Goal: Task Accomplishment & Management: Complete application form

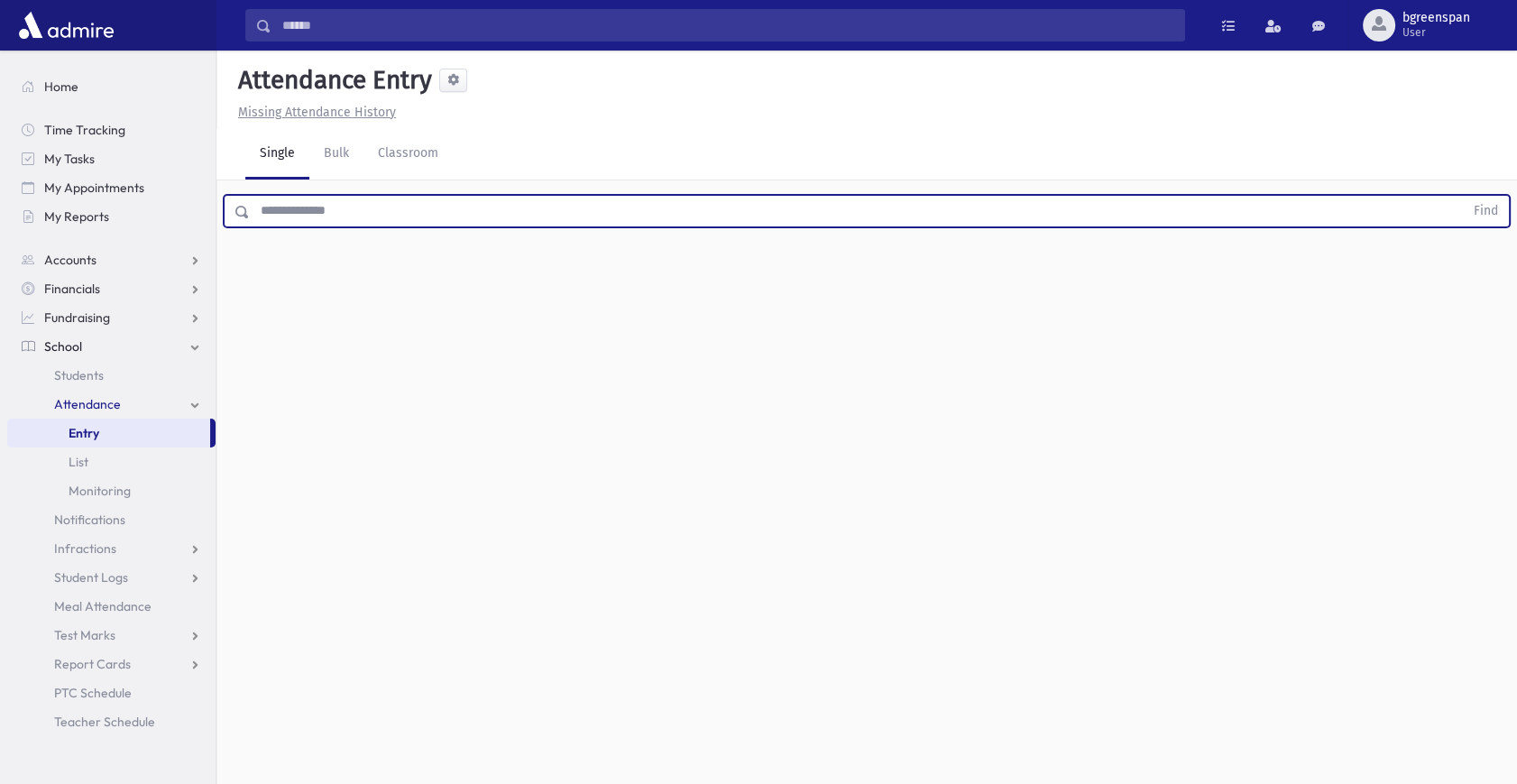
click at [297, 224] on input "text" at bounding box center [856, 210] width 1214 height 33
type input "*"
click at [1463, 196] on button "Find" at bounding box center [1485, 210] width 46 height 31
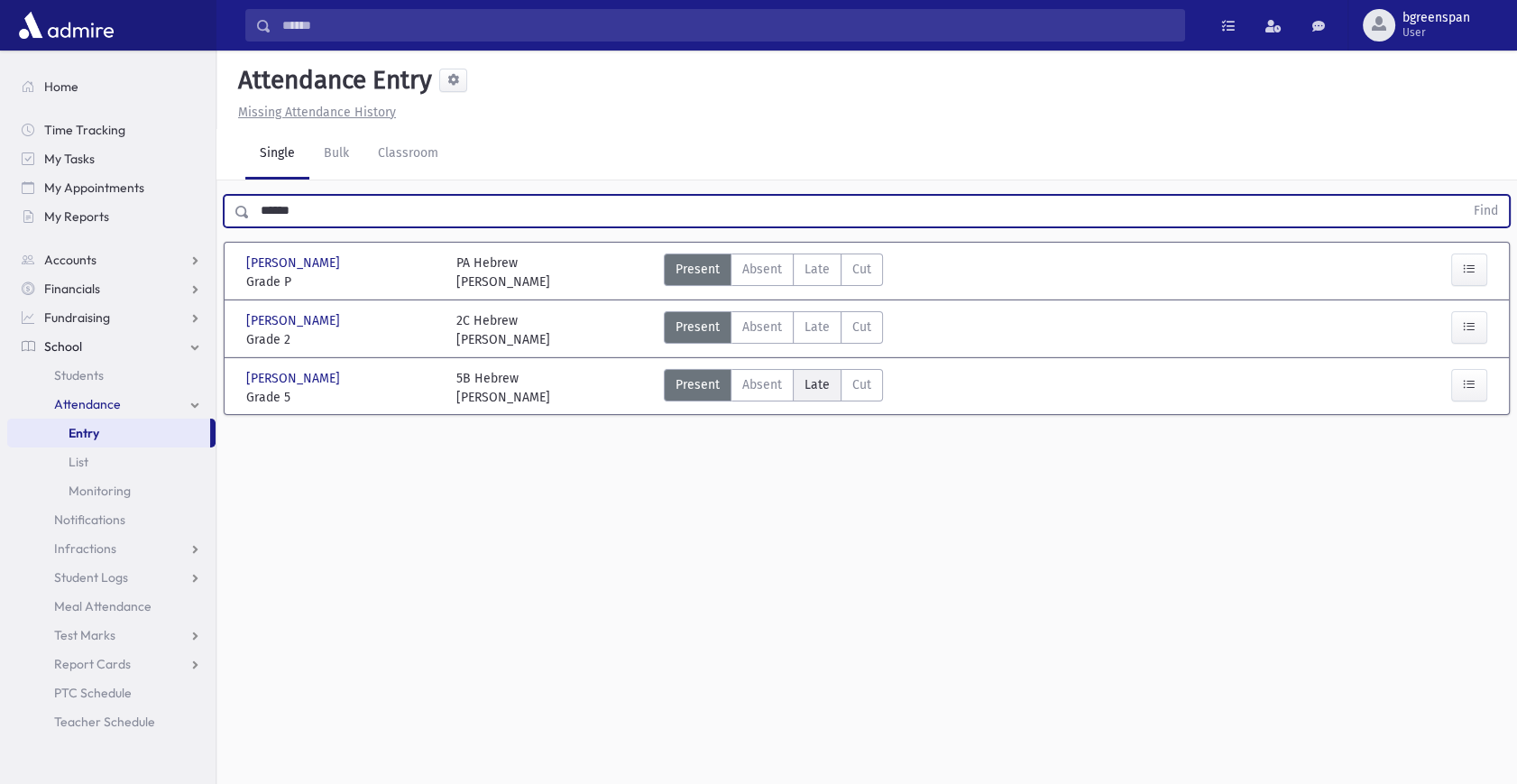
click at [809, 386] on span "Late" at bounding box center [818, 384] width 26 height 19
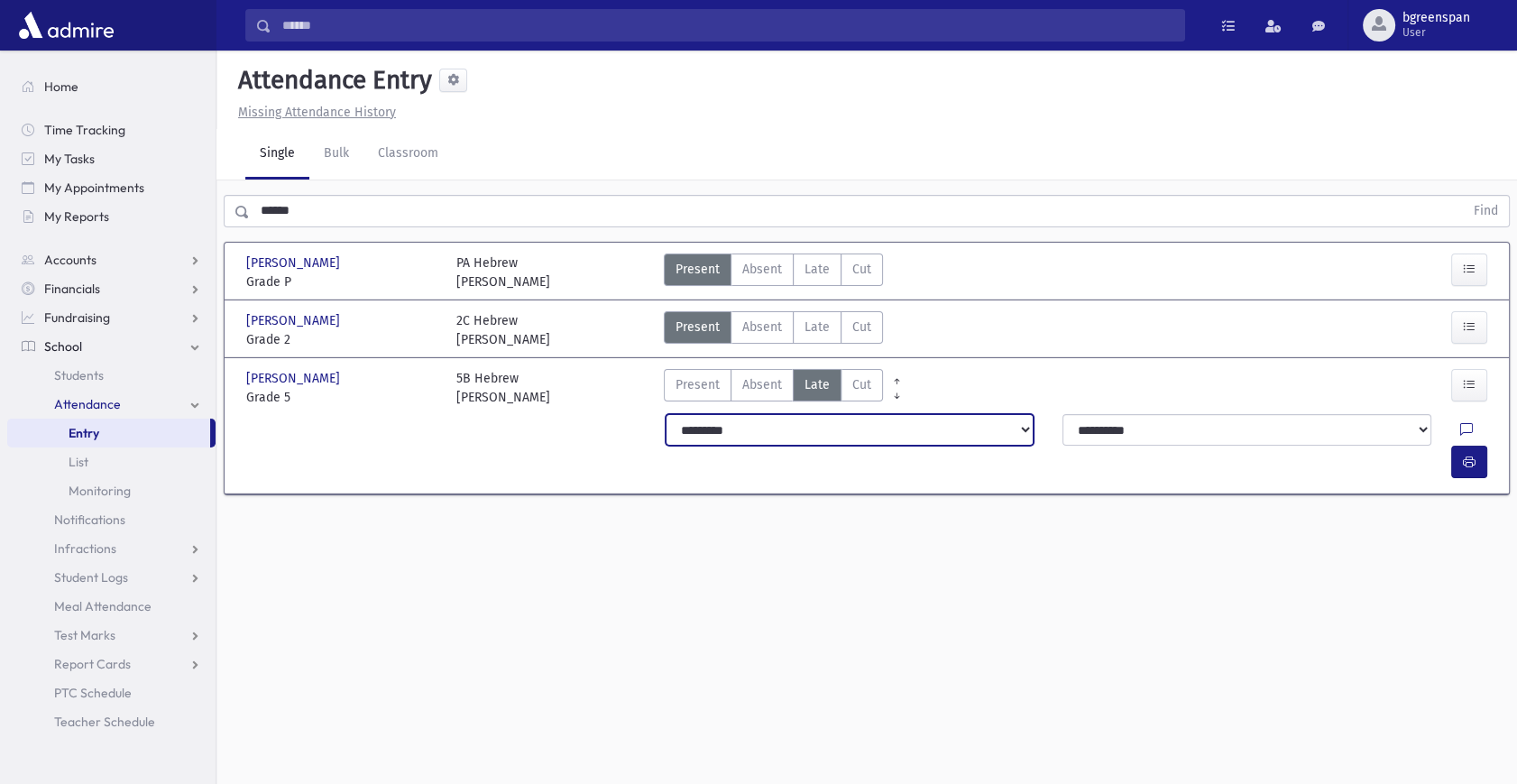
click at [829, 435] on select "**********" at bounding box center [850, 430] width 369 height 33
click at [666, 414] on select "**********" at bounding box center [850, 430] width 369 height 33
click at [1473, 454] on icon "button" at bounding box center [1469, 462] width 13 height 16
click at [1488, 445] on div at bounding box center [1473, 461] width 43 height 33
click at [1466, 454] on icon "button" at bounding box center [1469, 462] width 13 height 16
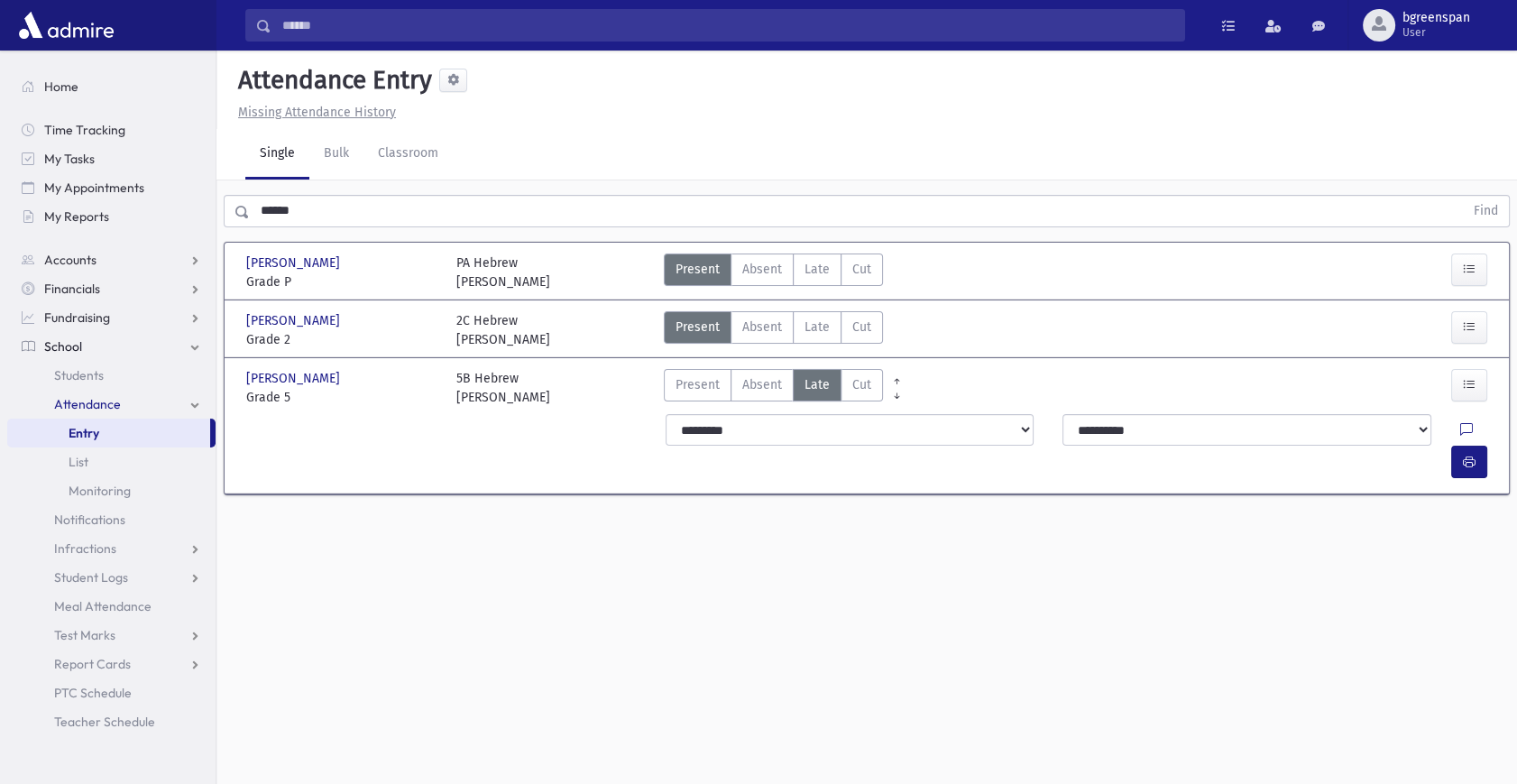
click at [318, 203] on input "******" at bounding box center [856, 210] width 1214 height 33
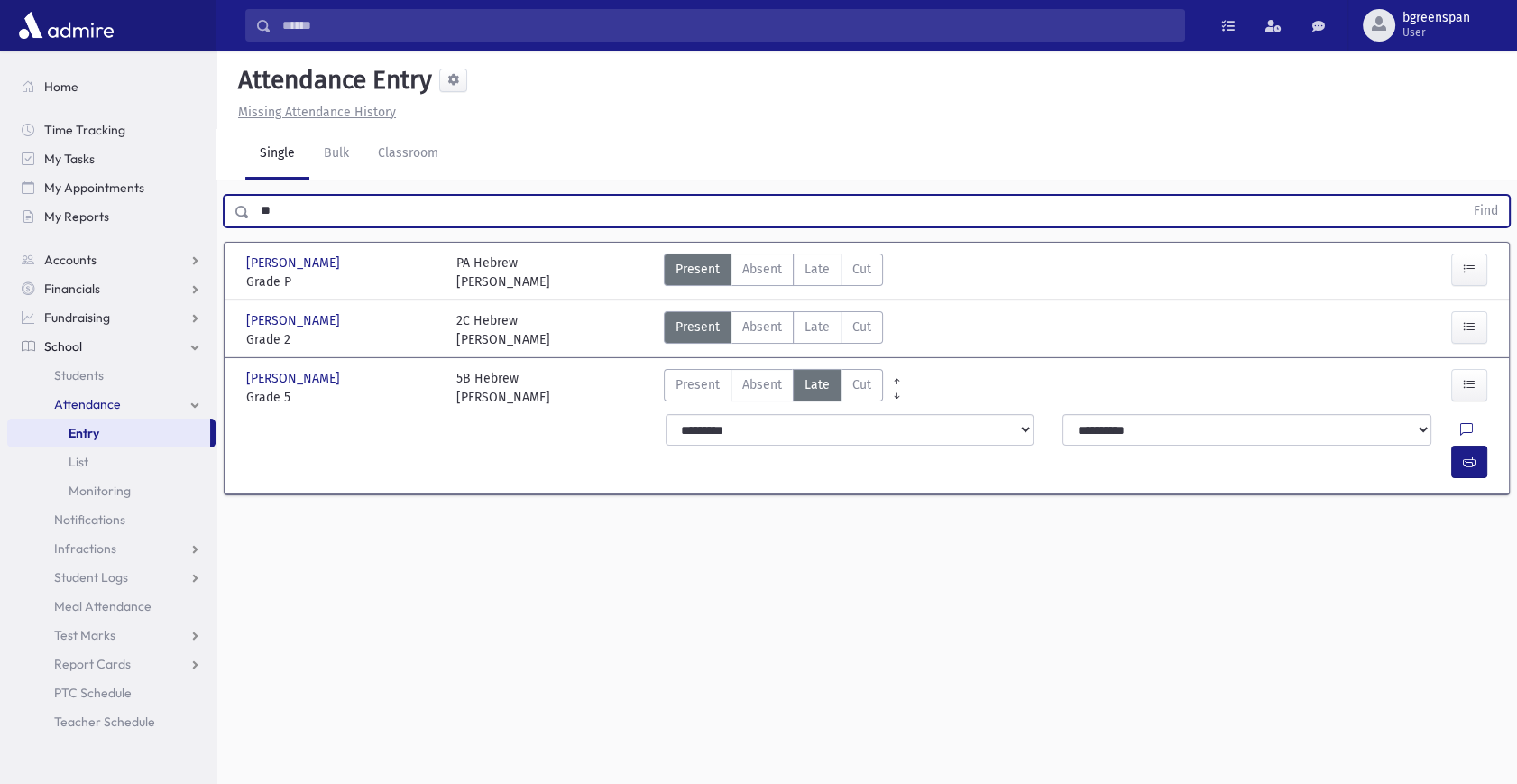
type input "*"
click at [1463, 196] on button "Find" at bounding box center [1485, 210] width 46 height 31
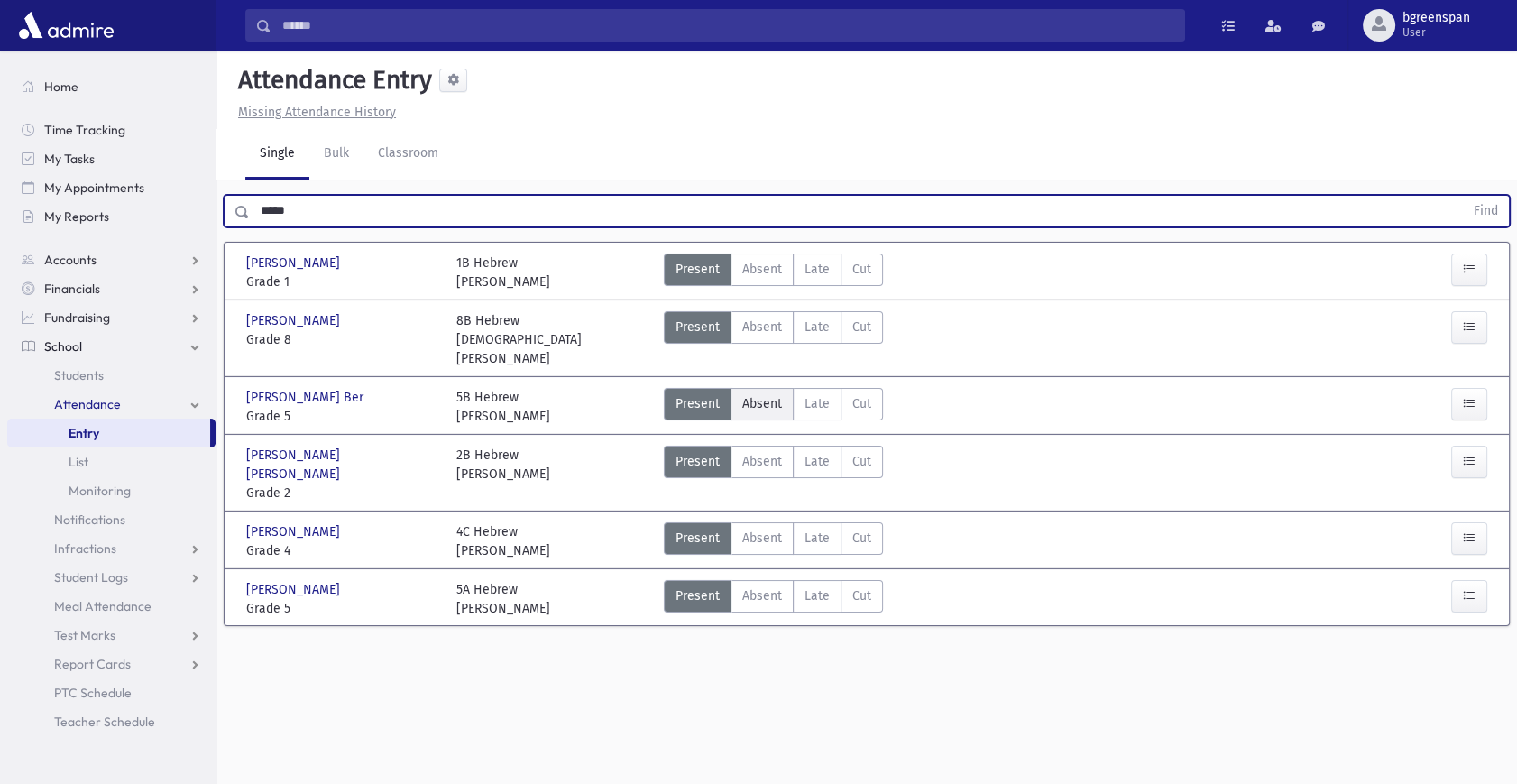
click at [767, 394] on span "Absent" at bounding box center [762, 403] width 40 height 19
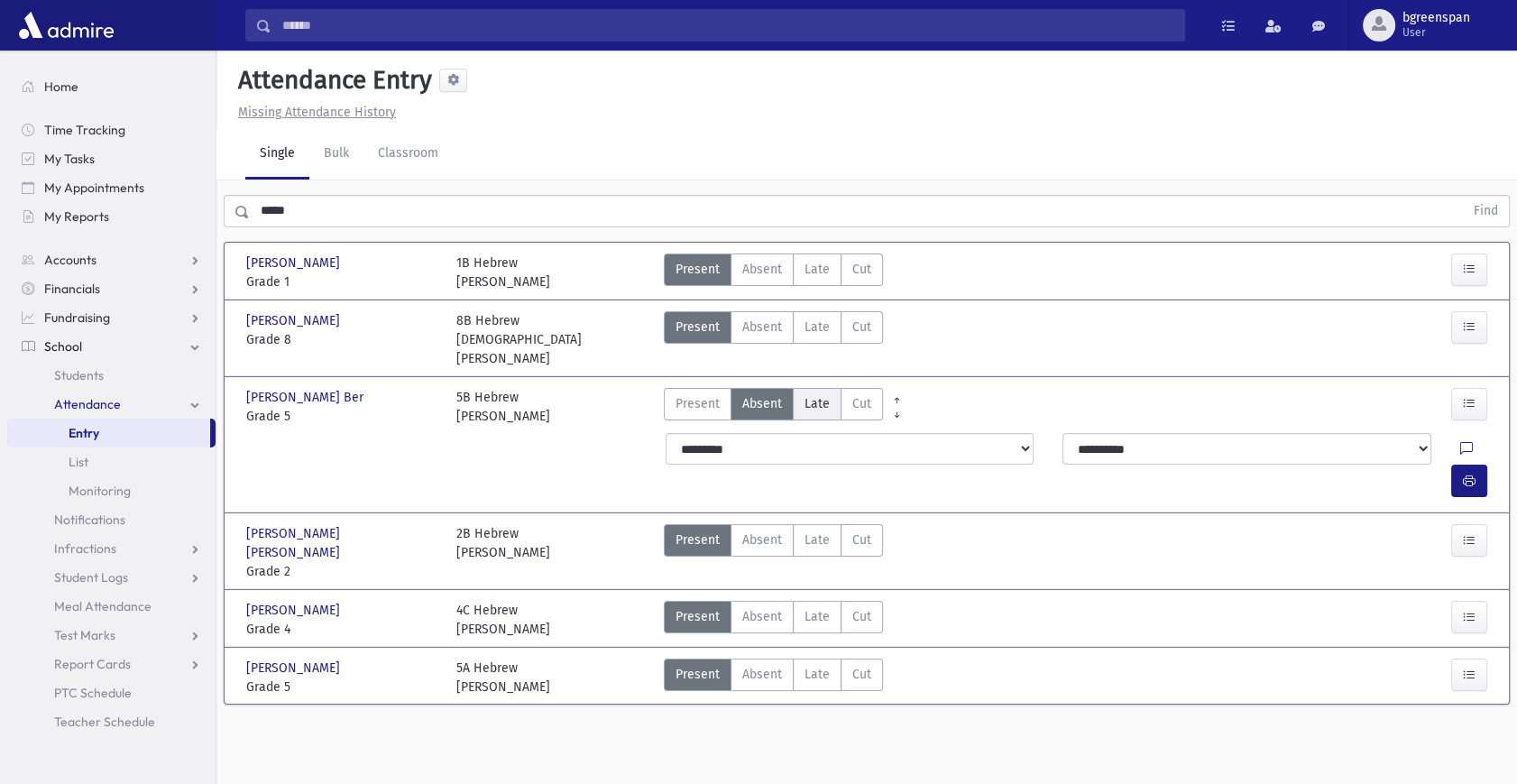
click at [829, 388] on label "Late Late" at bounding box center [817, 404] width 48 height 33
click at [1480, 464] on button "button" at bounding box center [1469, 480] width 37 height 33
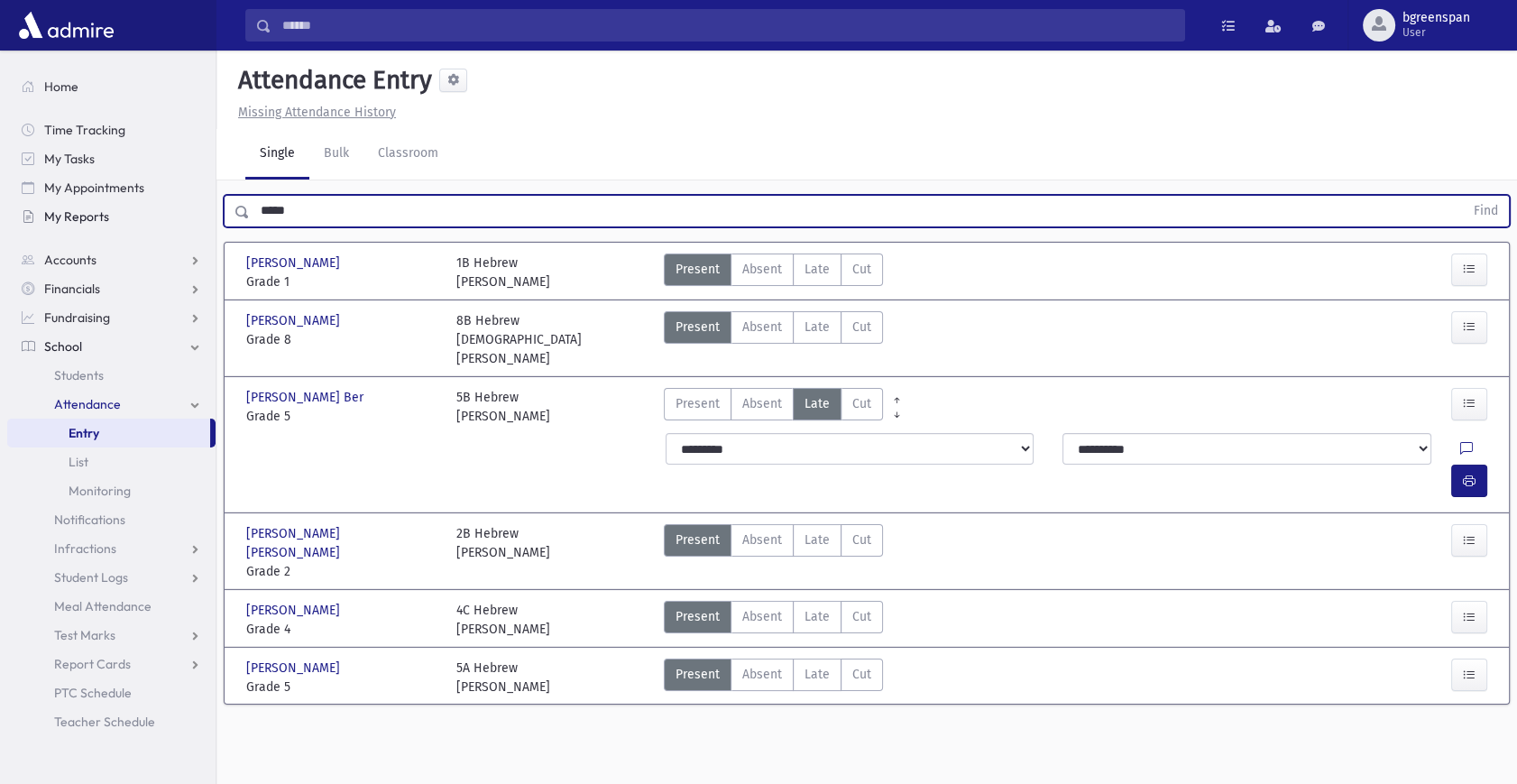
drag, startPoint x: 311, startPoint y: 206, endPoint x: 143, endPoint y: 229, distance: 169.6
click at [143, 229] on div "Search Results All Accounts" at bounding box center [758, 412] width 1517 height 824
click at [1463, 196] on button "Find" at bounding box center [1485, 210] width 46 height 31
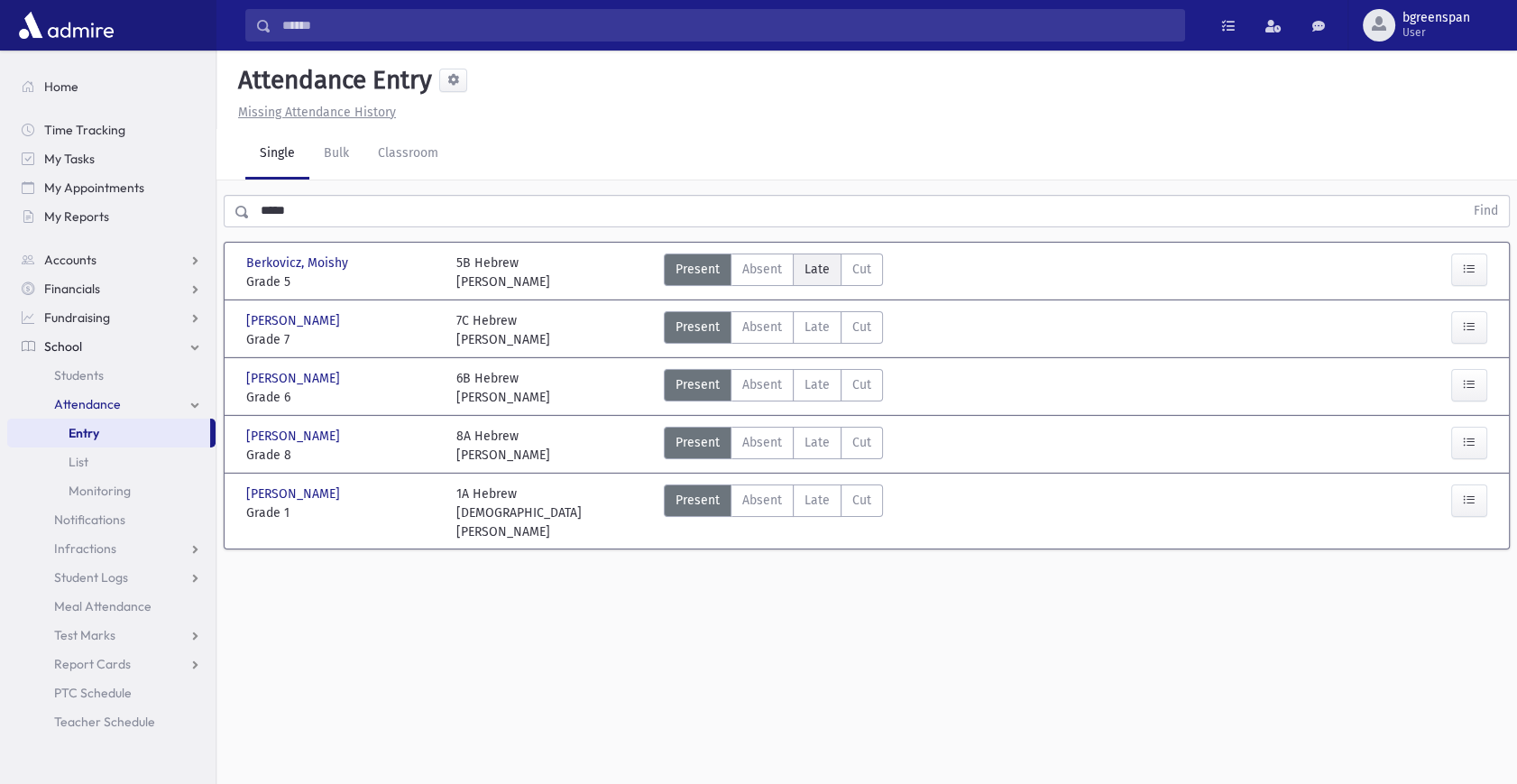
click at [814, 266] on span "Late" at bounding box center [818, 269] width 26 height 19
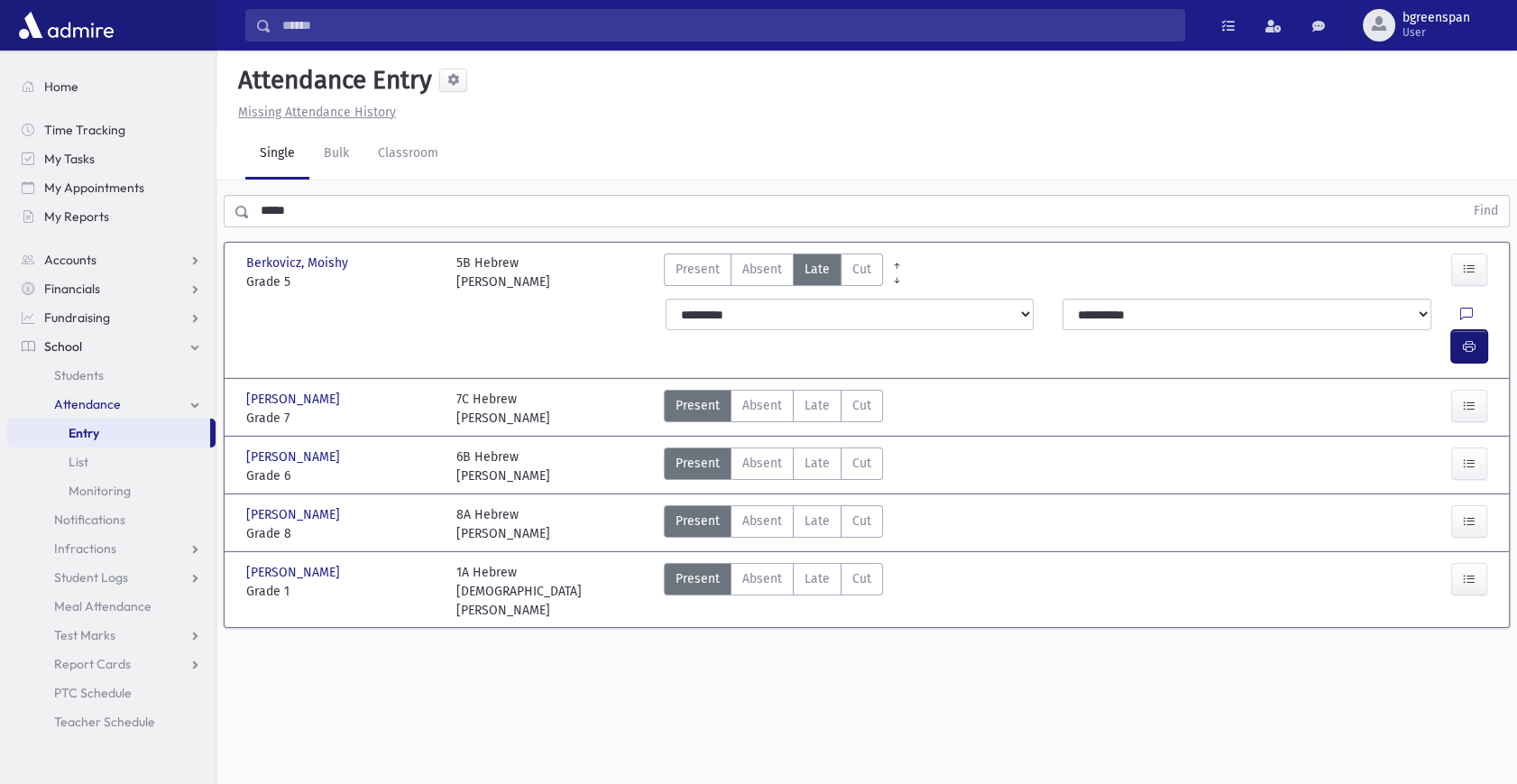
click at [1463, 339] on icon "button" at bounding box center [1469, 347] width 13 height 16
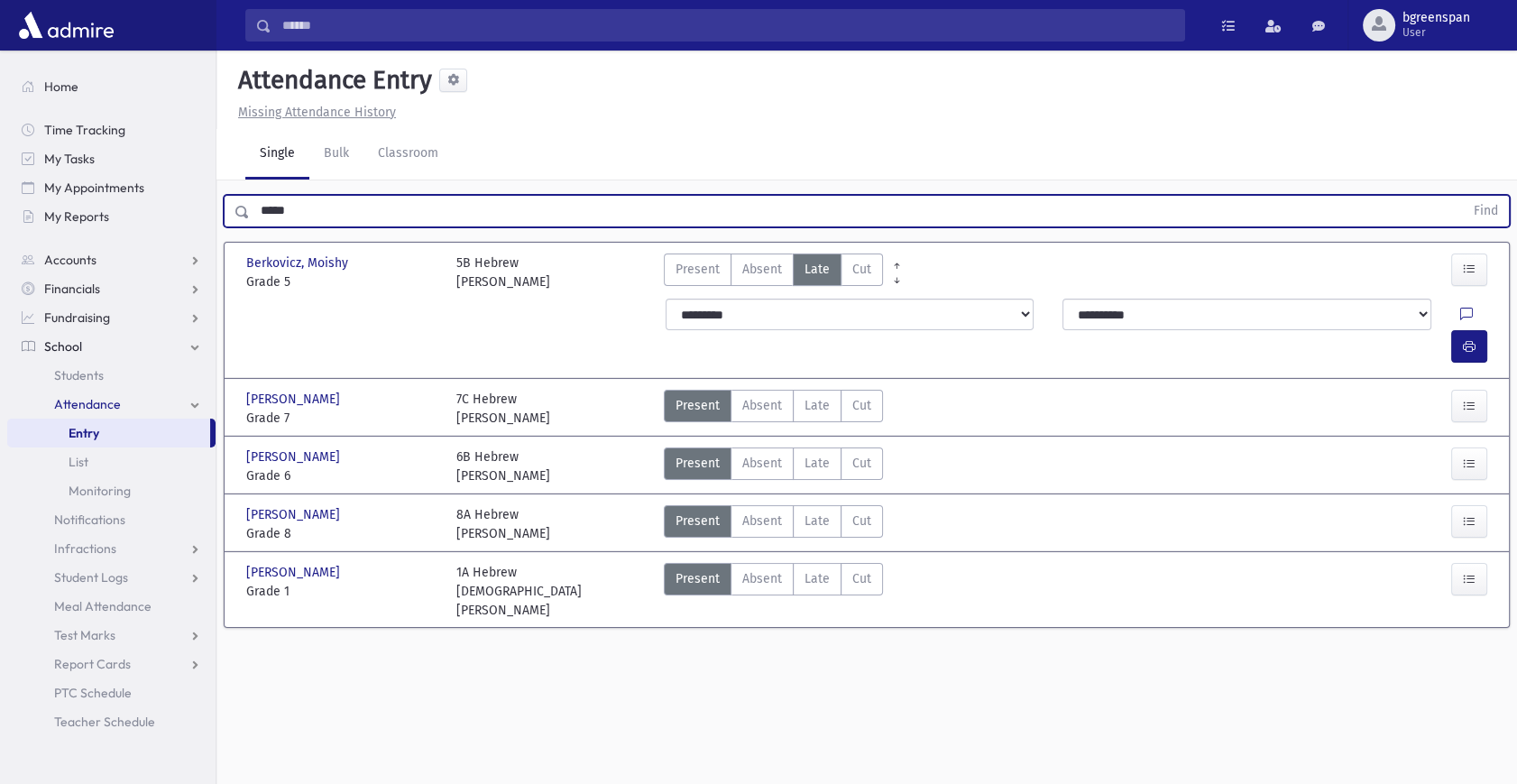
drag, startPoint x: 309, startPoint y: 220, endPoint x: 226, endPoint y: 215, distance: 83.2
click at [226, 215] on div "***** Find" at bounding box center [866, 210] width 1286 height 33
click at [1463, 196] on button "Find" at bounding box center [1485, 210] width 46 height 31
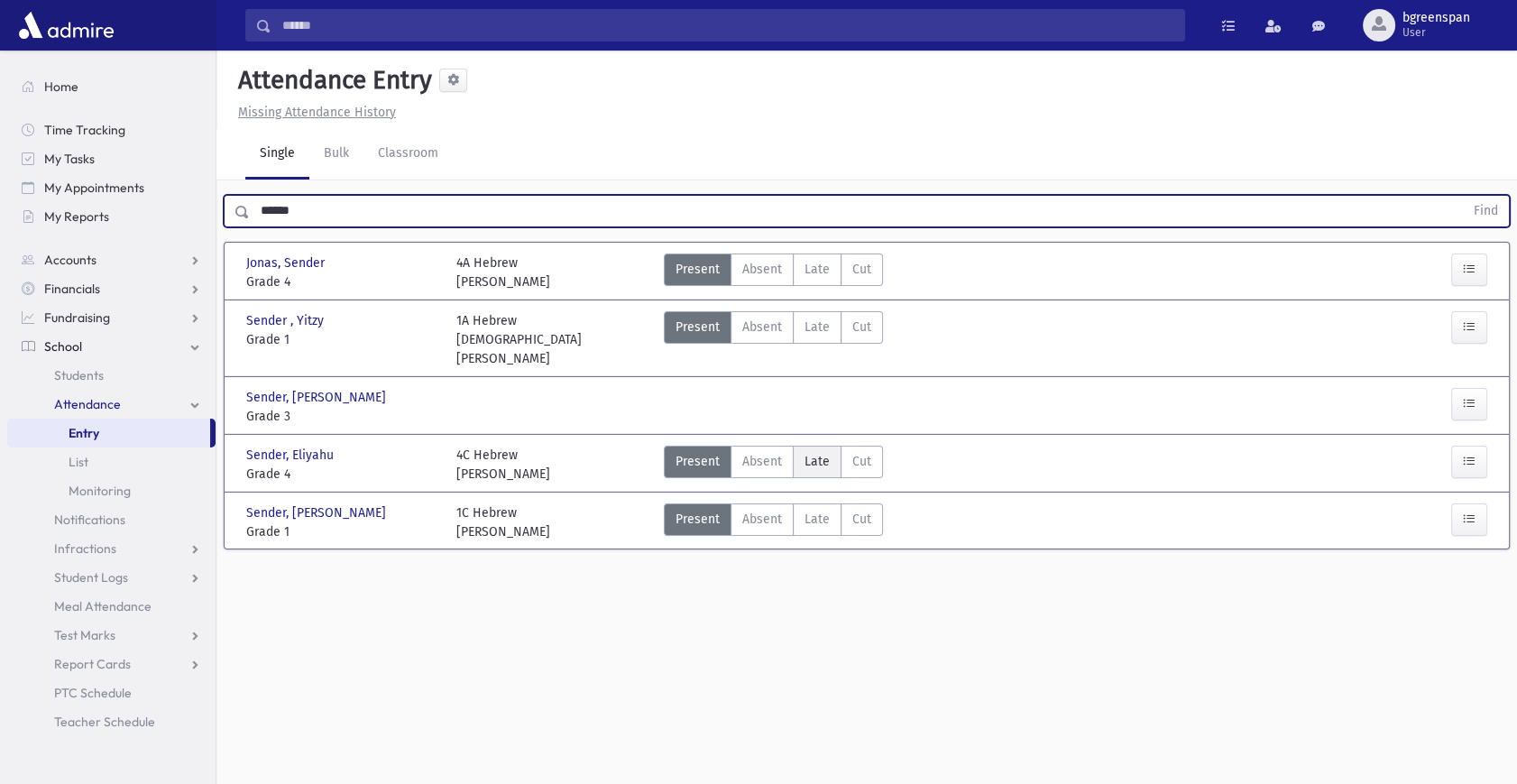
click at [835, 445] on label "Late Late" at bounding box center [817, 461] width 48 height 33
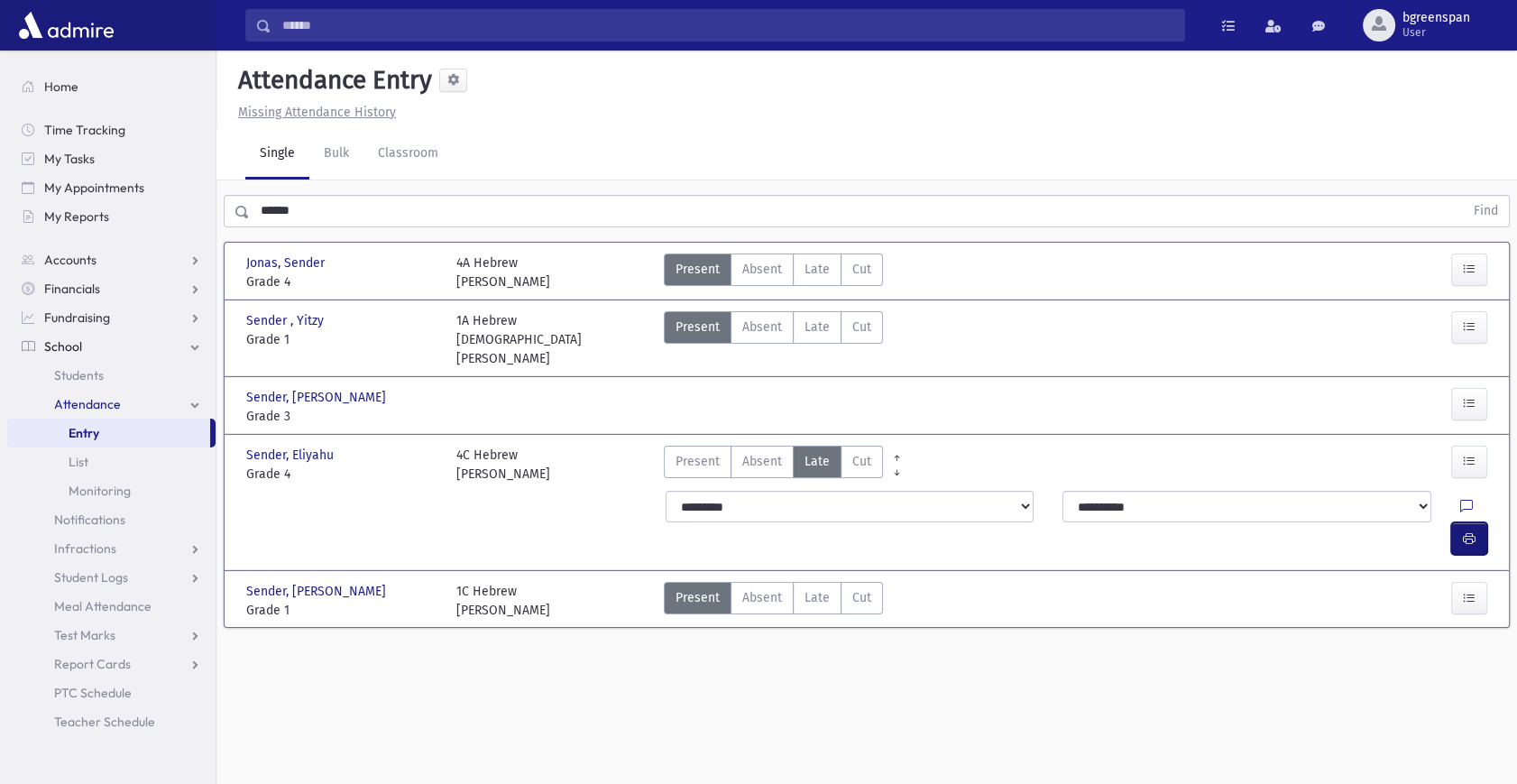
click at [1477, 522] on button "button" at bounding box center [1469, 538] width 37 height 33
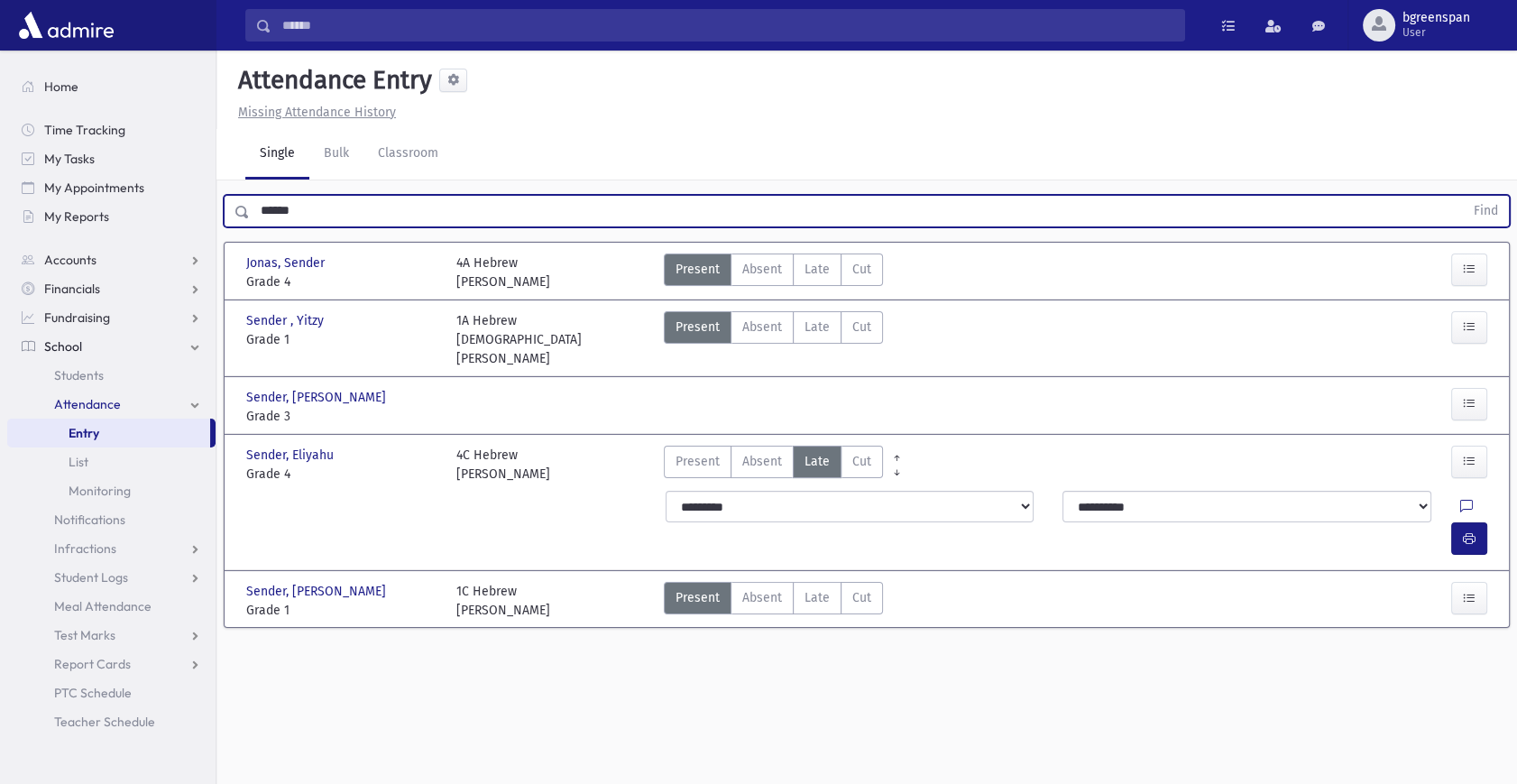
click at [279, 213] on input "******" at bounding box center [856, 210] width 1214 height 33
click at [1463, 196] on button "Find" at bounding box center [1485, 210] width 46 height 31
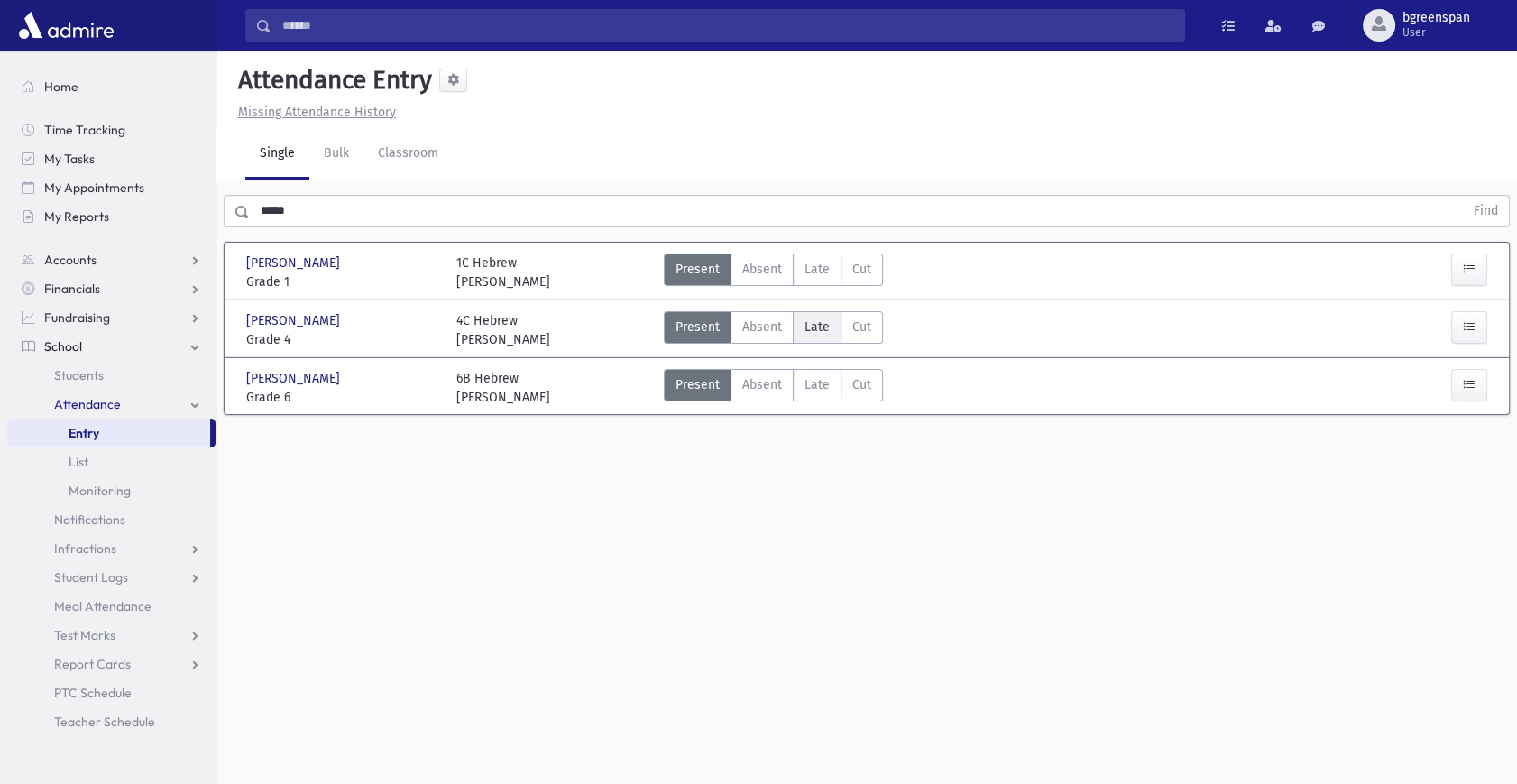
click at [816, 336] on label "Late Late" at bounding box center [817, 327] width 48 height 33
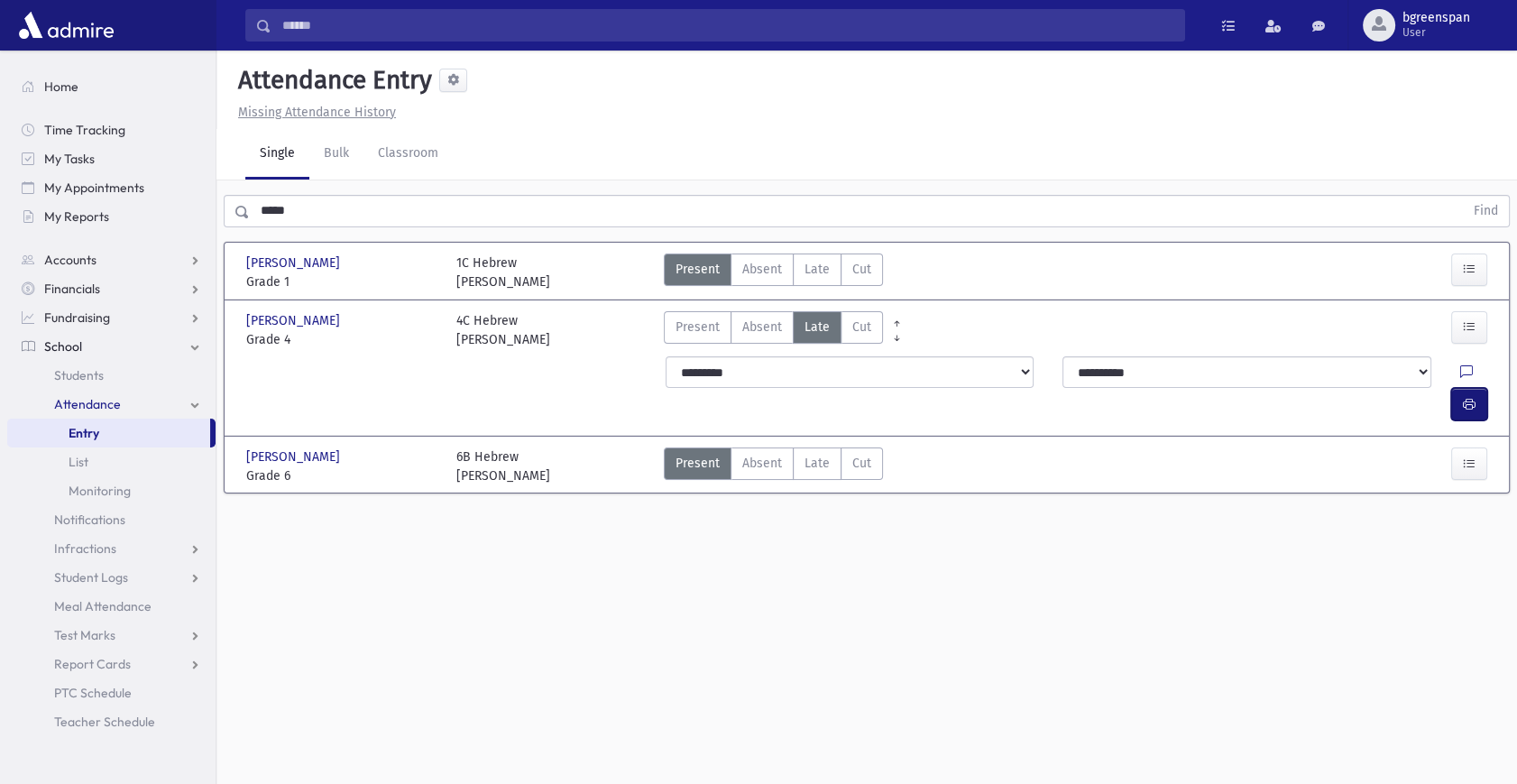
click at [1456, 388] on button "button" at bounding box center [1469, 404] width 37 height 33
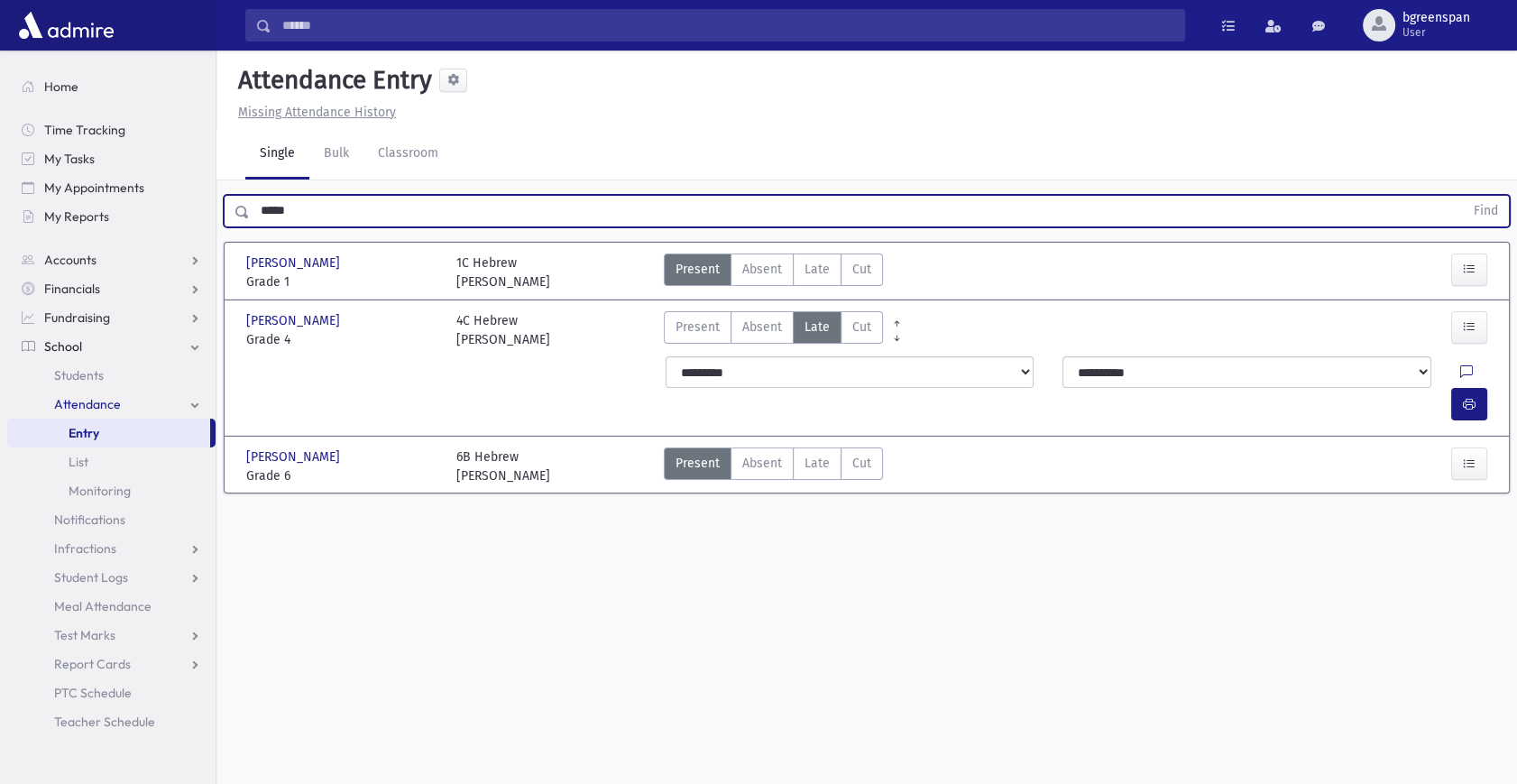
drag, startPoint x: 287, startPoint y: 215, endPoint x: 230, endPoint y: 221, distance: 57.3
click at [220, 224] on div "***** Find" at bounding box center [866, 207] width 1301 height 54
click at [1463, 194] on button "Find" at bounding box center [1485, 208] width 46 height 31
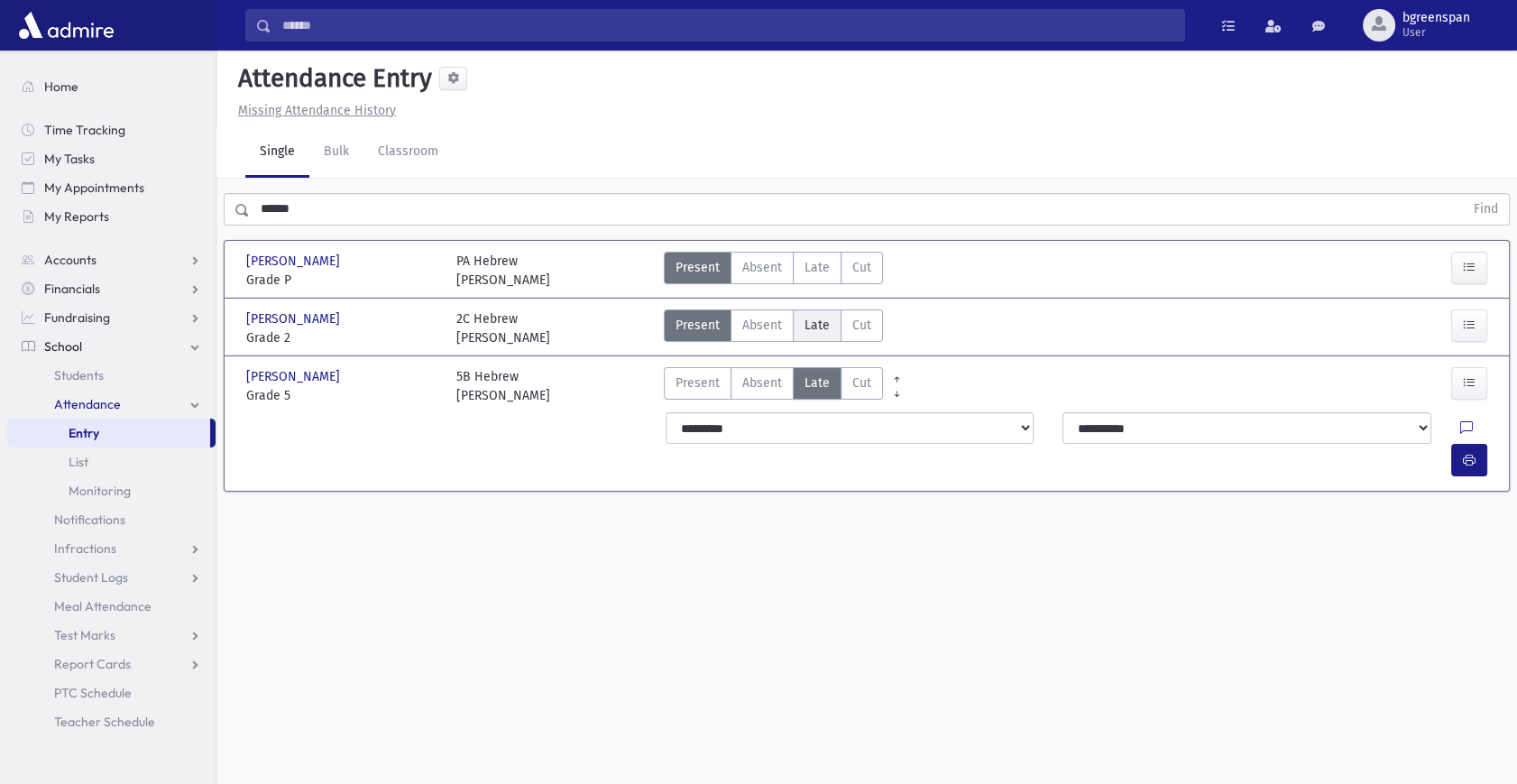
click at [819, 324] on span "Late" at bounding box center [818, 325] width 26 height 19
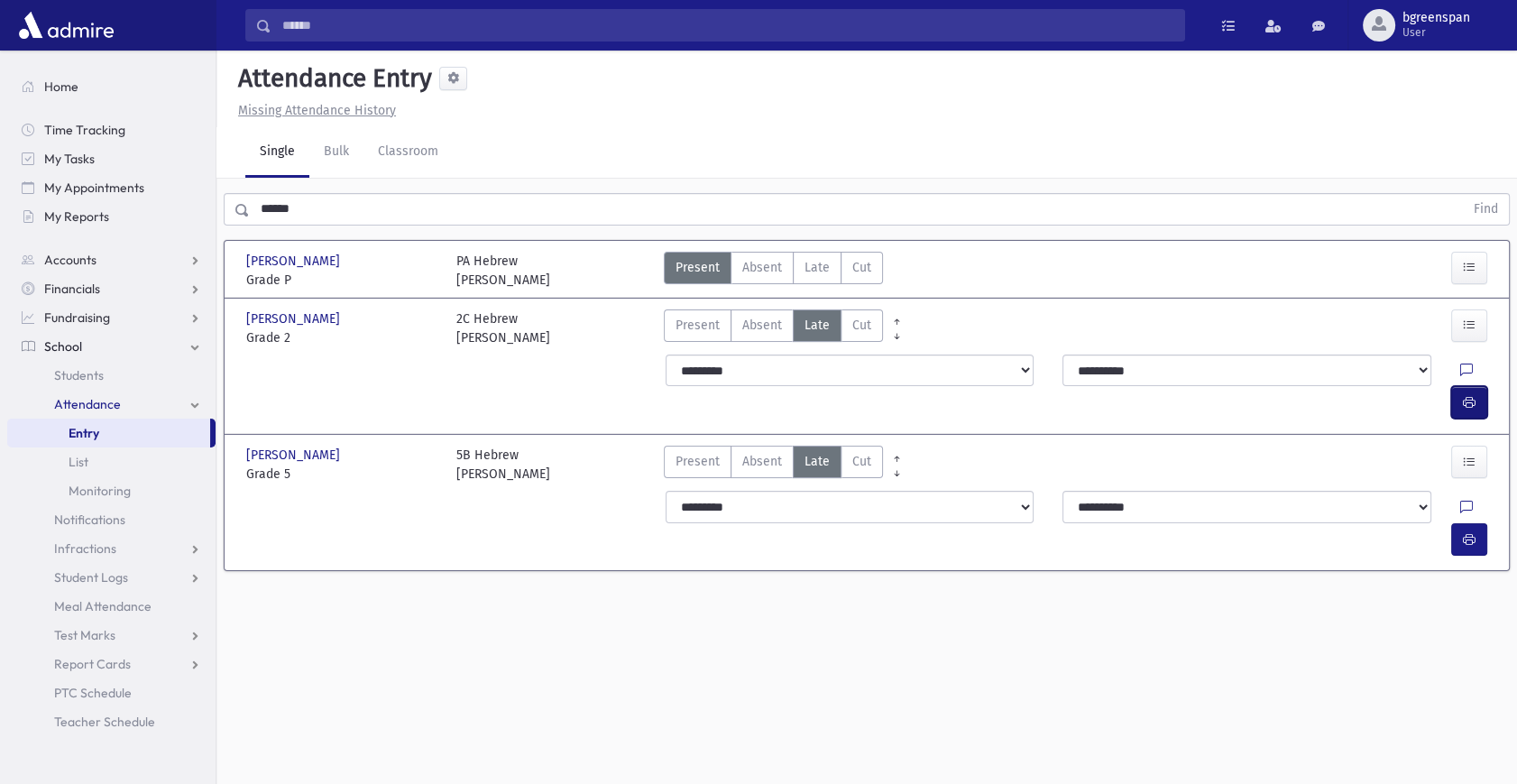
click at [1468, 386] on button "button" at bounding box center [1469, 402] width 37 height 33
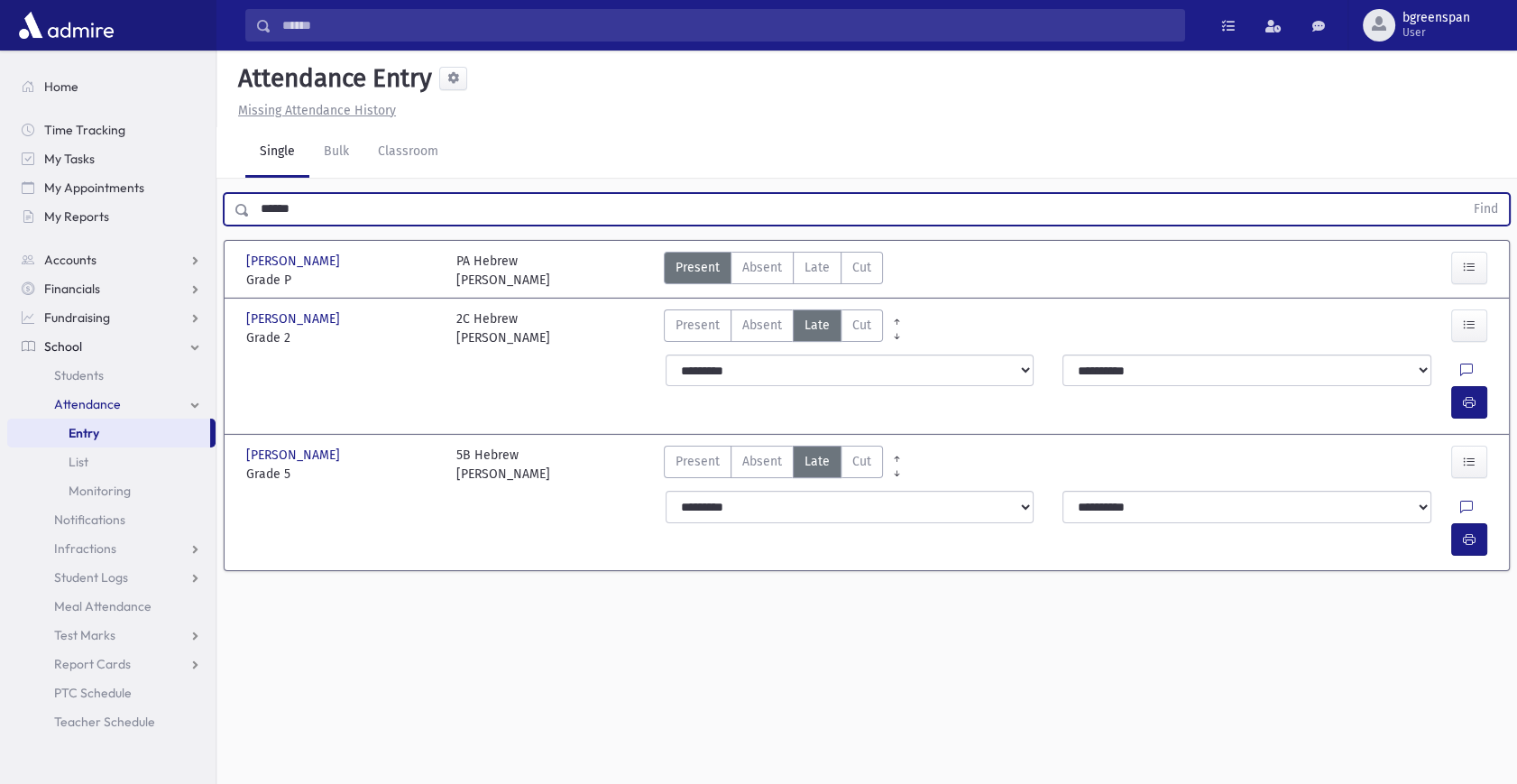
click at [277, 206] on input "******" at bounding box center [856, 208] width 1214 height 33
click at [1463, 194] on button "Find" at bounding box center [1485, 208] width 46 height 31
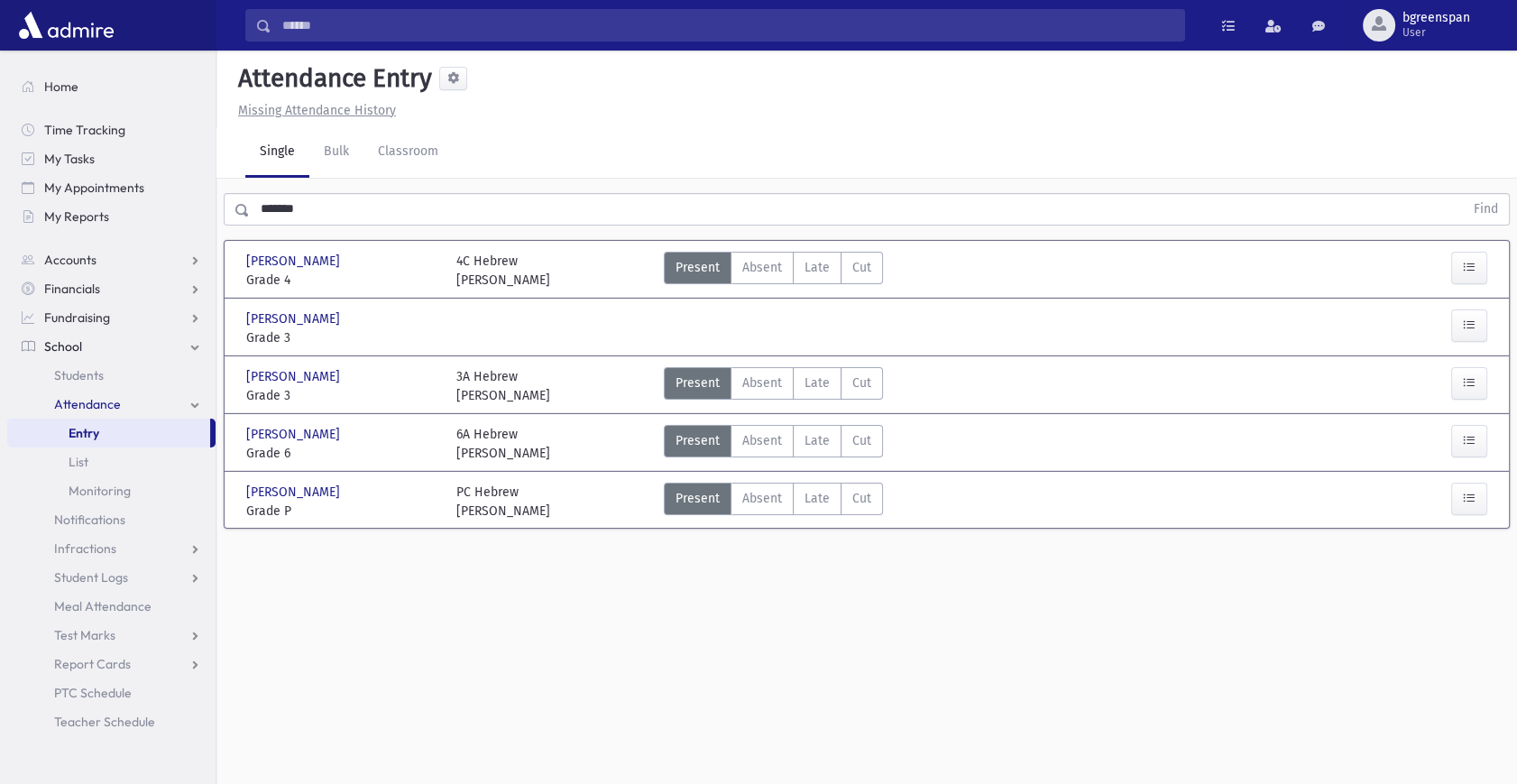
click at [594, 325] on div at bounding box center [552, 328] width 210 height 38
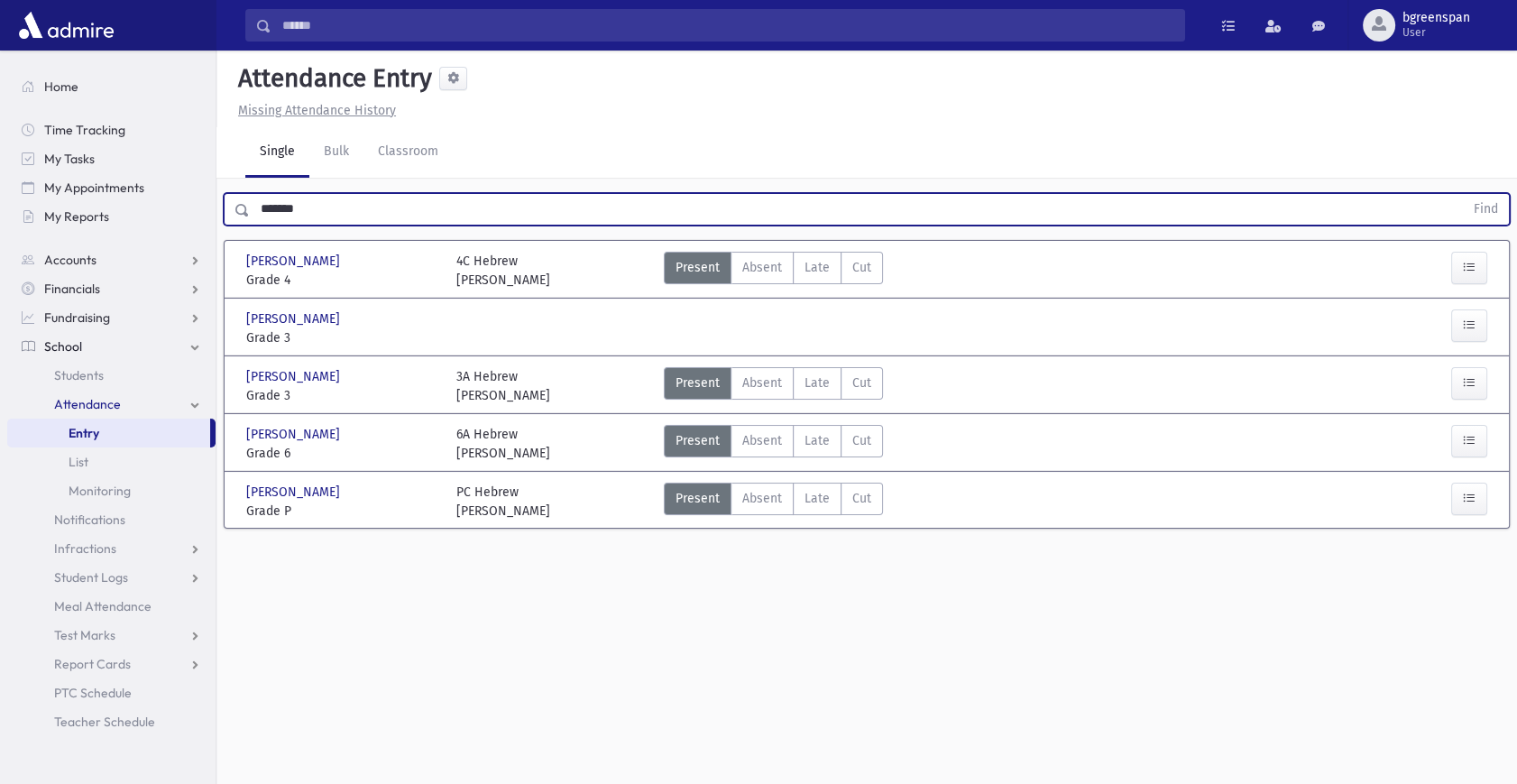
drag, startPoint x: 334, startPoint y: 215, endPoint x: 223, endPoint y: 202, distance: 111.8
click at [223, 202] on div "******* Find" at bounding box center [866, 208] width 1286 height 33
click at [1463, 194] on button "Find" at bounding box center [1485, 208] width 46 height 31
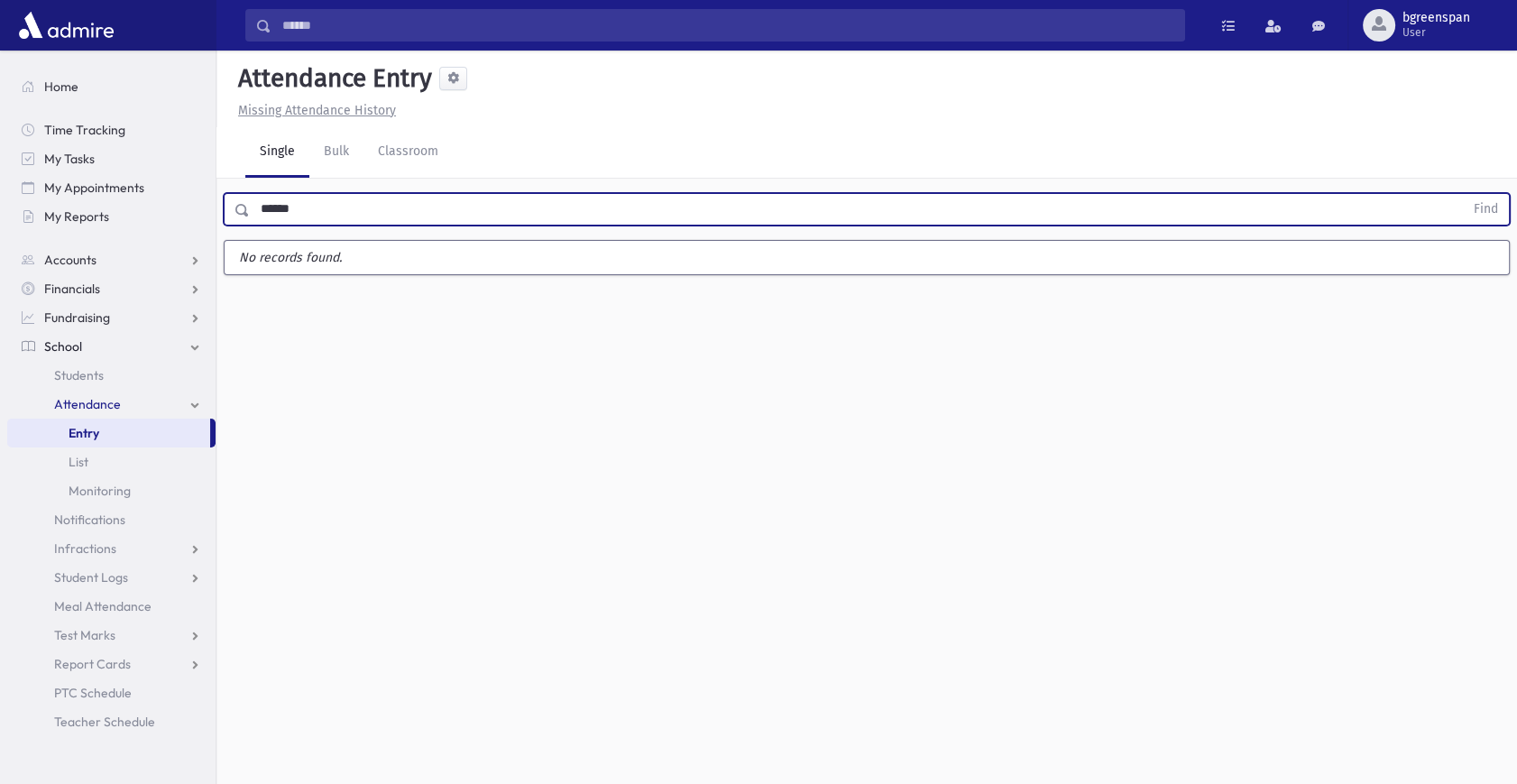
click at [1463, 194] on button "Find" at bounding box center [1485, 208] width 46 height 31
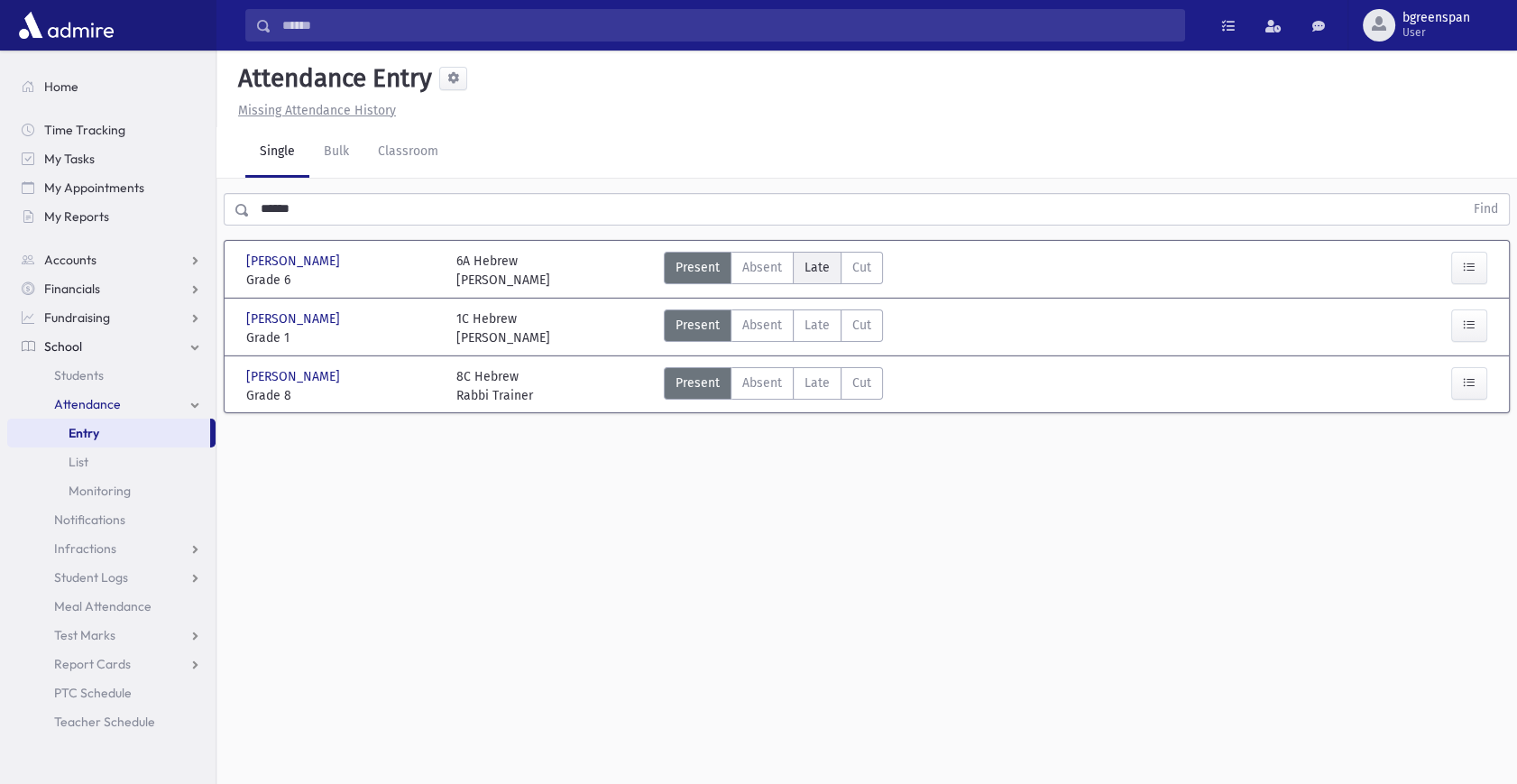
click at [795, 265] on label "Late Late" at bounding box center [817, 268] width 48 height 33
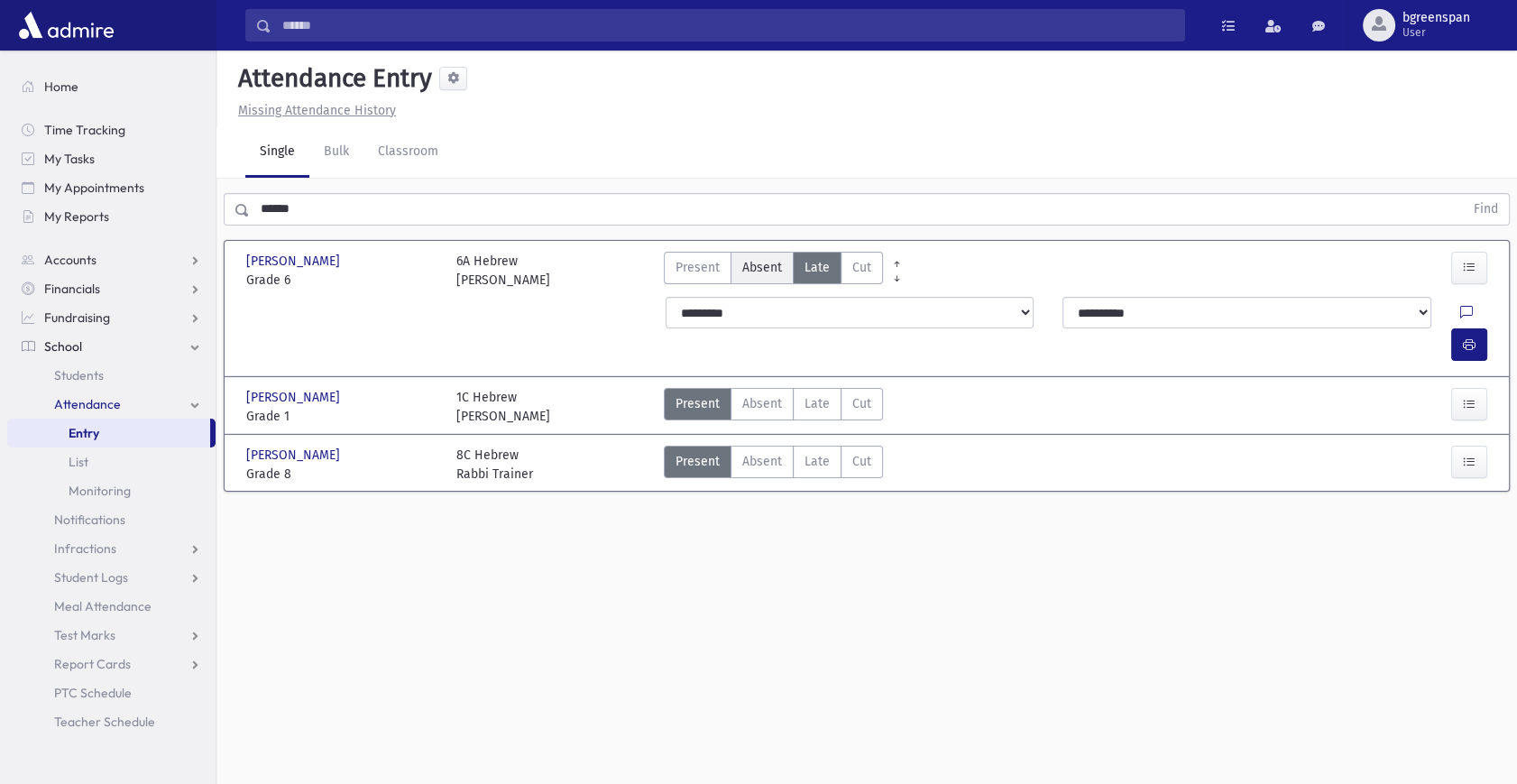
click at [751, 273] on span "Absent" at bounding box center [762, 267] width 40 height 19
click at [816, 270] on span "Late" at bounding box center [818, 267] width 26 height 19
click at [1467, 328] on button "button" at bounding box center [1469, 344] width 37 height 33
click at [271, 204] on input "******" at bounding box center [856, 208] width 1214 height 33
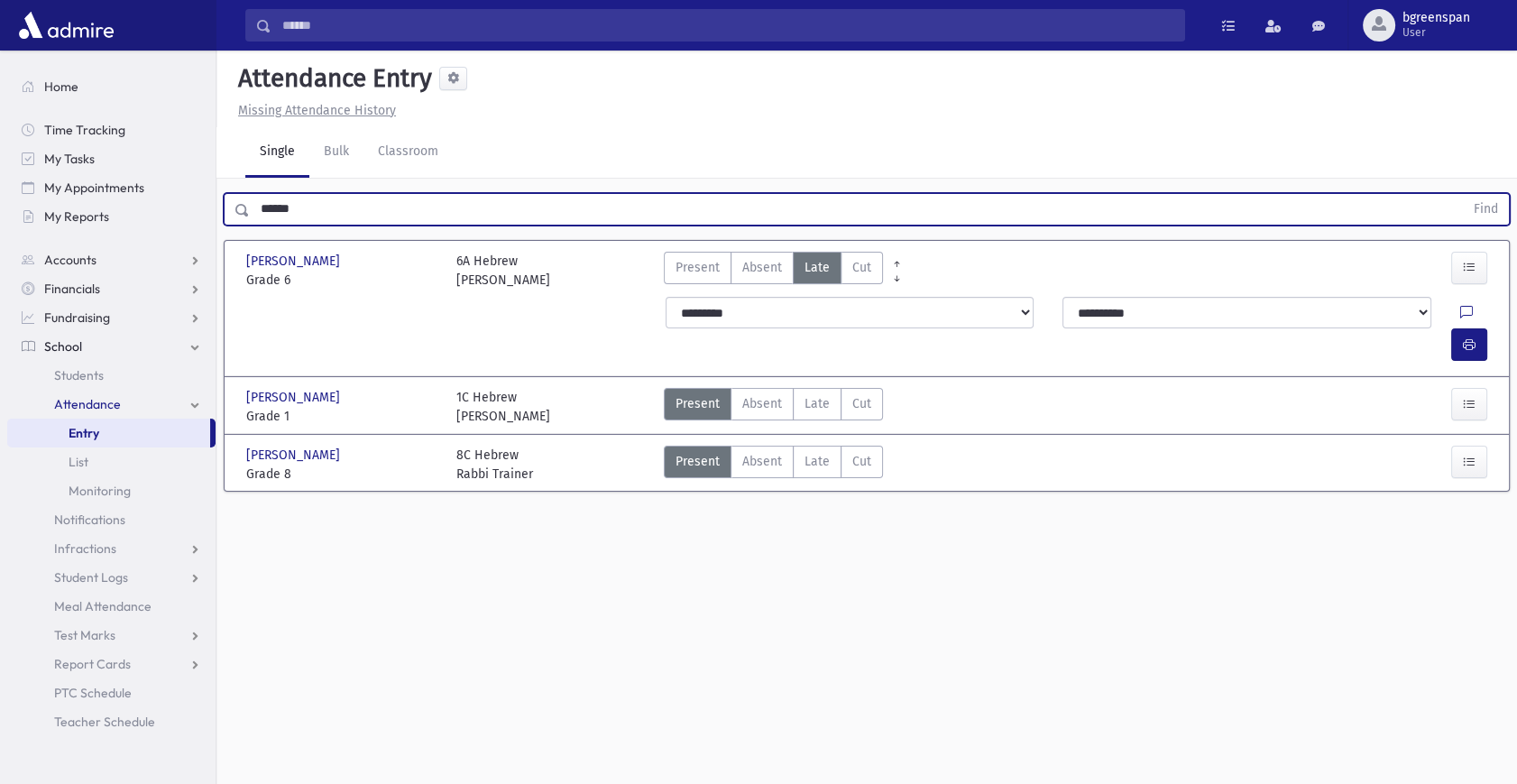
click at [271, 204] on input "******" at bounding box center [856, 208] width 1214 height 33
click at [1463, 194] on button "Find" at bounding box center [1485, 208] width 46 height 31
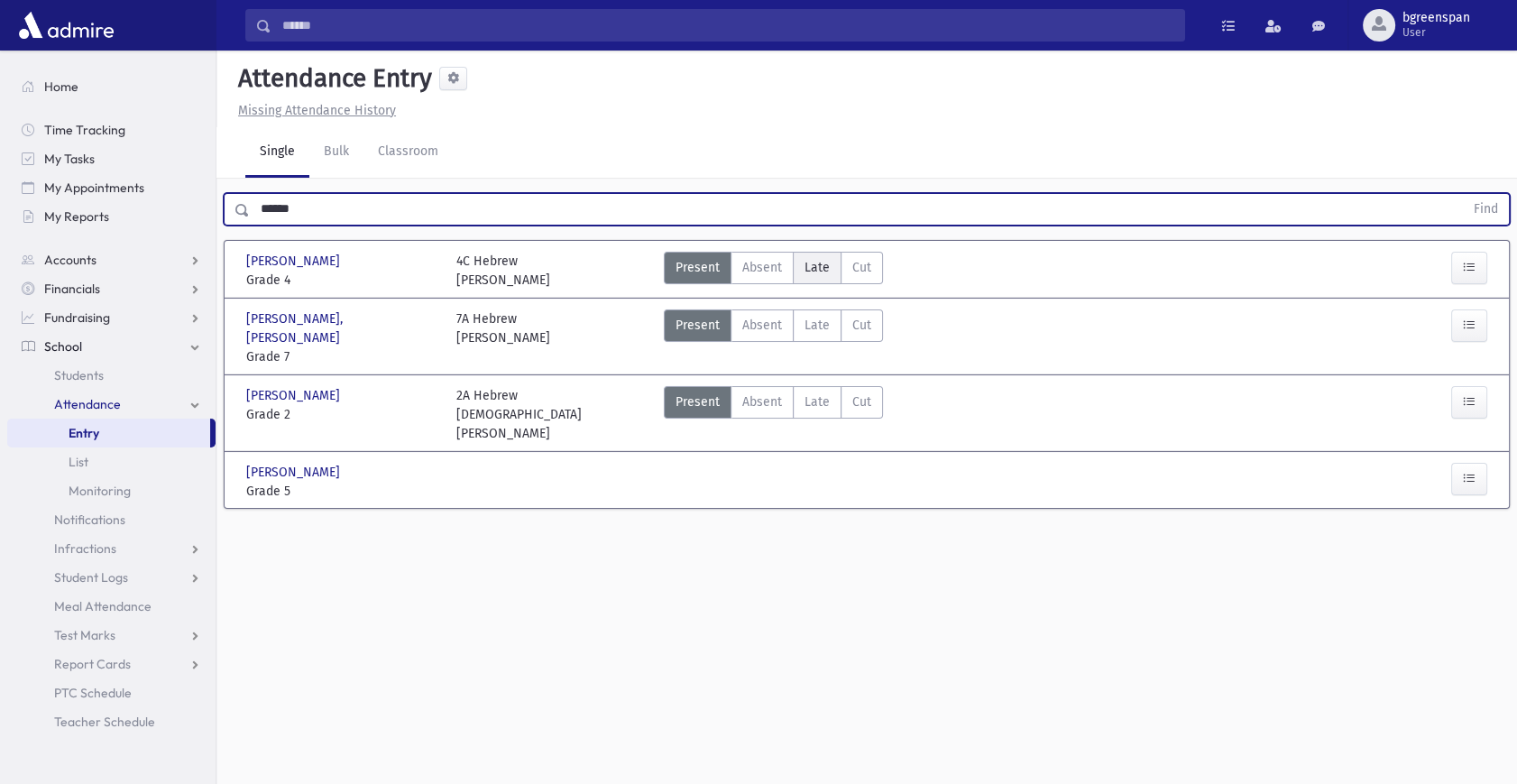
click at [814, 258] on span "Late" at bounding box center [818, 267] width 26 height 19
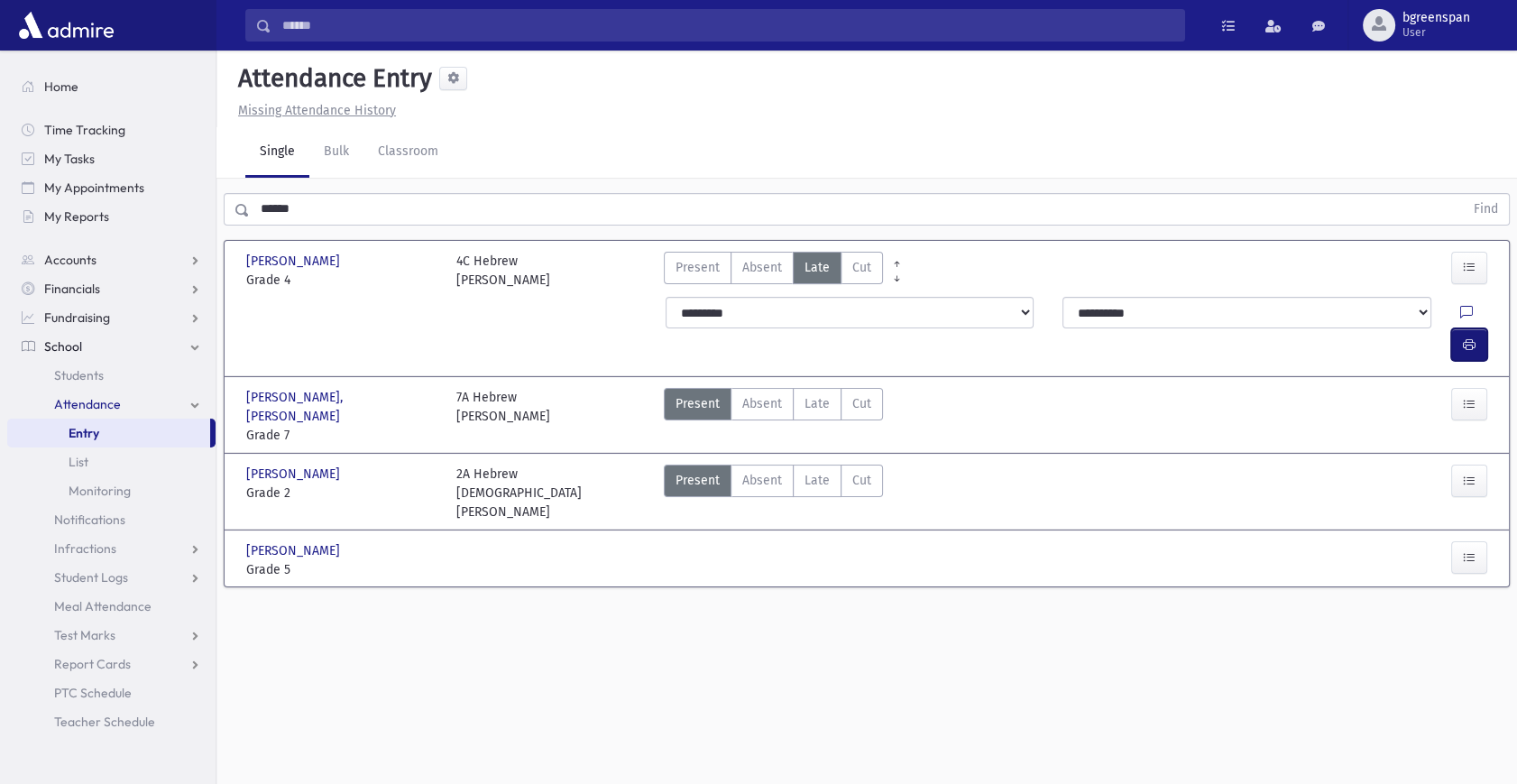
click at [1461, 328] on button "button" at bounding box center [1469, 344] width 37 height 33
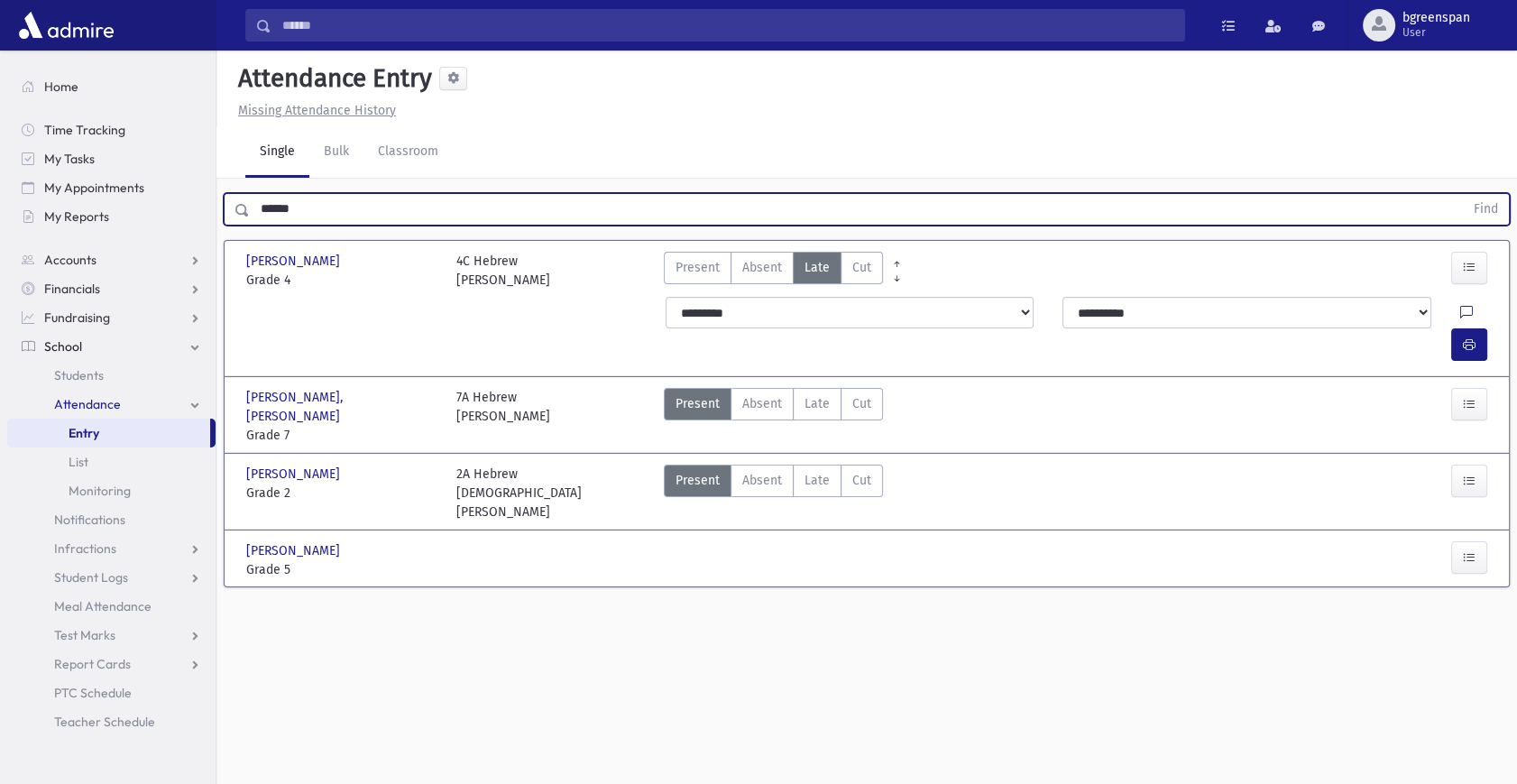
click at [281, 196] on input "******" at bounding box center [856, 208] width 1214 height 33
click at [1463, 194] on button "Find" at bounding box center [1485, 208] width 46 height 31
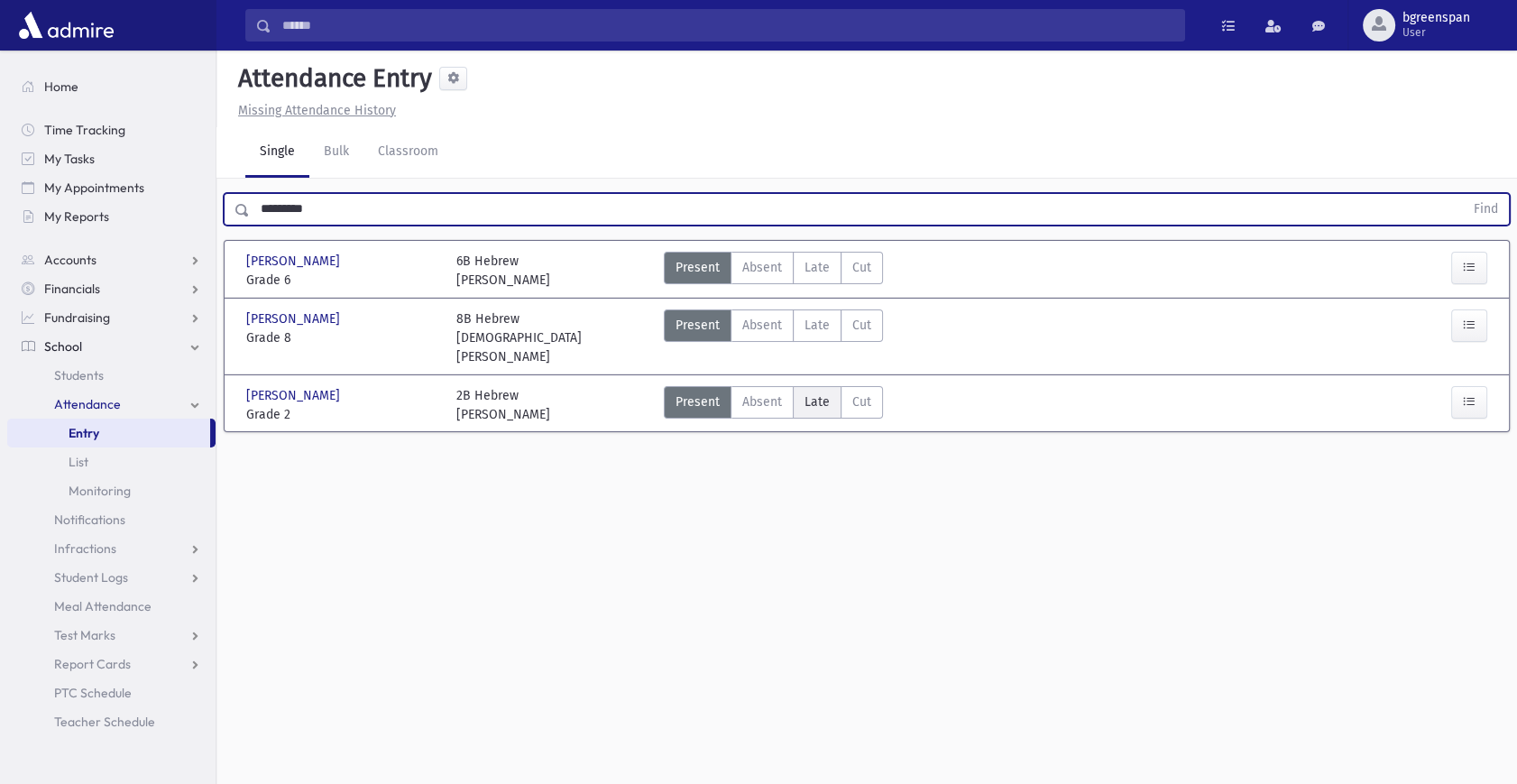
click at [802, 386] on label "Late Late" at bounding box center [817, 402] width 48 height 33
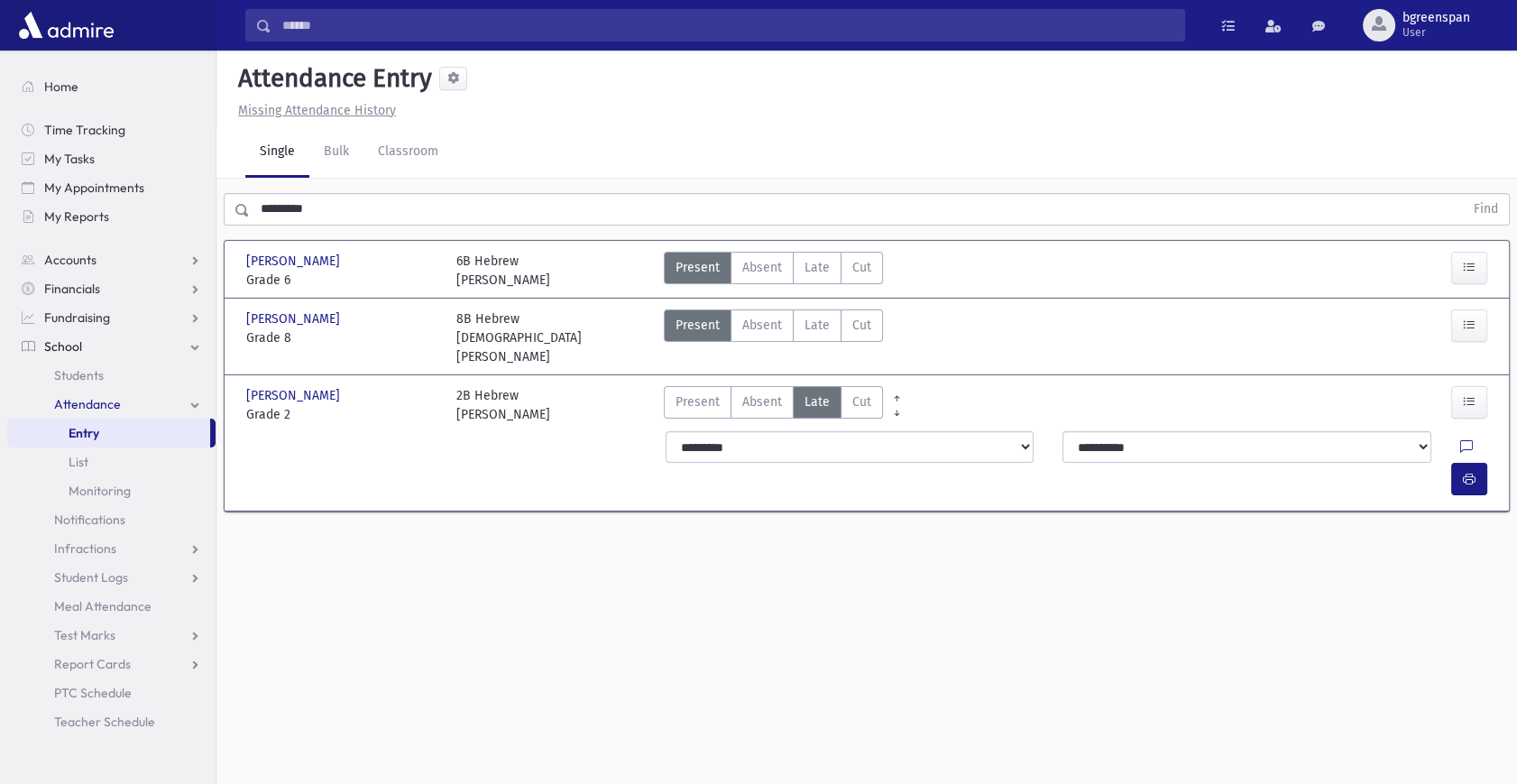
click at [1476, 424] on div "**********" at bounding box center [1078, 463] width 848 height 79
click at [1472, 472] on icon "button" at bounding box center [1469, 480] width 13 height 16
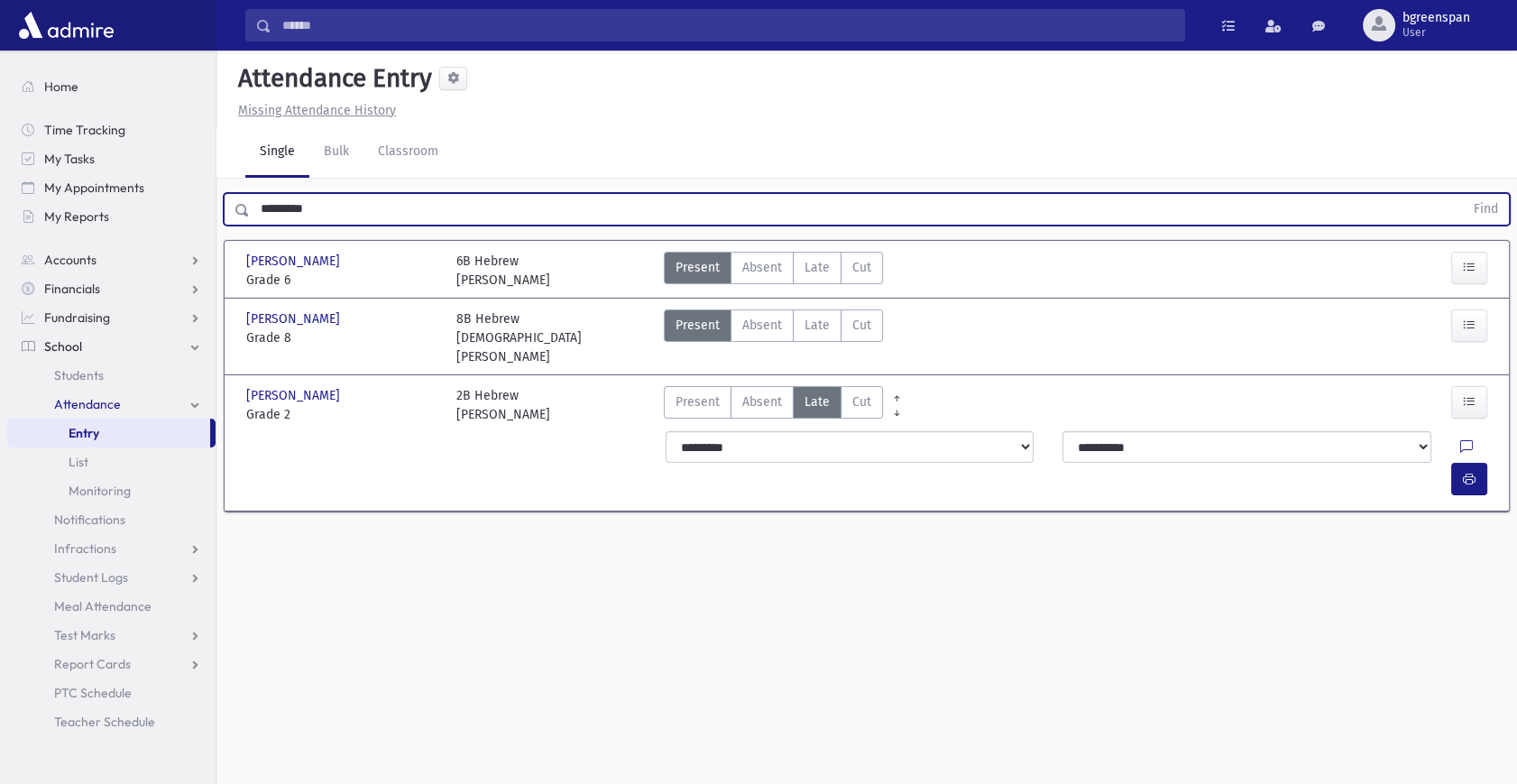
click at [301, 197] on input "*********" at bounding box center [856, 208] width 1214 height 33
click at [1463, 194] on button "Find" at bounding box center [1485, 208] width 46 height 31
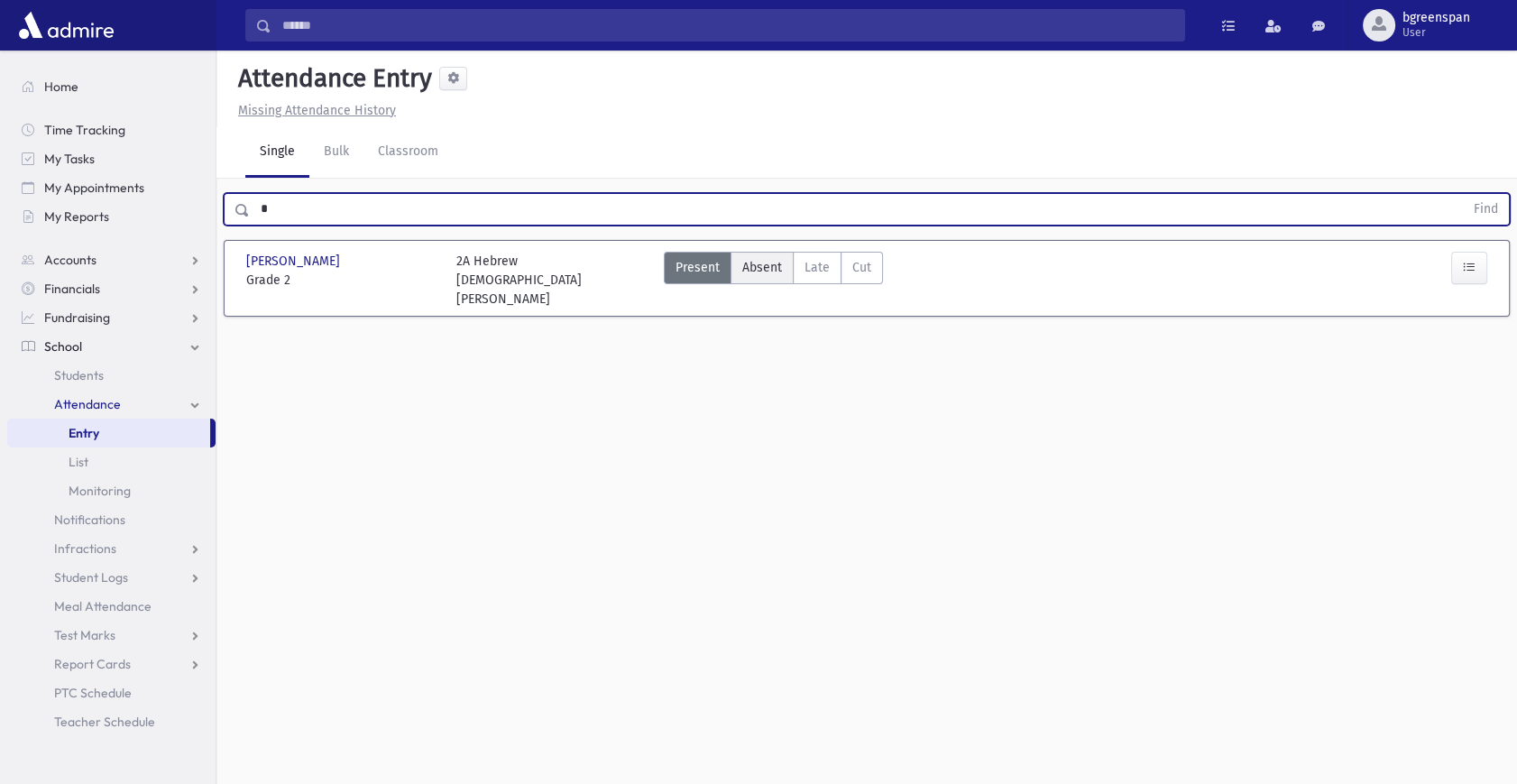
type input "*"
click at [746, 271] on span "Absent" at bounding box center [762, 267] width 40 height 19
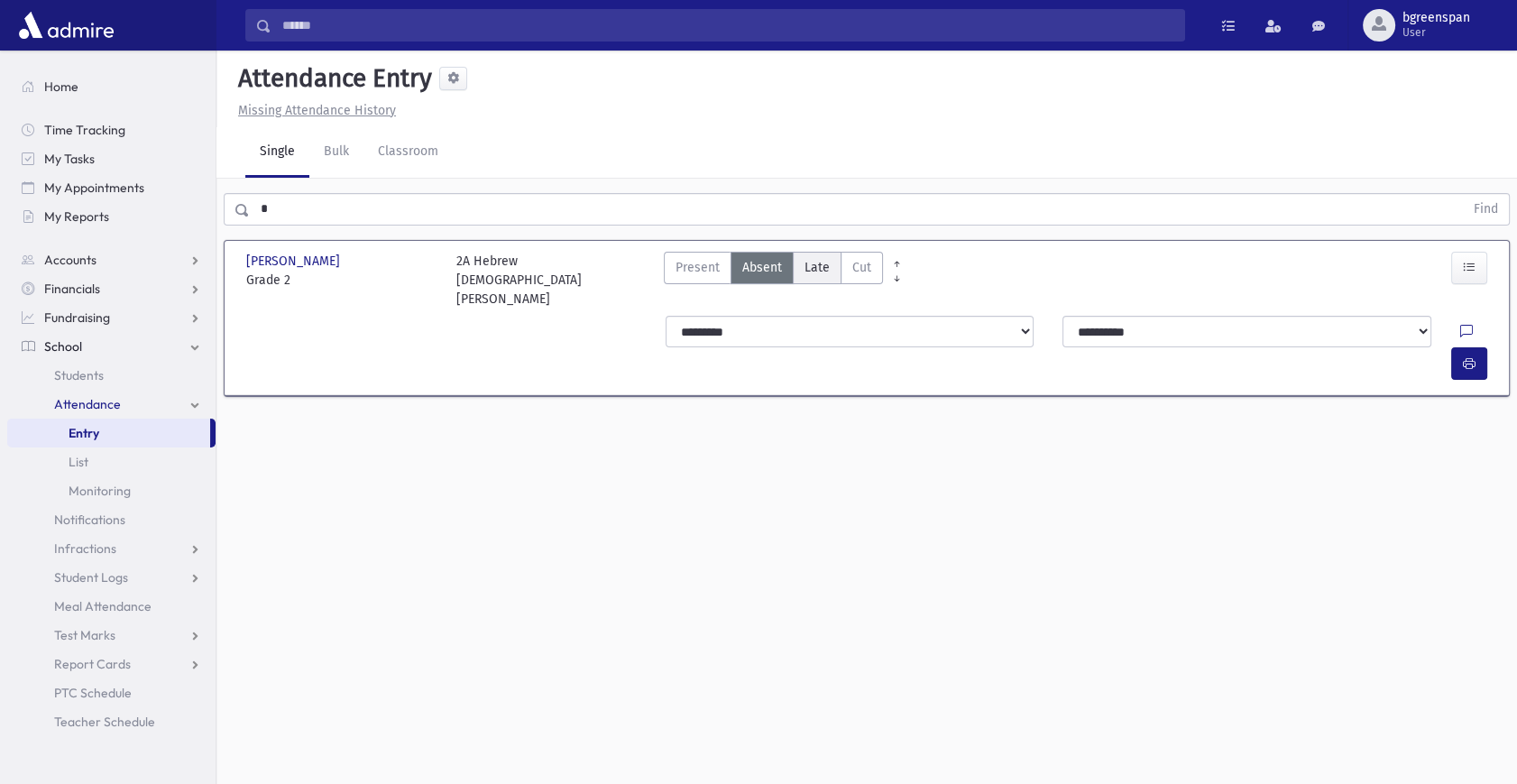
click at [797, 269] on label "Late Late" at bounding box center [817, 268] width 48 height 33
click at [1452, 348] on button "button" at bounding box center [1469, 363] width 37 height 33
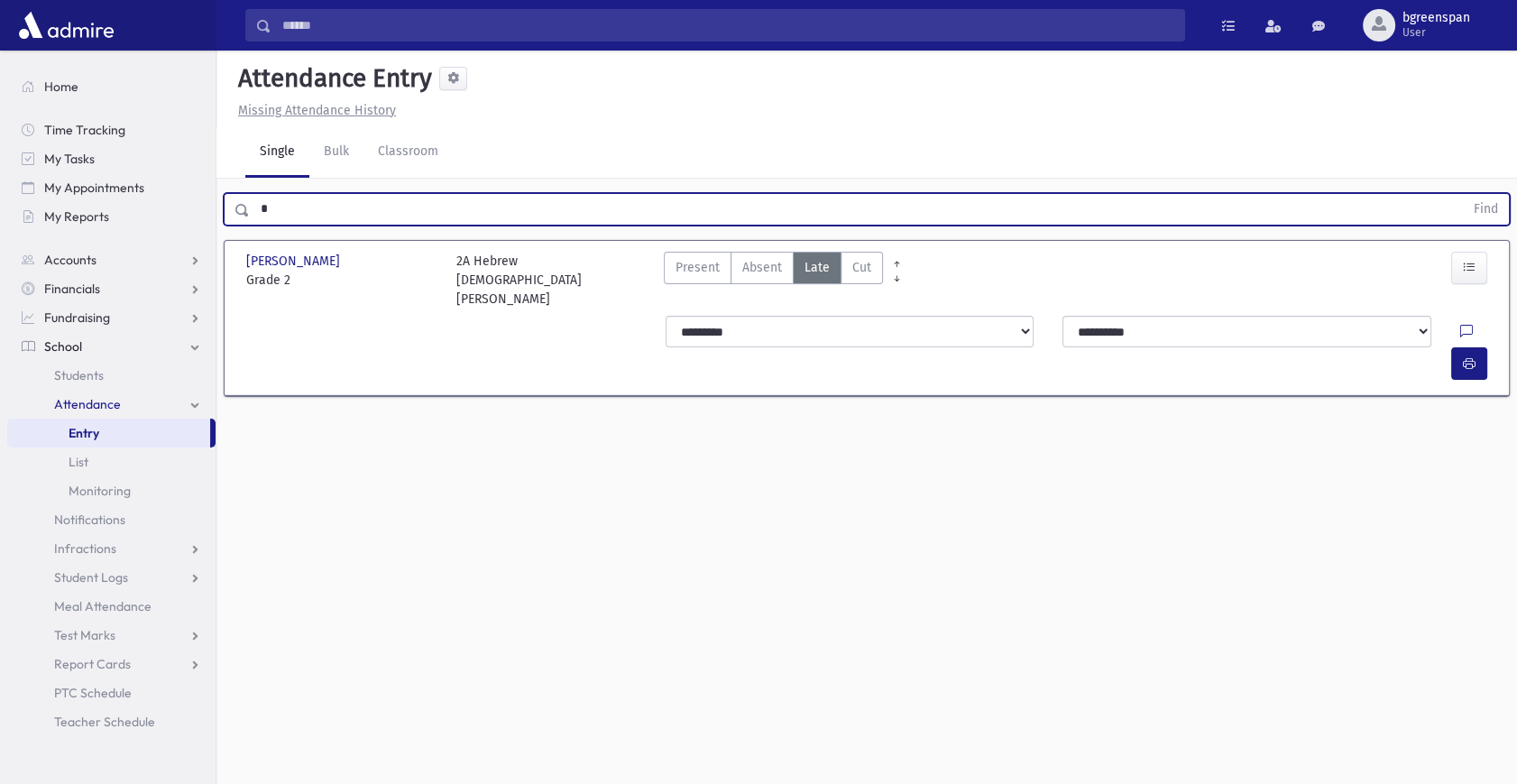
click at [304, 204] on input "*" at bounding box center [856, 208] width 1214 height 33
click at [1463, 194] on button "Find" at bounding box center [1485, 208] width 46 height 31
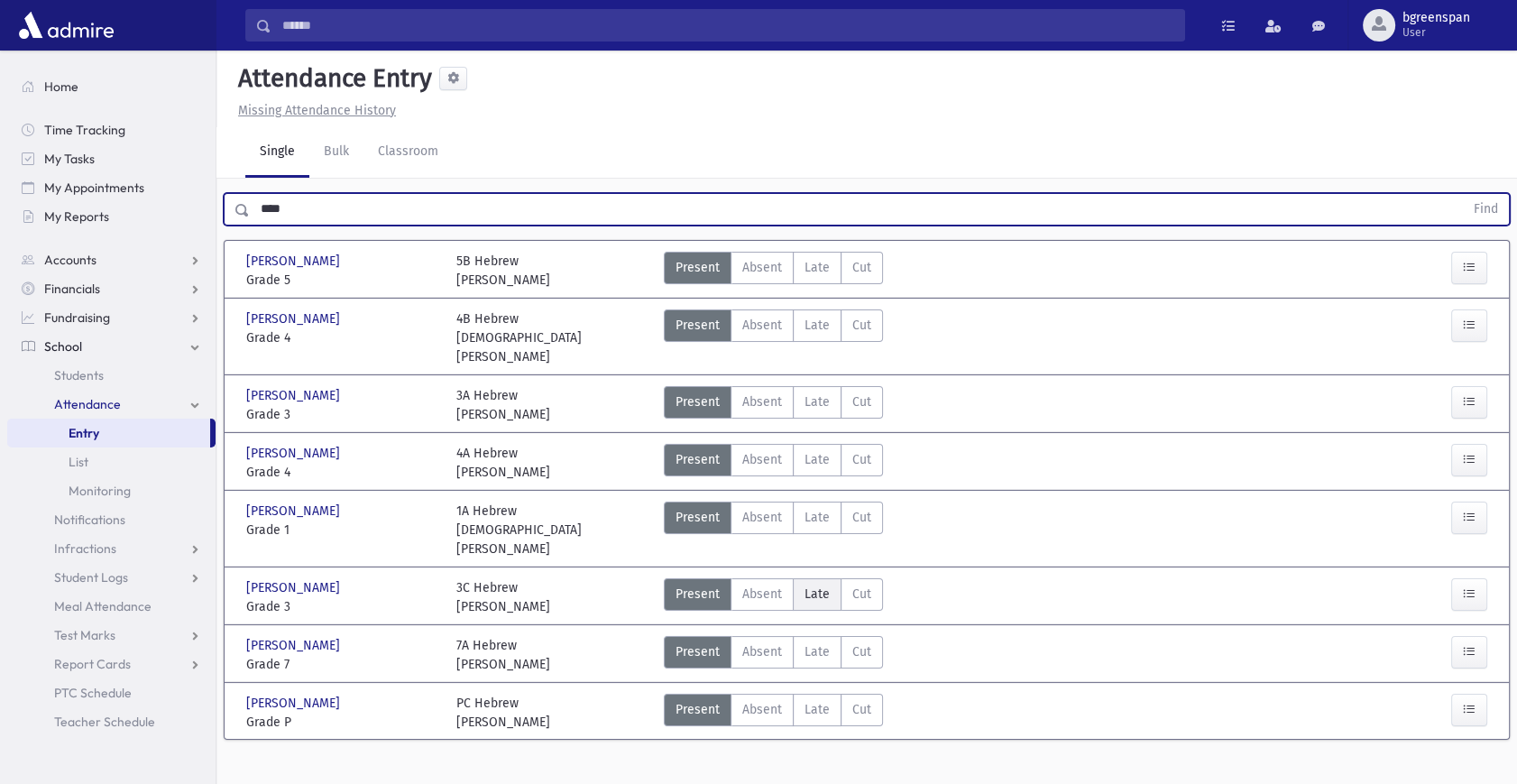
click at [811, 585] on span "Late" at bounding box center [818, 593] width 26 height 19
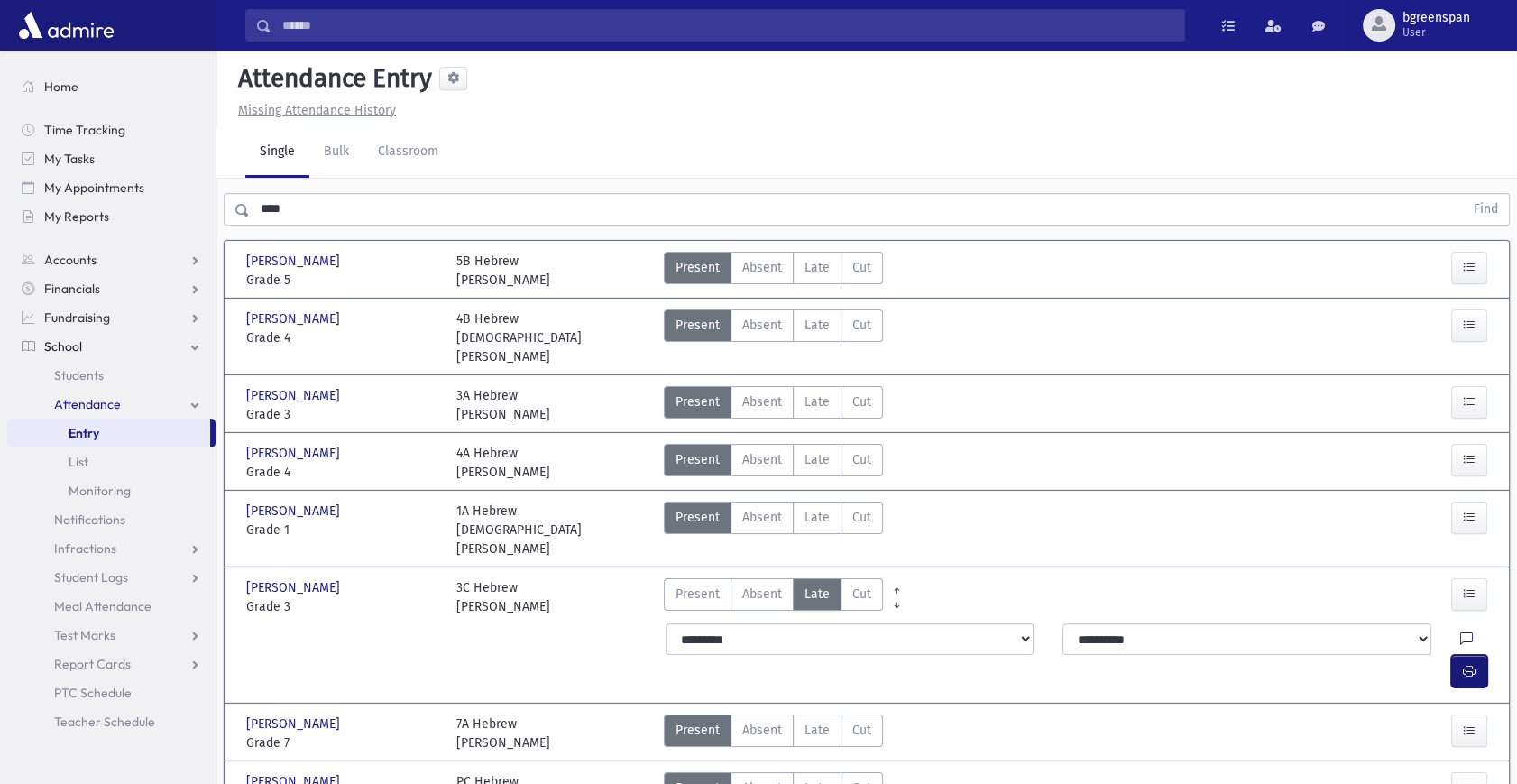
click at [1476, 655] on button "button" at bounding box center [1469, 670] width 37 height 33
click at [326, 207] on input "****" at bounding box center [856, 208] width 1214 height 33
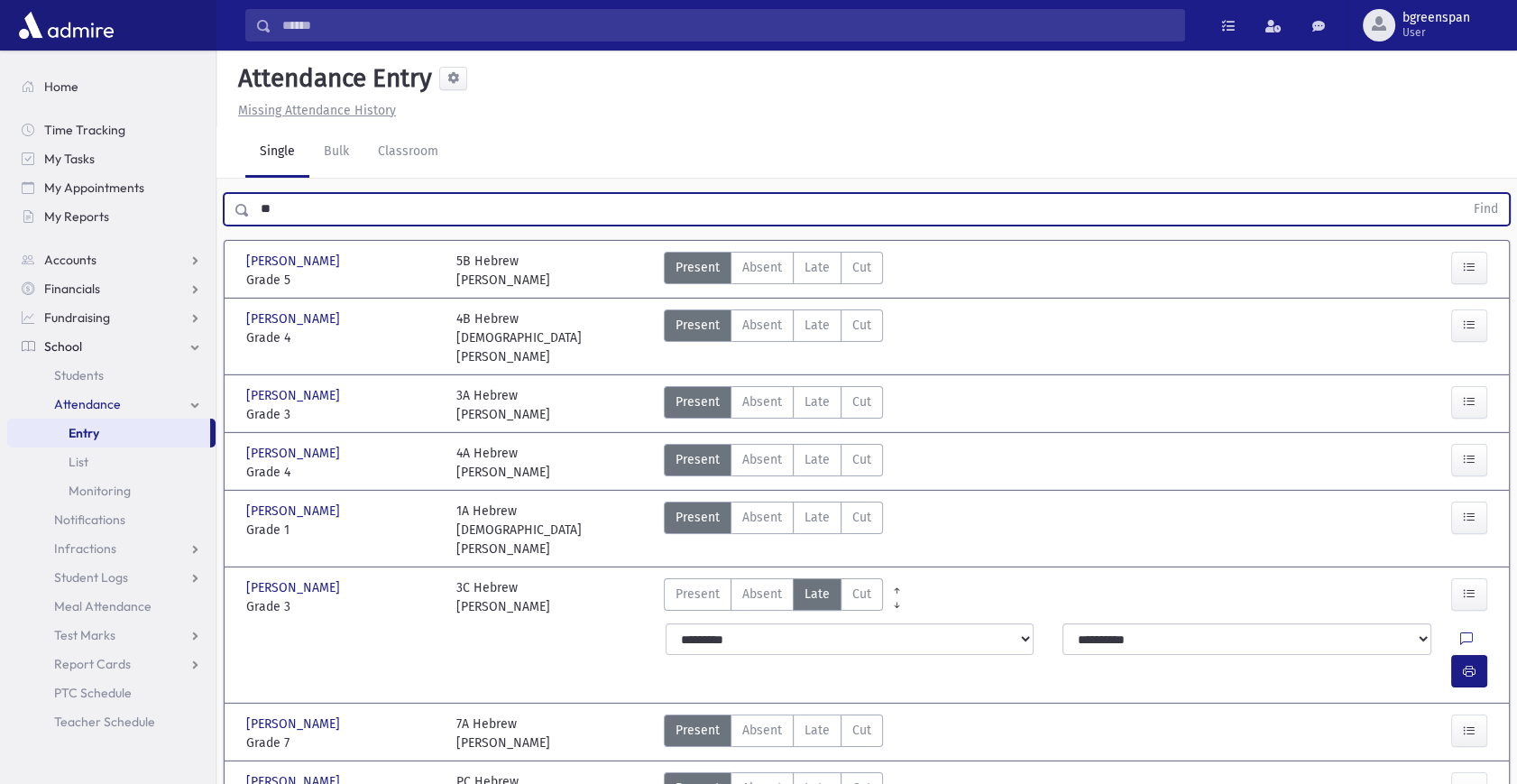
type input "*"
click at [1463, 194] on button "Find" at bounding box center [1485, 208] width 46 height 31
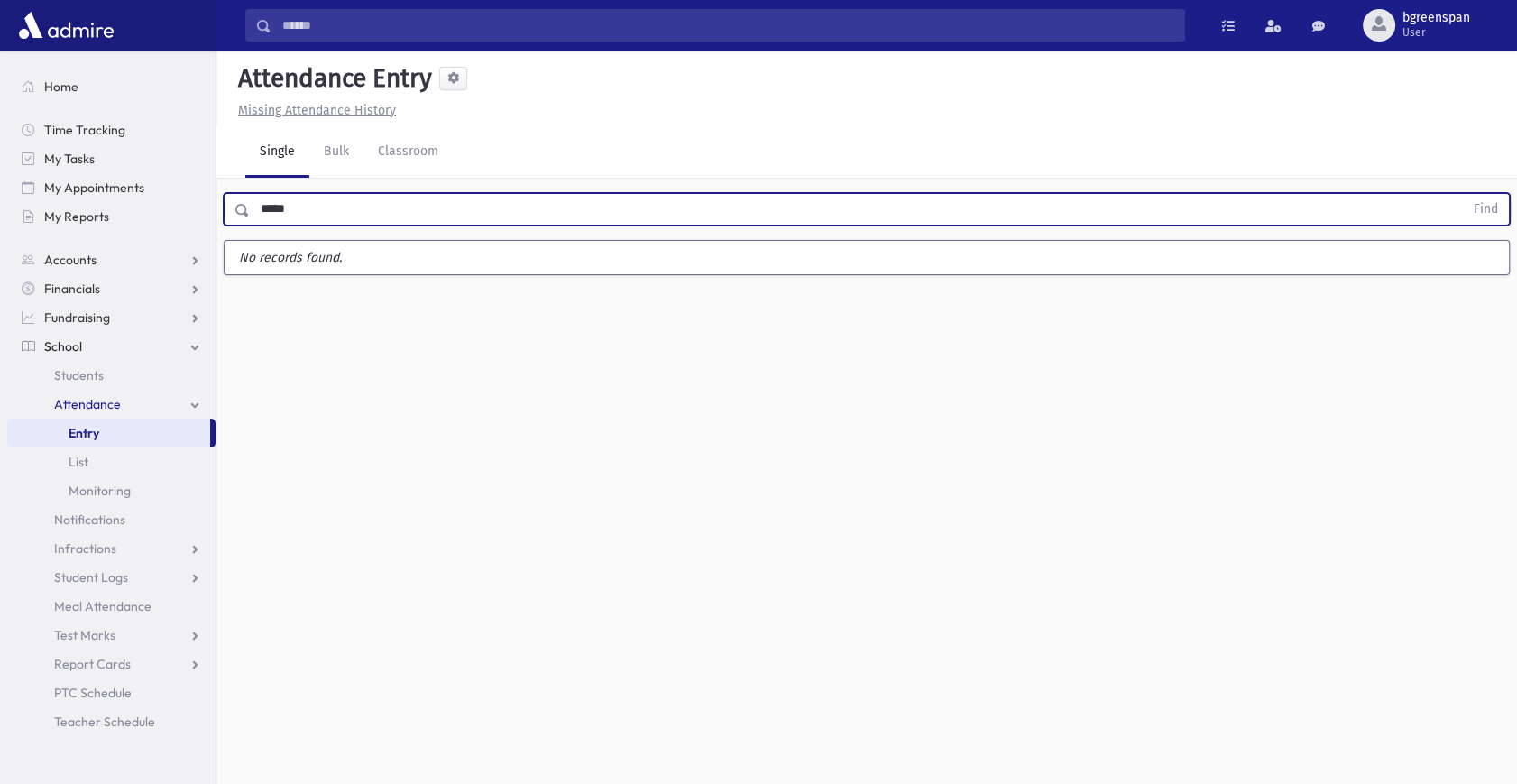
click at [1463, 194] on button "Find" at bounding box center [1485, 208] width 46 height 31
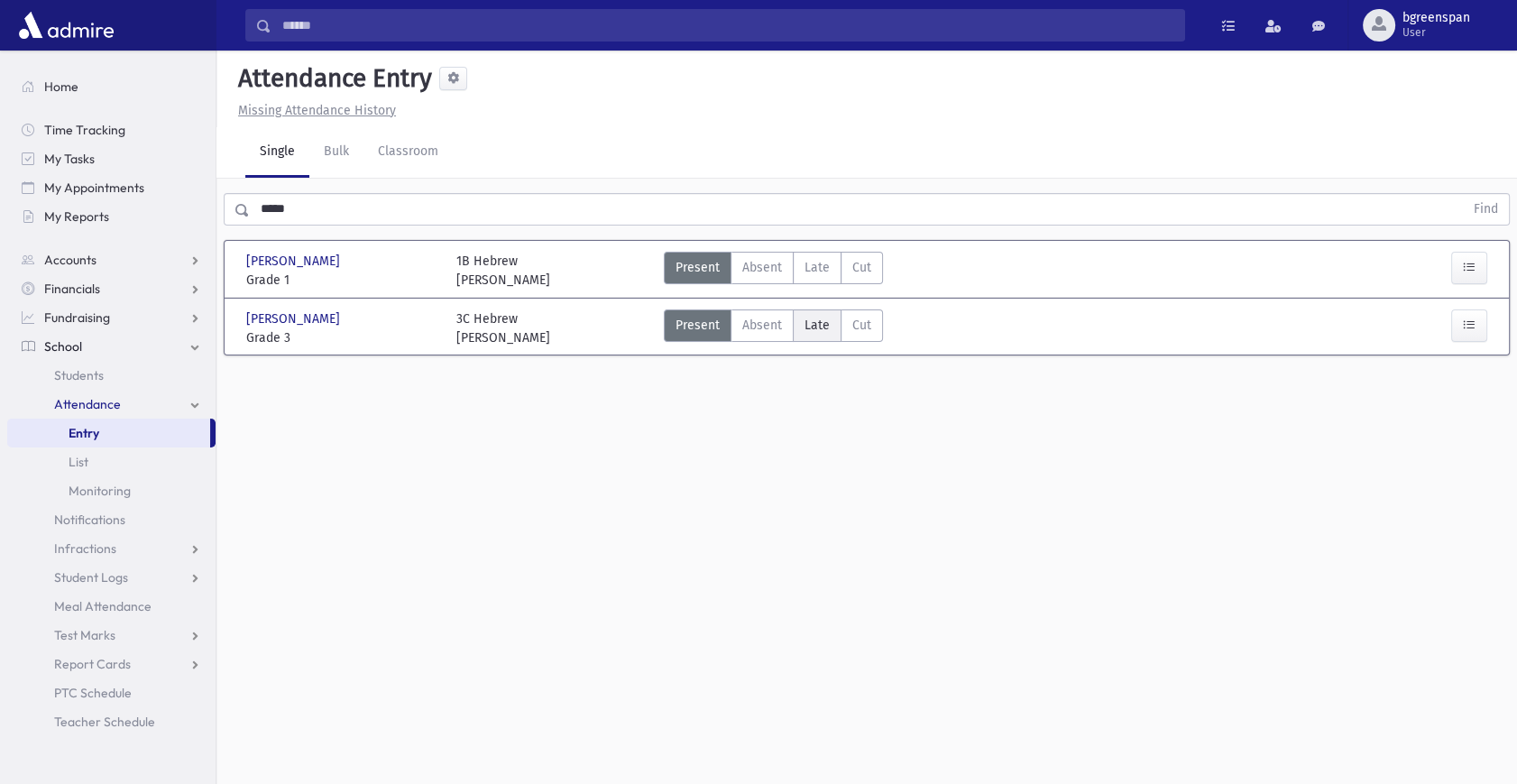
click at [816, 331] on span "Late" at bounding box center [818, 325] width 26 height 19
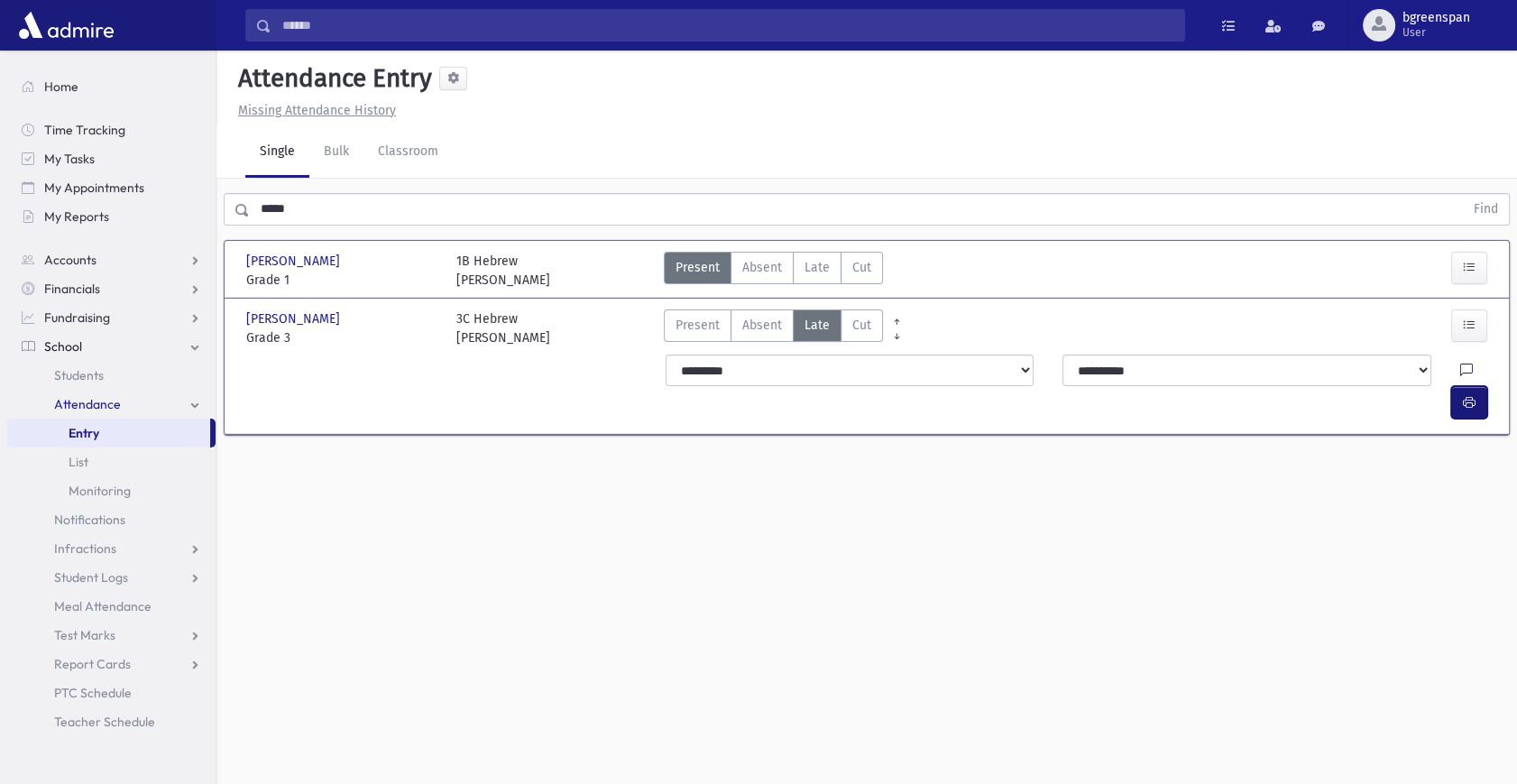
click at [1470, 395] on icon "button" at bounding box center [1469, 403] width 13 height 16
click at [290, 206] on input "*****" at bounding box center [856, 208] width 1214 height 33
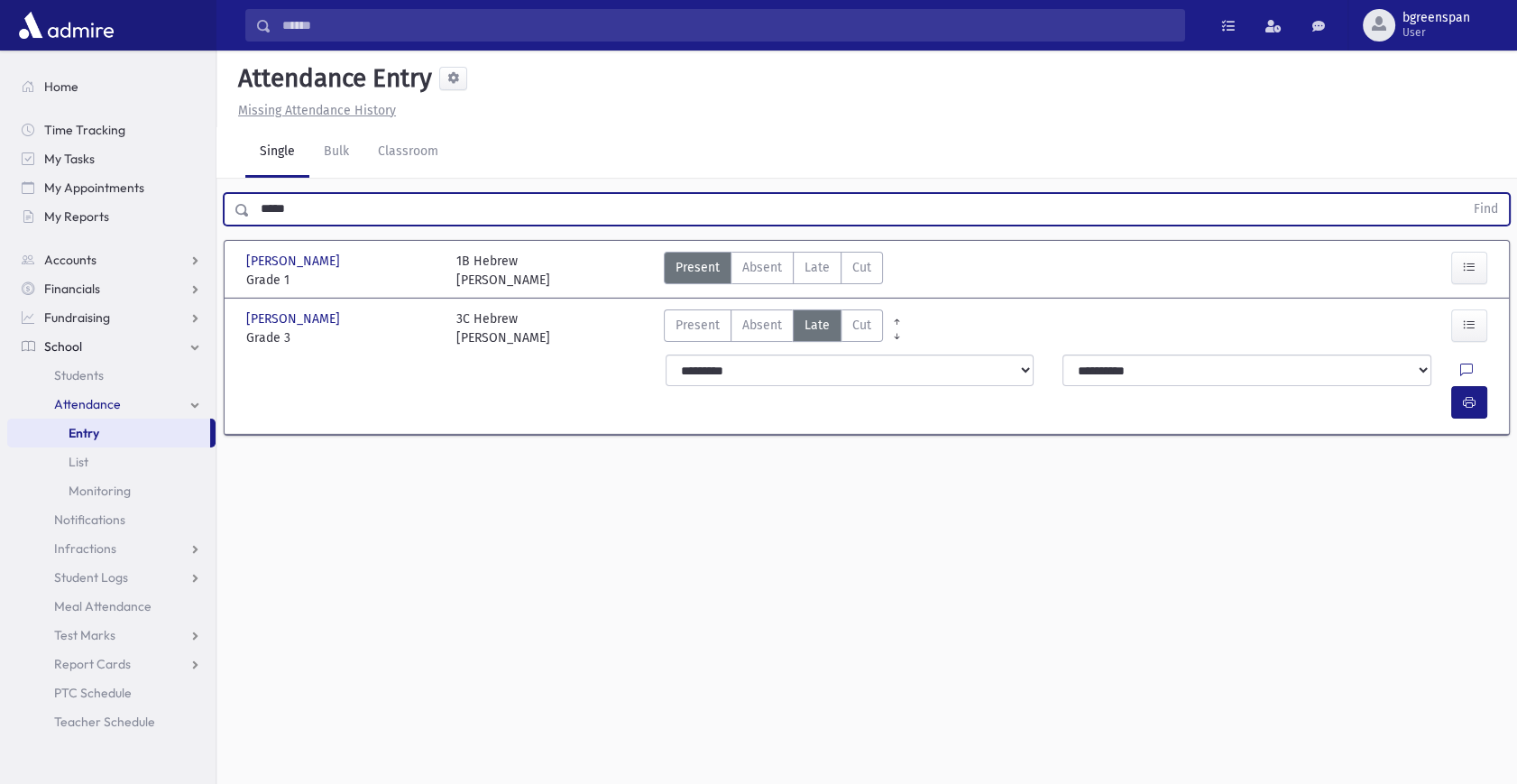
click at [290, 206] on input "*****" at bounding box center [856, 208] width 1214 height 33
click at [1463, 194] on button "Find" at bounding box center [1485, 208] width 46 height 31
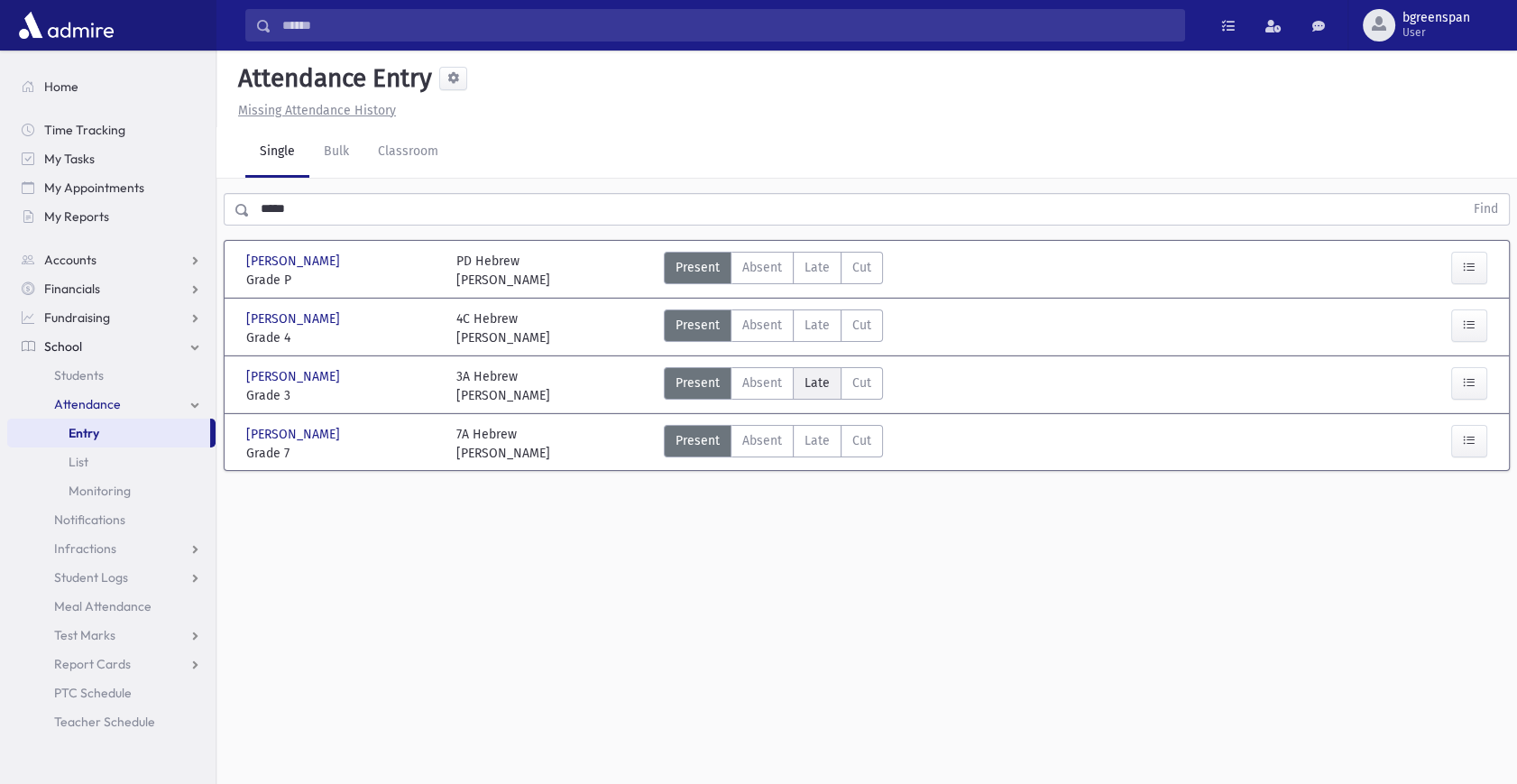
click at [818, 383] on span "Late" at bounding box center [818, 382] width 26 height 19
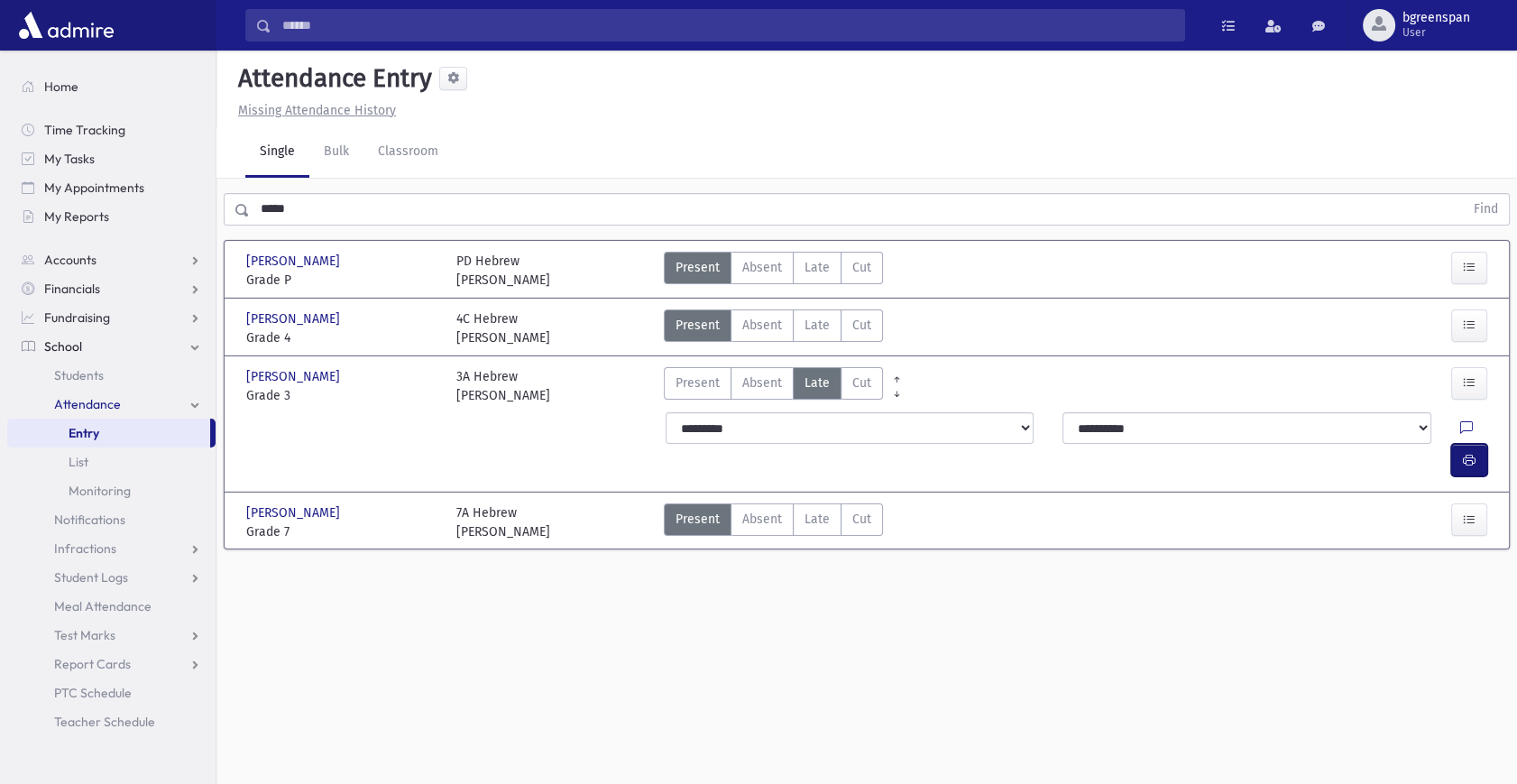
click at [1458, 443] on button "button" at bounding box center [1469, 459] width 37 height 33
drag, startPoint x: 262, startPoint y: 203, endPoint x: 272, endPoint y: 203, distance: 10.0
click at [262, 203] on input "*****" at bounding box center [856, 208] width 1214 height 33
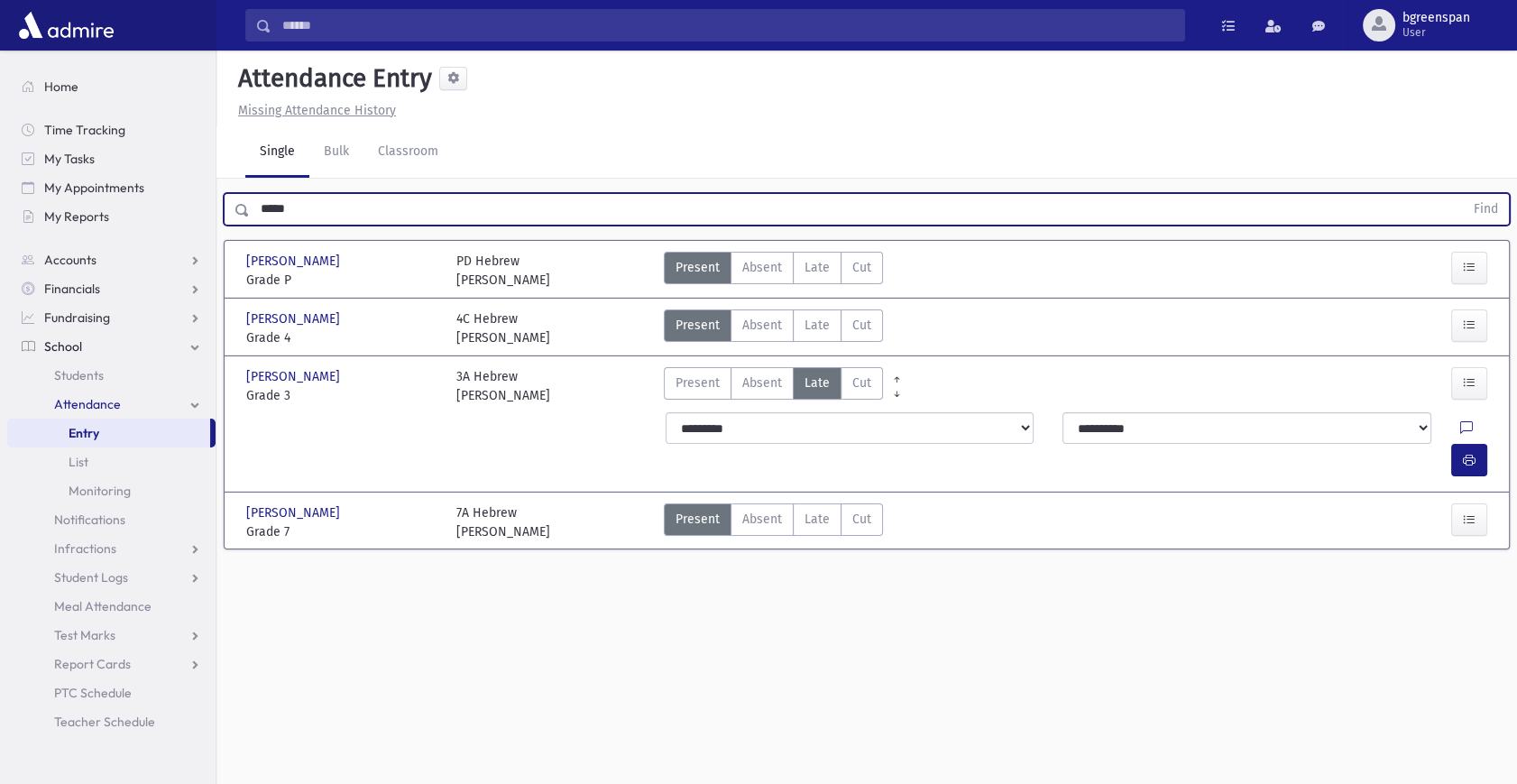
click at [272, 203] on input "*****" at bounding box center [856, 208] width 1214 height 33
click at [276, 203] on input "*****" at bounding box center [856, 208] width 1214 height 33
click at [282, 208] on input "*****" at bounding box center [856, 208] width 1214 height 33
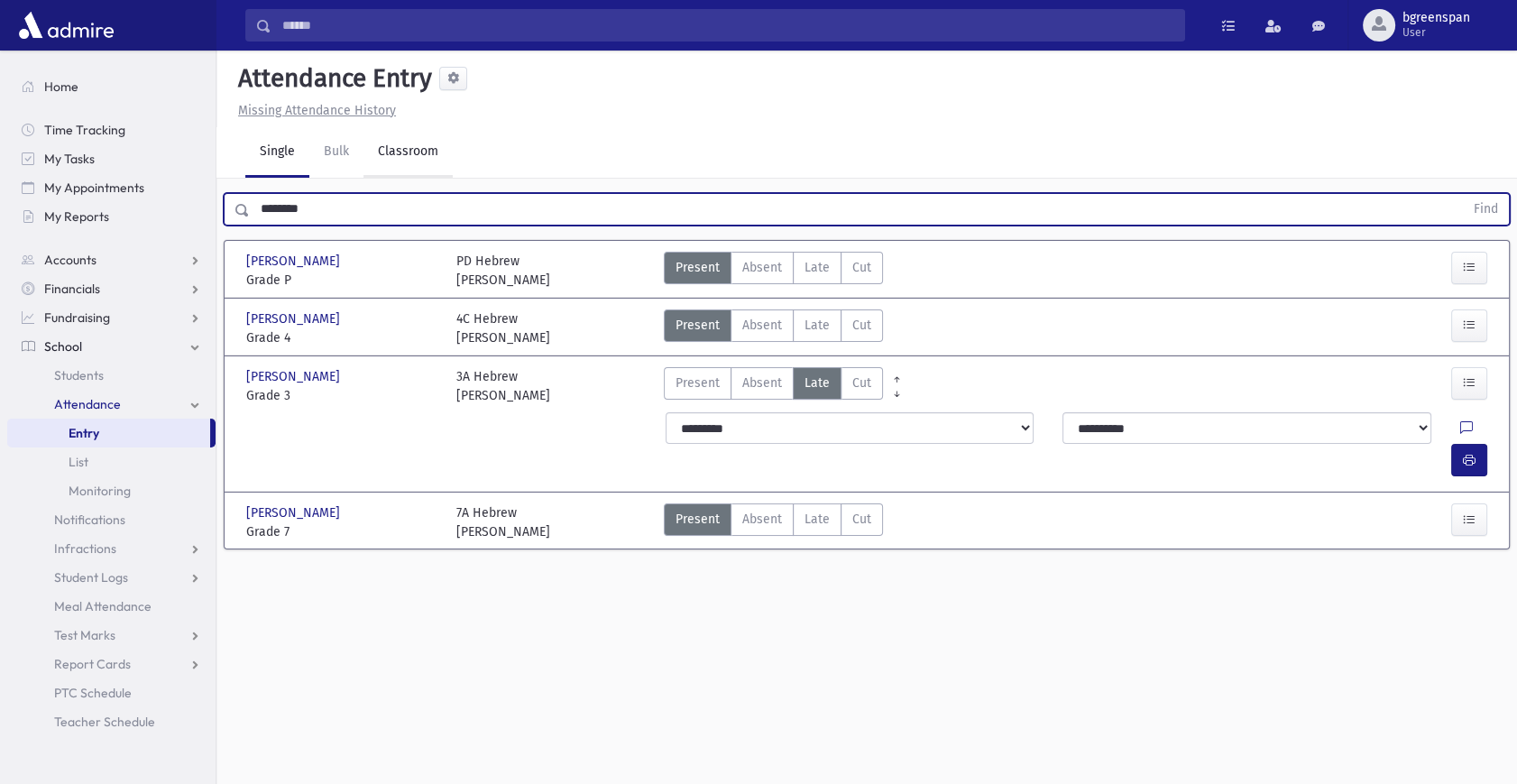
click at [1463, 194] on button "Find" at bounding box center [1485, 208] width 46 height 31
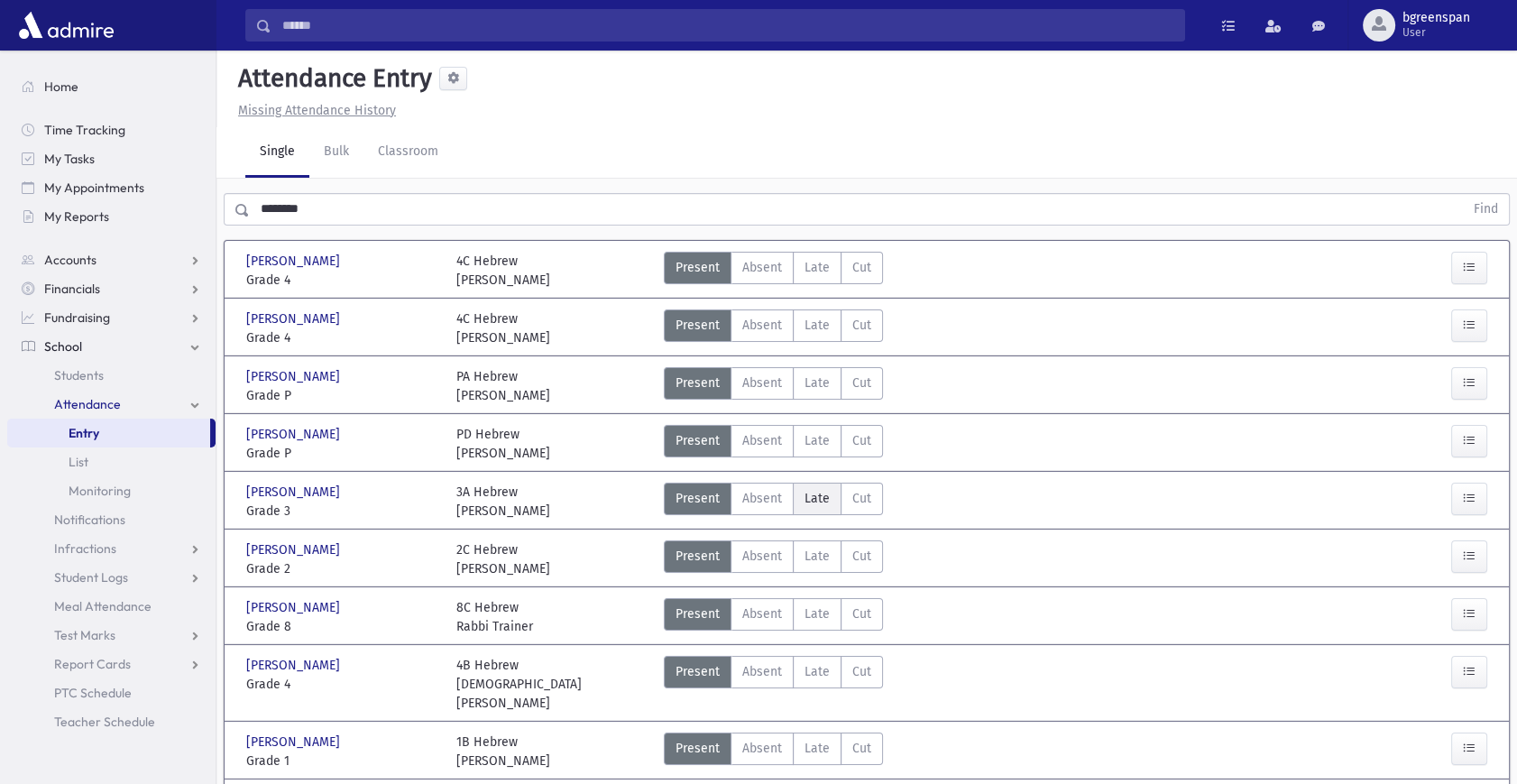
click at [812, 489] on span "Late" at bounding box center [818, 498] width 26 height 19
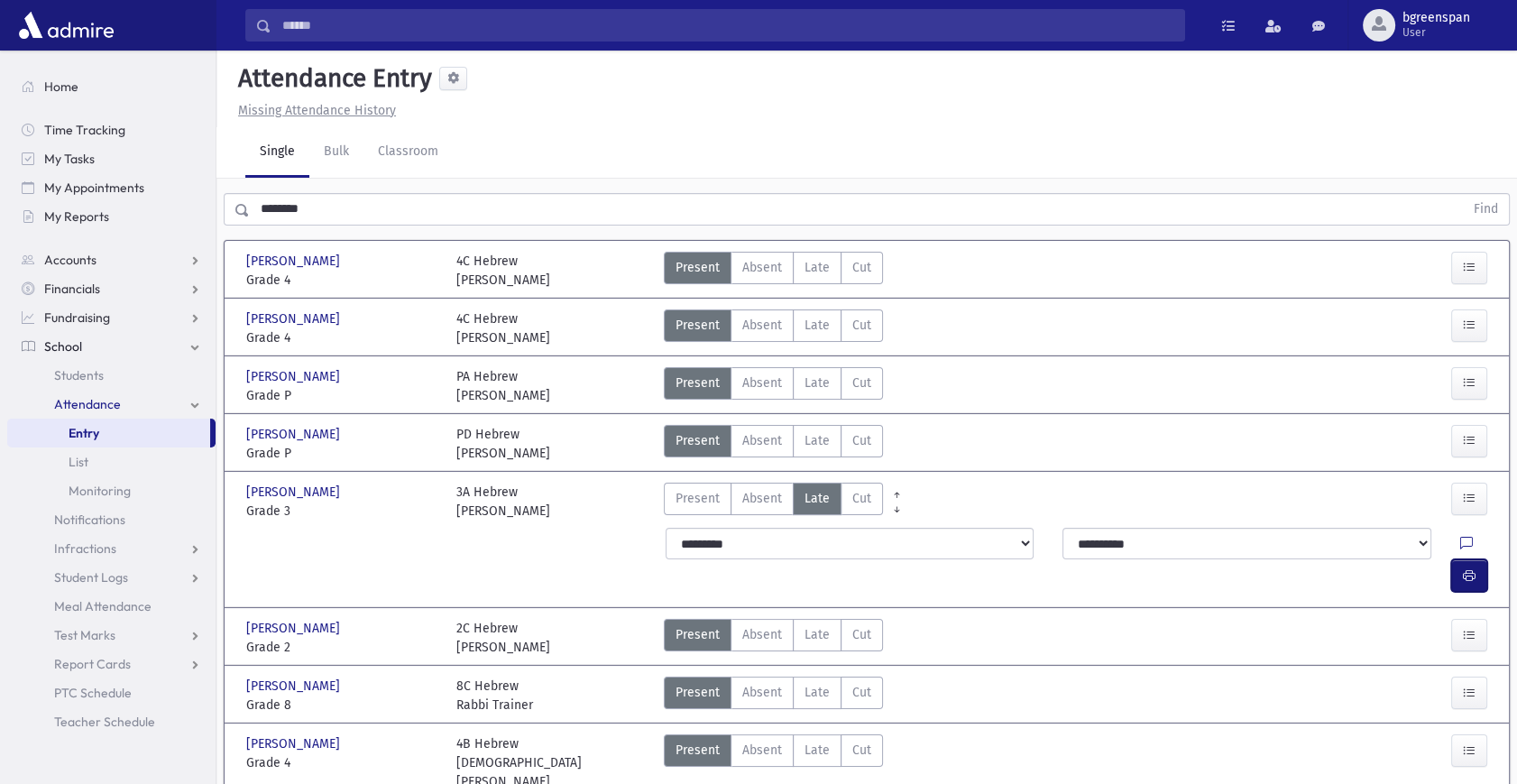
click at [1477, 559] on button "button" at bounding box center [1469, 575] width 37 height 33
click at [819, 336] on label "Late Late" at bounding box center [817, 325] width 48 height 33
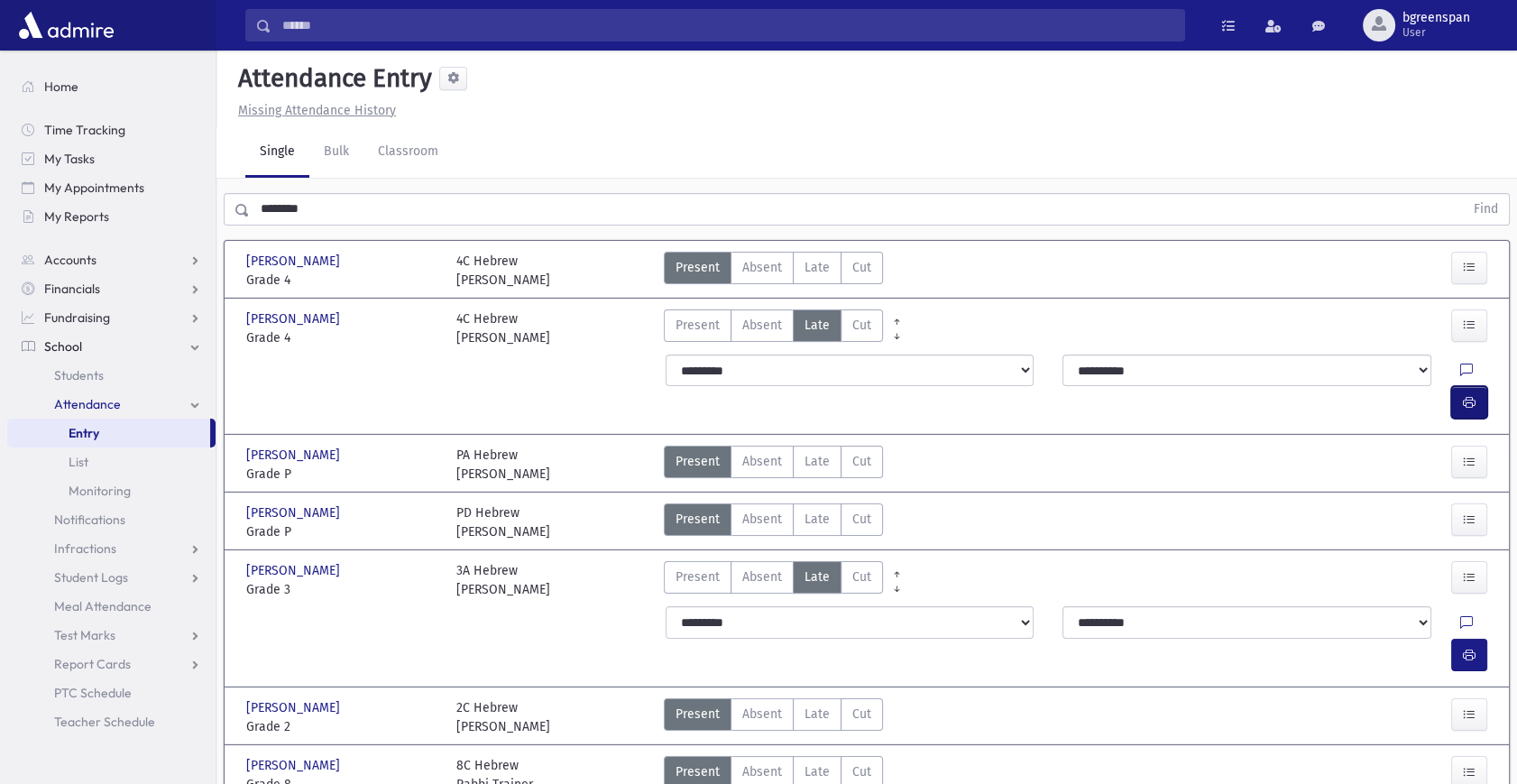
click at [1476, 386] on button "button" at bounding box center [1469, 402] width 37 height 33
click at [299, 200] on input "********" at bounding box center [856, 208] width 1214 height 33
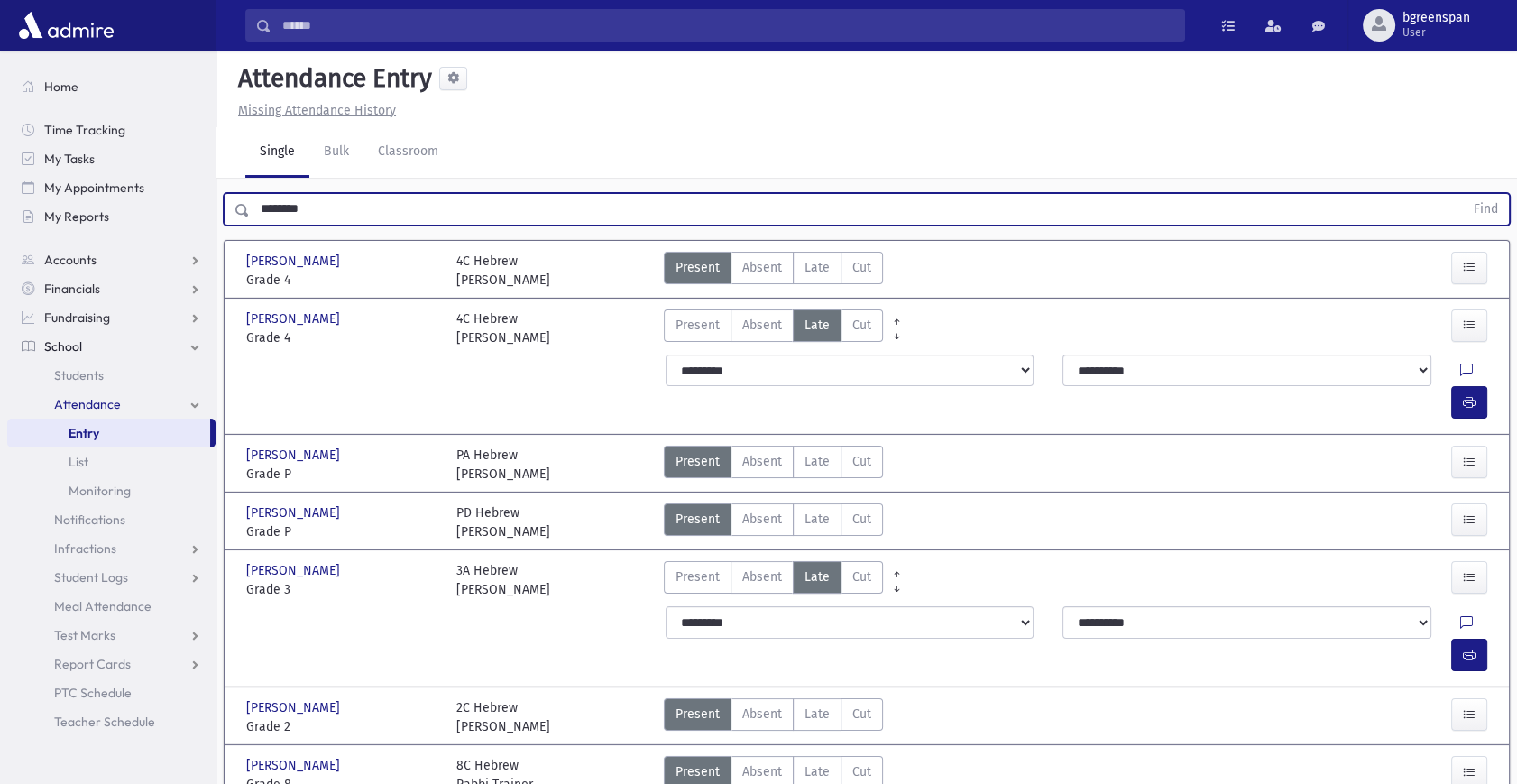
click at [299, 200] on input "********" at bounding box center [856, 208] width 1214 height 33
click at [1463, 194] on button "Find" at bounding box center [1485, 208] width 46 height 31
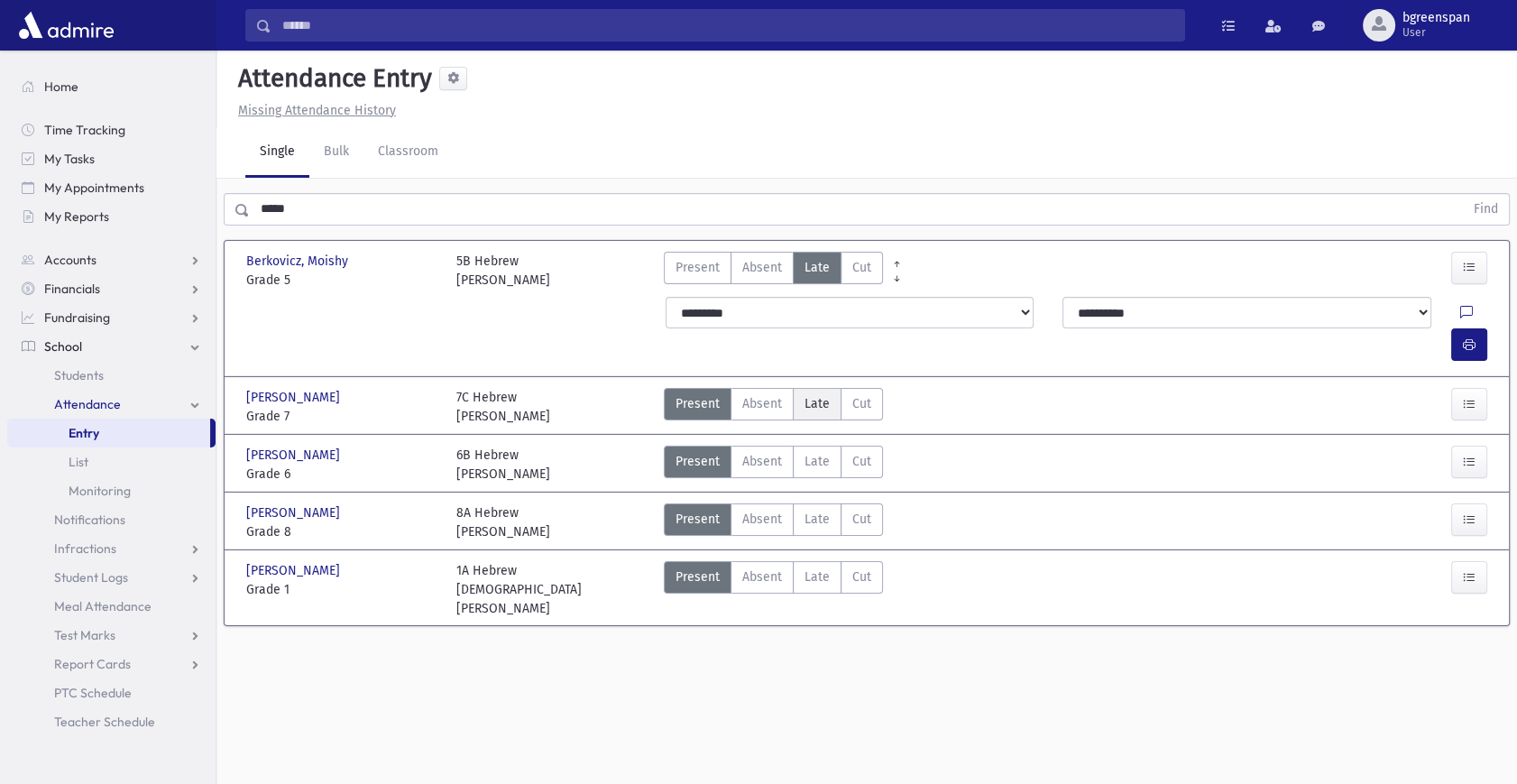
click at [813, 388] on label "Late Late" at bounding box center [817, 404] width 48 height 33
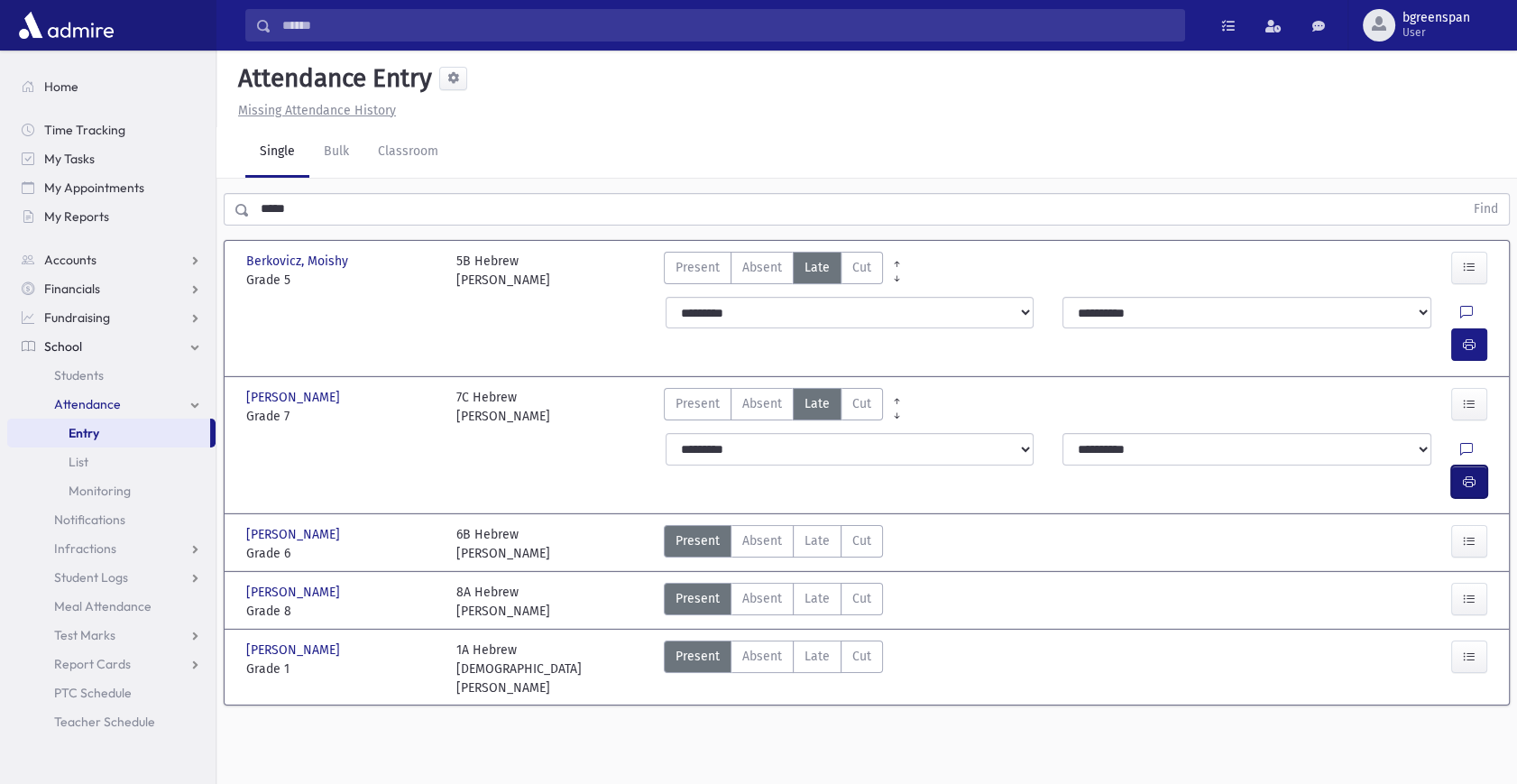
click at [1465, 474] on icon "button" at bounding box center [1469, 482] width 13 height 16
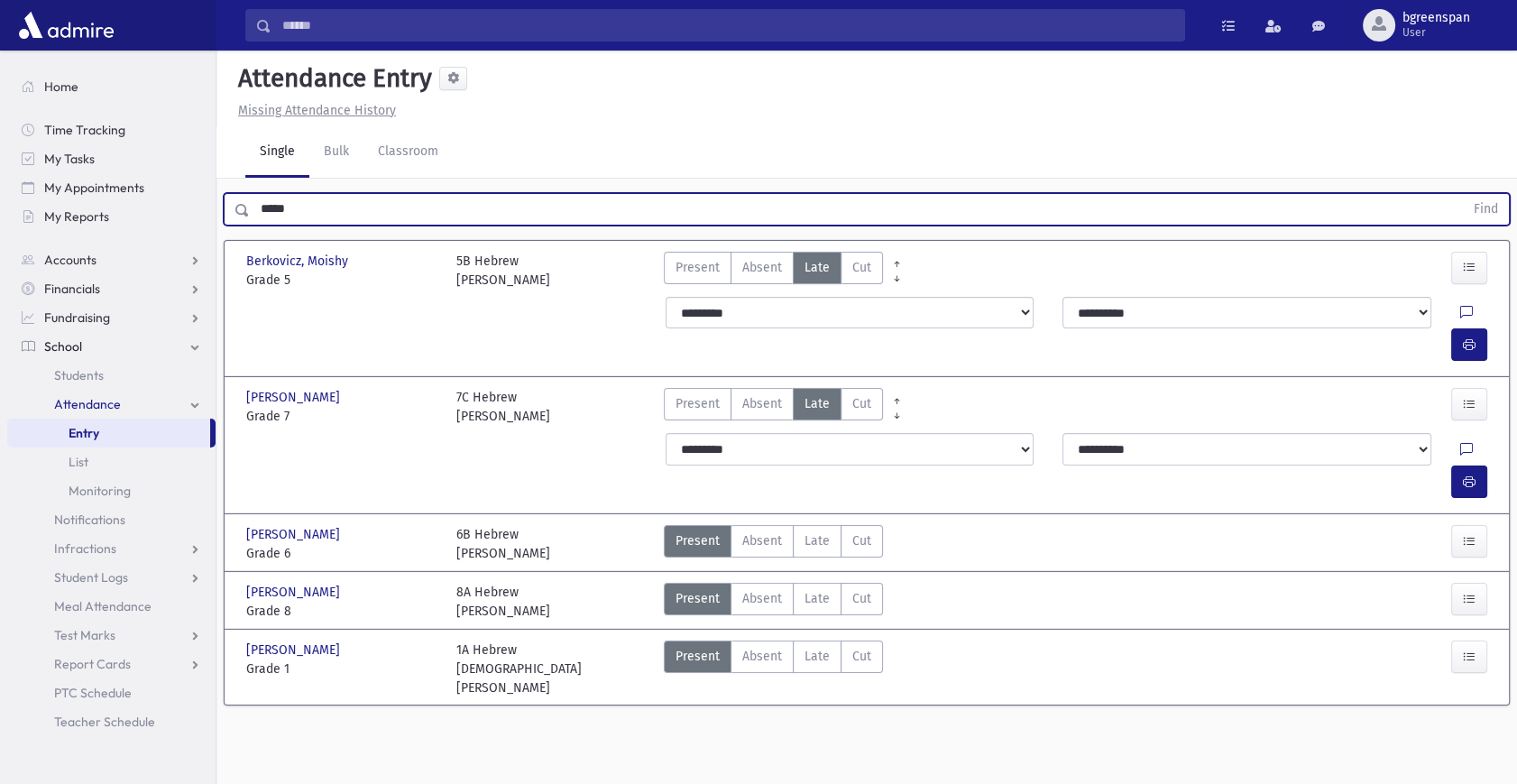
drag, startPoint x: 333, startPoint y: 201, endPoint x: 245, endPoint y: 202, distance: 88.0
click at [245, 202] on div "***** Find" at bounding box center [866, 208] width 1286 height 33
type input "*****"
click at [1463, 194] on button "Find" at bounding box center [1485, 208] width 46 height 31
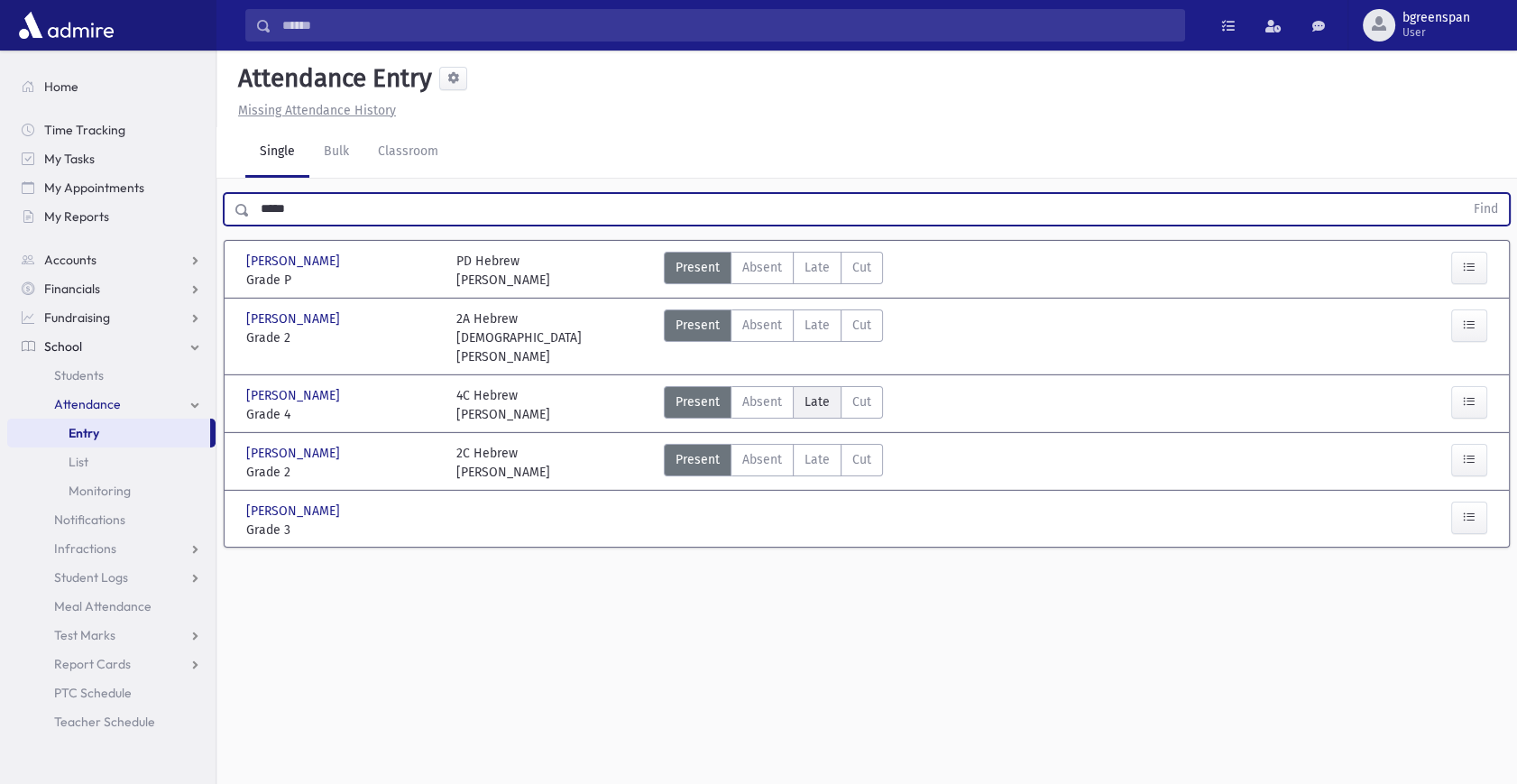
click at [818, 392] on span "Late" at bounding box center [818, 401] width 26 height 19
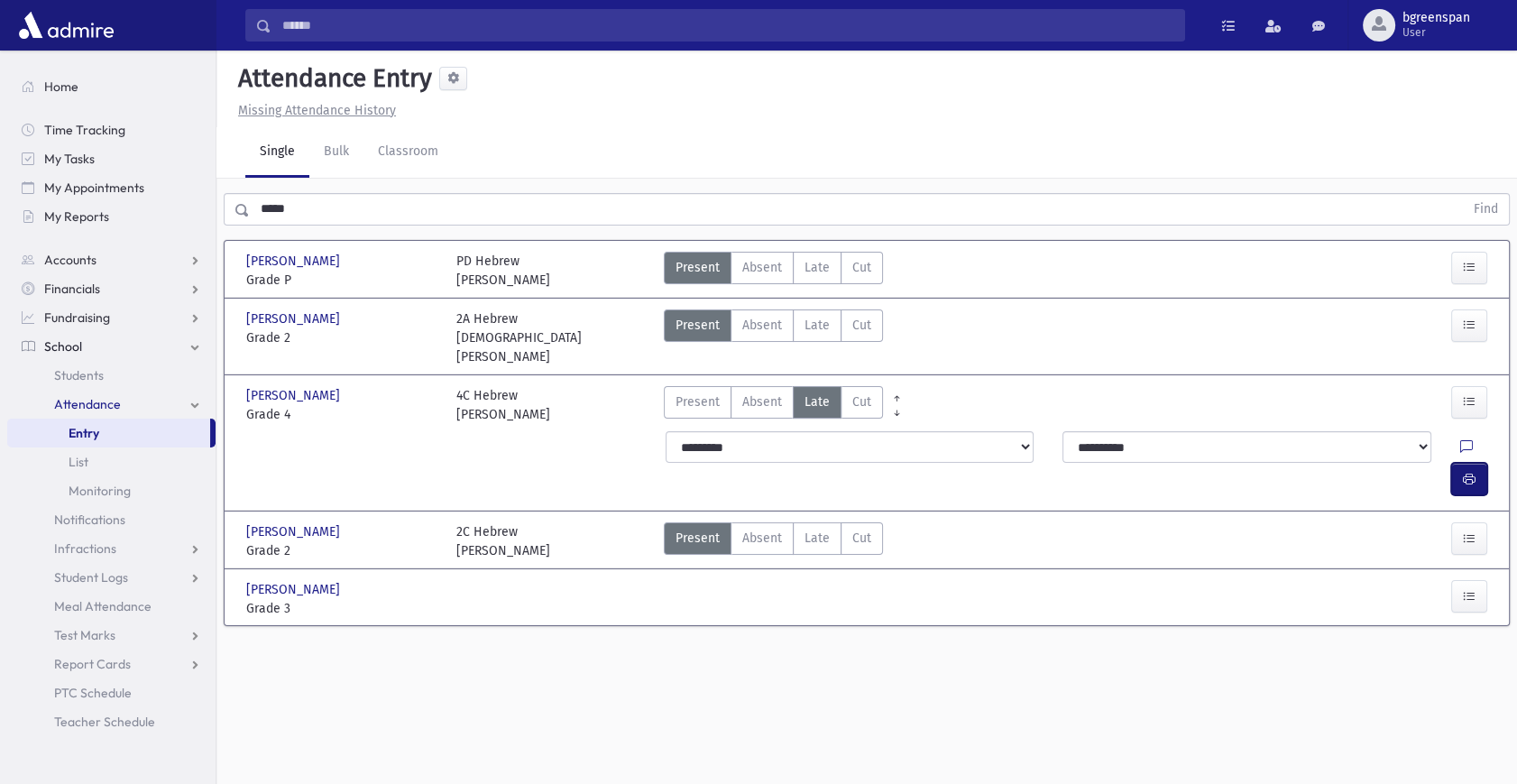
click at [1460, 462] on button "button" at bounding box center [1469, 478] width 37 height 33
click at [300, 580] on span "Kahan, Zevi" at bounding box center [294, 588] width 98 height 19
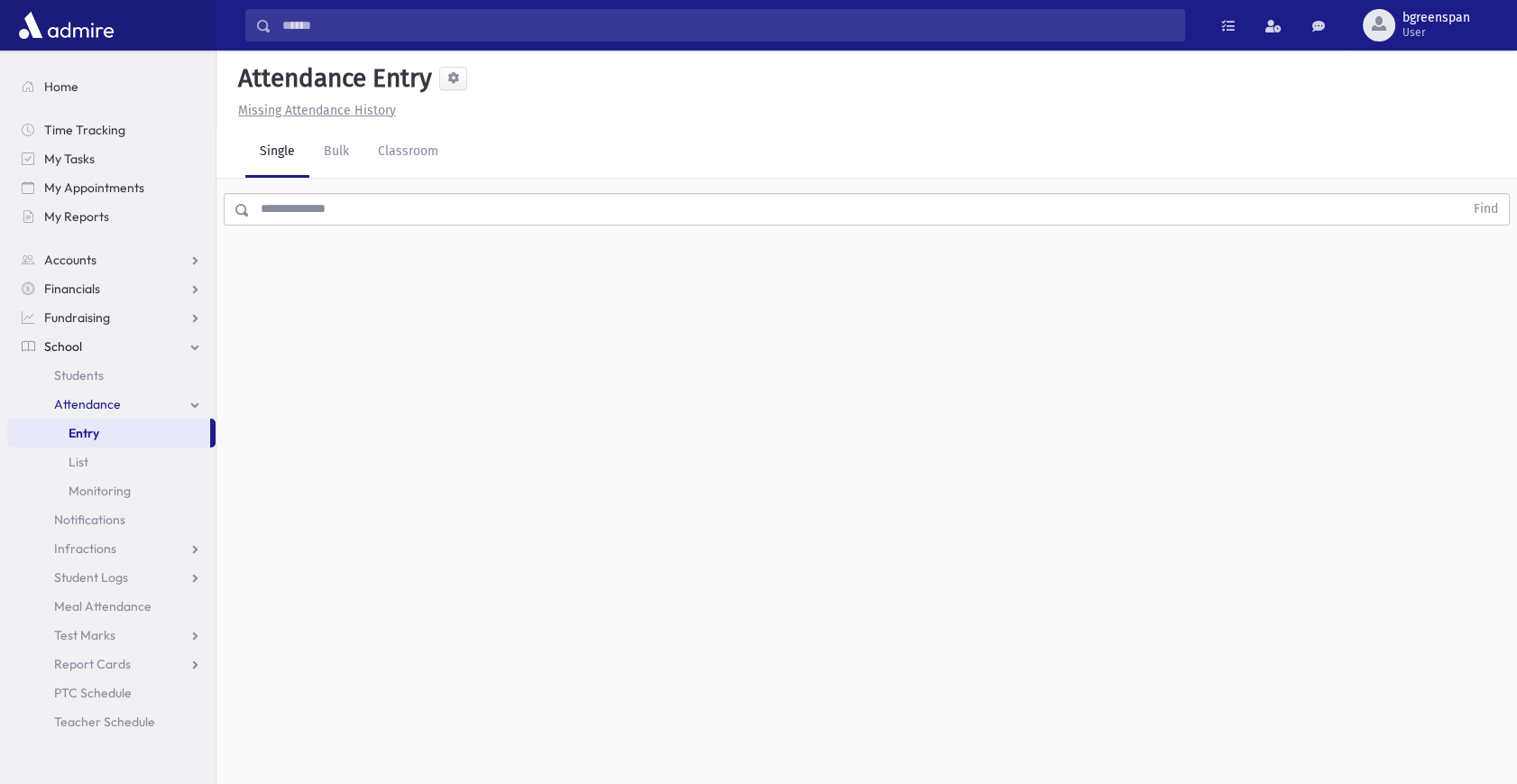
click at [97, 349] on link "School" at bounding box center [111, 346] width 208 height 29
click at [67, 350] on span "School" at bounding box center [63, 346] width 38 height 16
click at [79, 372] on span "Students" at bounding box center [79, 375] width 49 height 16
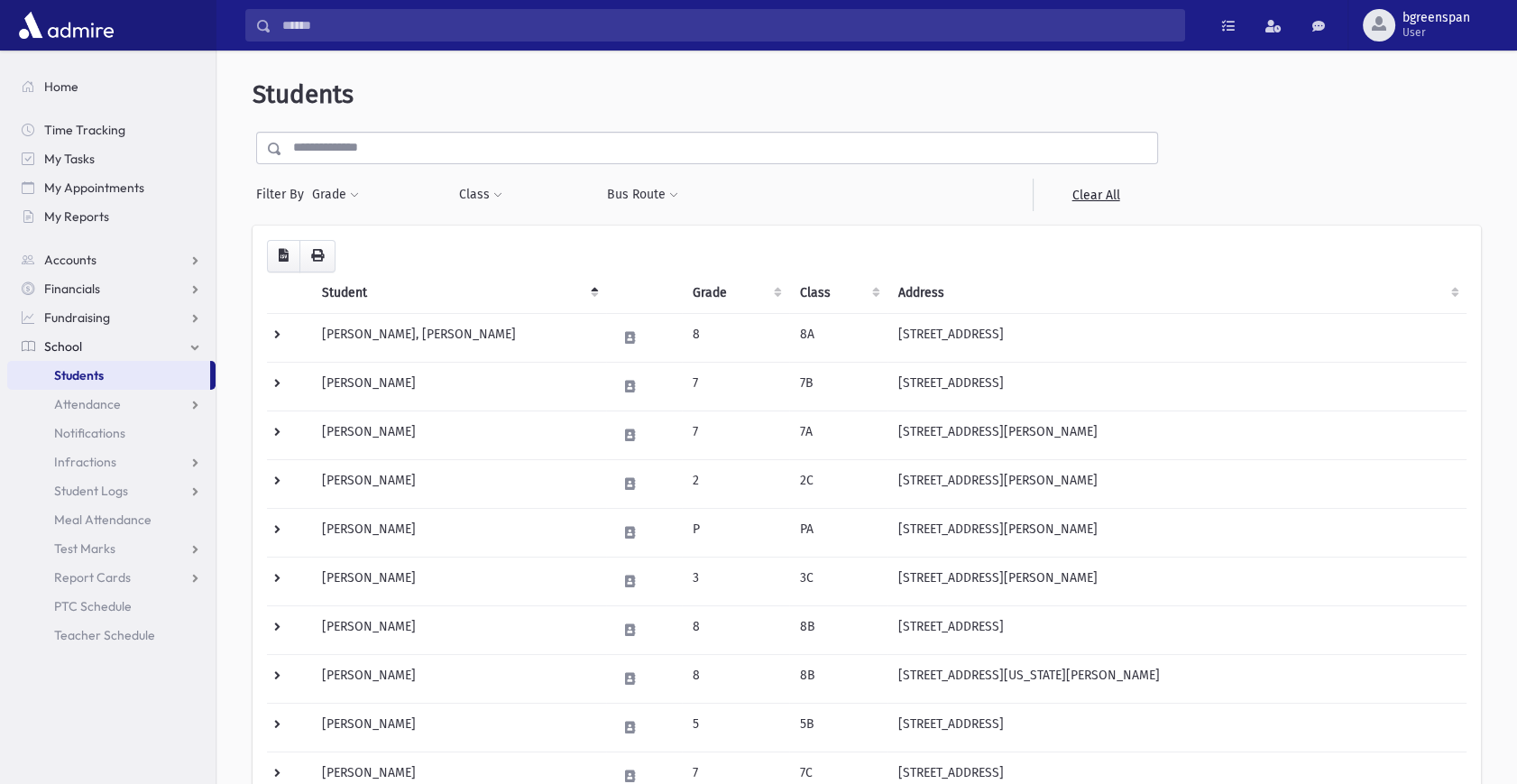
click at [373, 144] on input "text" at bounding box center [720, 147] width 875 height 33
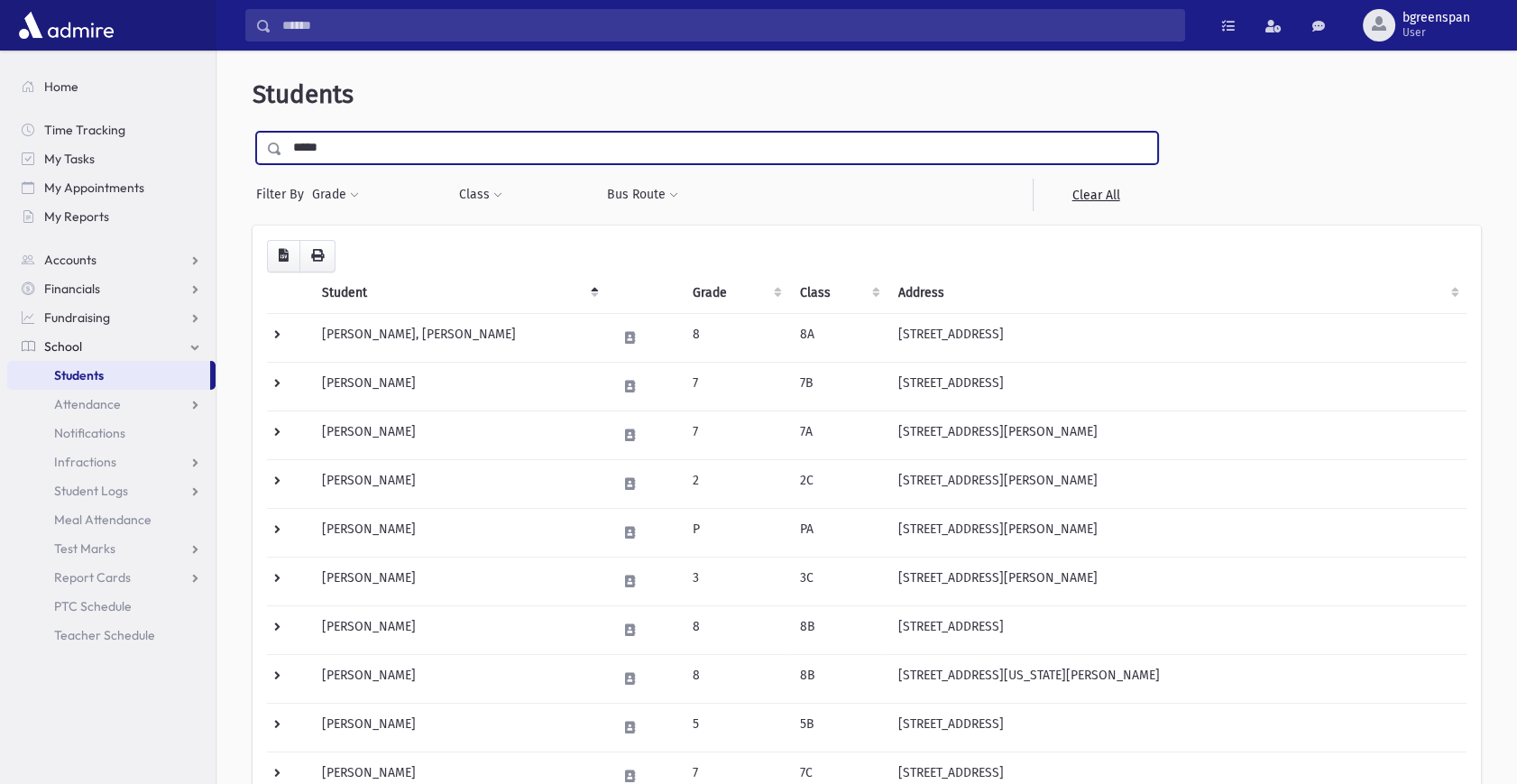
type input "*****"
click at [253, 131] on input "submit" at bounding box center [278, 143] width 50 height 25
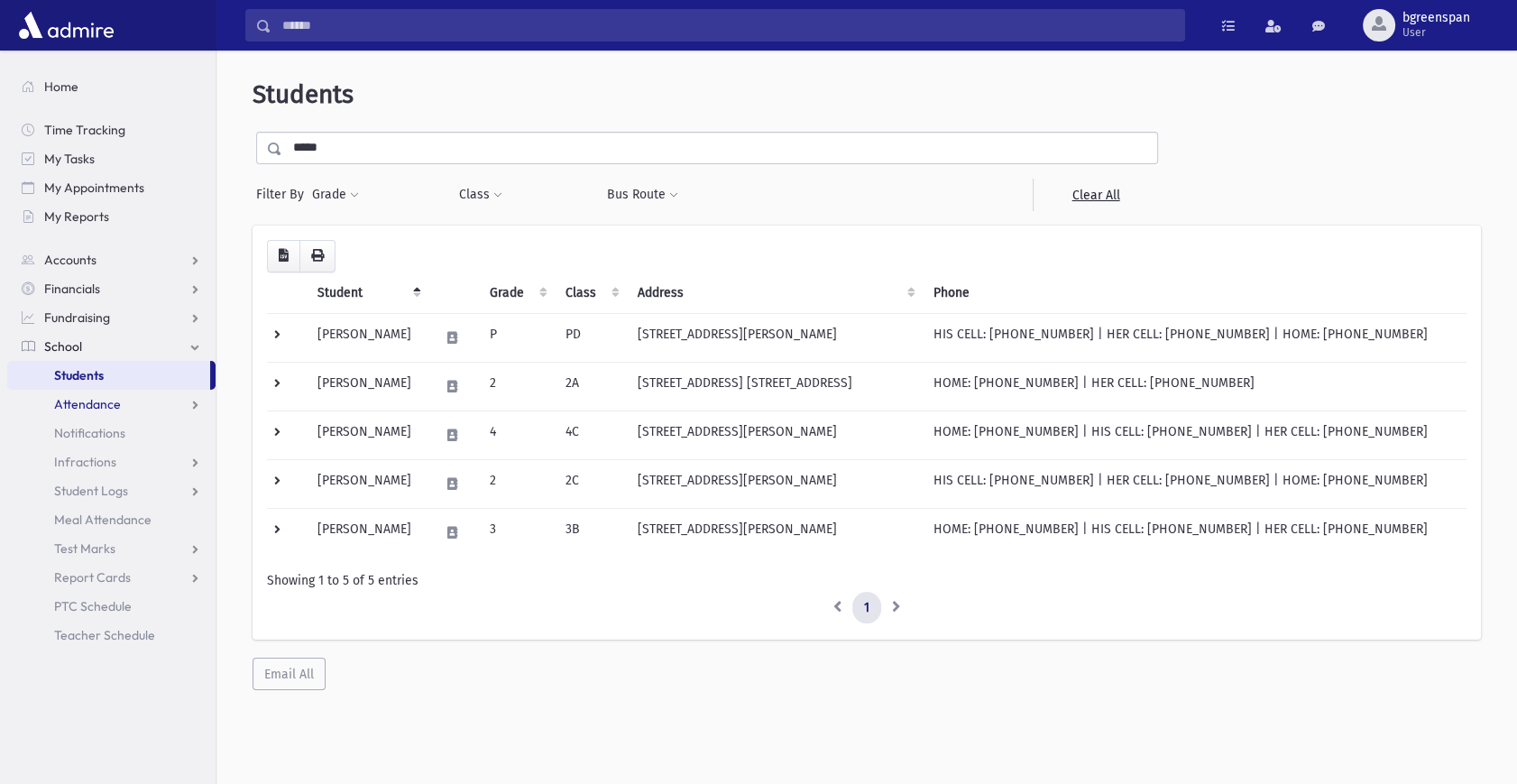
click at [107, 404] on span "Attendance" at bounding box center [88, 404] width 67 height 16
click at [103, 450] on link "List" at bounding box center [111, 461] width 208 height 29
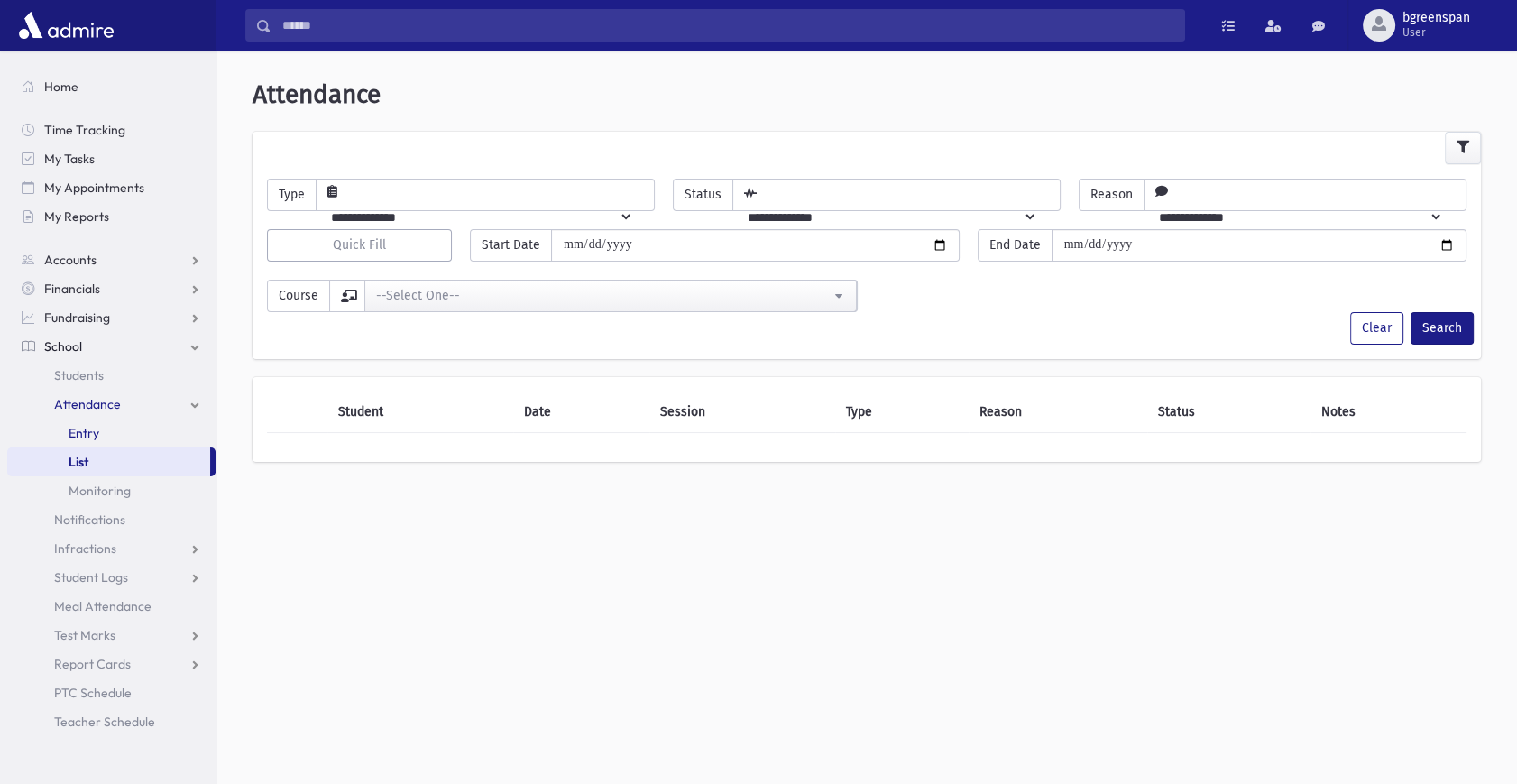
click at [99, 431] on link "Entry" at bounding box center [111, 432] width 208 height 29
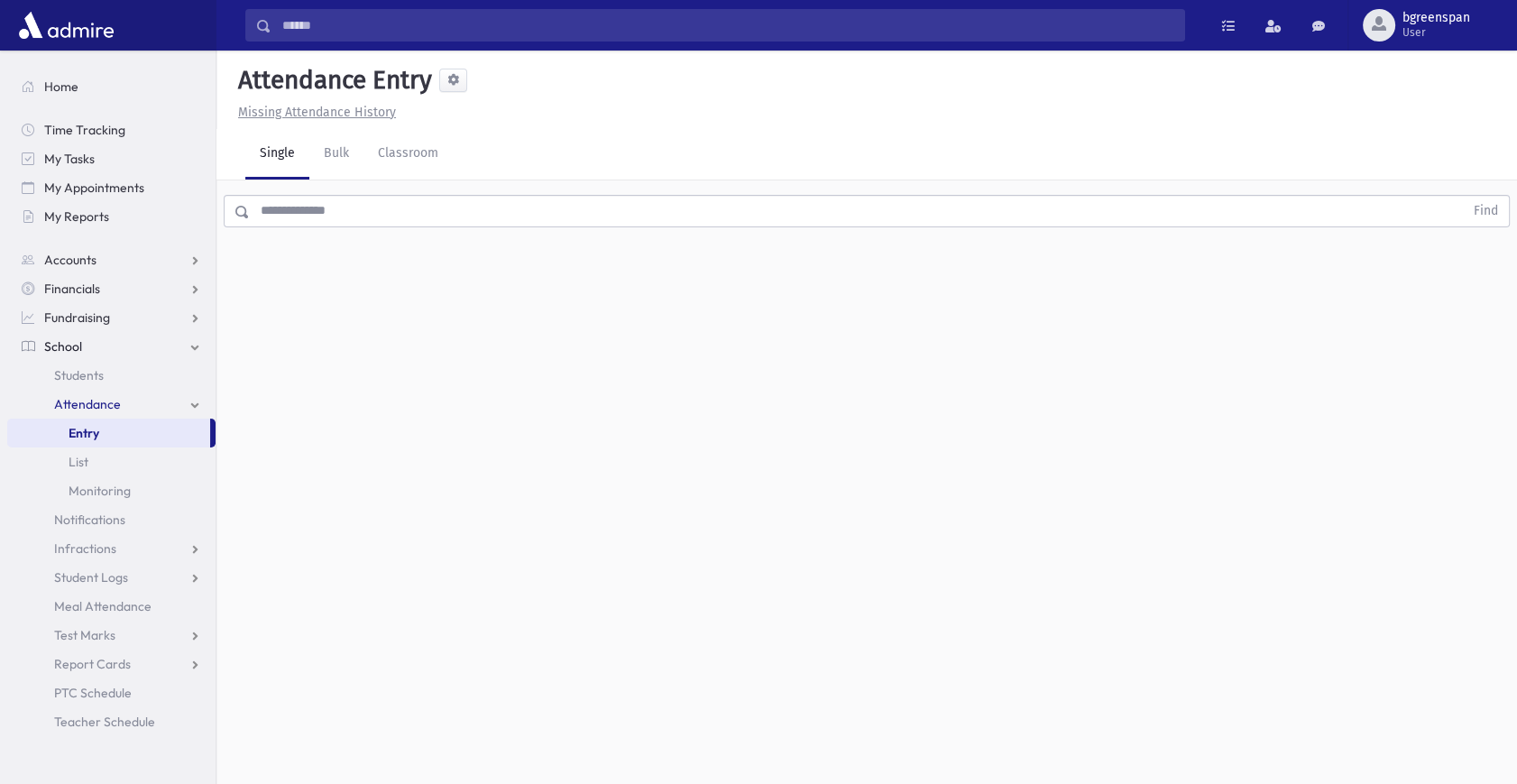
click at [390, 203] on input "text" at bounding box center [856, 210] width 1214 height 33
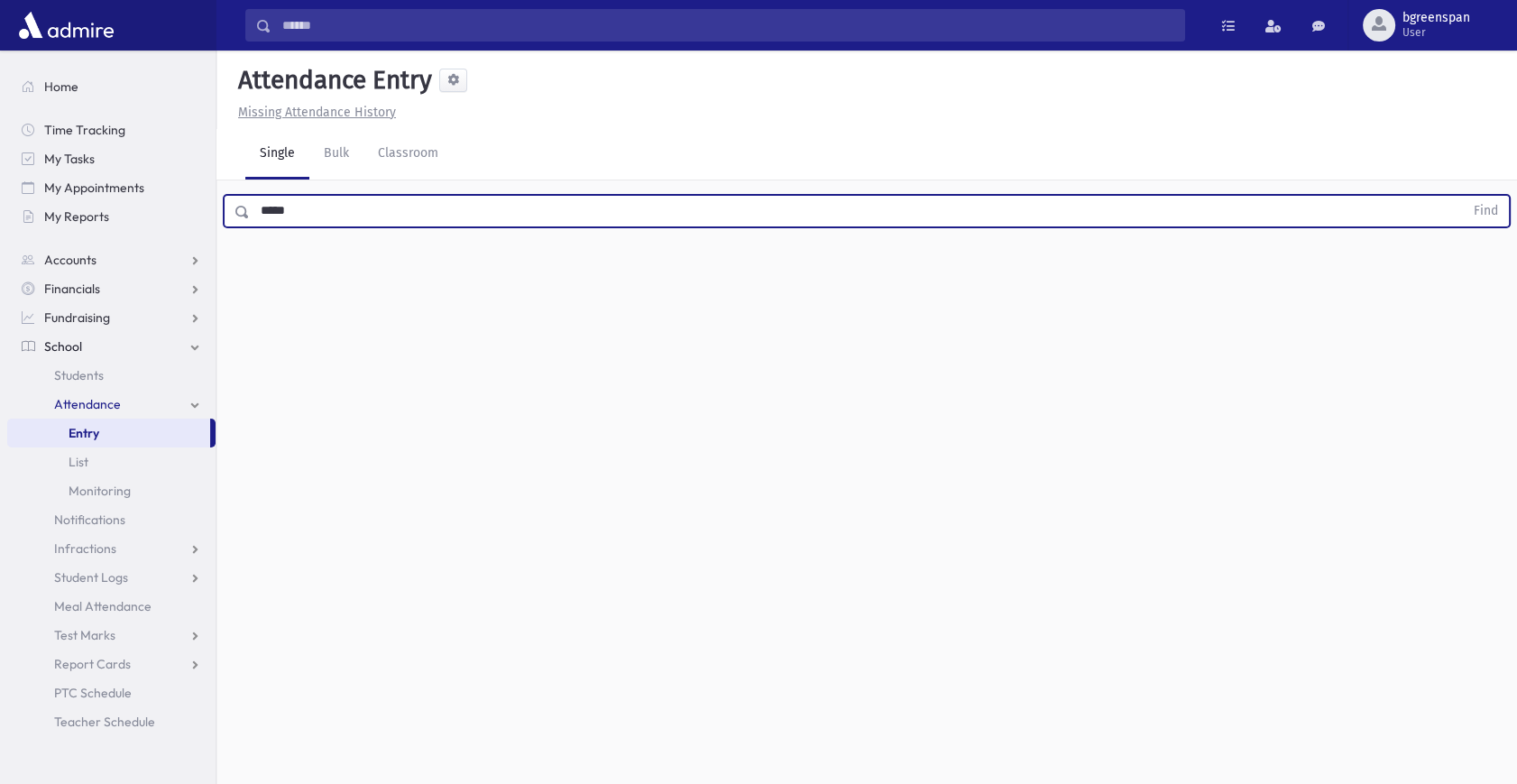
click at [1463, 196] on button "Find" at bounding box center [1485, 210] width 46 height 31
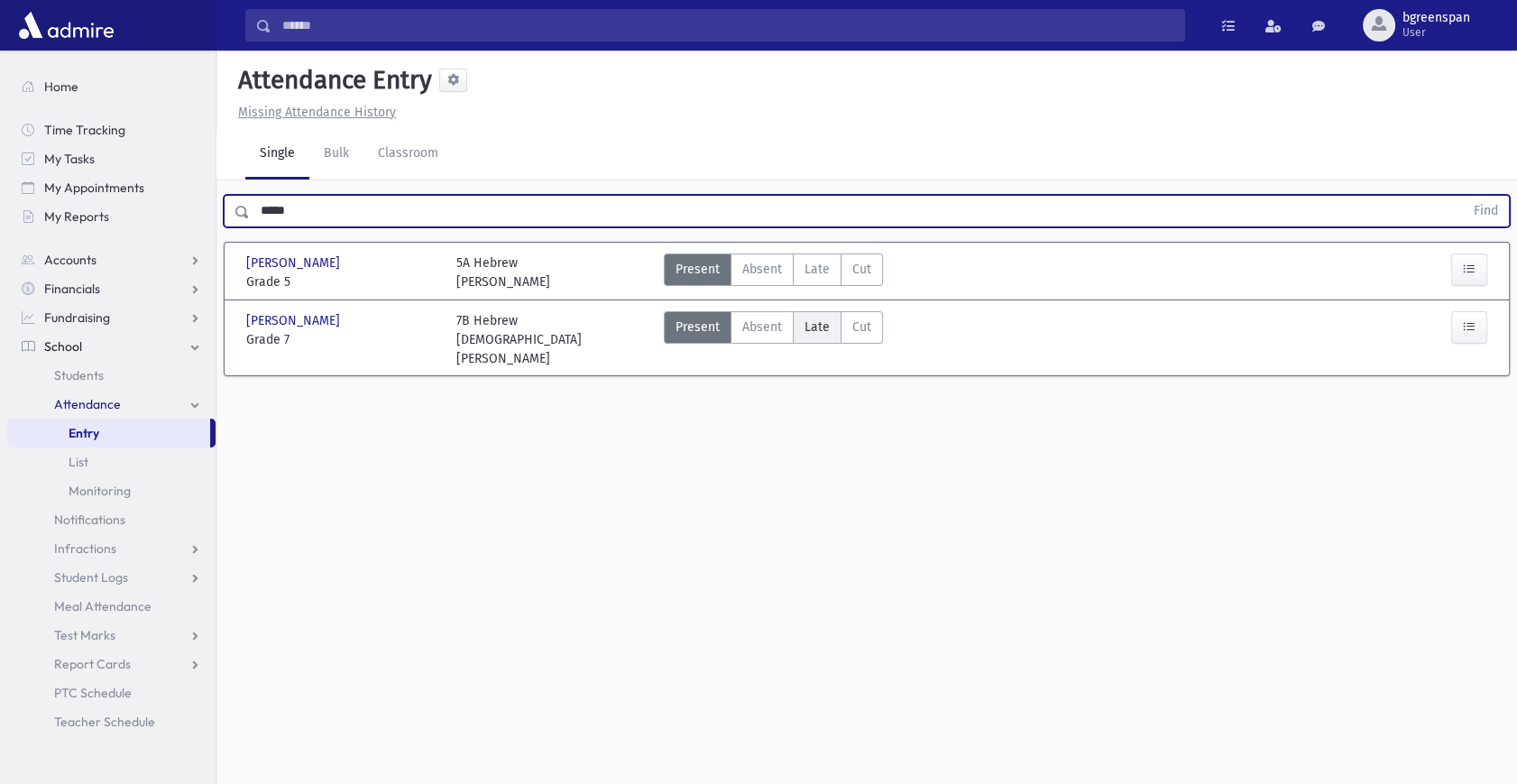
click at [819, 334] on span "Late" at bounding box center [818, 326] width 26 height 19
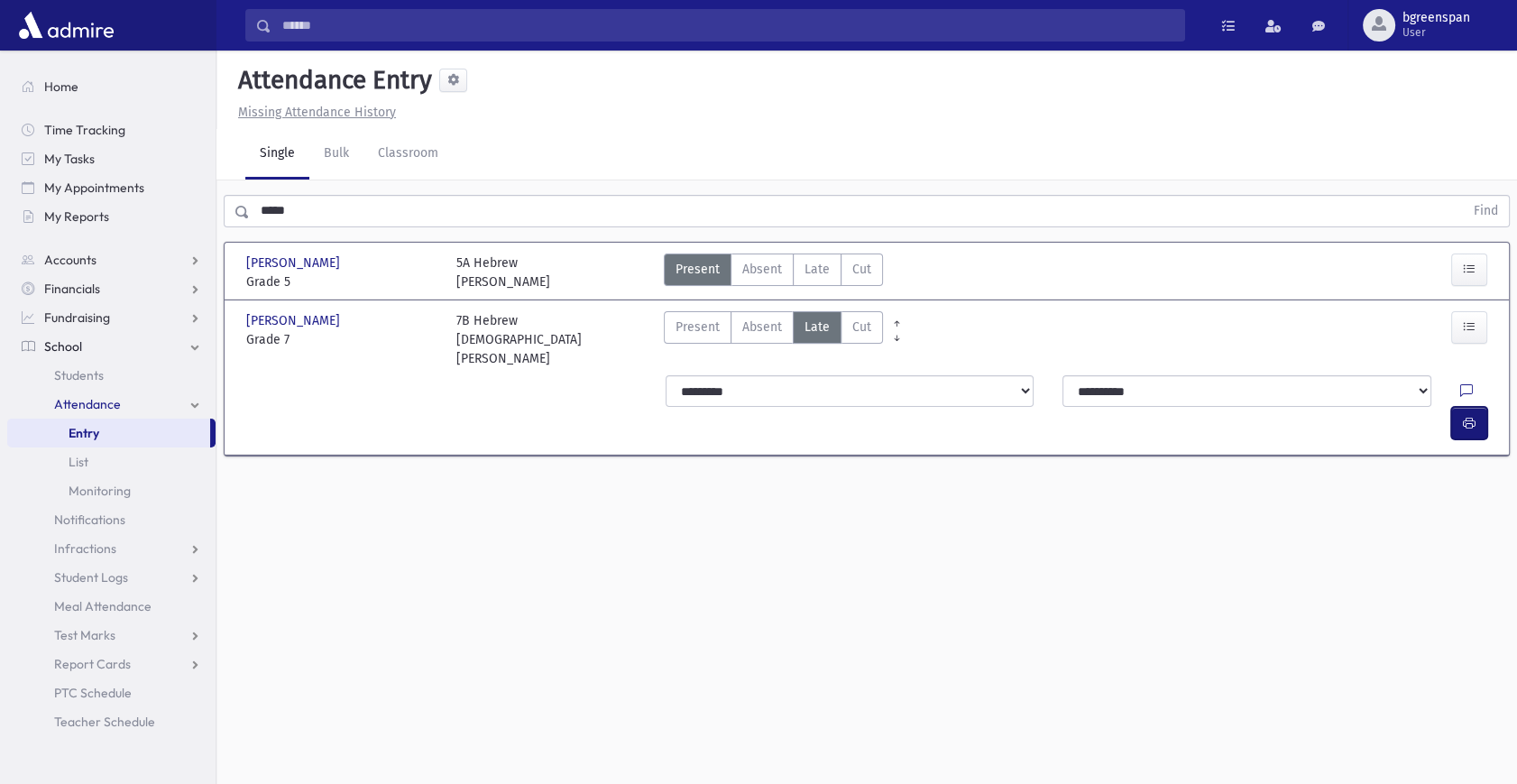
click at [1477, 407] on button "button" at bounding box center [1469, 423] width 37 height 33
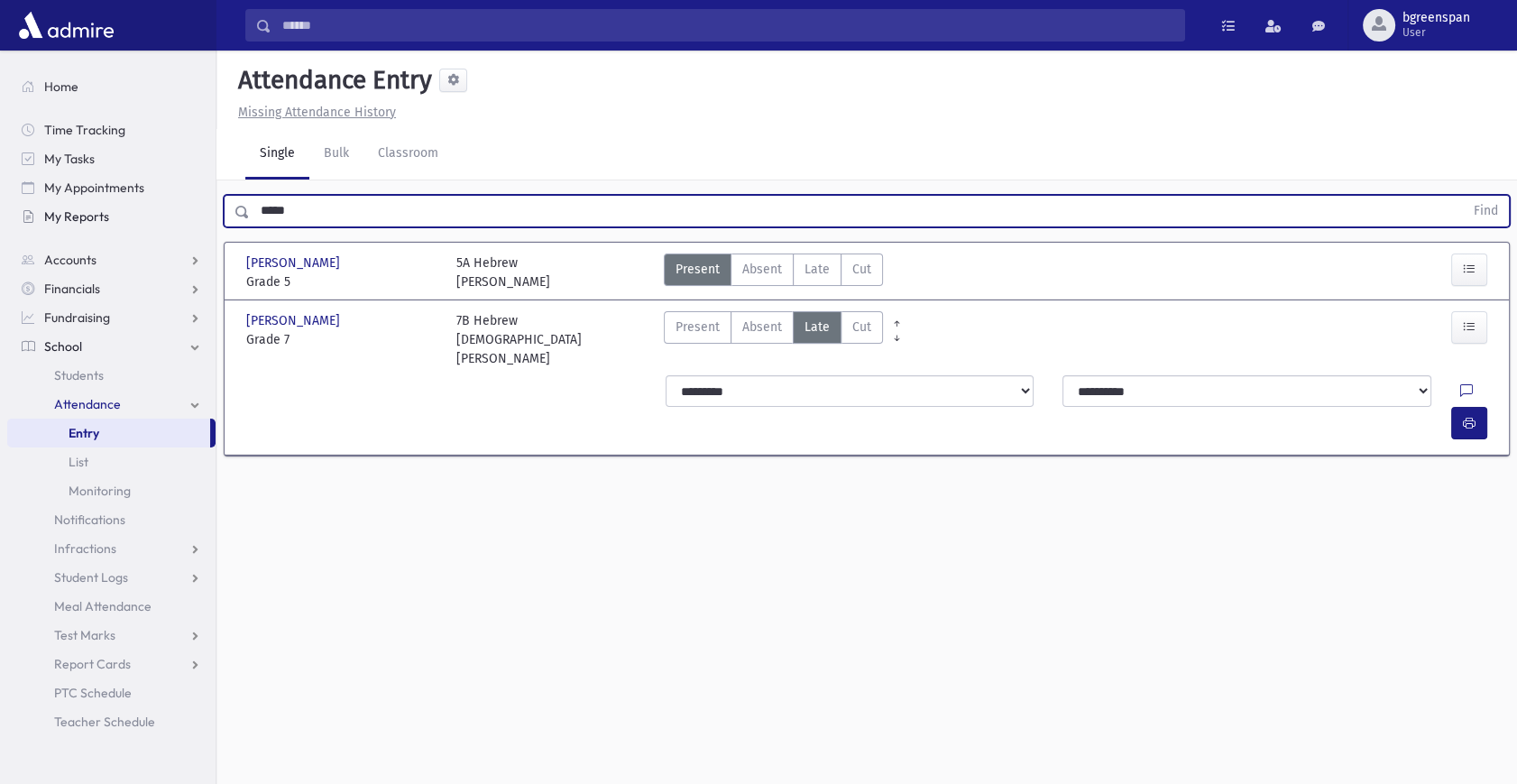
drag, startPoint x: 373, startPoint y: 217, endPoint x: 205, endPoint y: 208, distance: 168.2
click at [205, 208] on div "Search Results All Accounts" at bounding box center [758, 412] width 1517 height 824
click at [1463, 196] on button "Find" at bounding box center [1485, 210] width 46 height 31
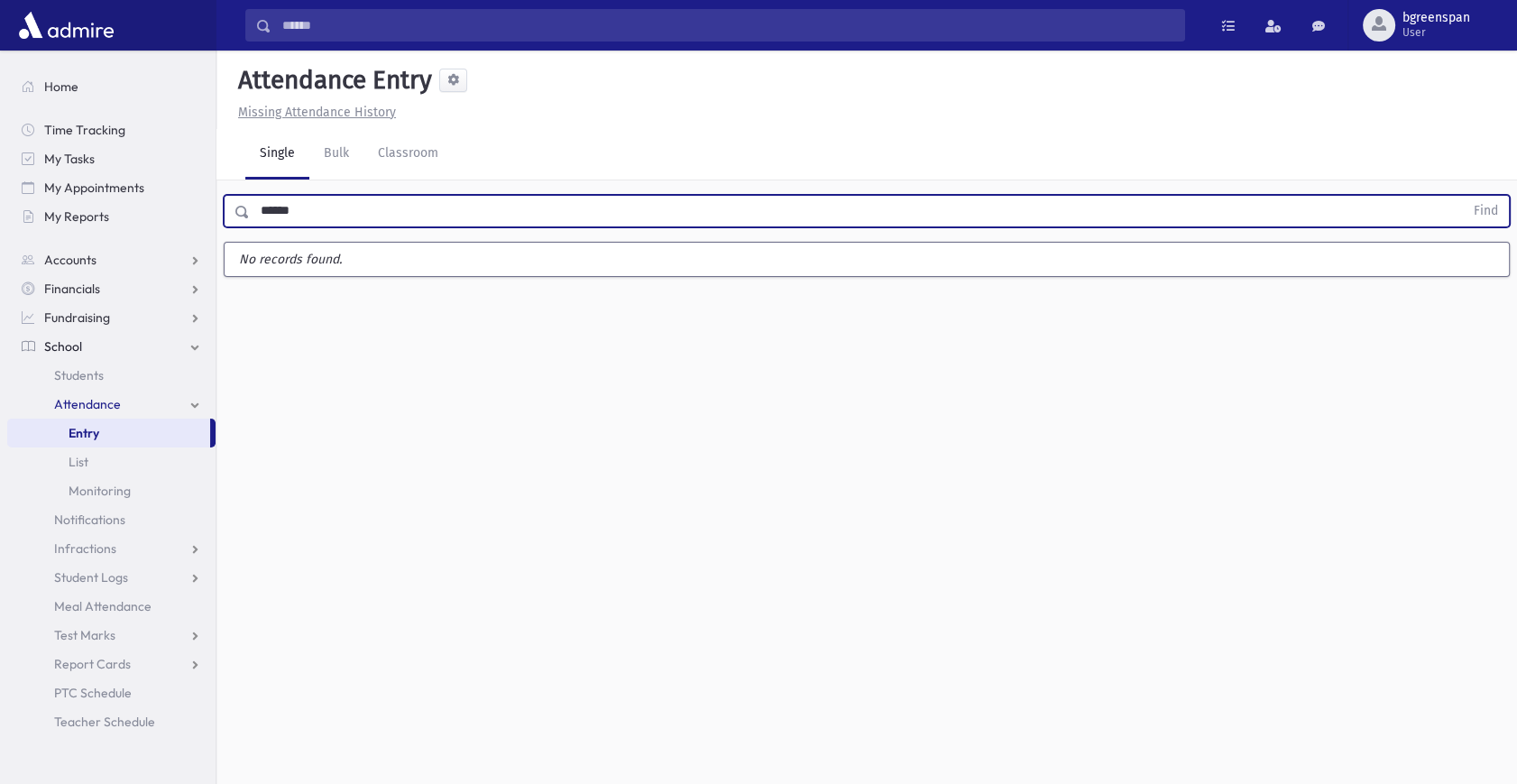
click at [1463, 196] on button "Find" at bounding box center [1485, 210] width 46 height 31
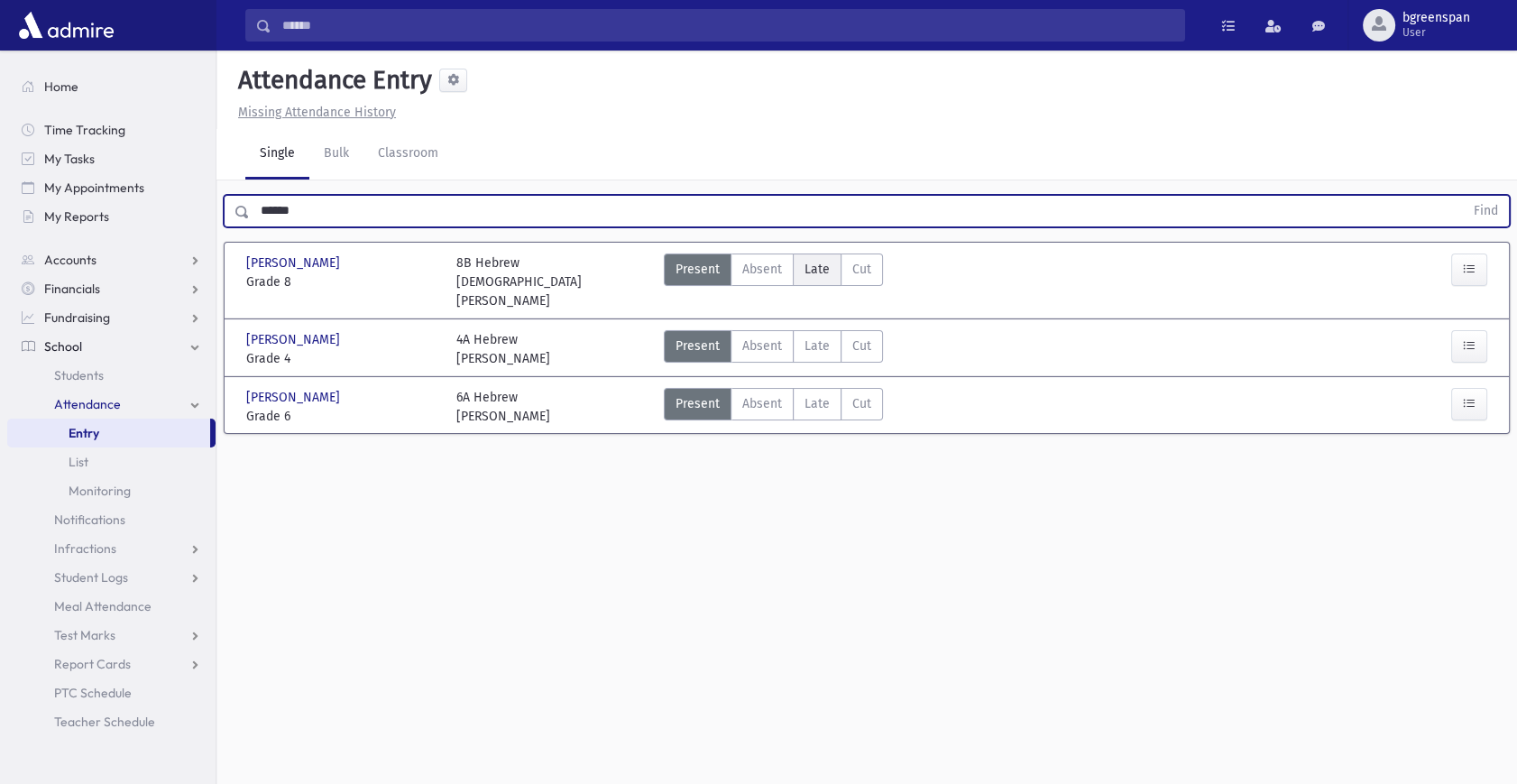
click at [805, 273] on span "Late" at bounding box center [818, 269] width 26 height 19
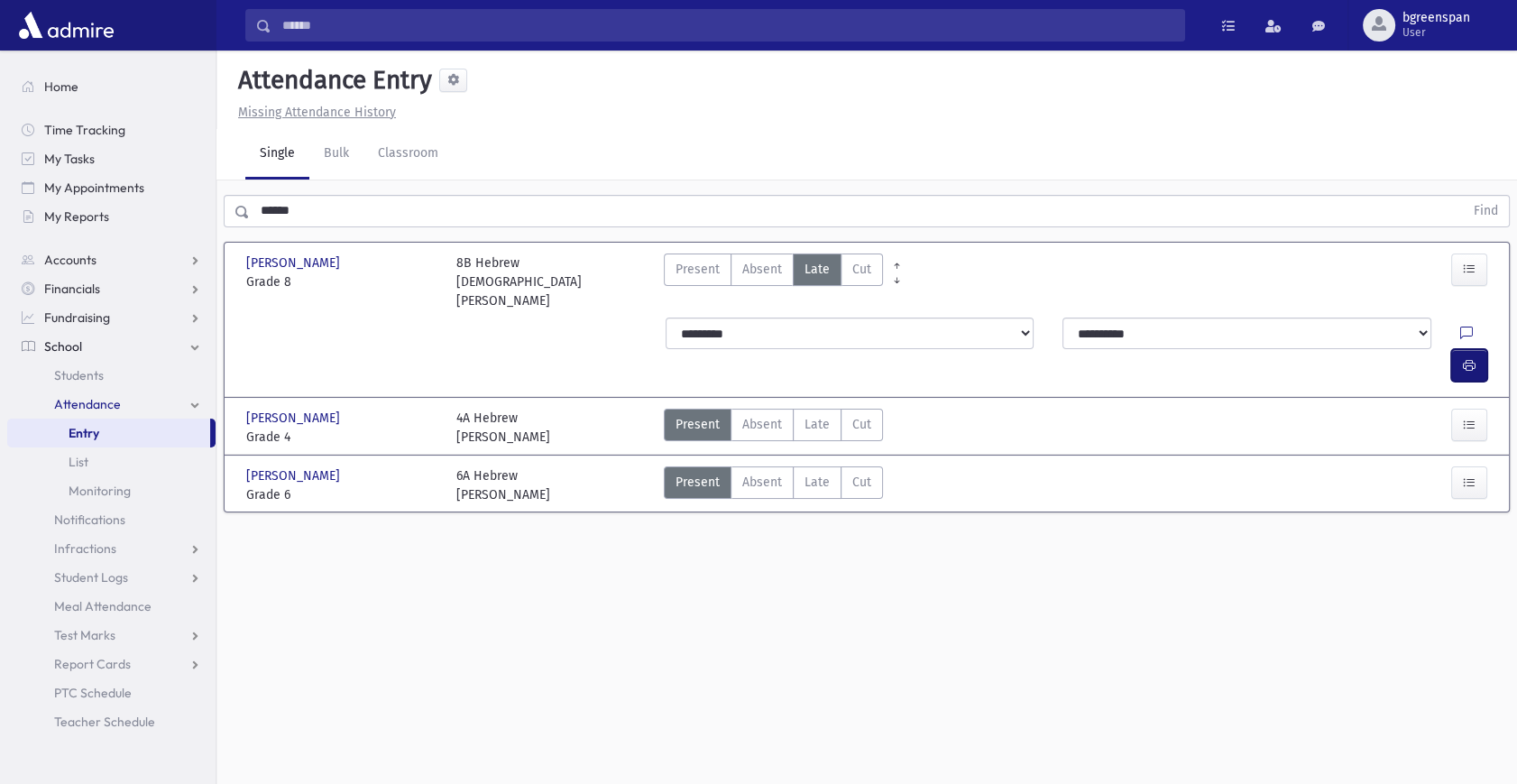
click at [1477, 349] on button "button" at bounding box center [1469, 364] width 37 height 33
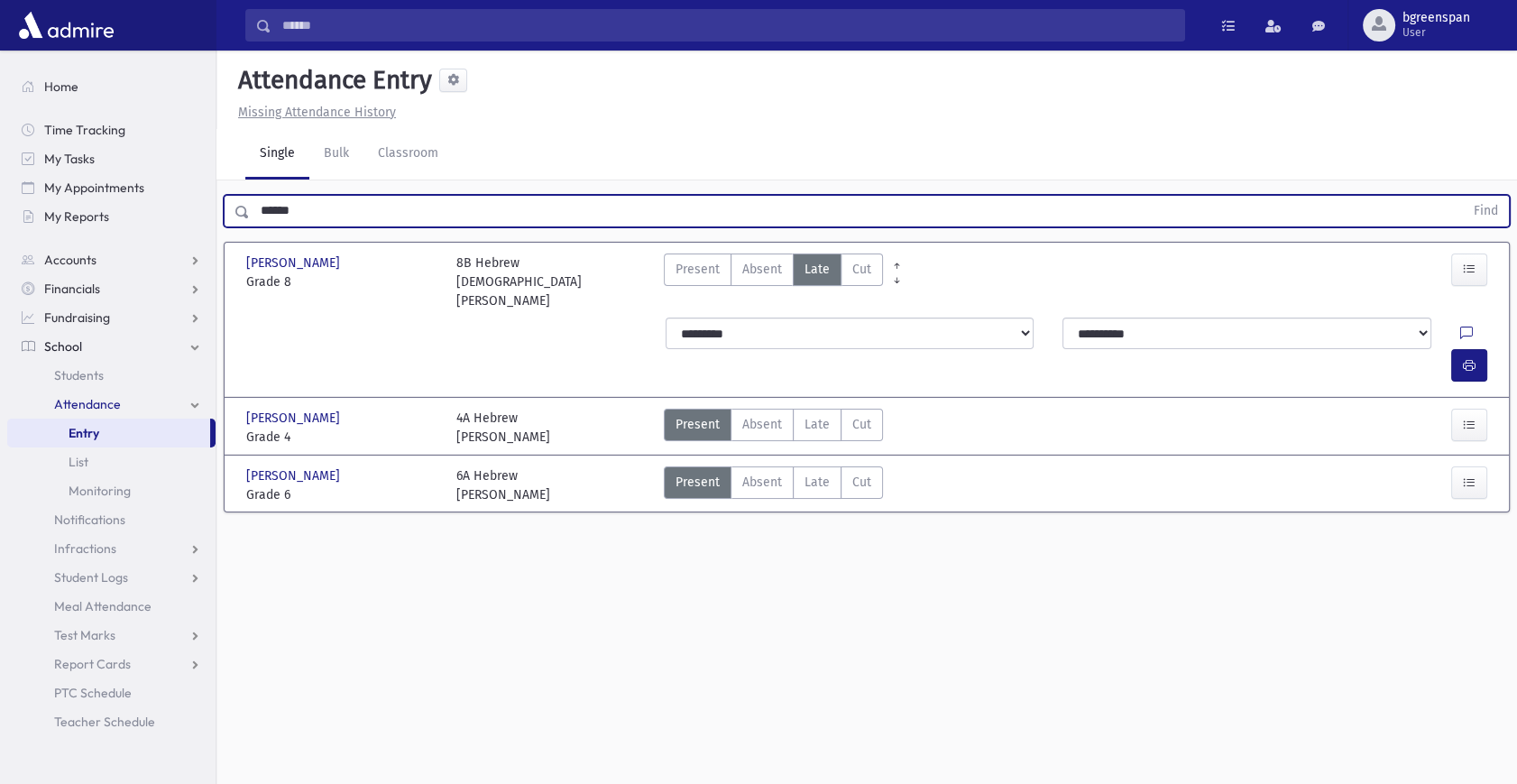
drag, startPoint x: 351, startPoint y: 213, endPoint x: 255, endPoint y: 199, distance: 97.0
click at [255, 199] on input "******" at bounding box center [856, 210] width 1214 height 33
type input "*****"
click at [1463, 196] on button "Find" at bounding box center [1485, 210] width 46 height 31
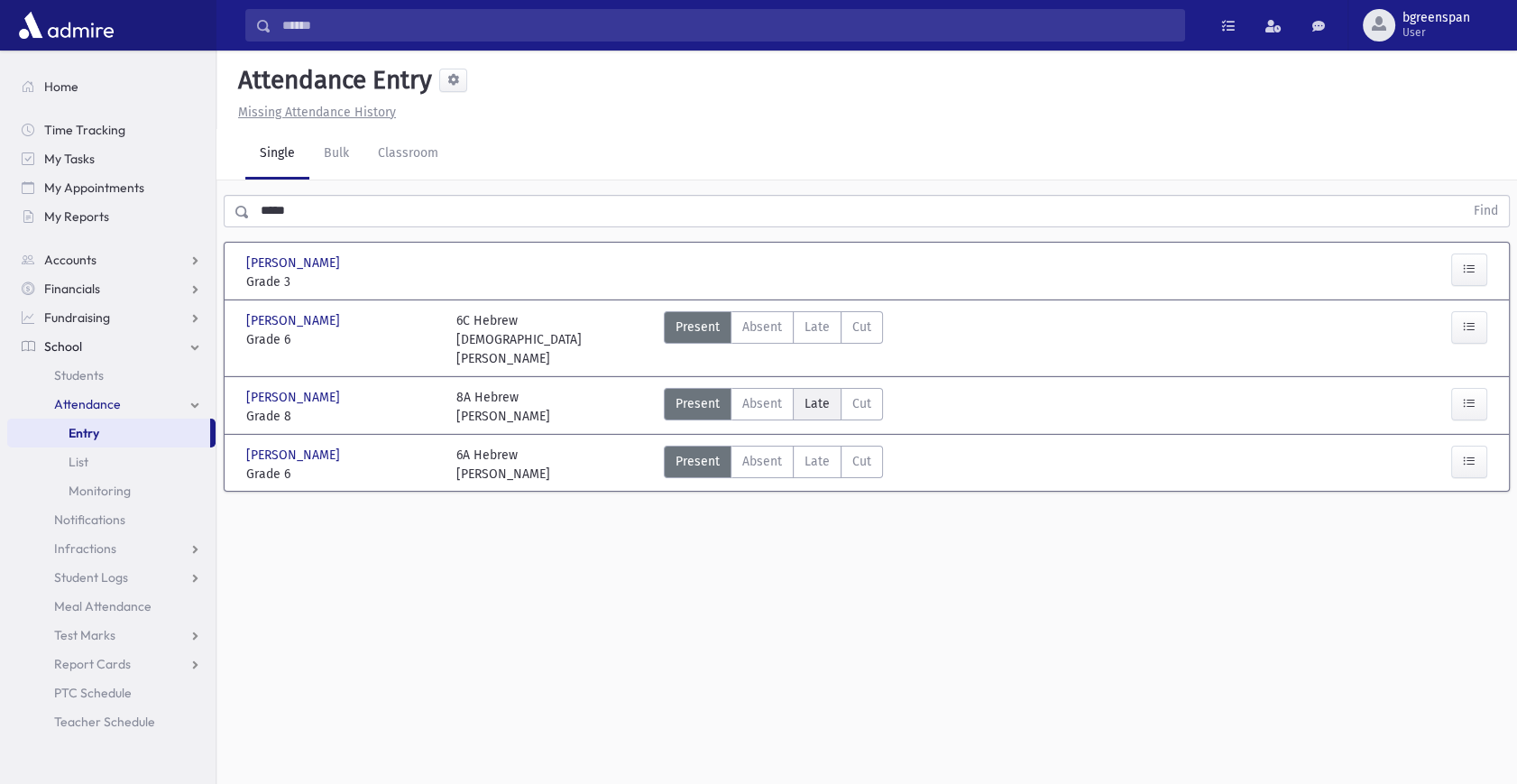
click at [816, 394] on span "Late" at bounding box center [818, 403] width 26 height 19
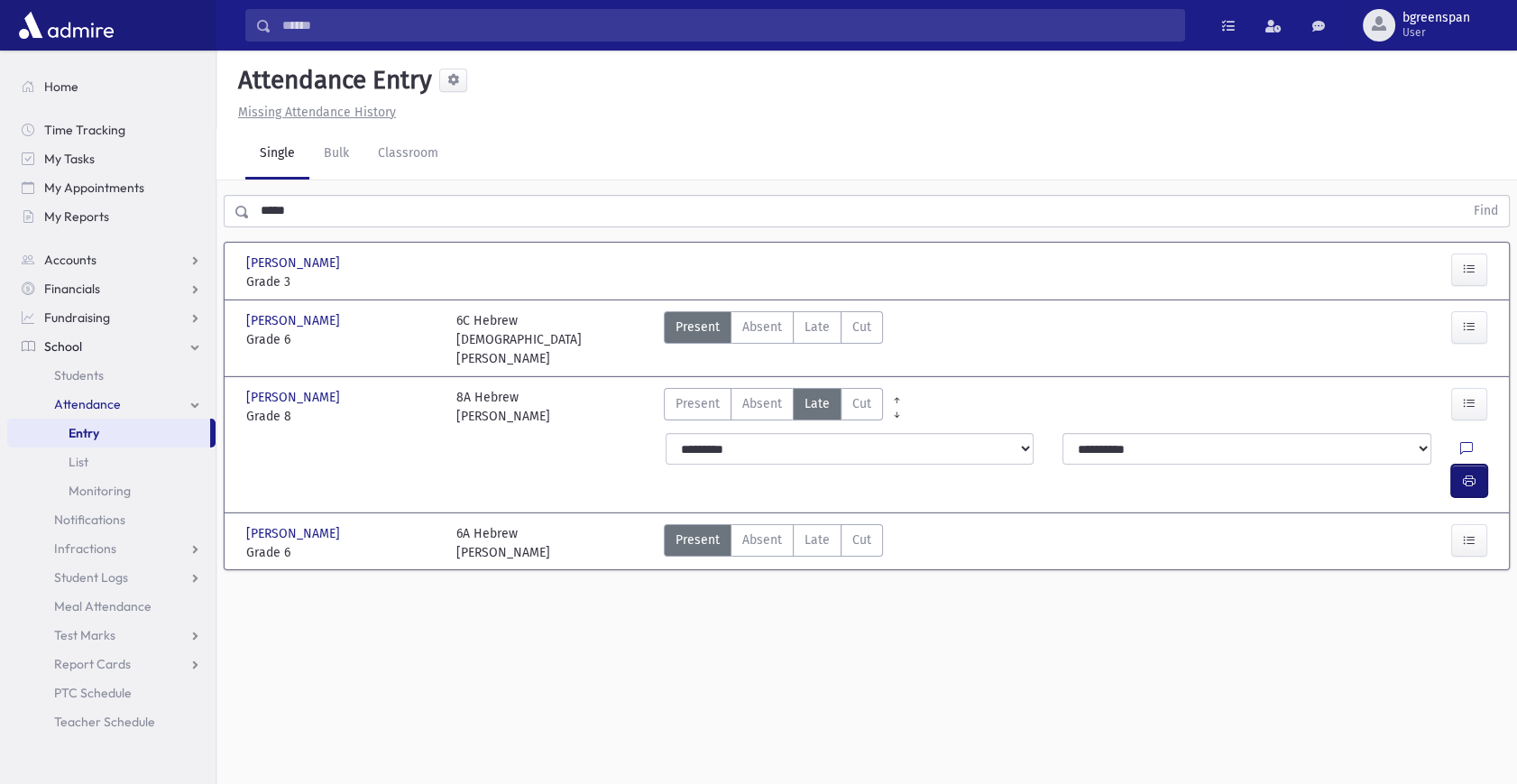
click at [1451, 464] on button "button" at bounding box center [1469, 480] width 37 height 33
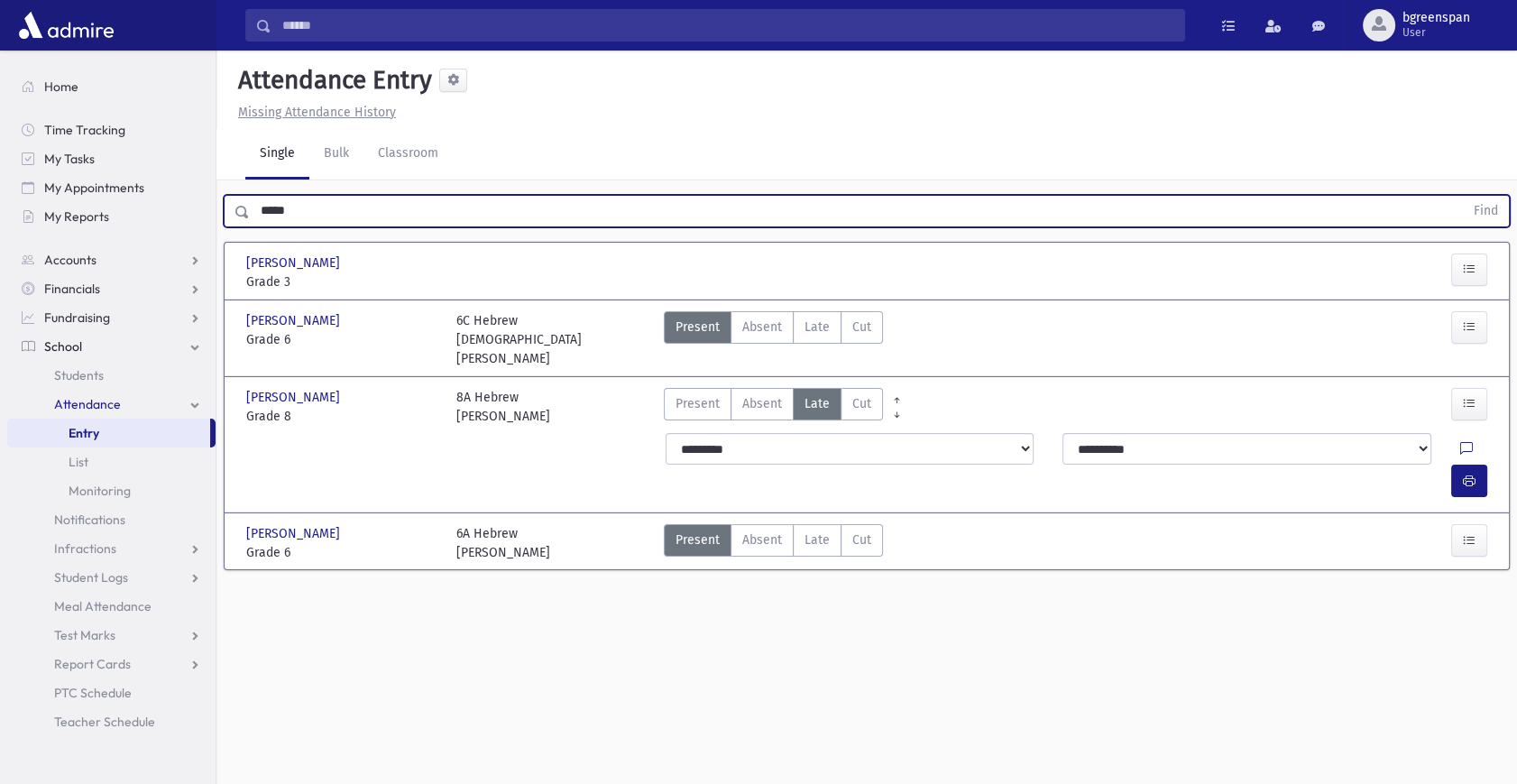
drag, startPoint x: 322, startPoint y: 215, endPoint x: 222, endPoint y: 203, distance: 100.7
click at [222, 203] on div "***** Find" at bounding box center [866, 207] width 1301 height 54
click at [277, 143] on link "Single" at bounding box center [277, 154] width 64 height 50
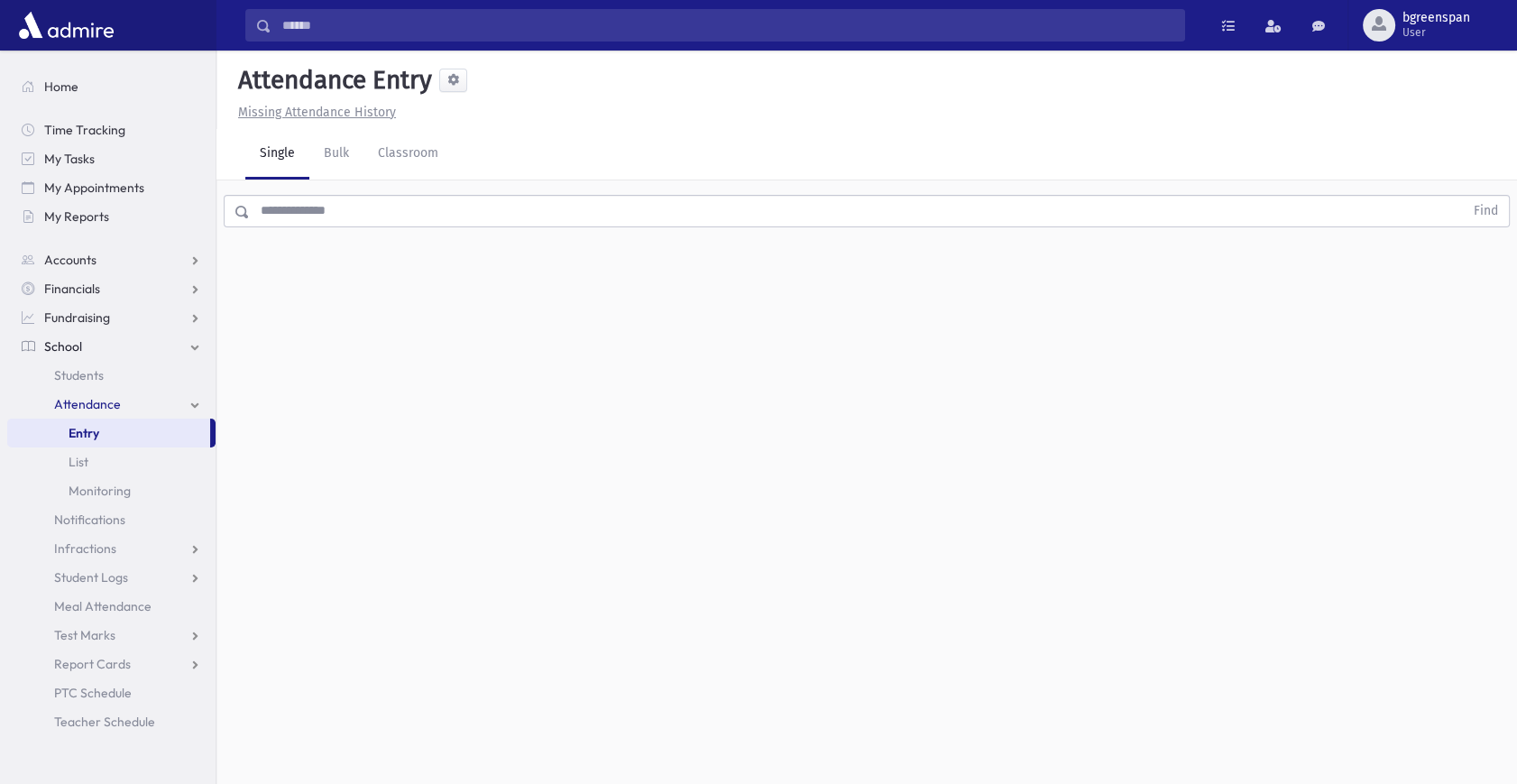
click at [366, 213] on input "text" at bounding box center [856, 210] width 1214 height 33
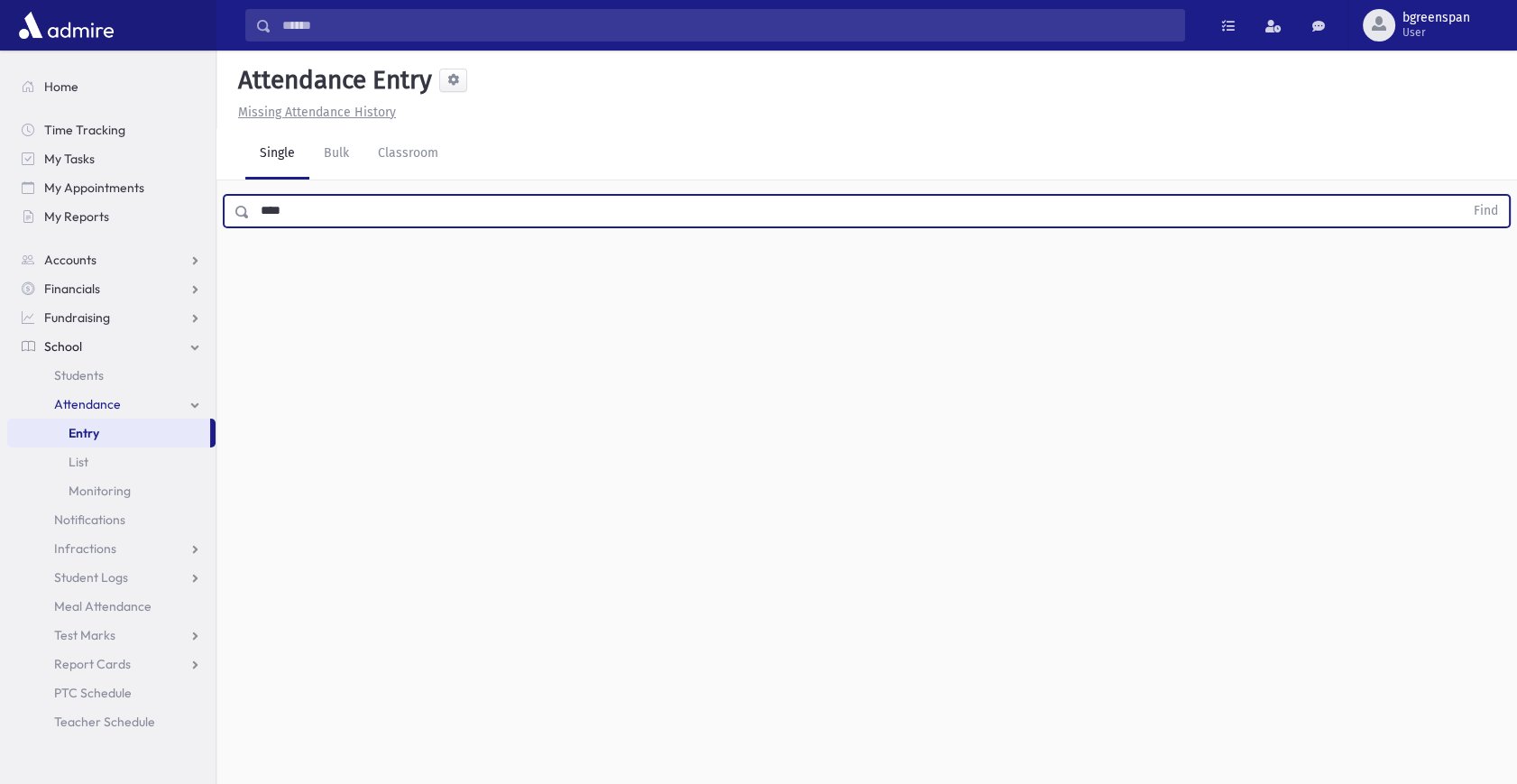
type input "****"
click at [1463, 196] on button "Find" at bounding box center [1485, 210] width 46 height 31
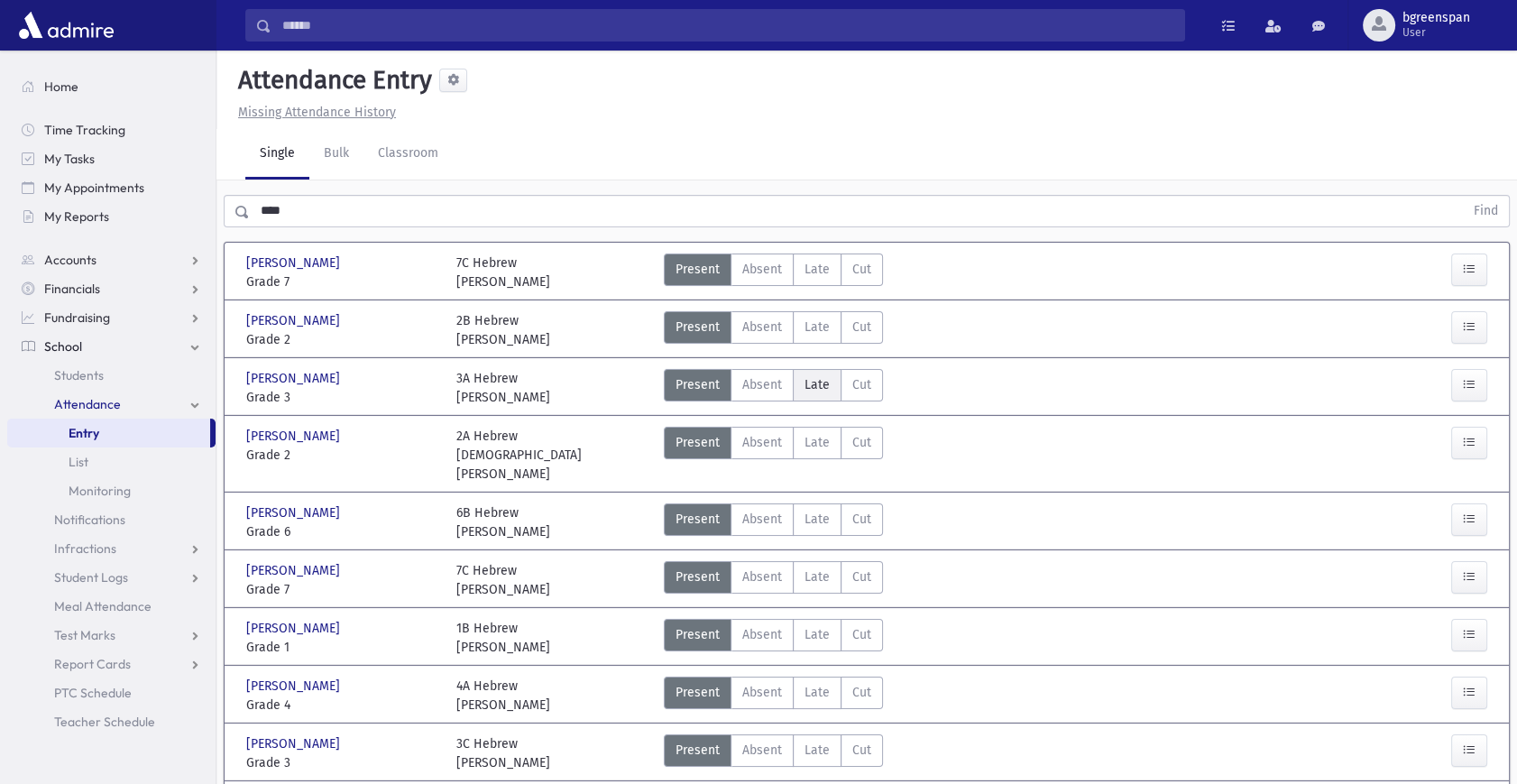
click at [795, 382] on label "Late Late" at bounding box center [817, 385] width 48 height 33
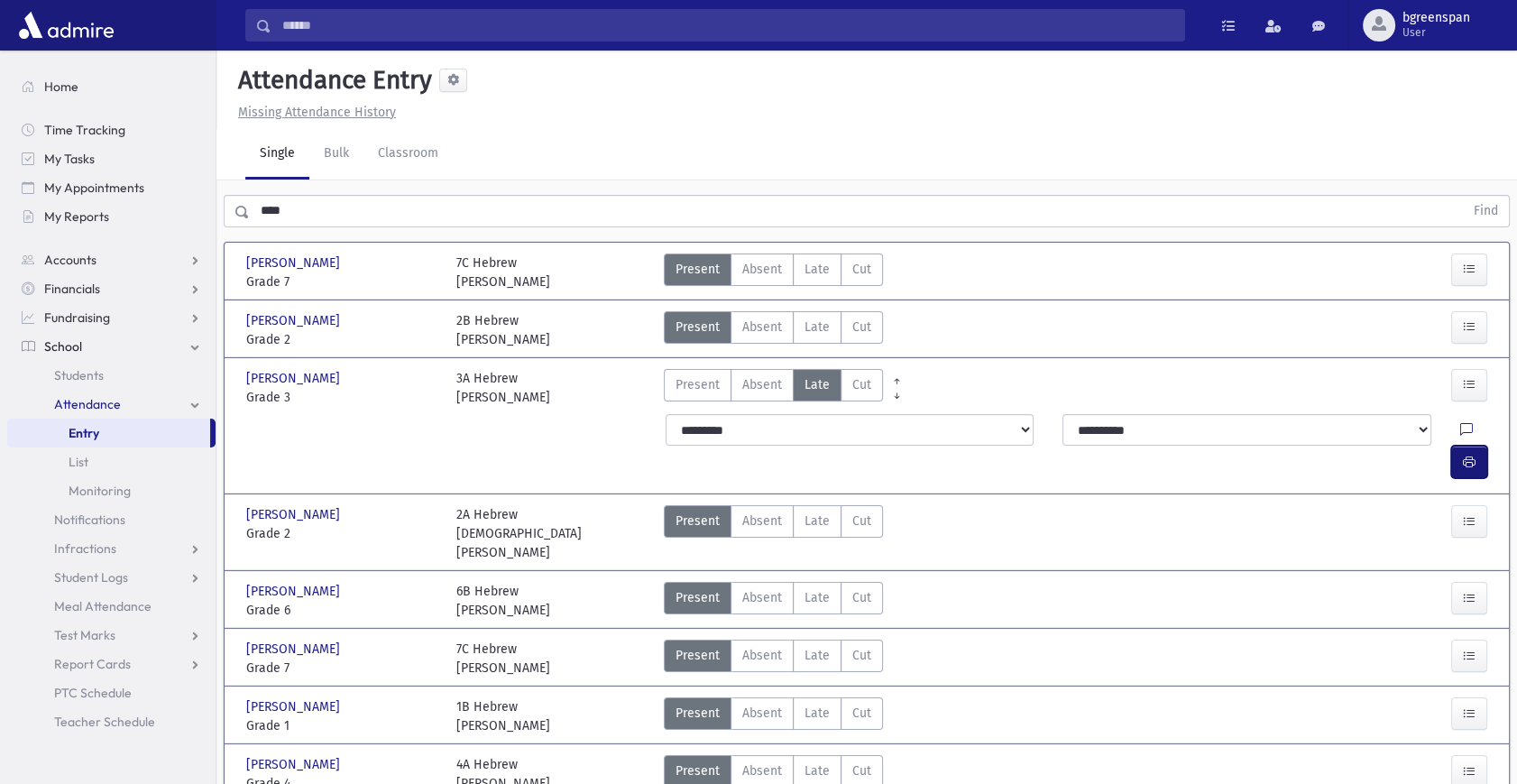
click at [1463, 454] on icon "button" at bounding box center [1469, 462] width 13 height 16
click at [690, 386] on span "Present" at bounding box center [697, 384] width 44 height 19
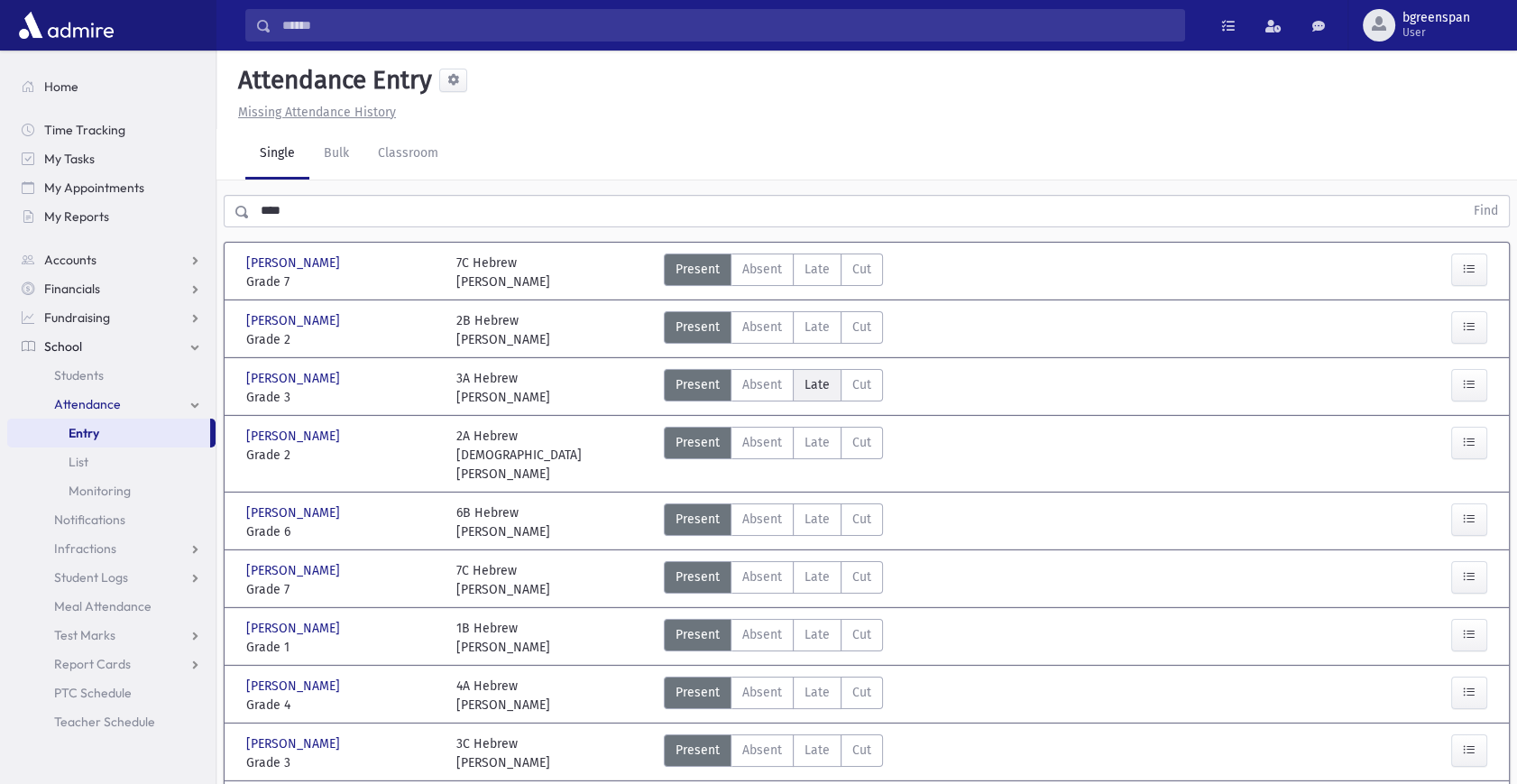
click at [807, 379] on span "Late" at bounding box center [818, 384] width 26 height 19
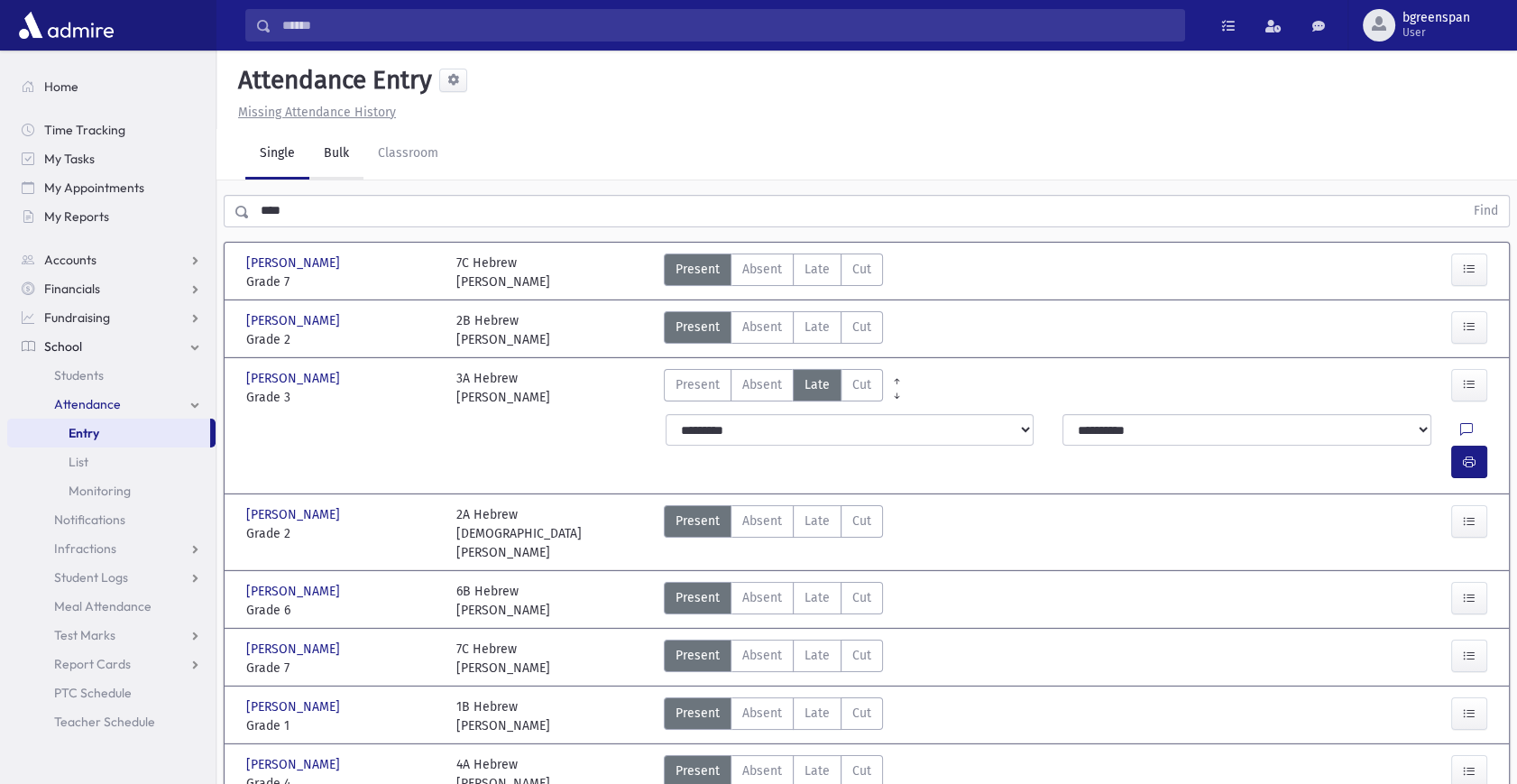
click at [324, 149] on link "Bulk" at bounding box center [336, 154] width 54 height 50
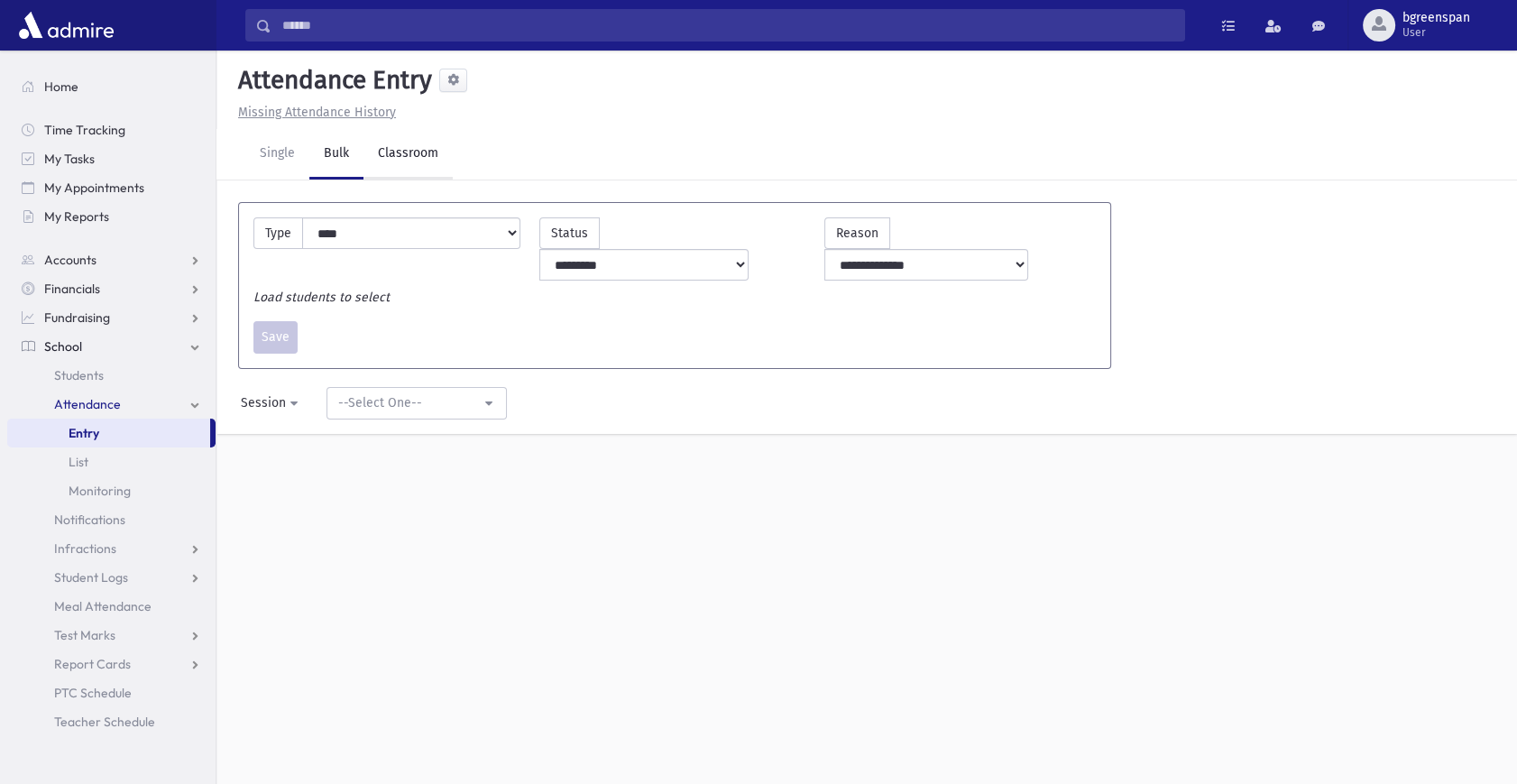
click at [405, 154] on link "Classroom" at bounding box center [408, 154] width 89 height 50
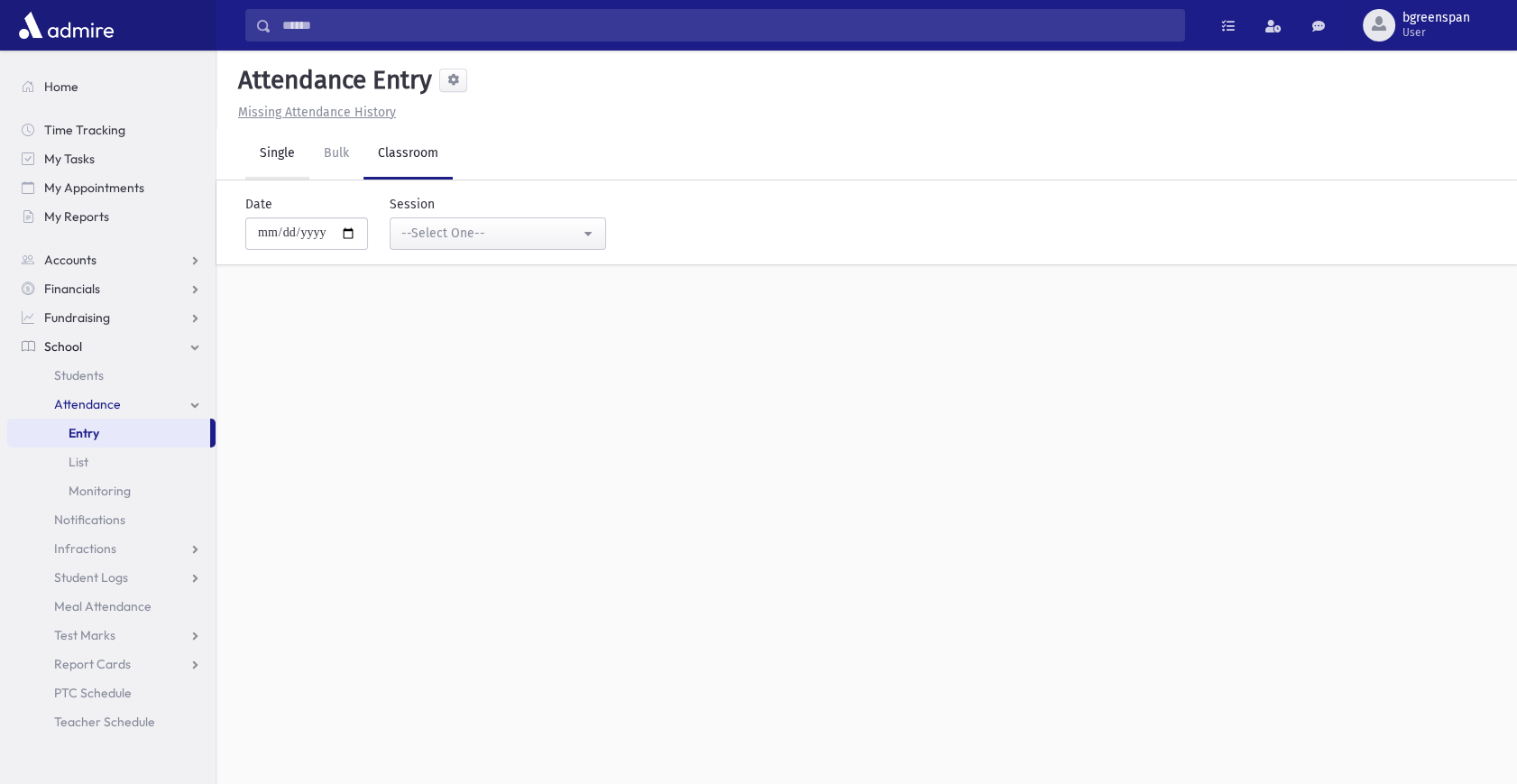
click at [296, 159] on link "Single" at bounding box center [277, 154] width 64 height 50
click at [46, 93] on span "Home" at bounding box center [61, 86] width 35 height 16
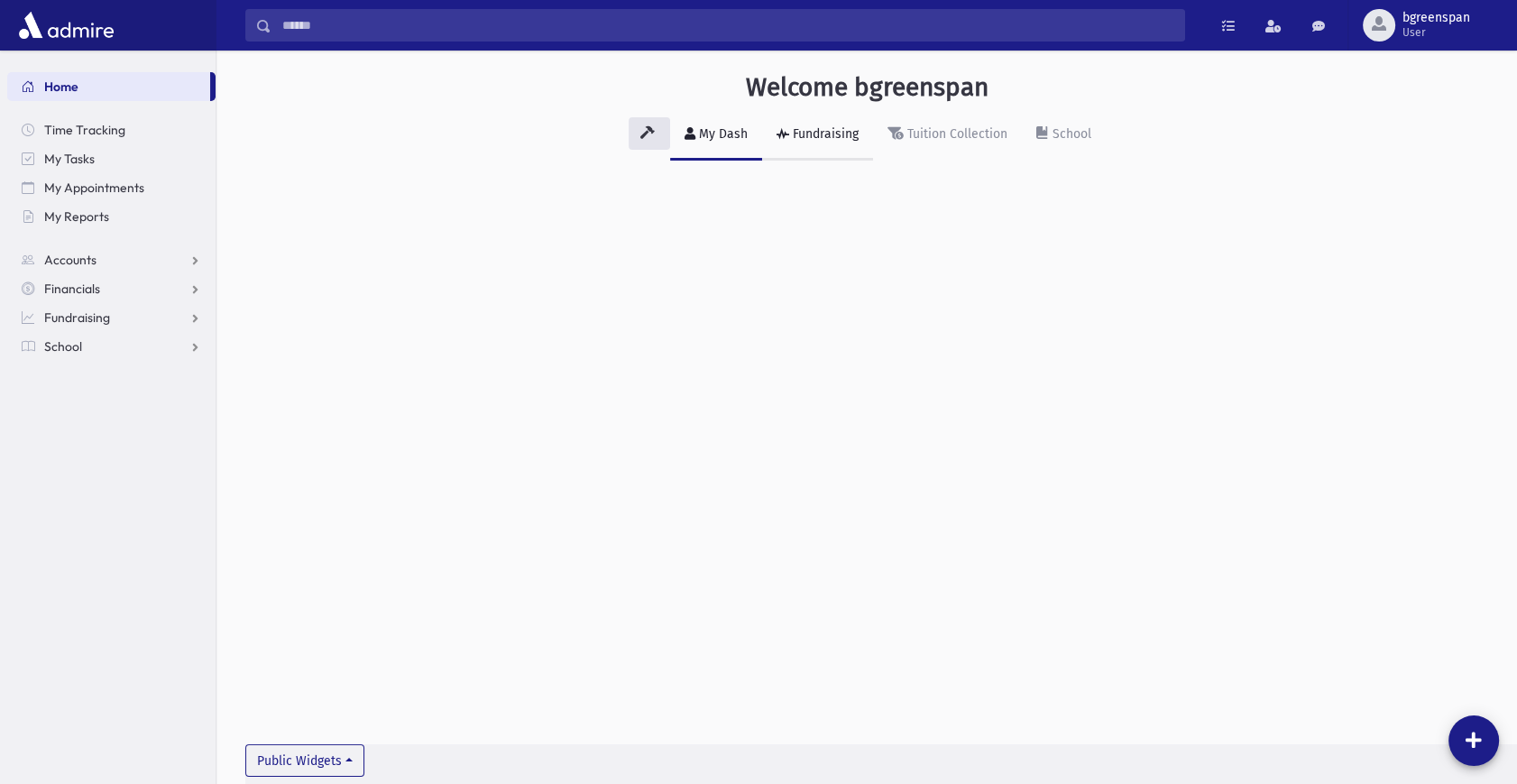
click at [835, 134] on div "Fundraising" at bounding box center [824, 134] width 69 height 16
click at [1029, 140] on link "School" at bounding box center [1064, 134] width 84 height 50
click at [920, 133] on div "Tuition Collection" at bounding box center [955, 134] width 104 height 16
click at [693, 137] on icon at bounding box center [689, 133] width 11 height 13
click at [82, 345] on link "School" at bounding box center [111, 346] width 208 height 29
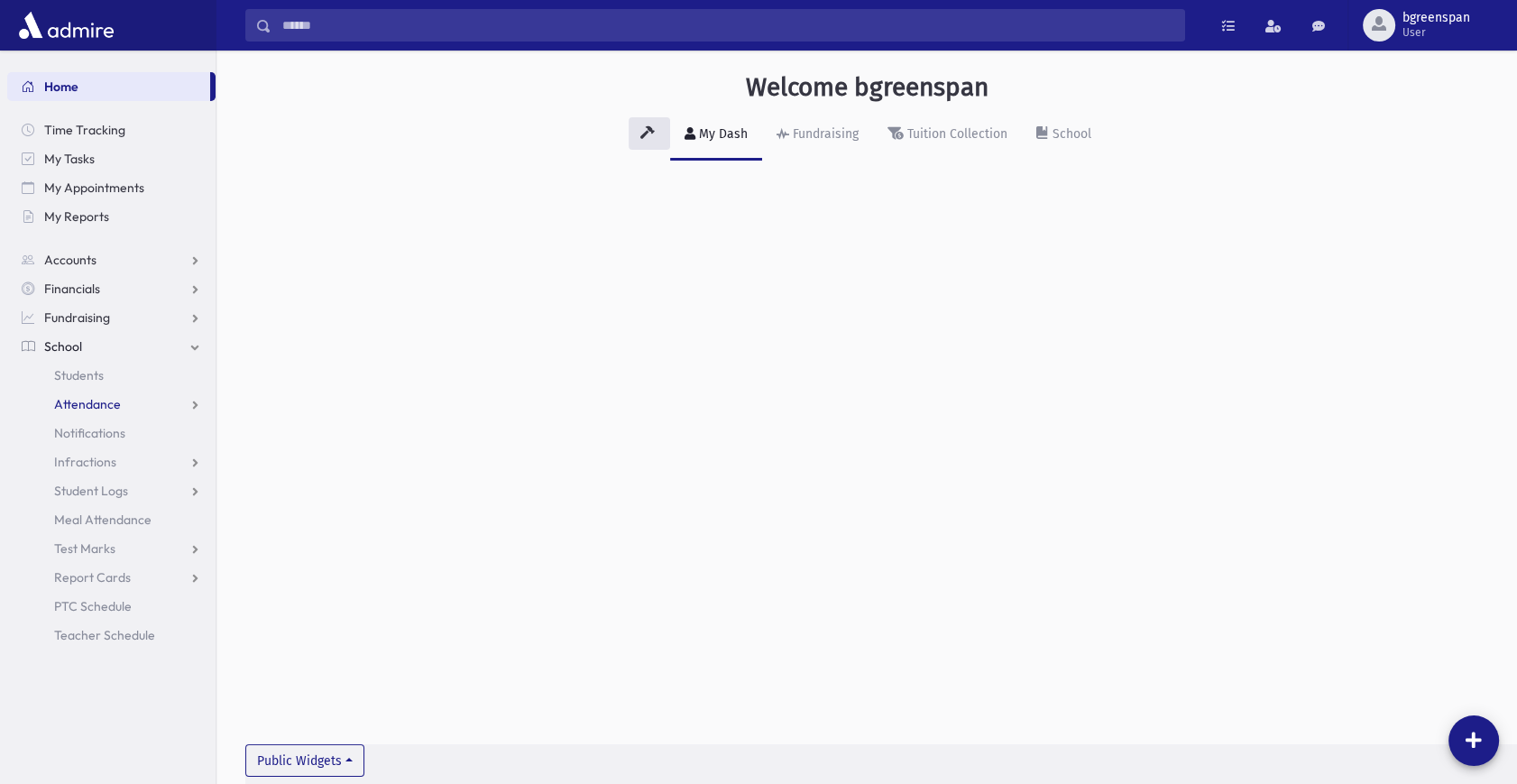
click at [114, 400] on span "Attendance" at bounding box center [88, 404] width 67 height 16
click at [107, 400] on span "Attendance" at bounding box center [88, 404] width 67 height 16
click at [397, 31] on input "Search" at bounding box center [728, 25] width 913 height 33
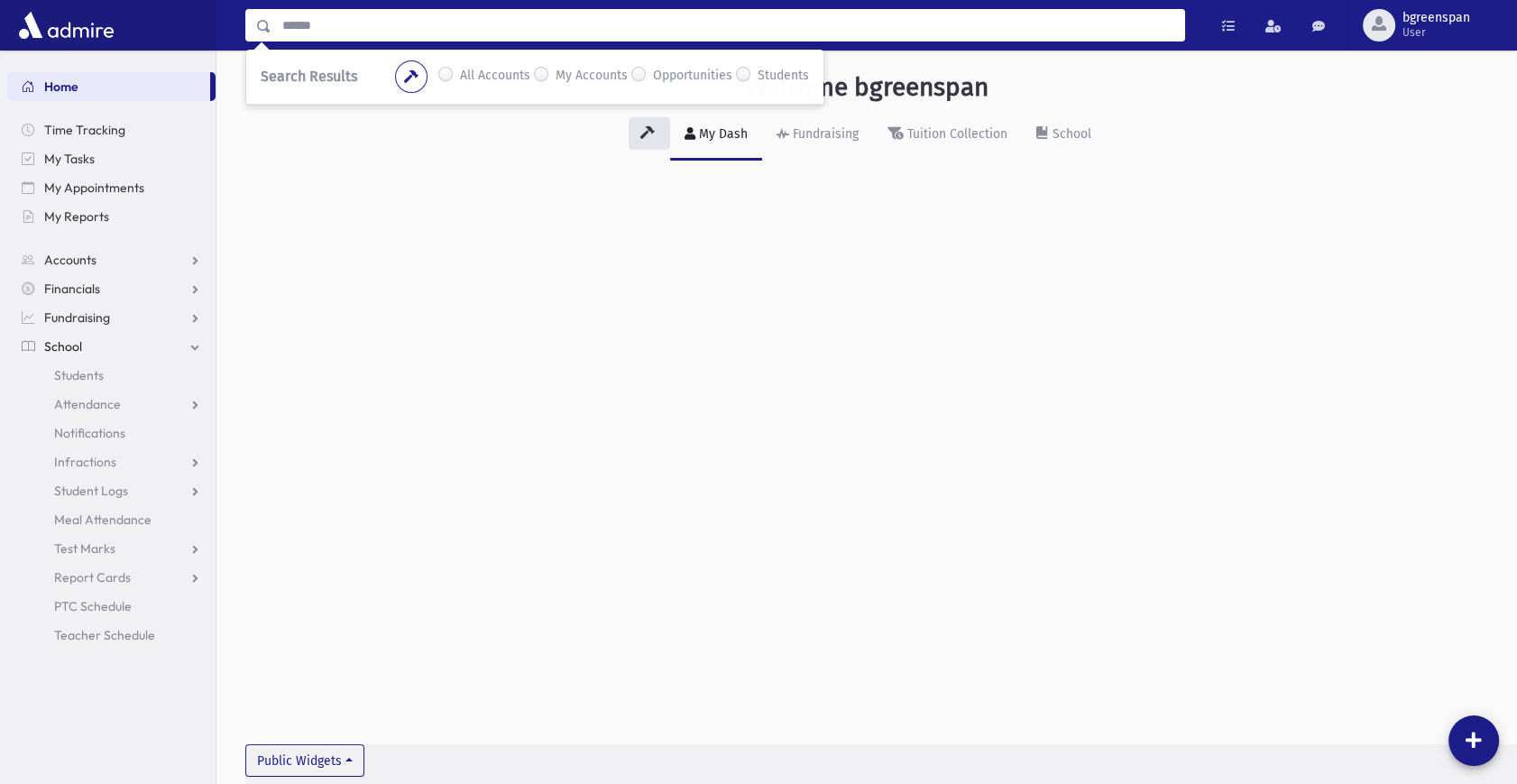
click at [758, 75] on label "Students" at bounding box center [783, 77] width 51 height 22
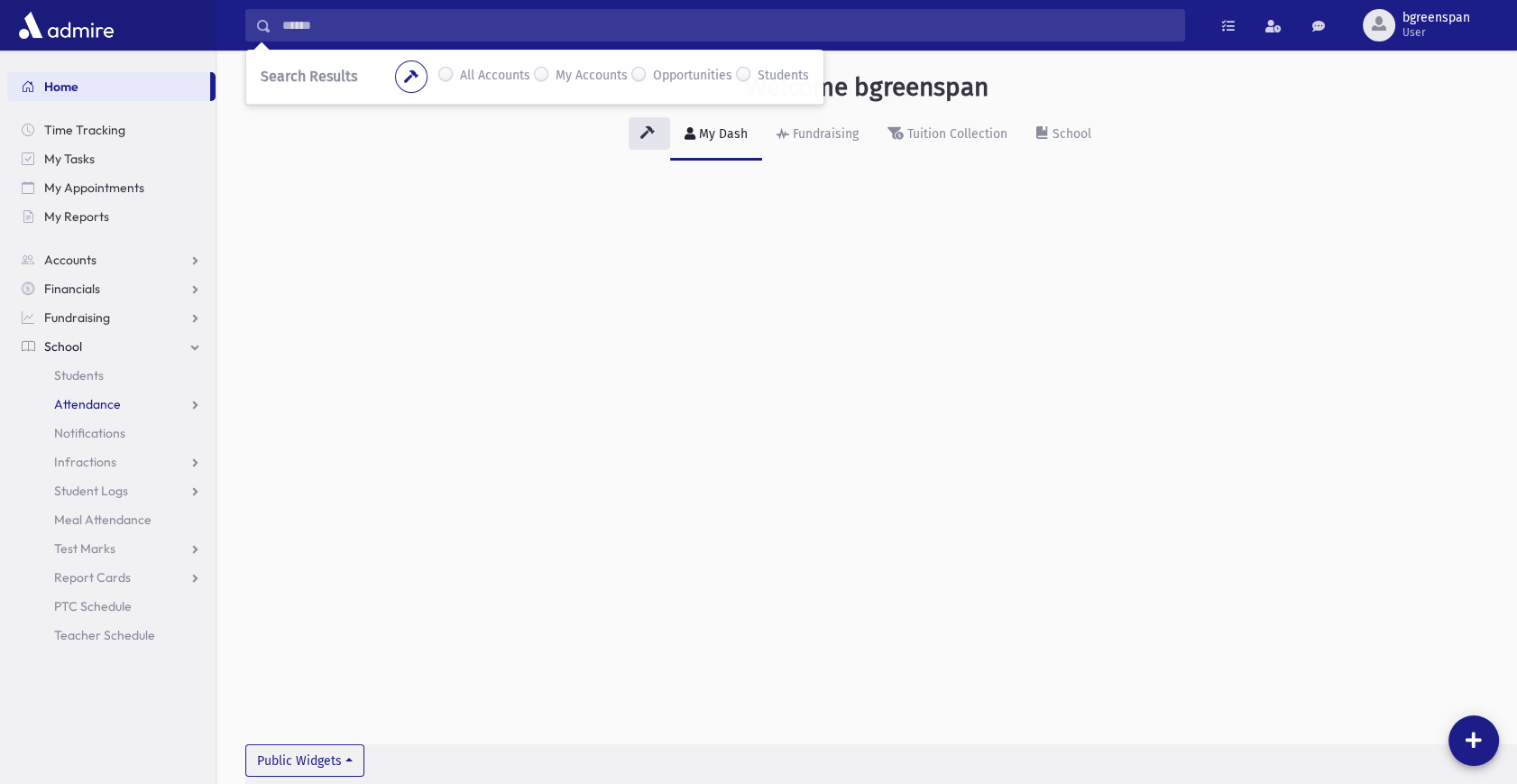
click at [87, 398] on span "Attendance" at bounding box center [88, 404] width 67 height 16
click at [83, 454] on span "List" at bounding box center [78, 461] width 20 height 16
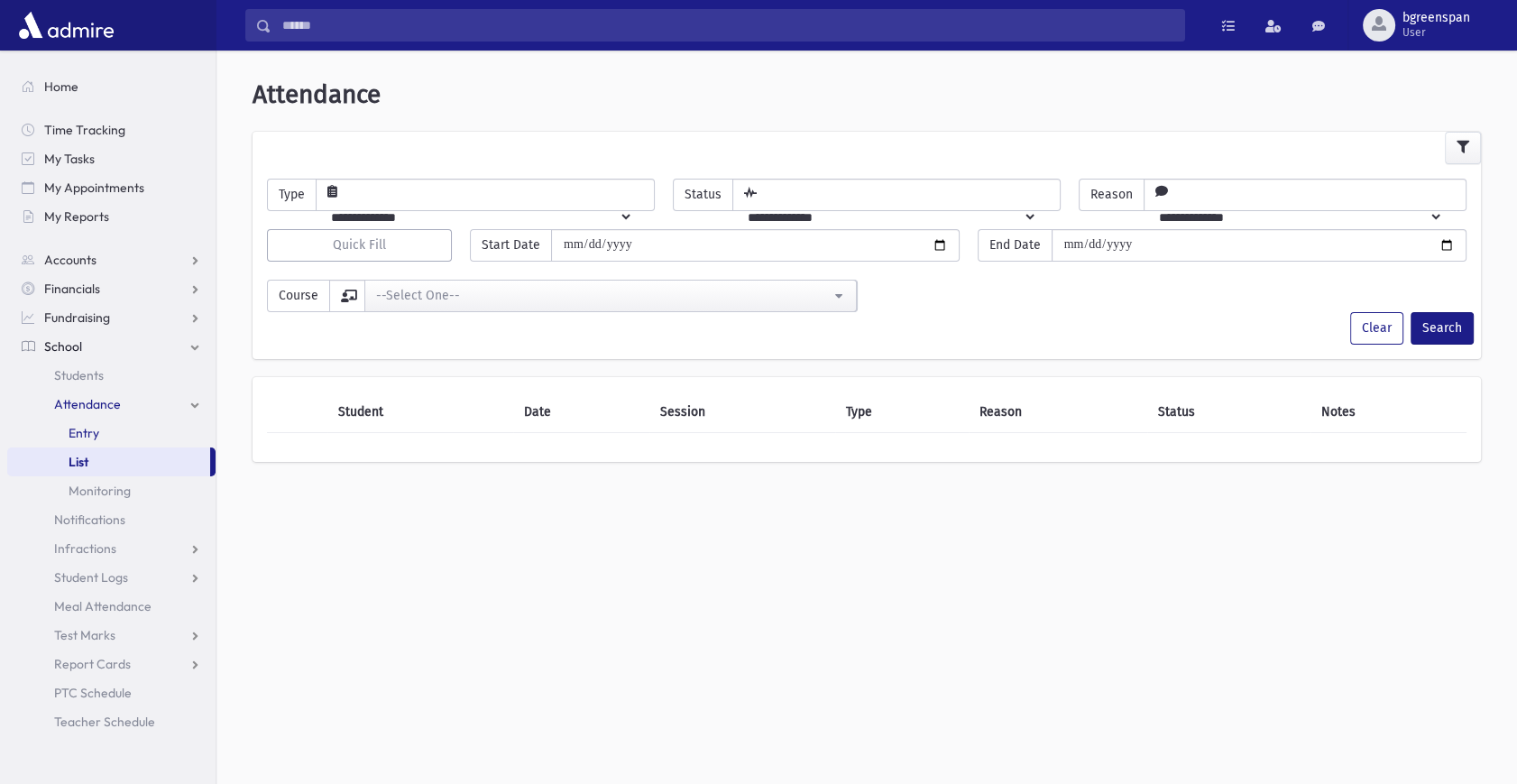
click at [118, 431] on link "Entry" at bounding box center [111, 432] width 208 height 29
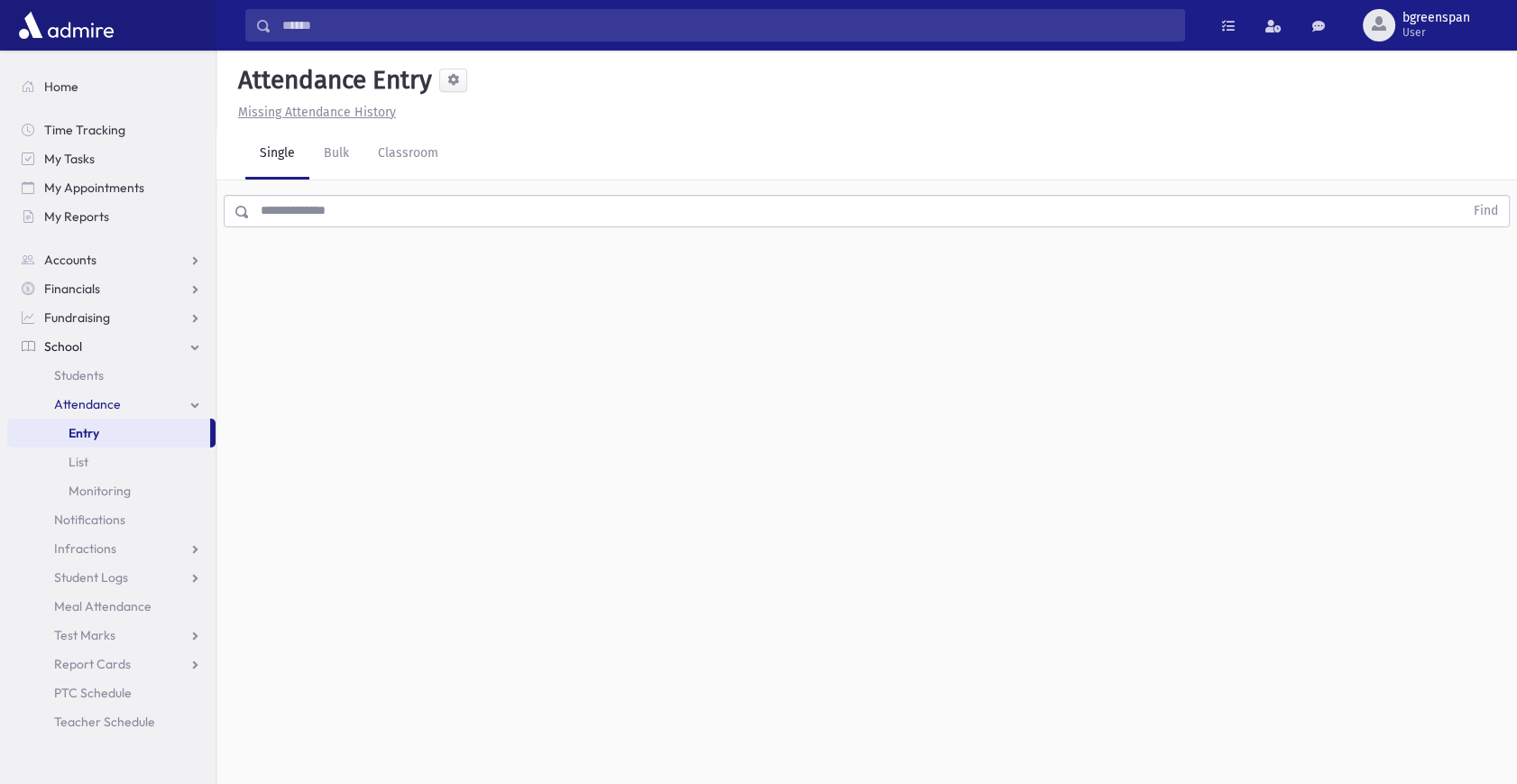
click at [322, 206] on input "text" at bounding box center [856, 210] width 1214 height 33
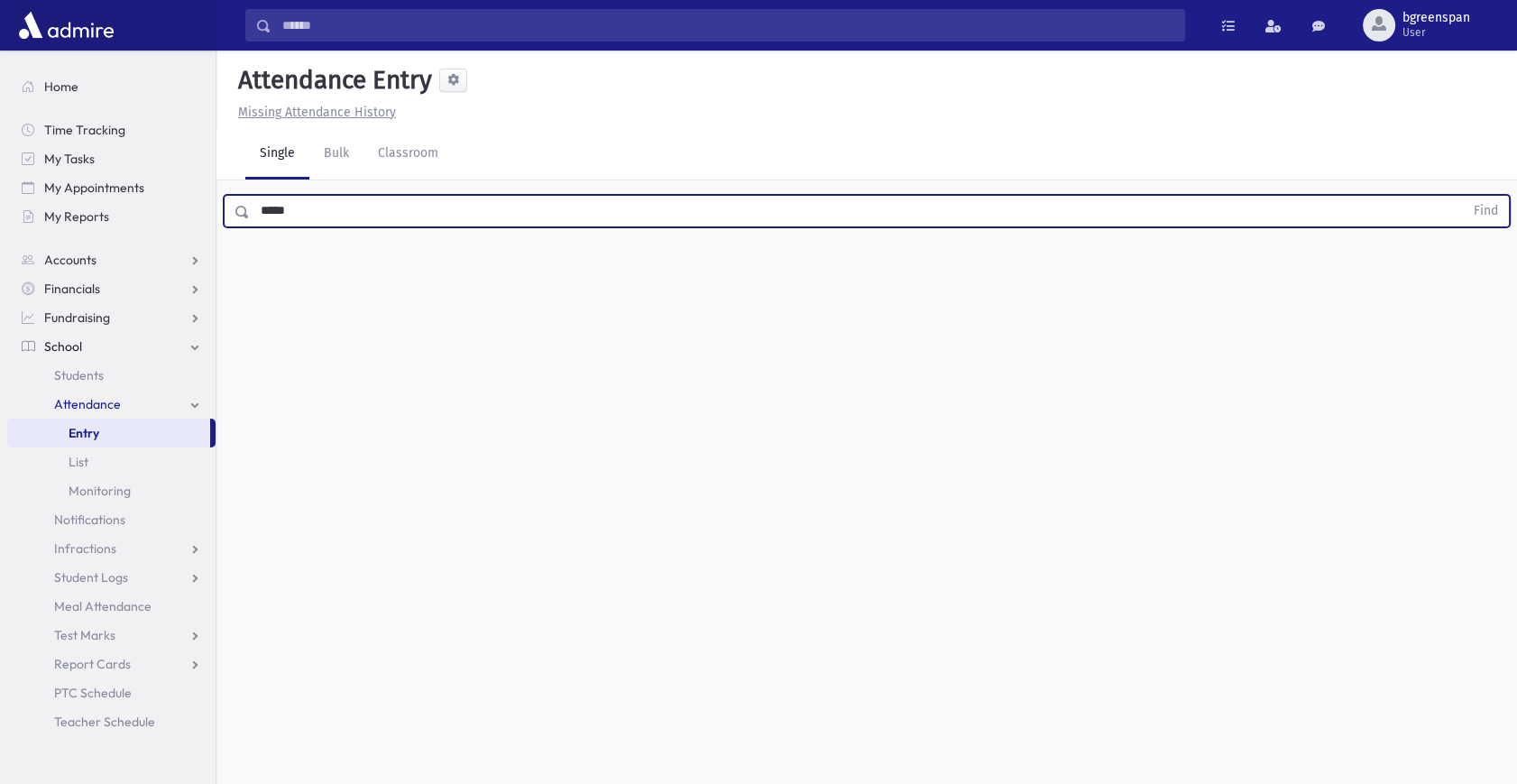
click at [1463, 196] on button "Find" at bounding box center [1485, 210] width 46 height 31
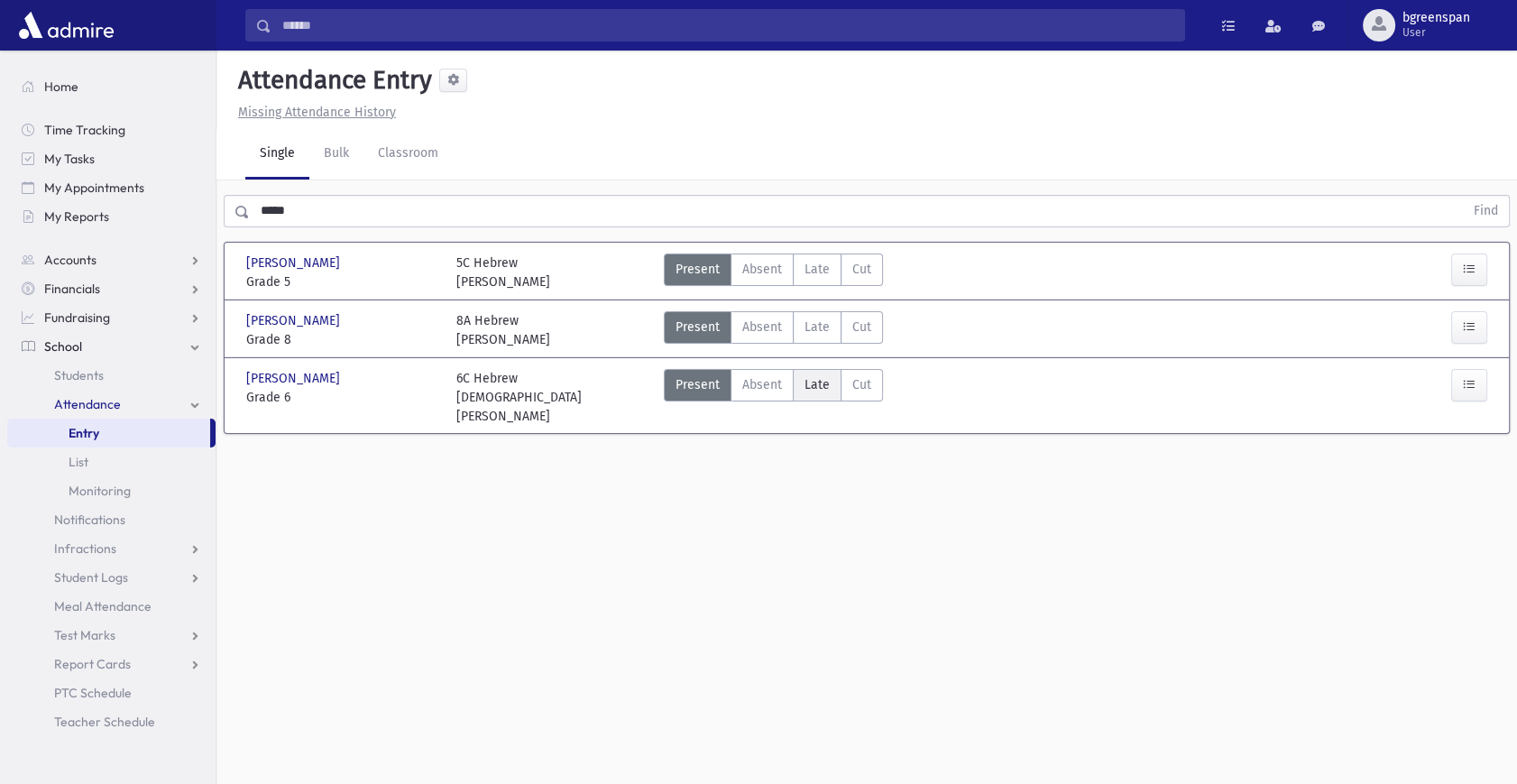
click at [819, 384] on span "Late" at bounding box center [818, 384] width 26 height 19
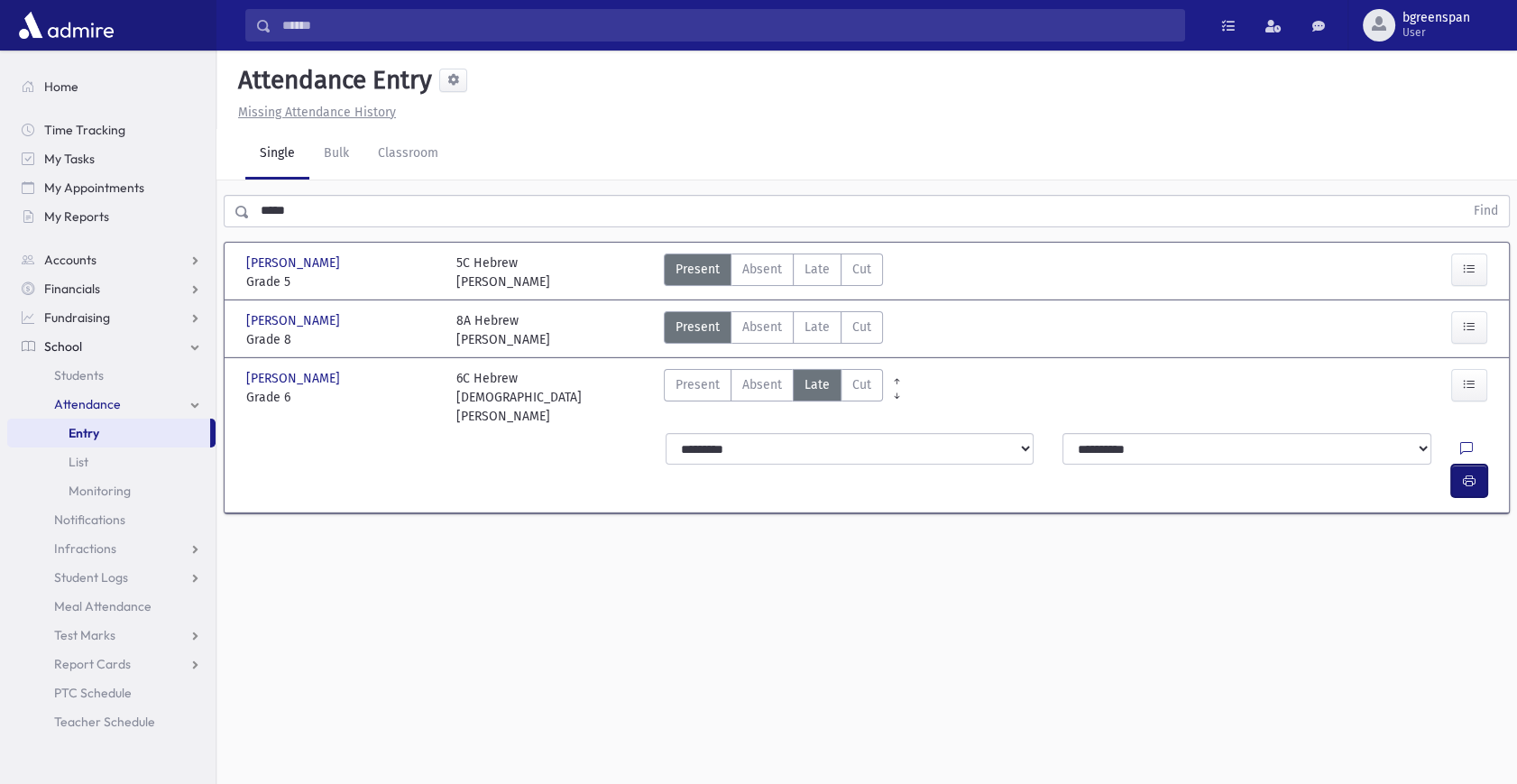
click at [1480, 464] on button "button" at bounding box center [1469, 480] width 37 height 33
click at [800, 334] on label "Late Late" at bounding box center [817, 327] width 48 height 33
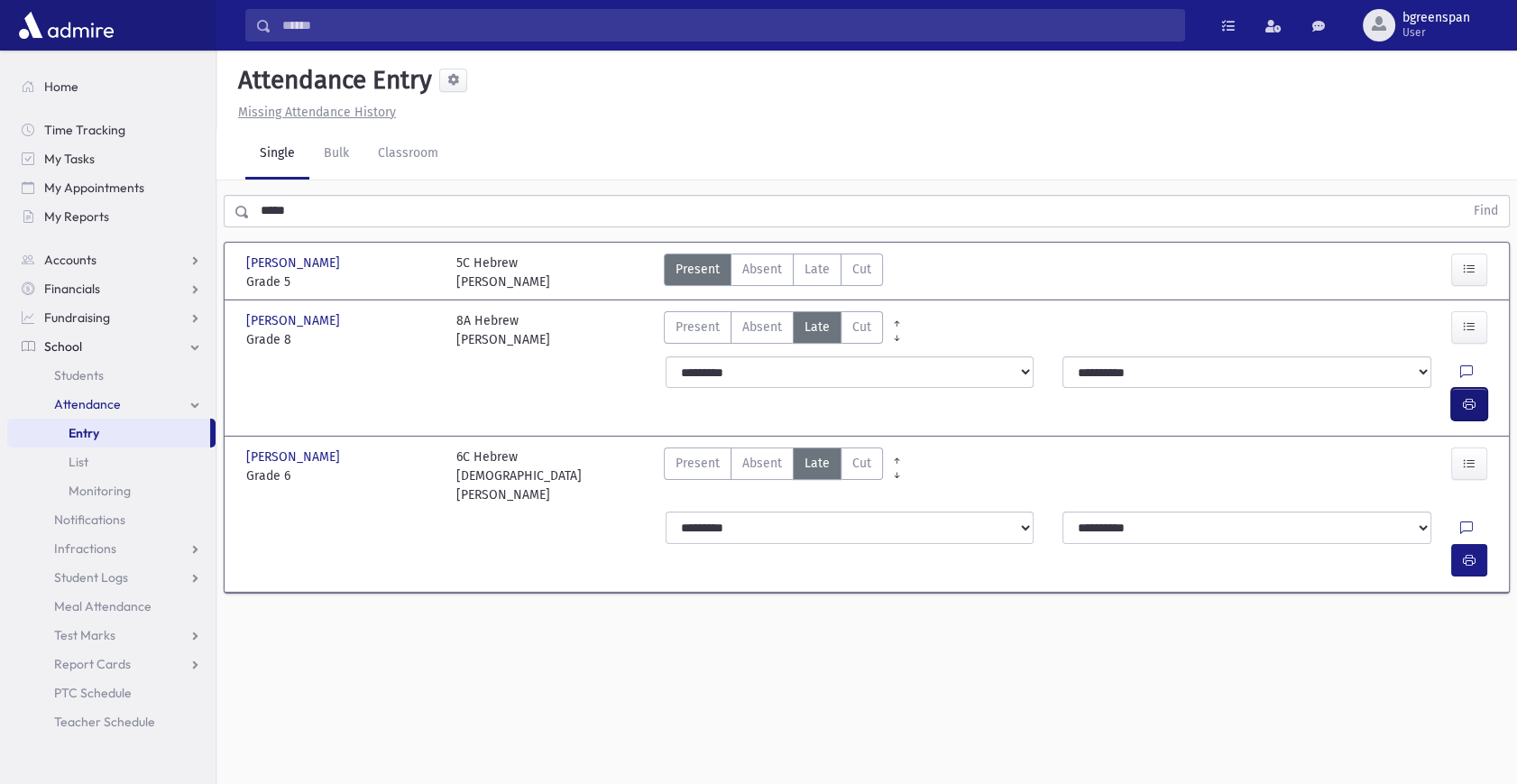
click at [1475, 397] on icon "button" at bounding box center [1469, 405] width 13 height 16
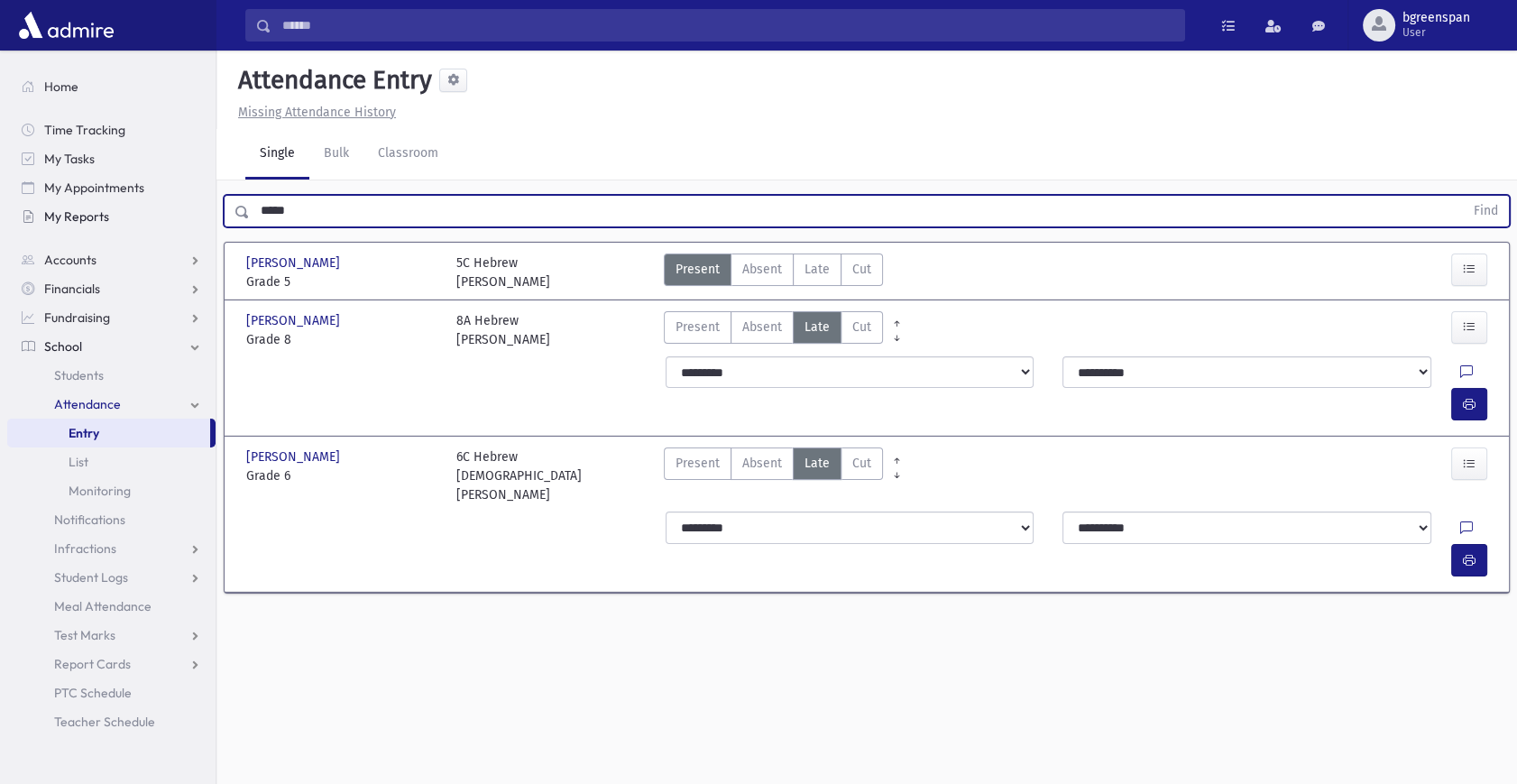
drag, startPoint x: 304, startPoint y: 216, endPoint x: 196, endPoint y: 218, distance: 108.0
click at [196, 218] on div "Search Results All Accounts" at bounding box center [758, 412] width 1517 height 824
click at [1463, 196] on button "Find" at bounding box center [1485, 210] width 46 height 31
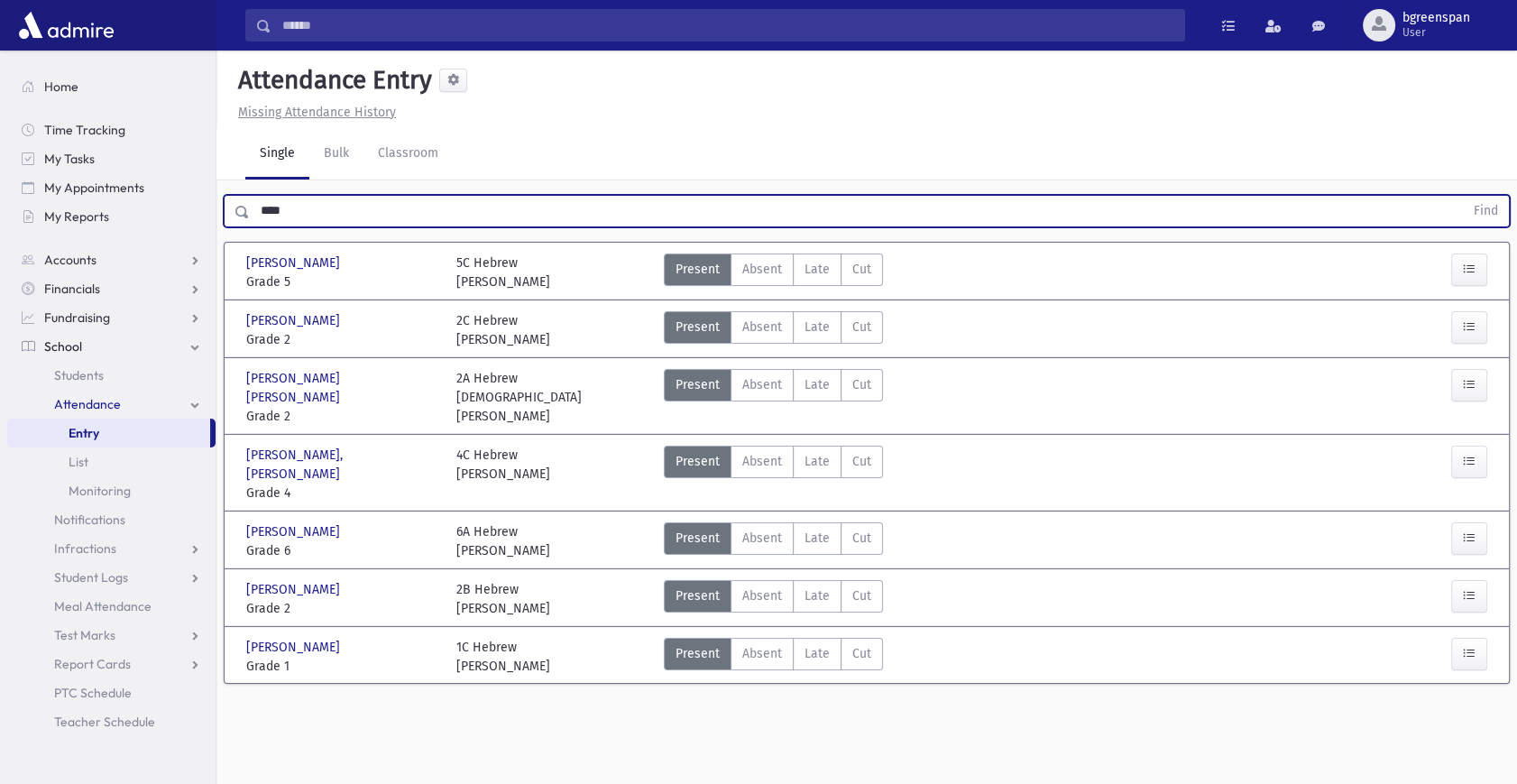
click at [276, 212] on input "****" at bounding box center [856, 210] width 1214 height 33
click at [1463, 196] on button "Find" at bounding box center [1485, 210] width 46 height 31
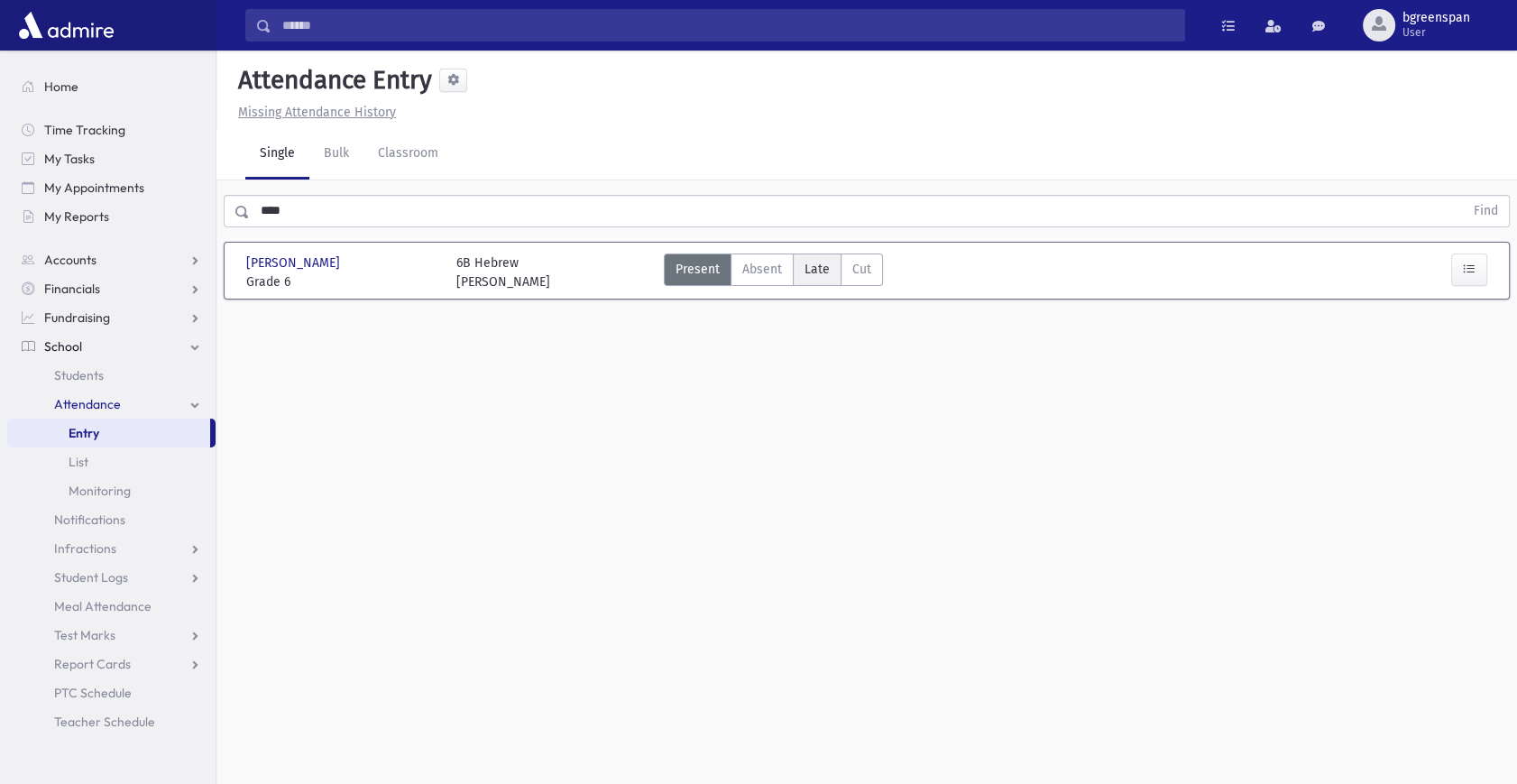
click at [831, 278] on label "Late Late" at bounding box center [817, 270] width 48 height 33
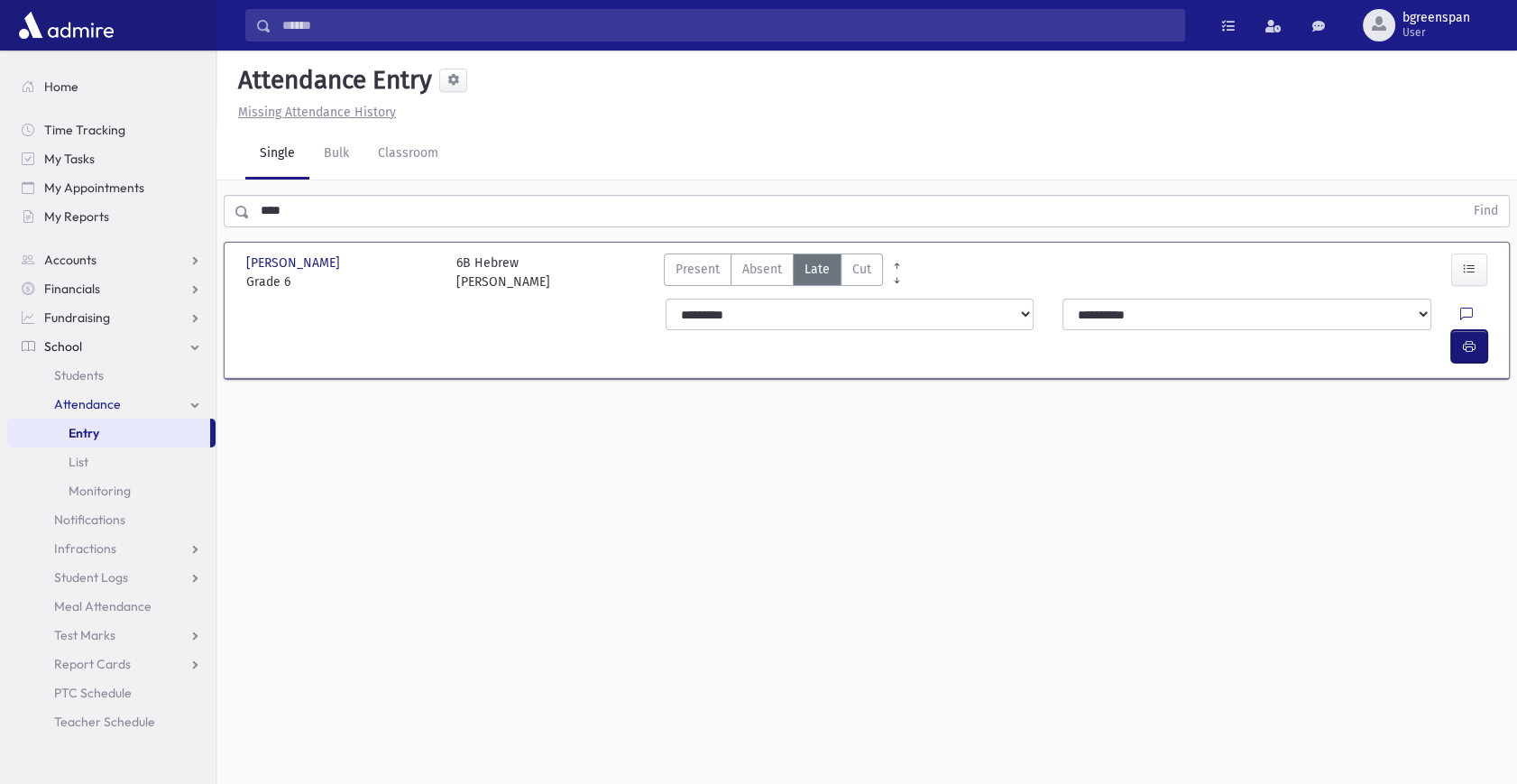
click at [1457, 330] on button "button" at bounding box center [1469, 346] width 37 height 33
click at [309, 220] on input "****" at bounding box center [856, 210] width 1214 height 33
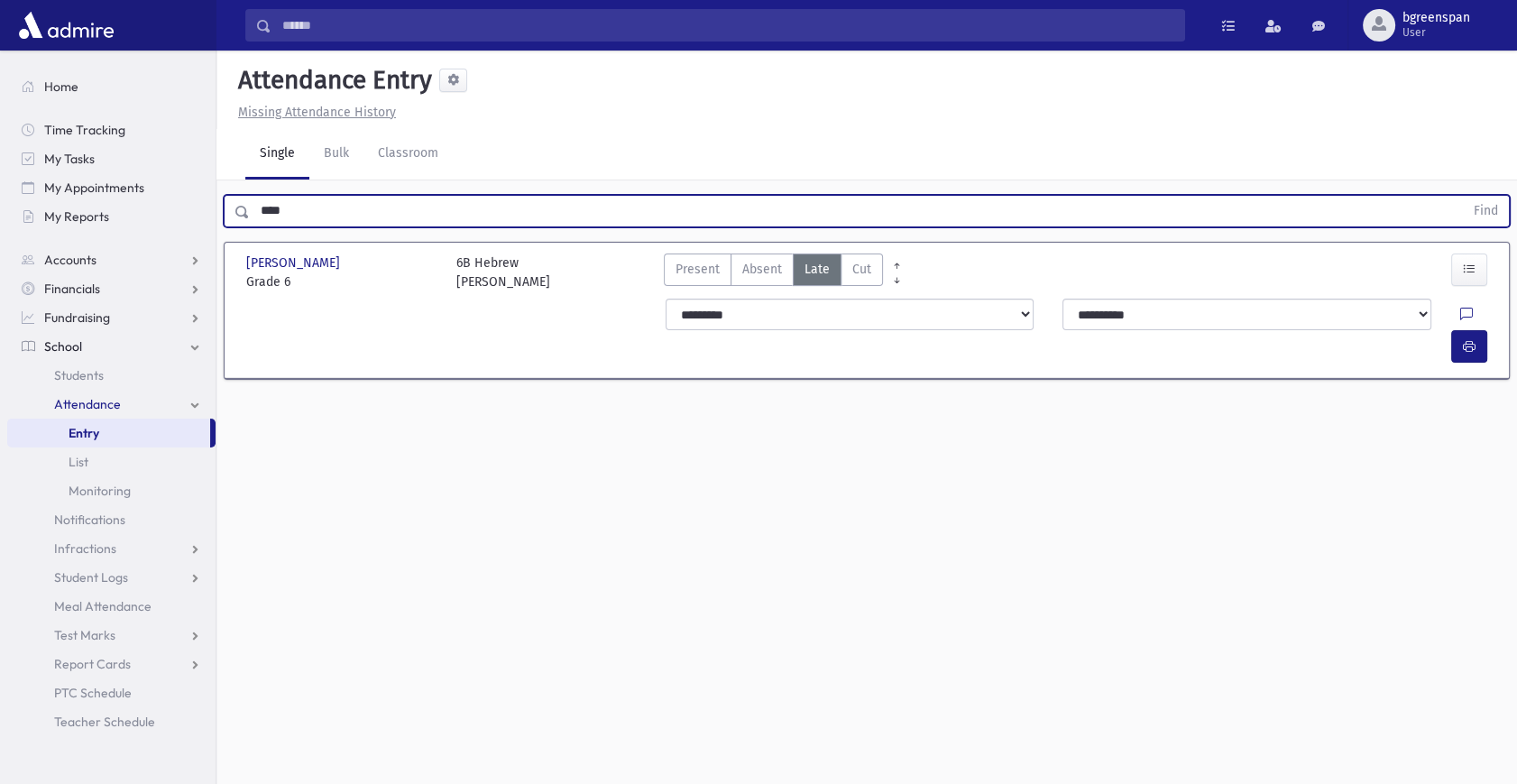
click at [309, 220] on input "****" at bounding box center [856, 210] width 1214 height 33
type input "******"
click at [1463, 196] on button "Find" at bounding box center [1485, 210] width 46 height 31
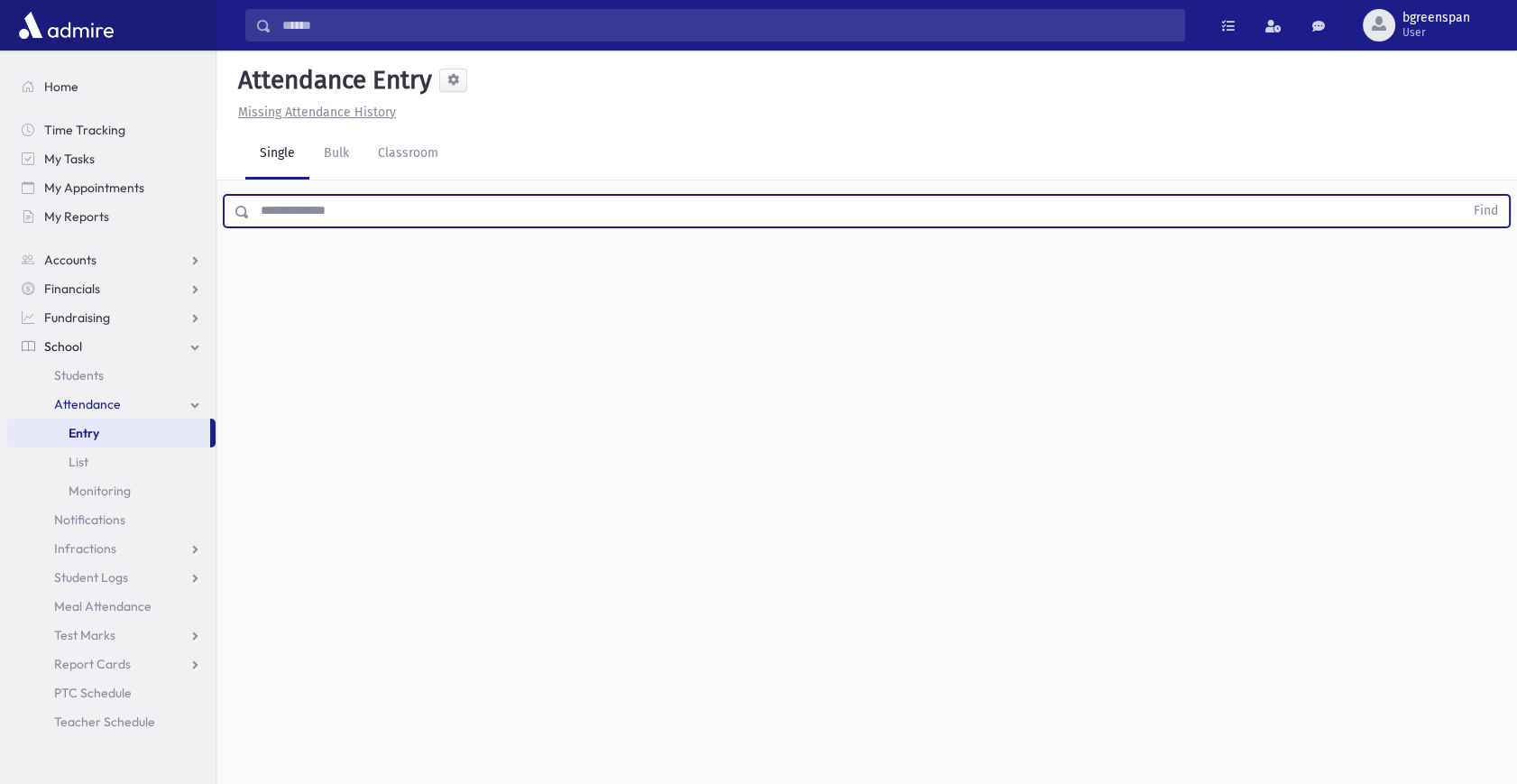
click at [402, 197] on input "text" at bounding box center [856, 210] width 1214 height 33
click at [1463, 196] on button "Find" at bounding box center [1485, 210] width 46 height 31
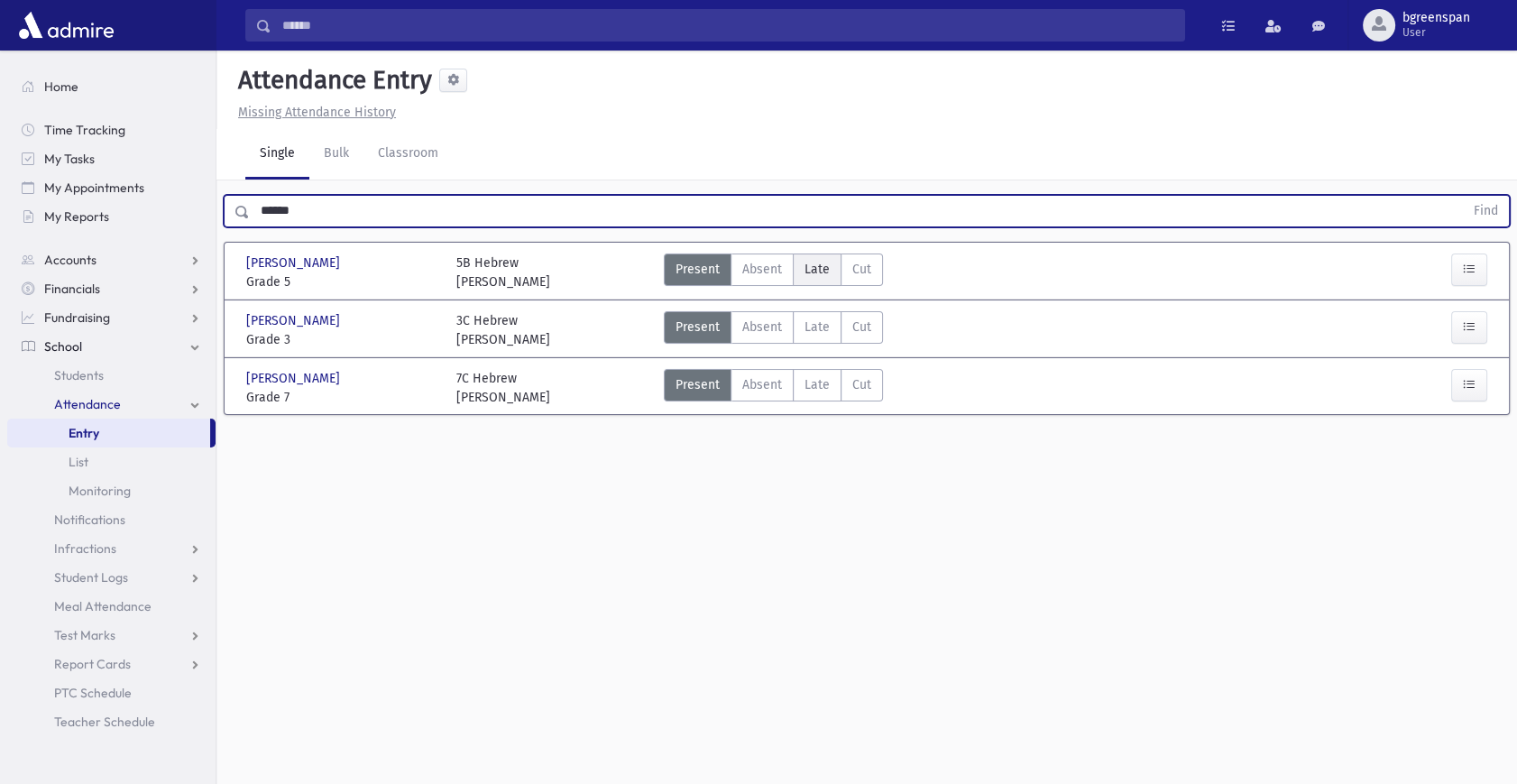
click at [798, 268] on label "Late Late" at bounding box center [817, 270] width 48 height 33
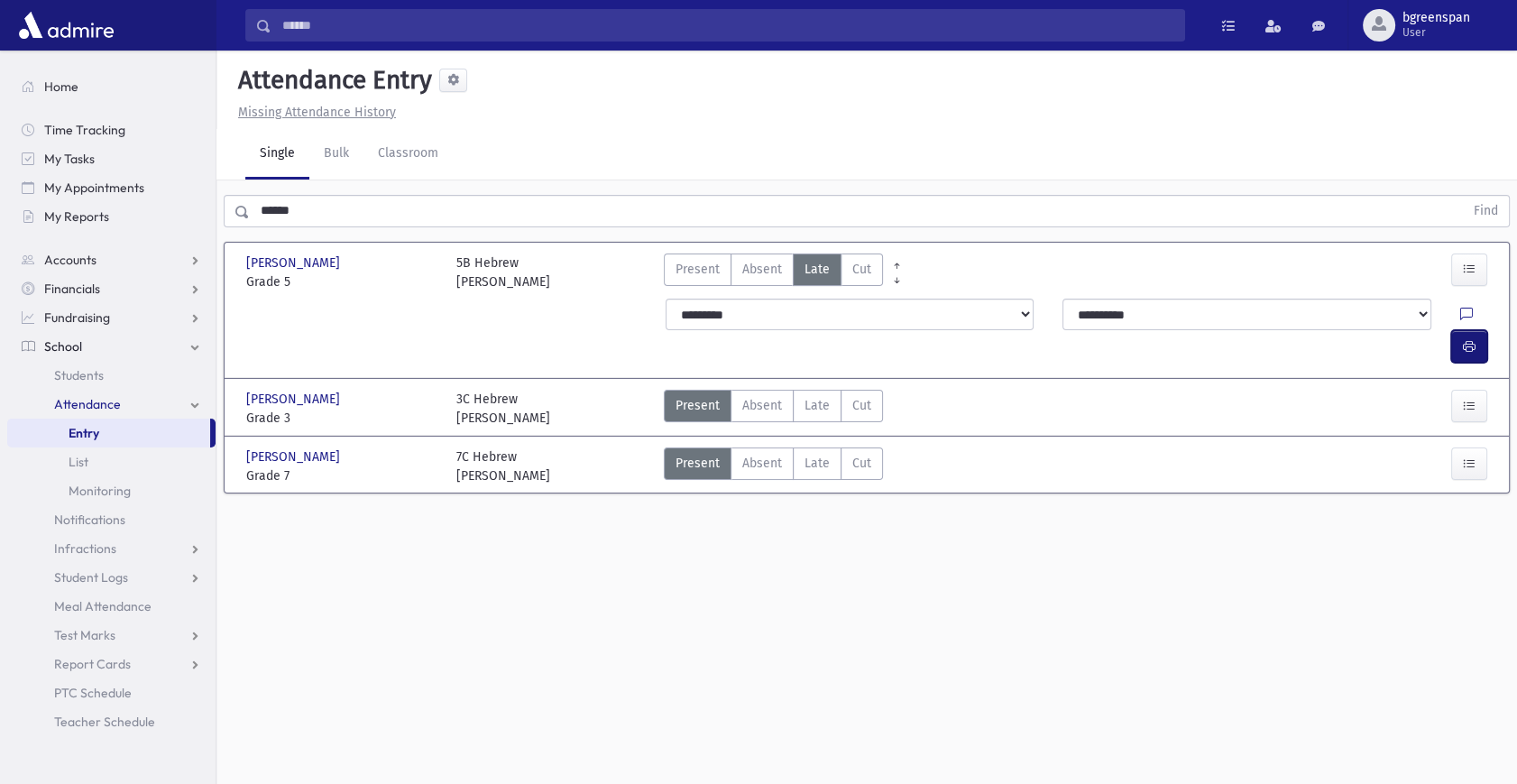
click at [1469, 339] on icon "button" at bounding box center [1469, 347] width 13 height 16
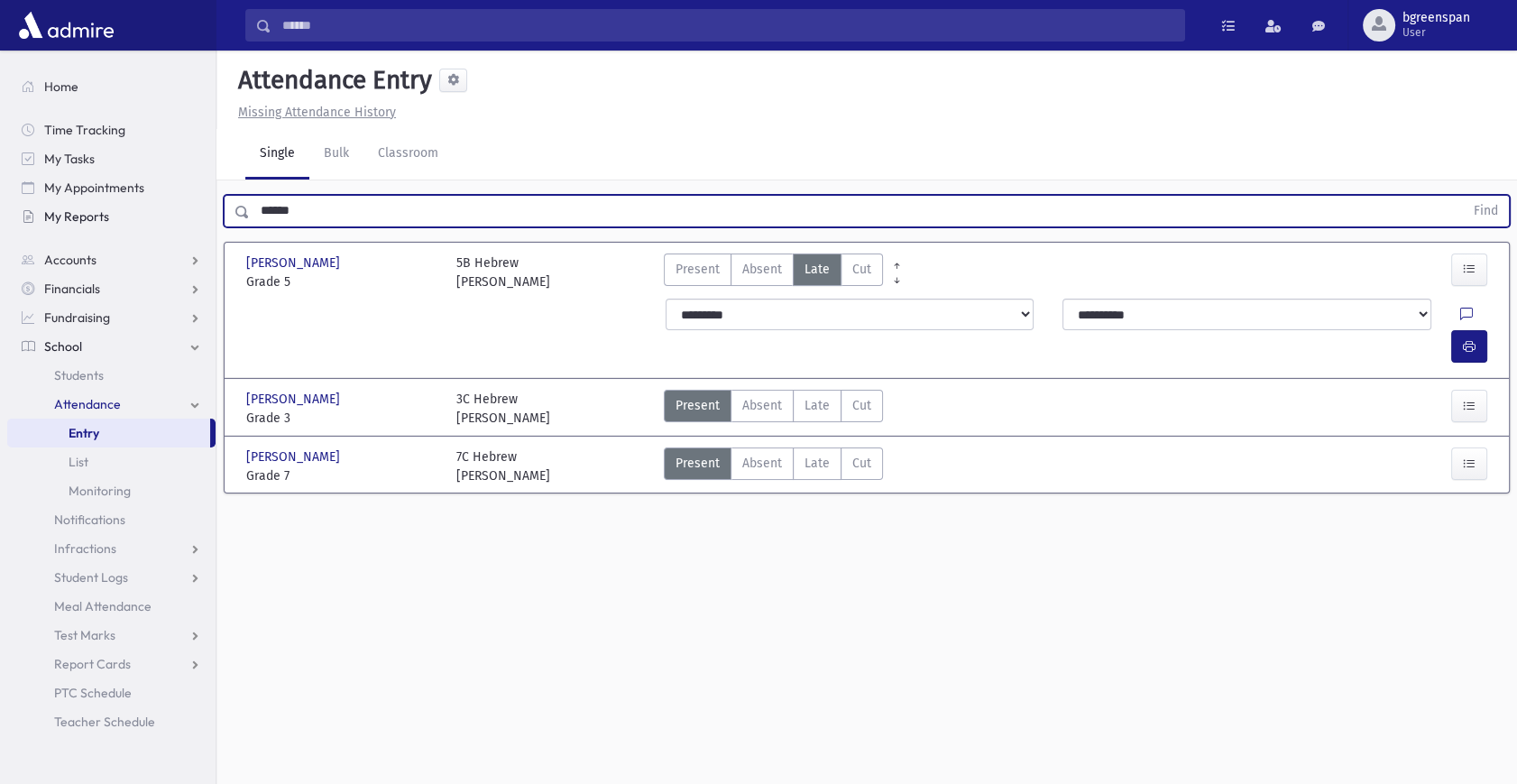
drag, startPoint x: 335, startPoint y: 207, endPoint x: 204, endPoint y: 210, distance: 131.0
click at [204, 210] on div "Search Results All Accounts" at bounding box center [758, 412] width 1517 height 824
type input "*****"
click at [1463, 196] on button "Find" at bounding box center [1485, 210] width 46 height 31
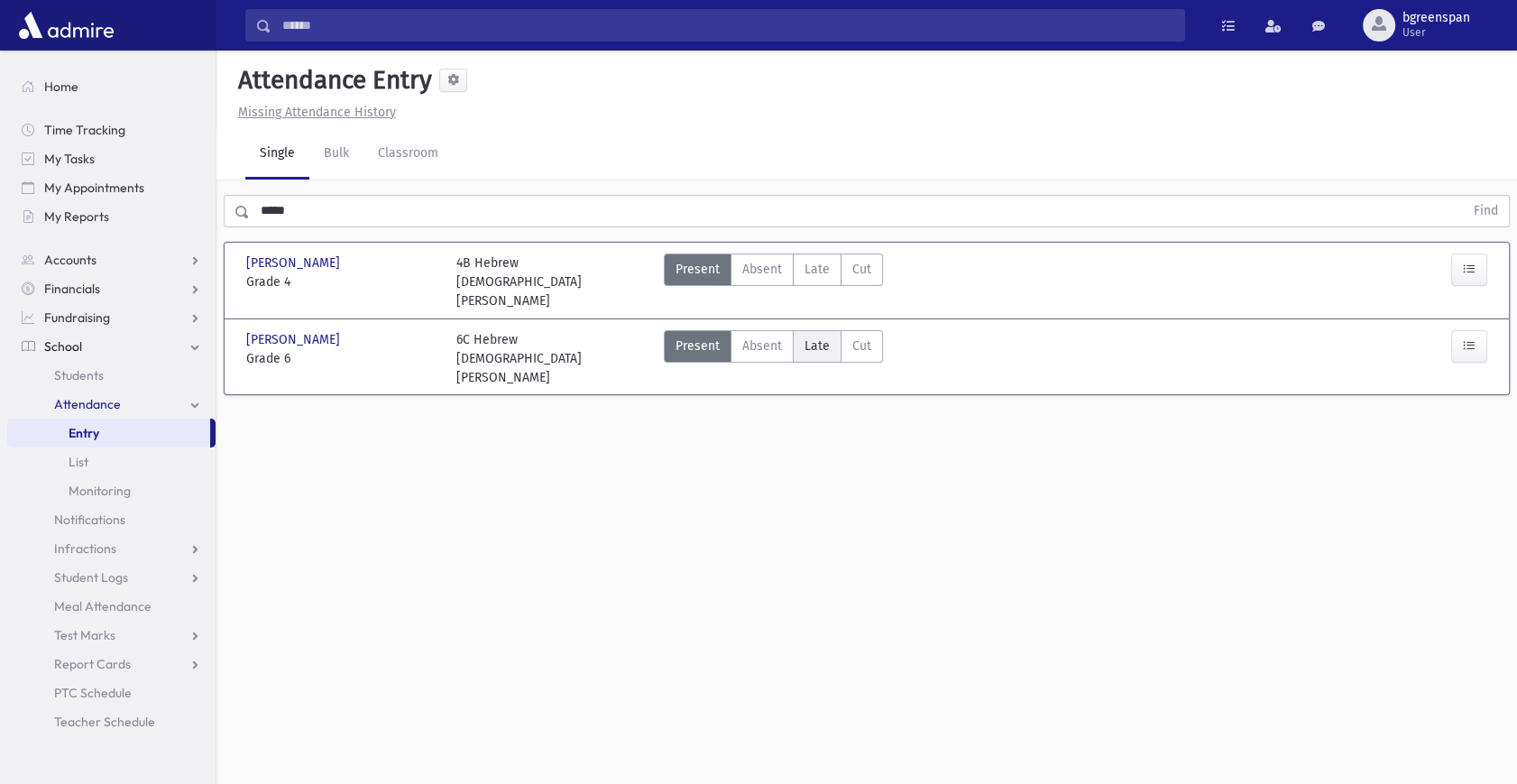
click at [822, 337] on span "Late" at bounding box center [818, 346] width 26 height 19
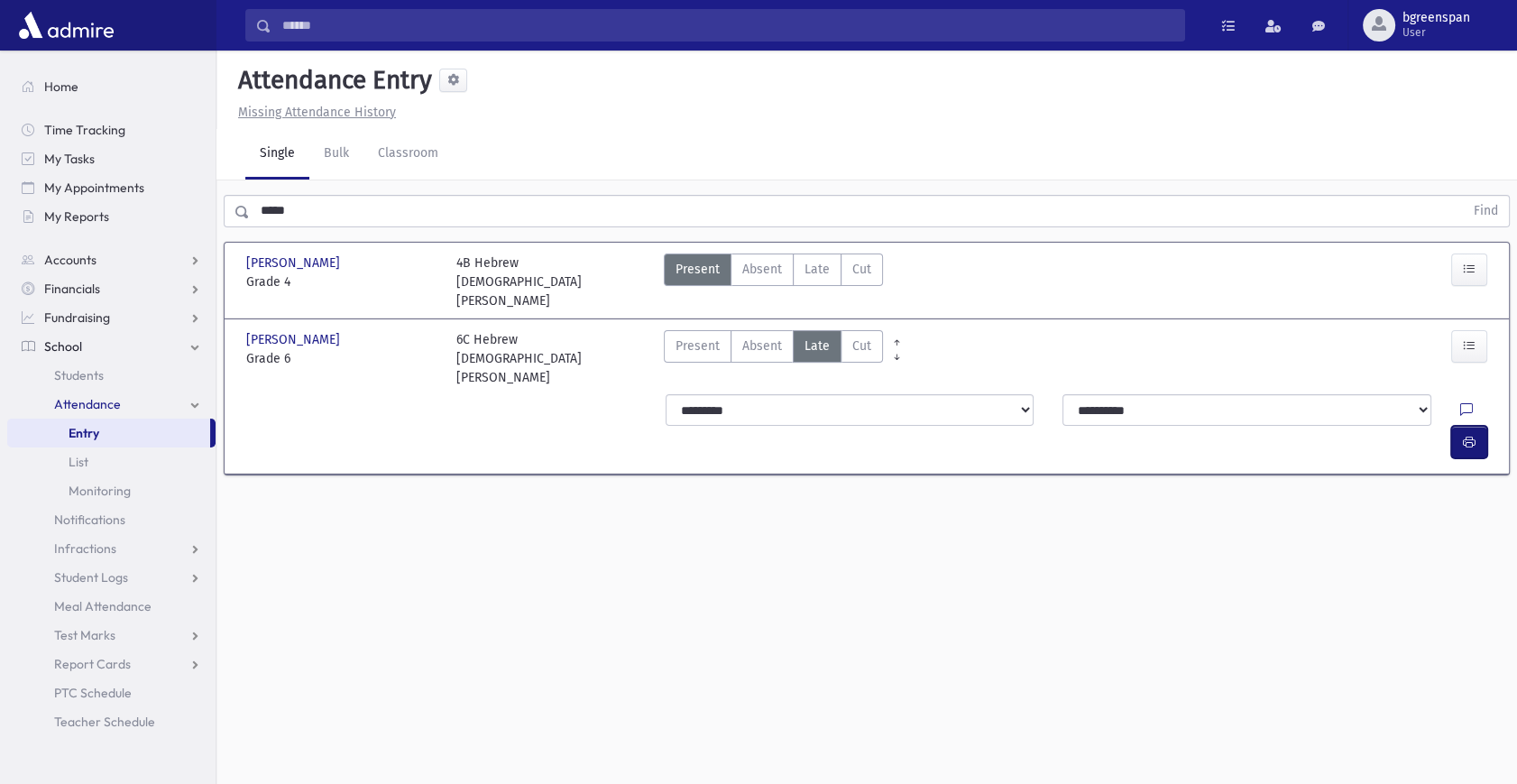
click at [1473, 434] on icon "button" at bounding box center [1469, 442] width 13 height 16
click at [323, 155] on link "Bulk" at bounding box center [336, 154] width 54 height 50
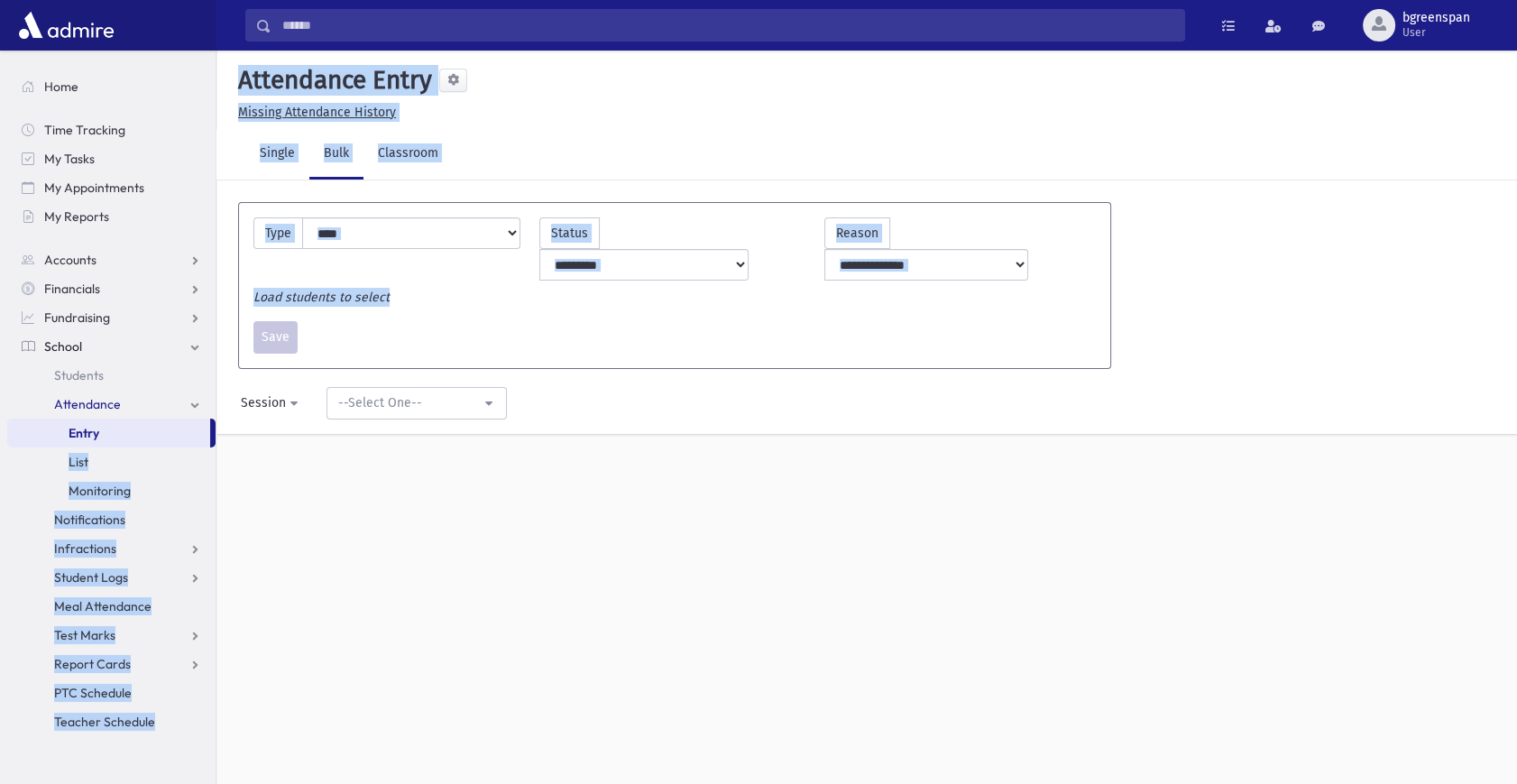
drag, startPoint x: 212, startPoint y: 426, endPoint x: 224, endPoint y: 483, distance: 58.2
click at [224, 483] on div "Search Results All Accounts" at bounding box center [758, 412] width 1517 height 824
click at [224, 483] on div "**********" at bounding box center [866, 417] width 1301 height 733
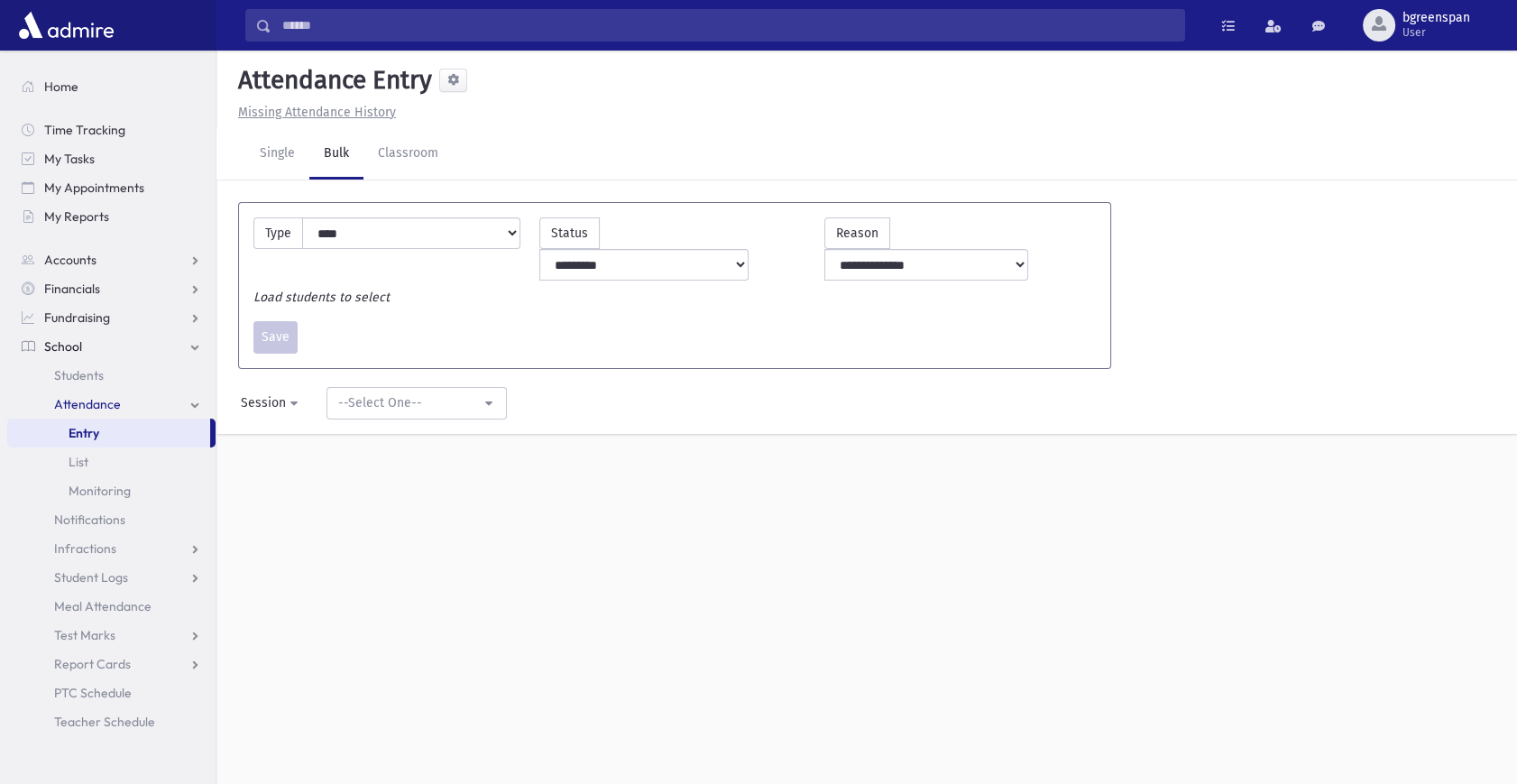
click at [139, 430] on link "Entry" at bounding box center [108, 432] width 202 height 29
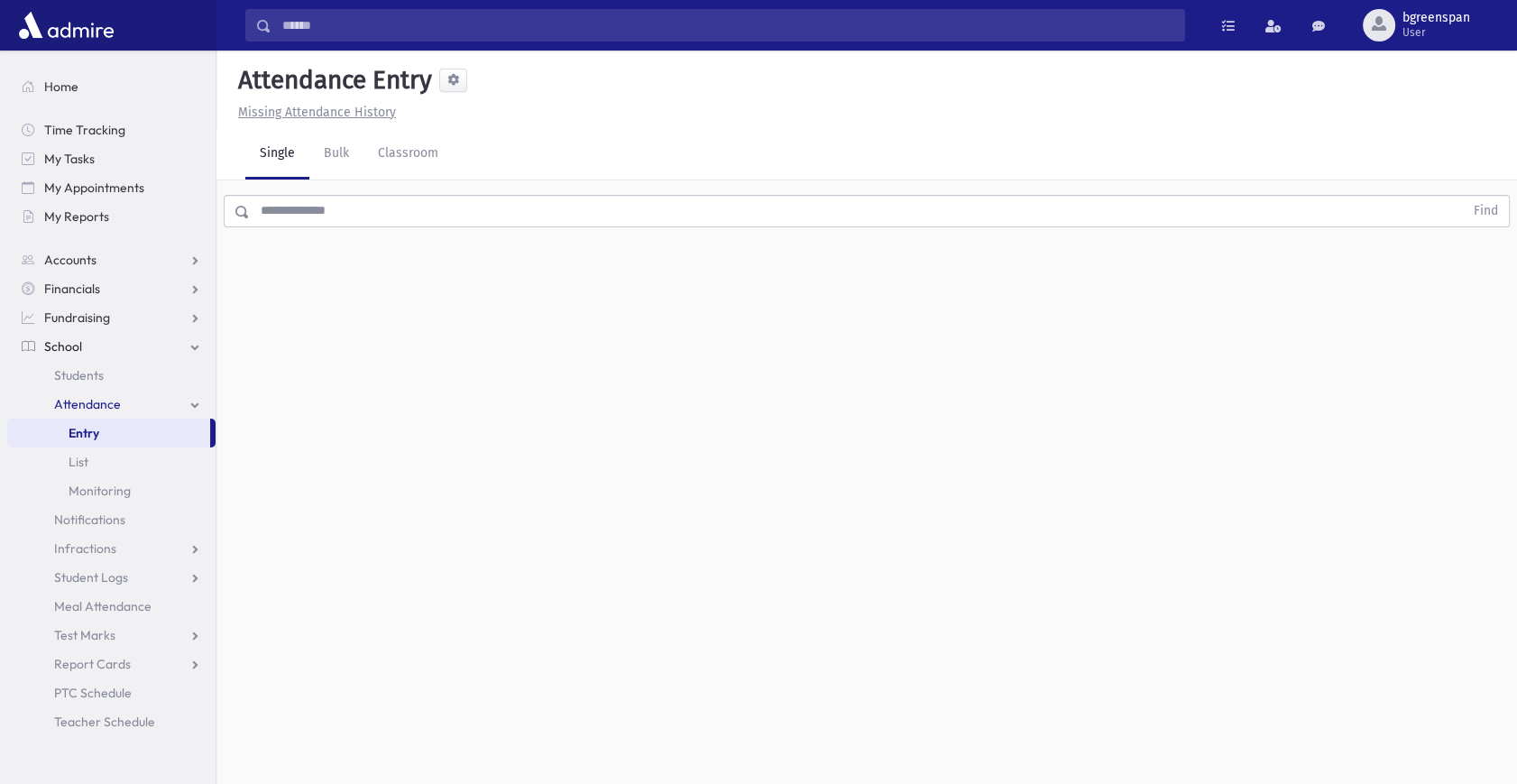
click at [312, 202] on input "text" at bounding box center [856, 210] width 1214 height 33
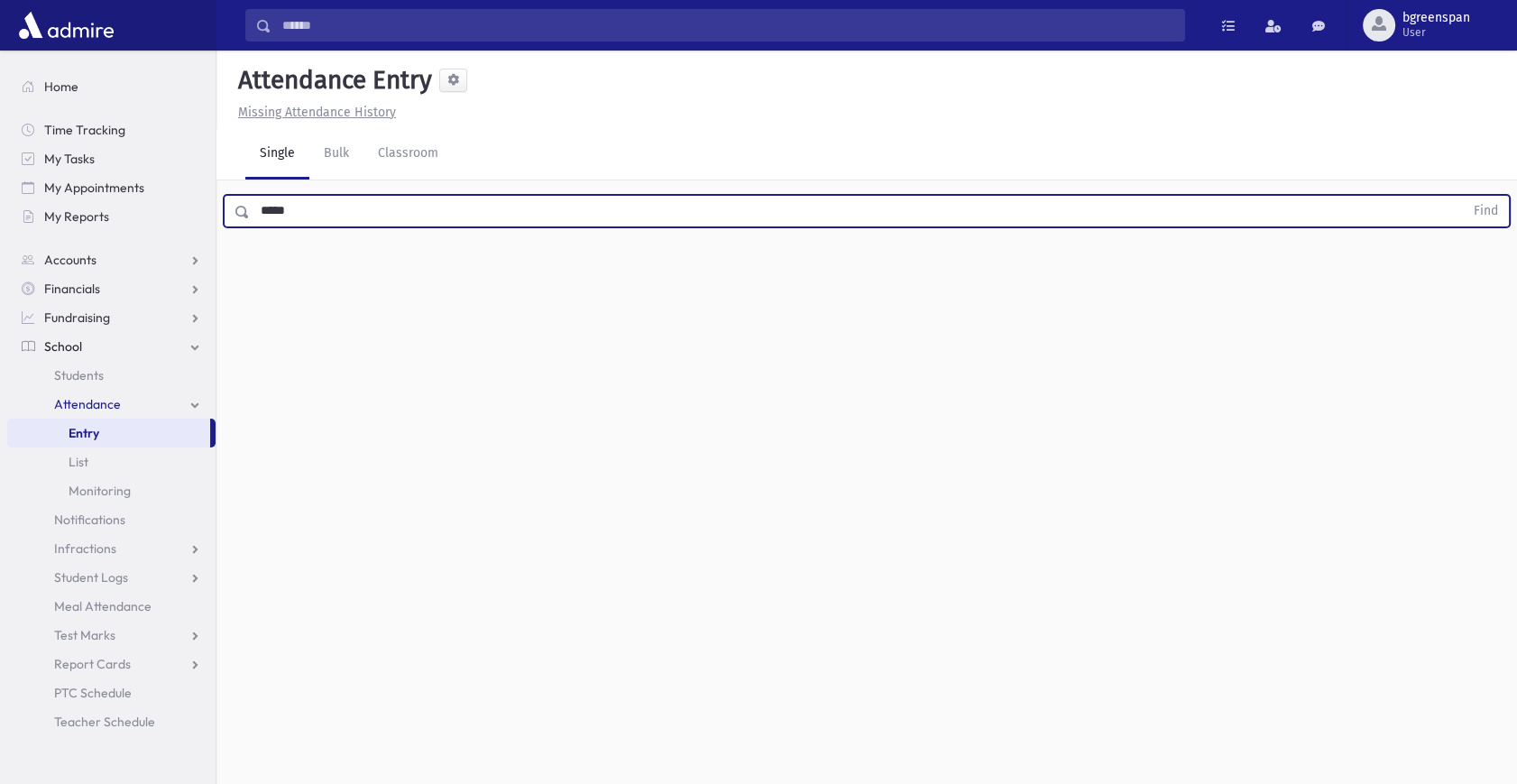
click at [1463, 196] on button "Find" at bounding box center [1485, 210] width 46 height 31
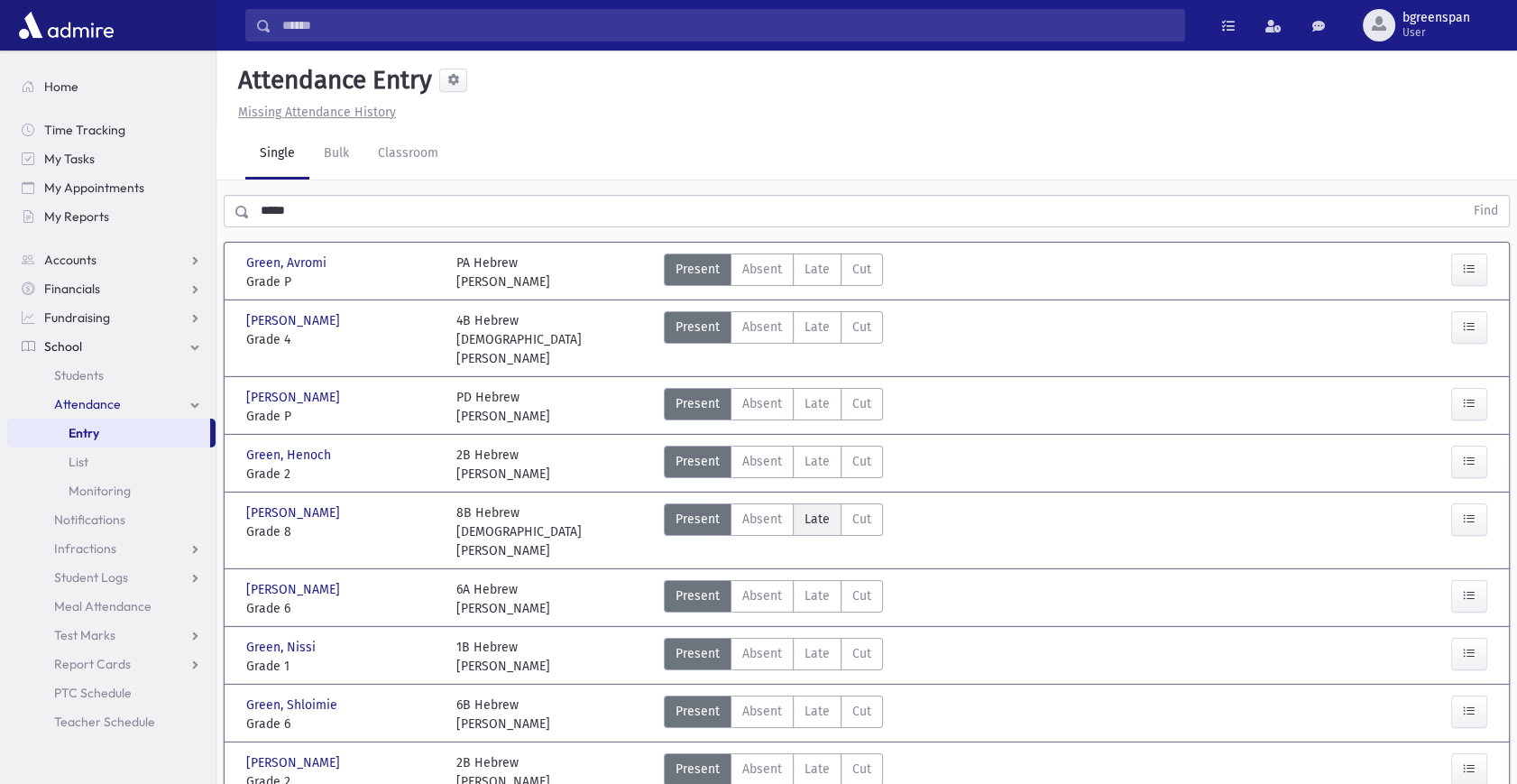
click at [811, 510] on span "Late" at bounding box center [818, 518] width 26 height 19
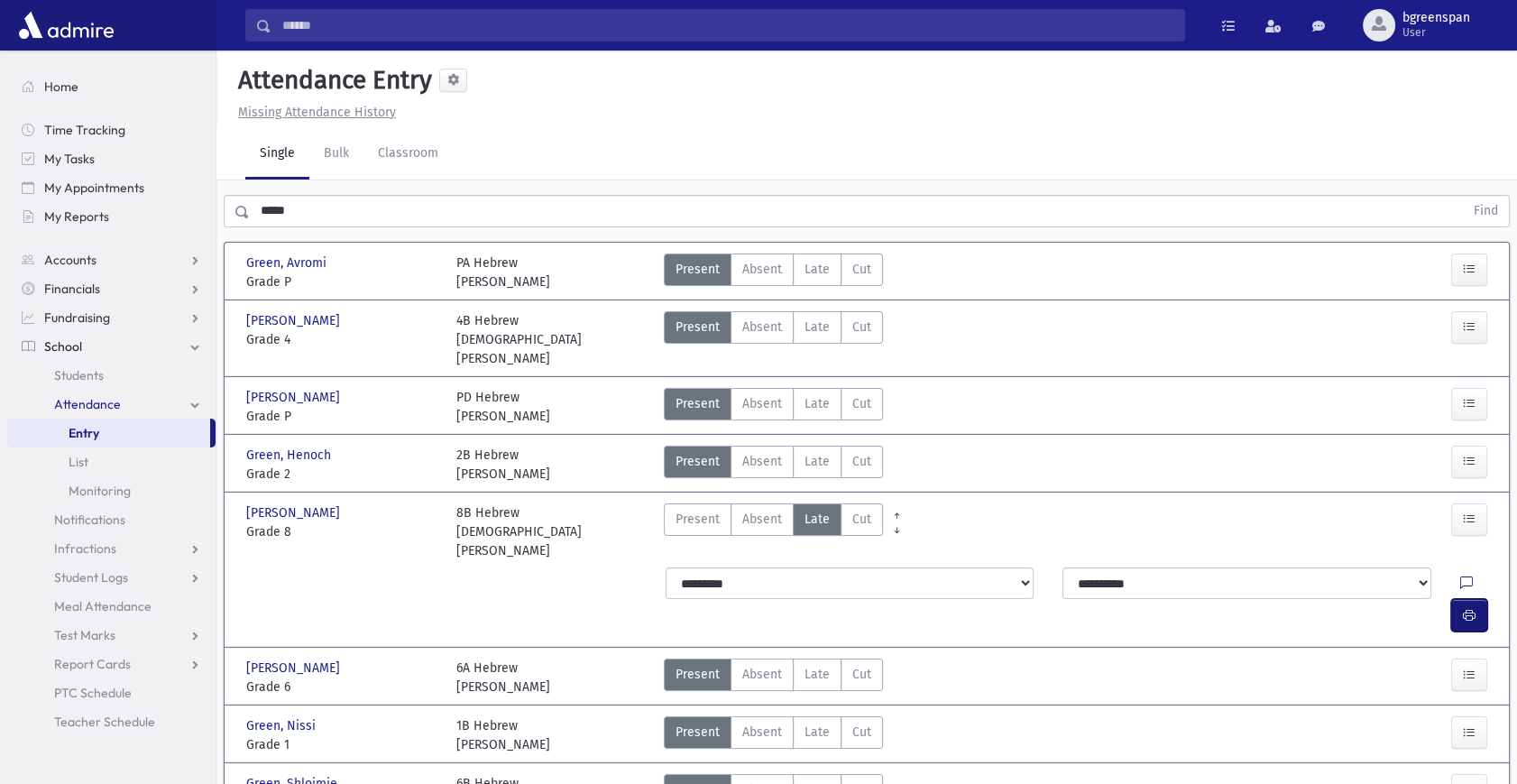
click at [1458, 598] on button "button" at bounding box center [1469, 614] width 37 height 33
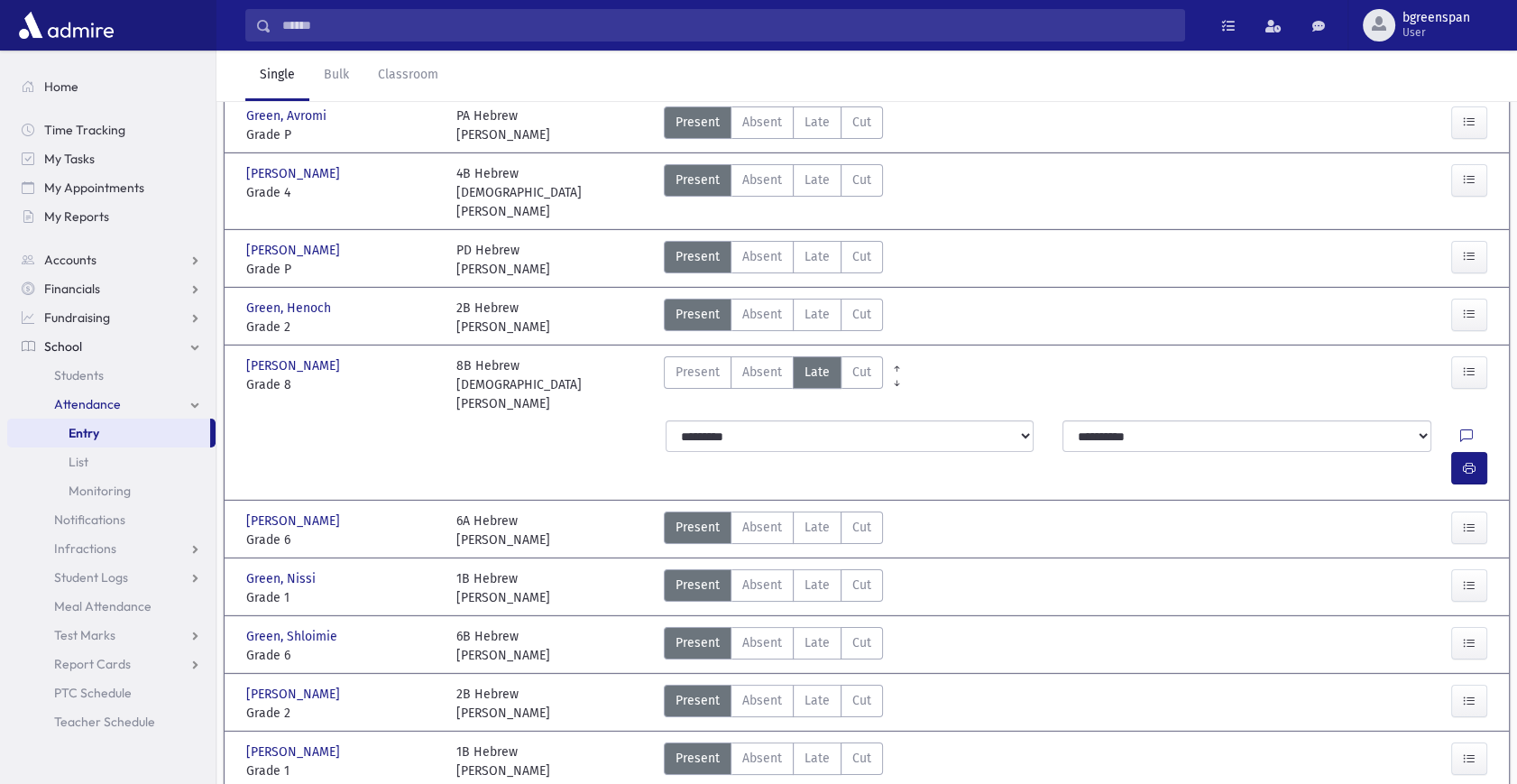
scroll to position [163, 0]
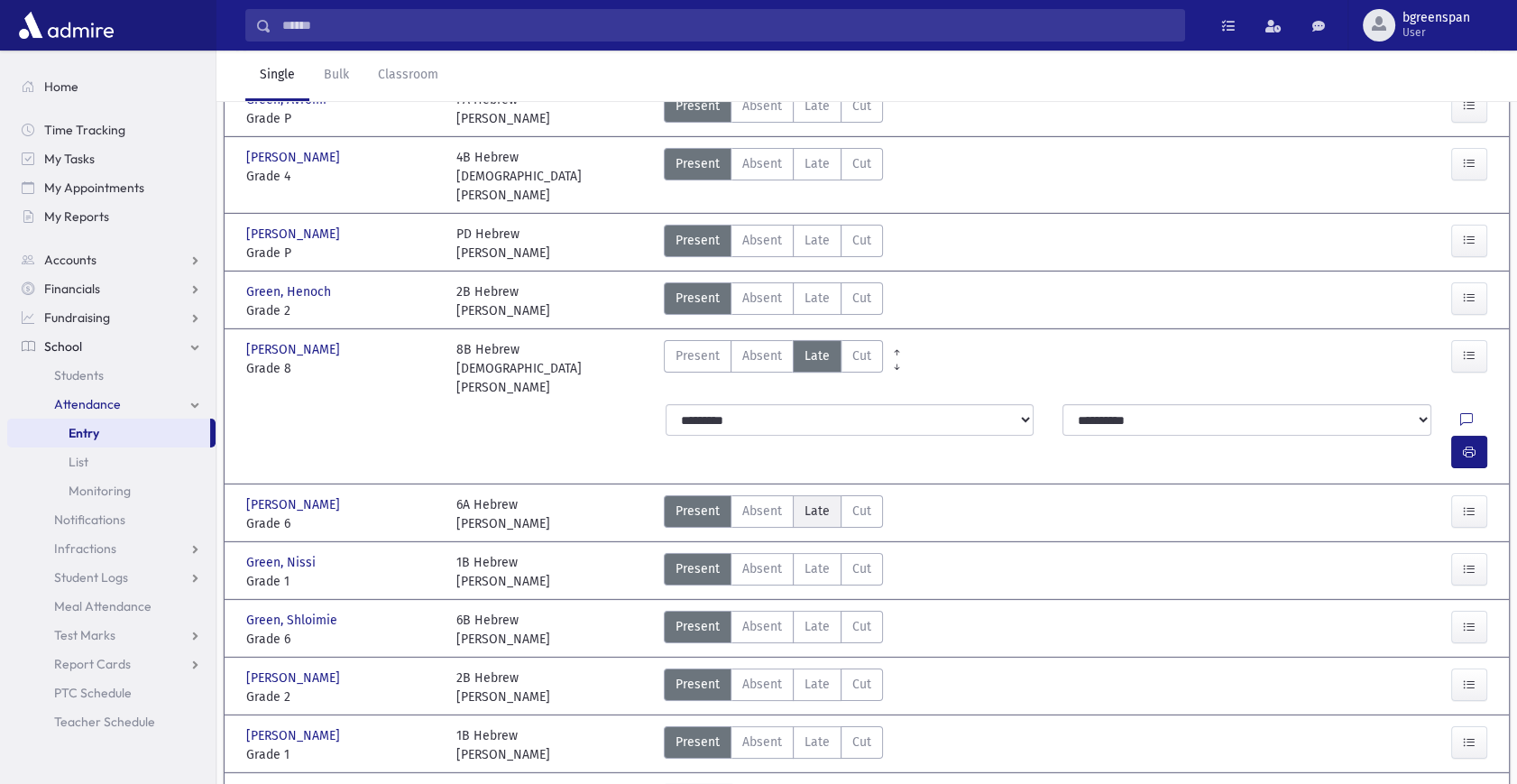
click at [830, 495] on label "Late Late" at bounding box center [817, 510] width 48 height 33
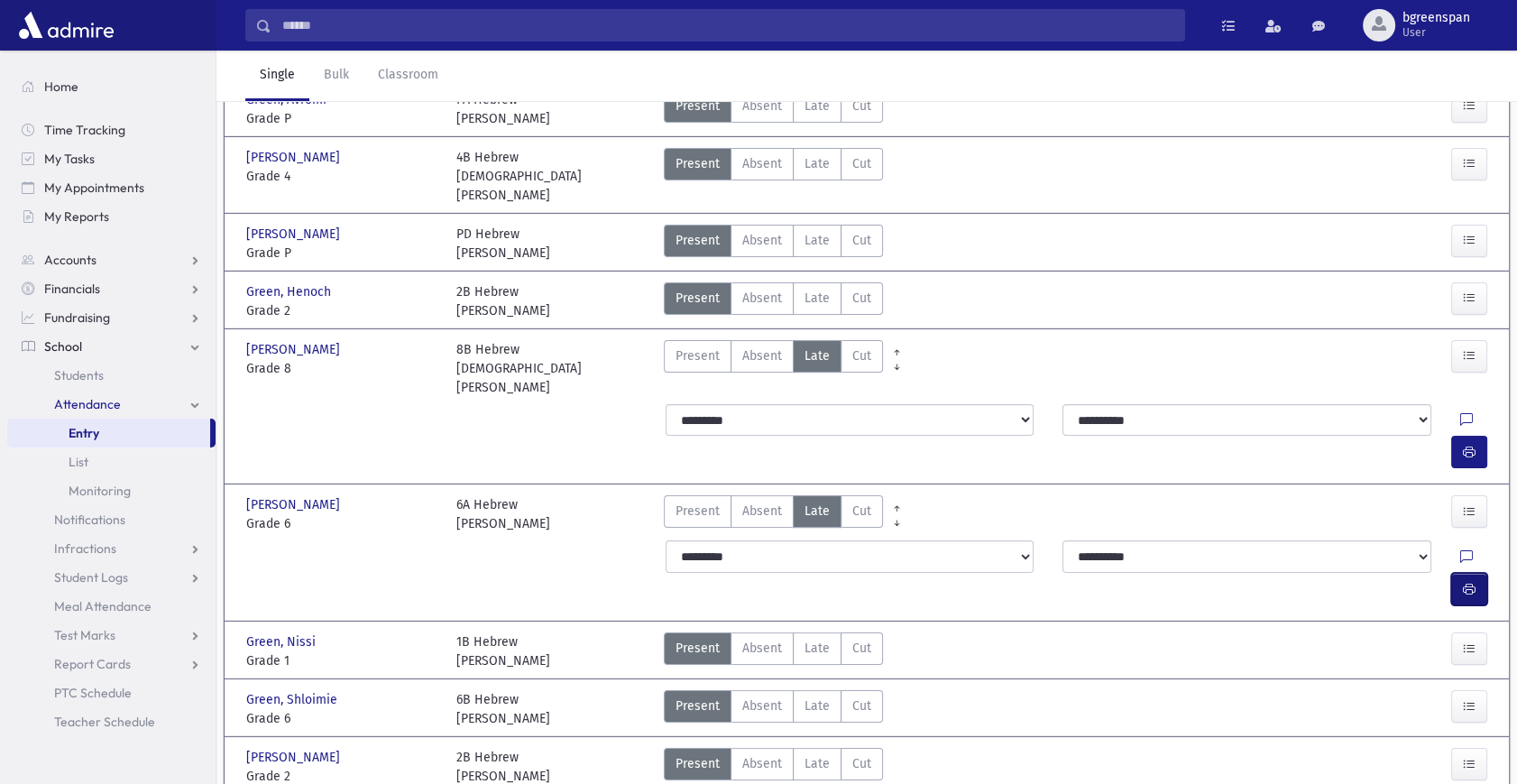
click at [1477, 573] on button "button" at bounding box center [1469, 588] width 37 height 33
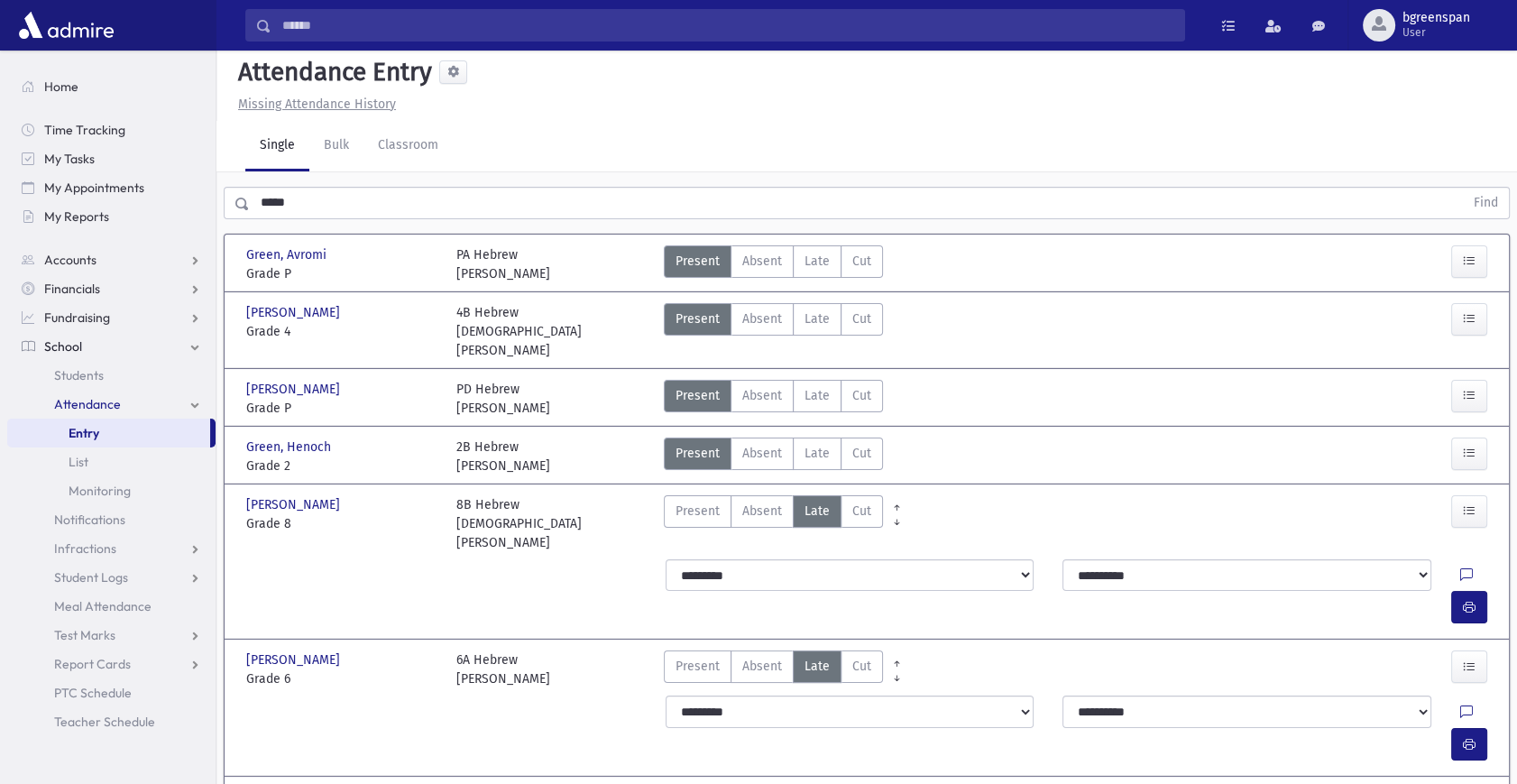
scroll to position [0, 0]
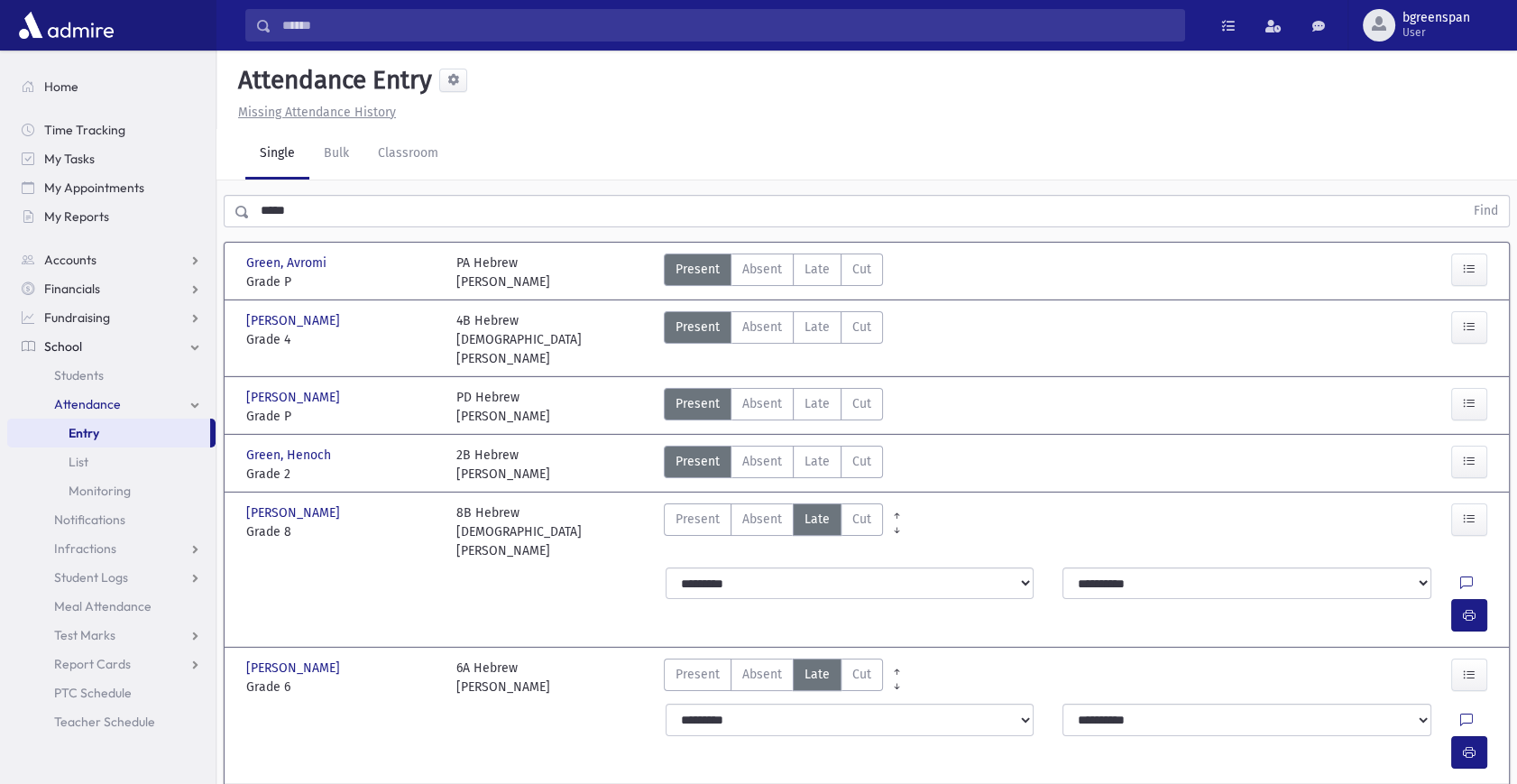
click at [296, 212] on input "*****" at bounding box center [856, 210] width 1214 height 33
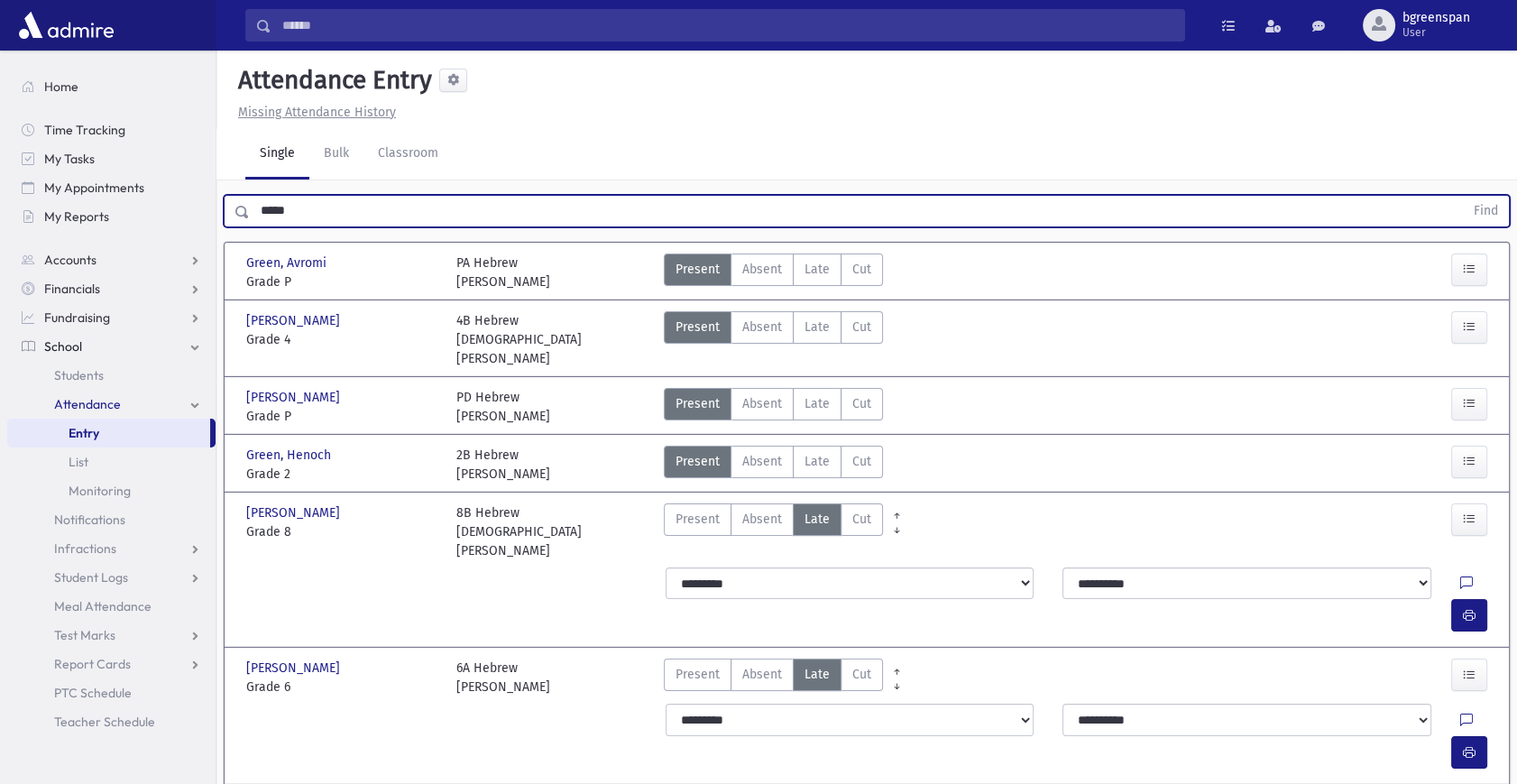
click at [296, 212] on input "*****" at bounding box center [856, 210] width 1214 height 33
click at [1463, 196] on button "Find" at bounding box center [1485, 210] width 46 height 31
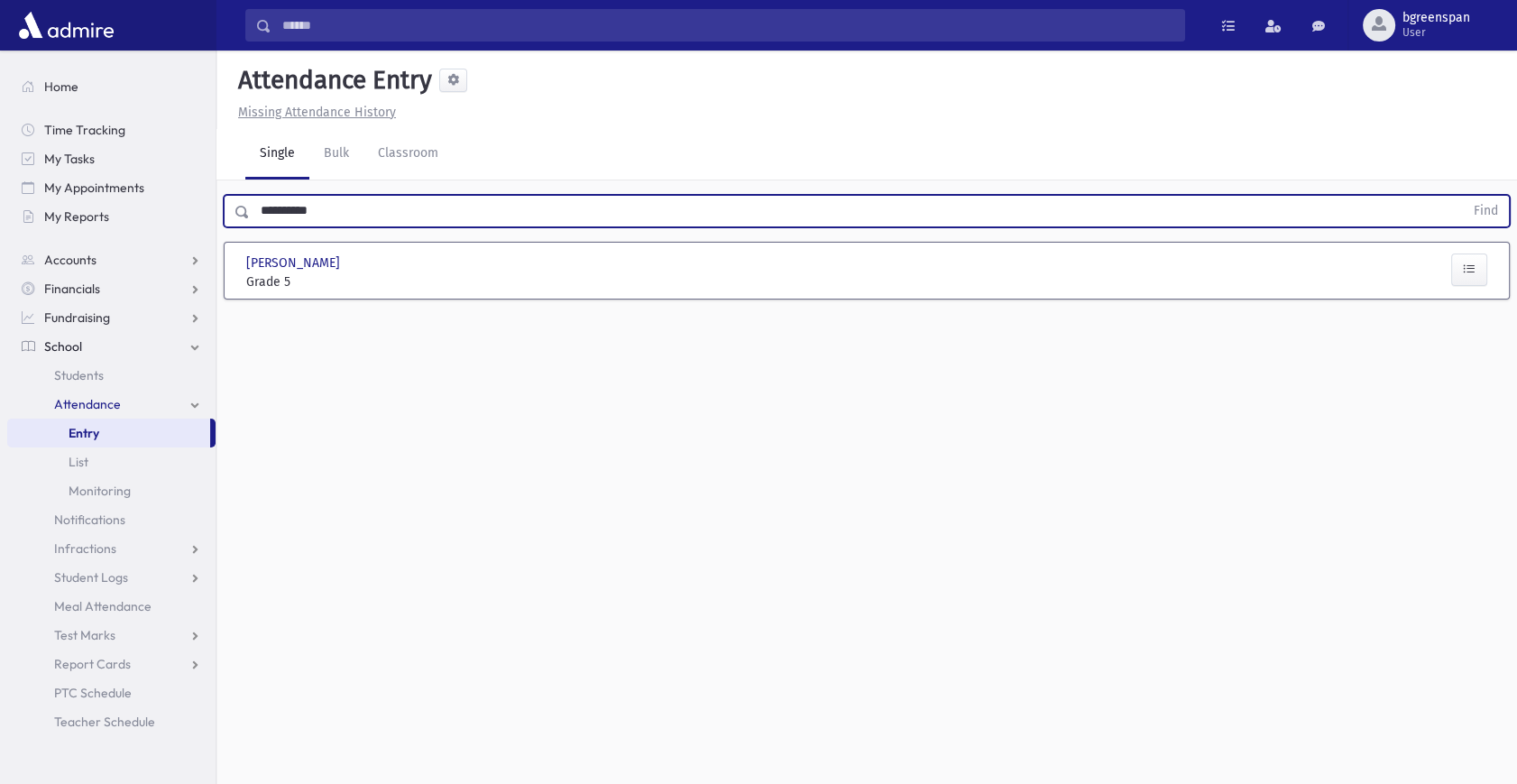
click at [268, 212] on input "**********" at bounding box center [856, 210] width 1214 height 33
type input "******"
click at [1463, 196] on button "Find" at bounding box center [1485, 210] width 46 height 31
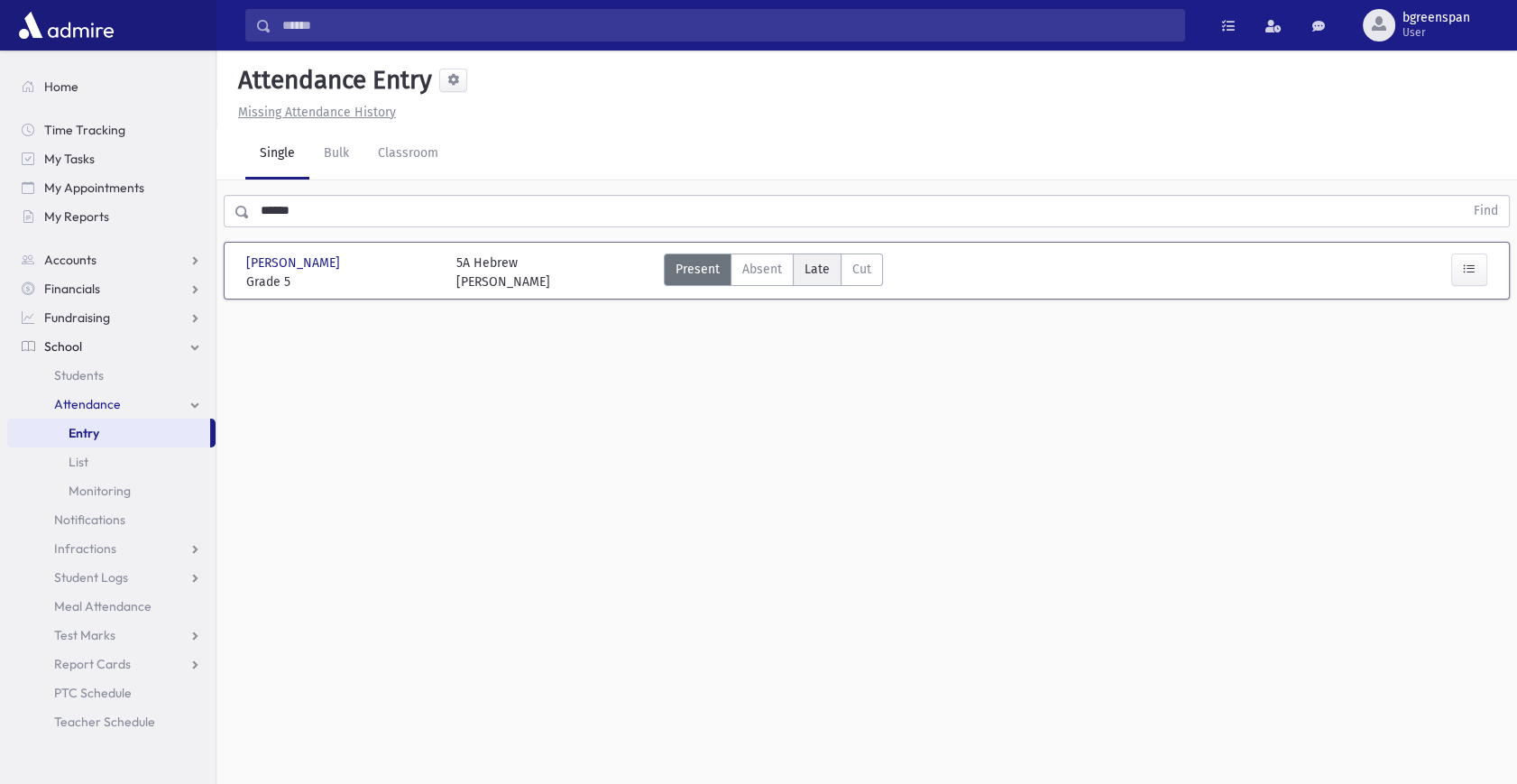
click at [793, 271] on div "Present P Absent Absent [PERSON_NAME] Cut Cut" at bounding box center [773, 273] width 219 height 38
click at [828, 275] on label "Late Late" at bounding box center [817, 270] width 48 height 33
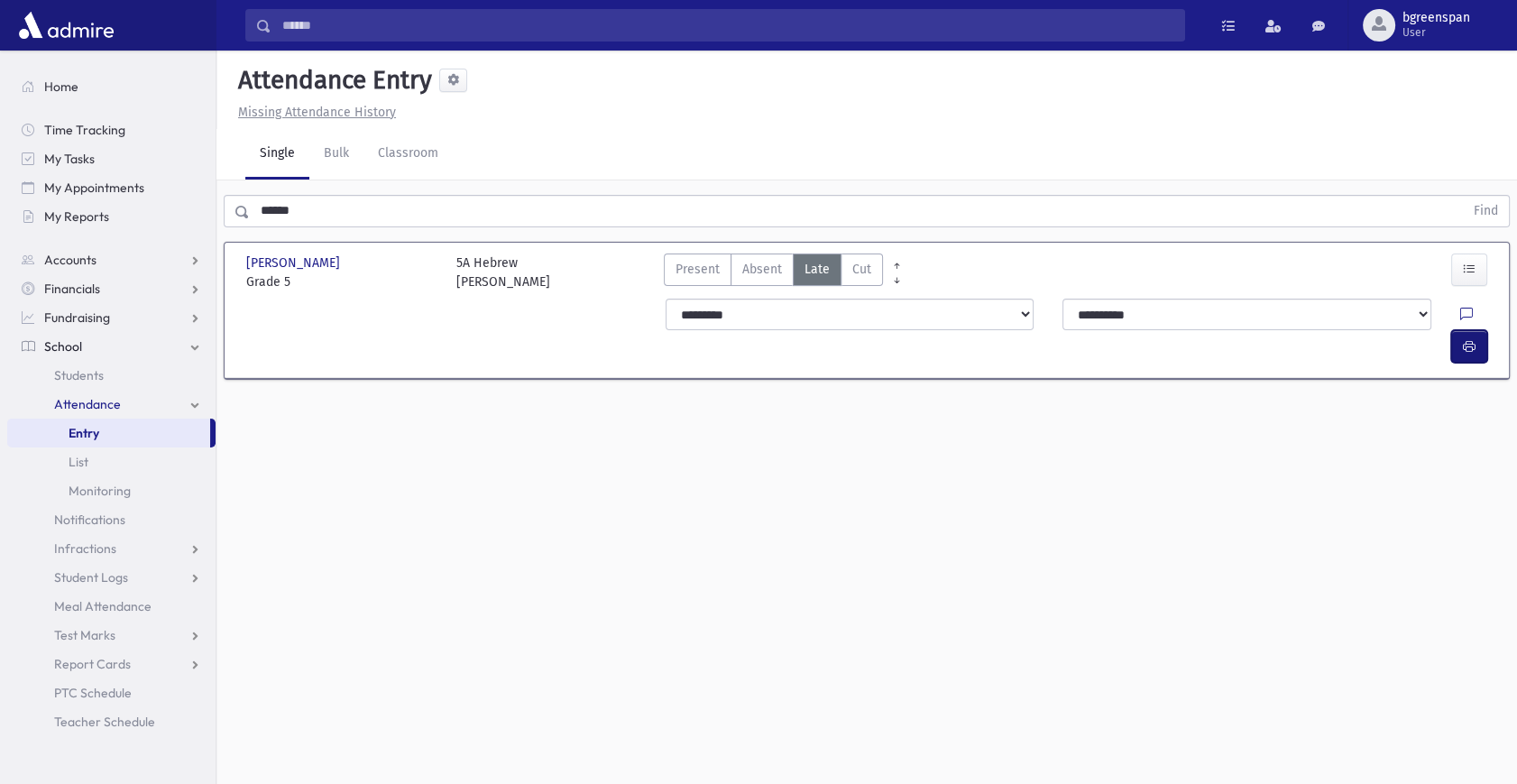
click at [1480, 330] on button "button" at bounding box center [1469, 346] width 37 height 33
click at [1460, 309] on icon at bounding box center [1466, 315] width 13 height 16
click at [1401, 388] on textarea "Note" at bounding box center [1389, 406] width 211 height 69
type textarea "*"
type textarea "**********"
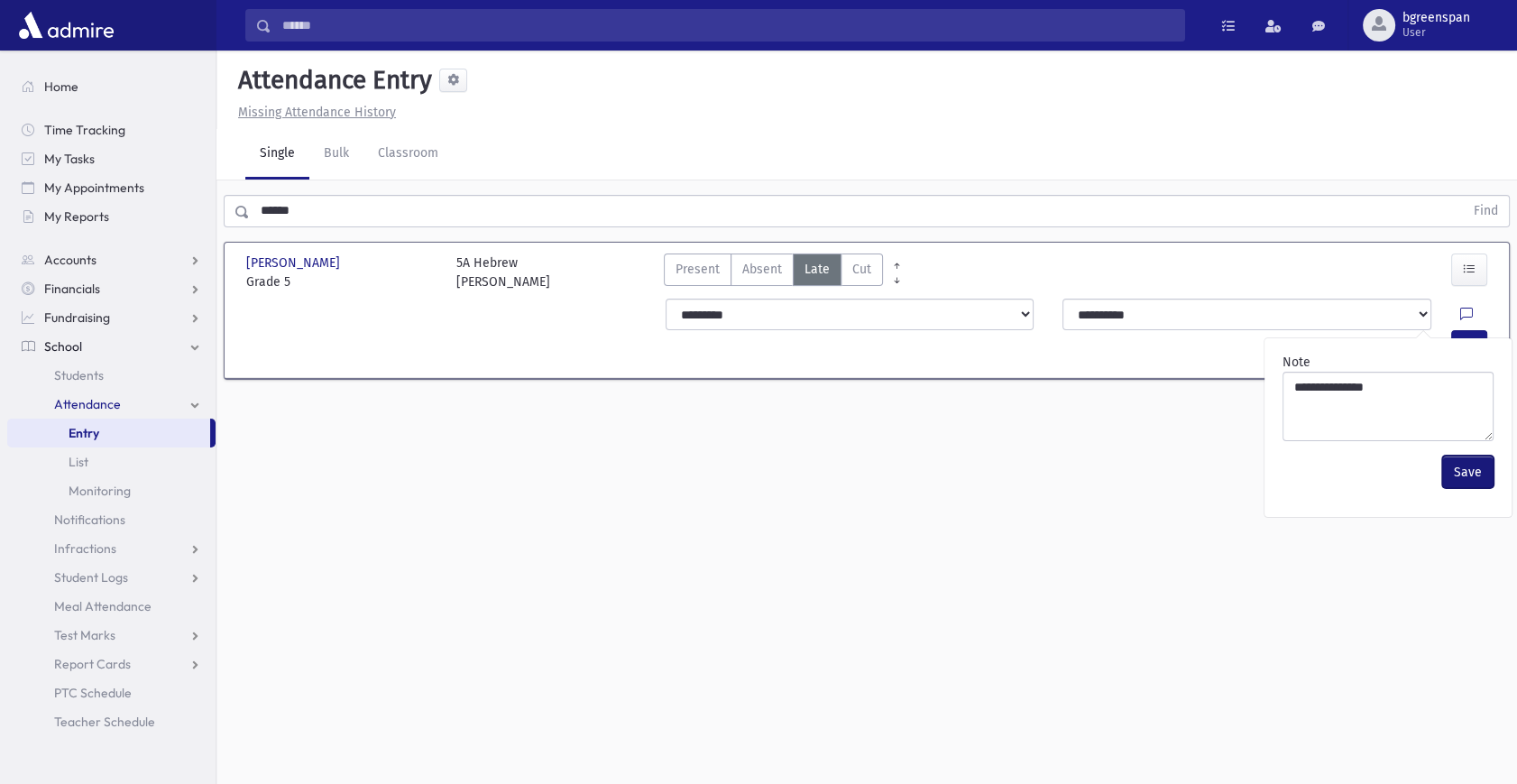
click at [1473, 470] on button "Save" at bounding box center [1468, 471] width 51 height 33
click at [1460, 315] on icon at bounding box center [1466, 315] width 13 height 16
click at [1410, 366] on div "**********" at bounding box center [1388, 397] width 225 height 103
drag, startPoint x: 1407, startPoint y: 396, endPoint x: 1121, endPoint y: 380, distance: 286.4
click at [1121, 380] on body "Search Results All Accounts My Accounts Opportunities Students" at bounding box center [758, 392] width 1517 height 784
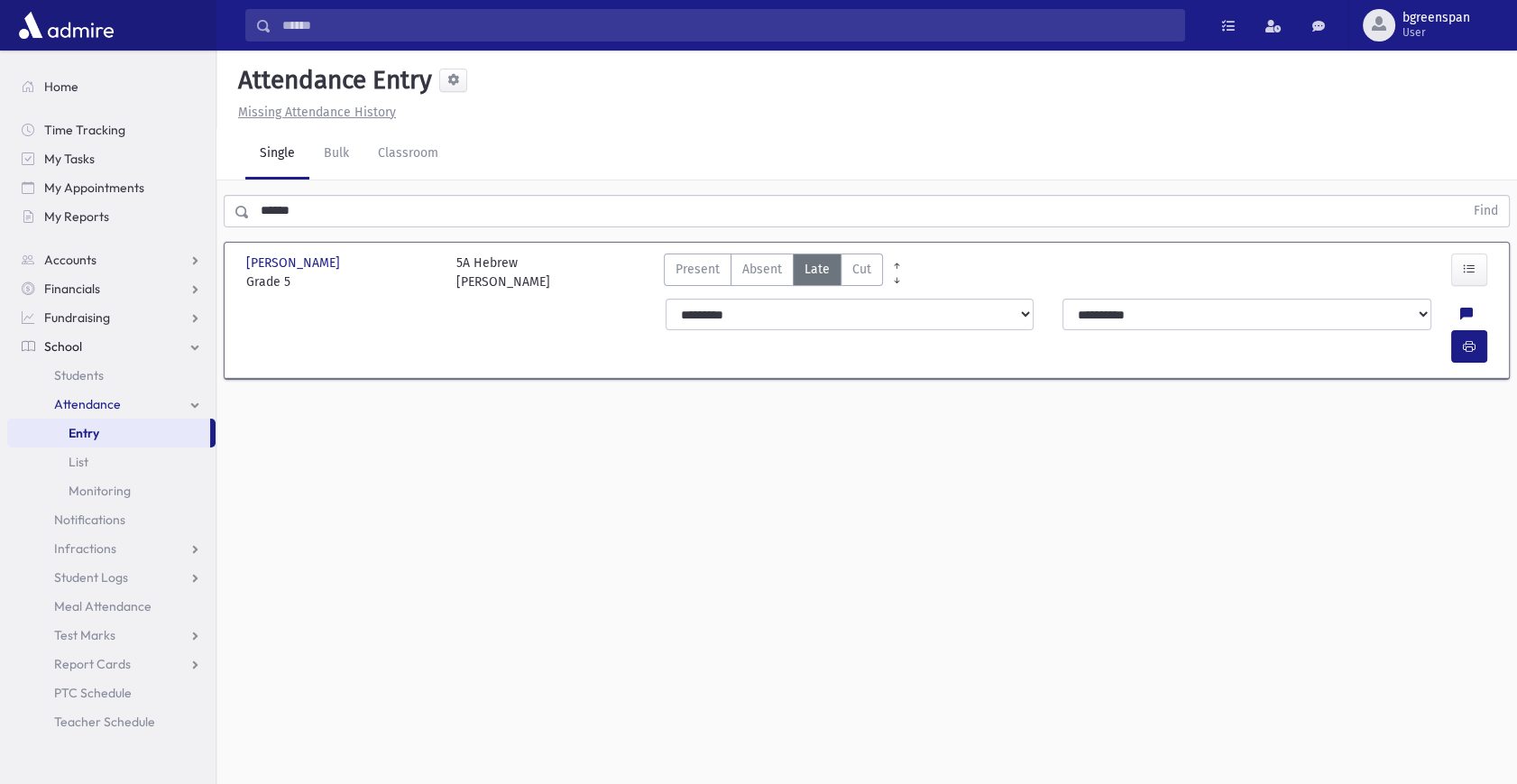
click at [1460, 319] on div at bounding box center [1477, 314] width 35 height 33
click at [1460, 311] on div at bounding box center [1477, 314] width 35 height 33
drag, startPoint x: 1434, startPoint y: 311, endPoint x: 1425, endPoint y: 319, distance: 12.0
click at [1460, 316] on div at bounding box center [1477, 314] width 35 height 33
click at [1460, 319] on icon at bounding box center [1466, 315] width 13 height 16
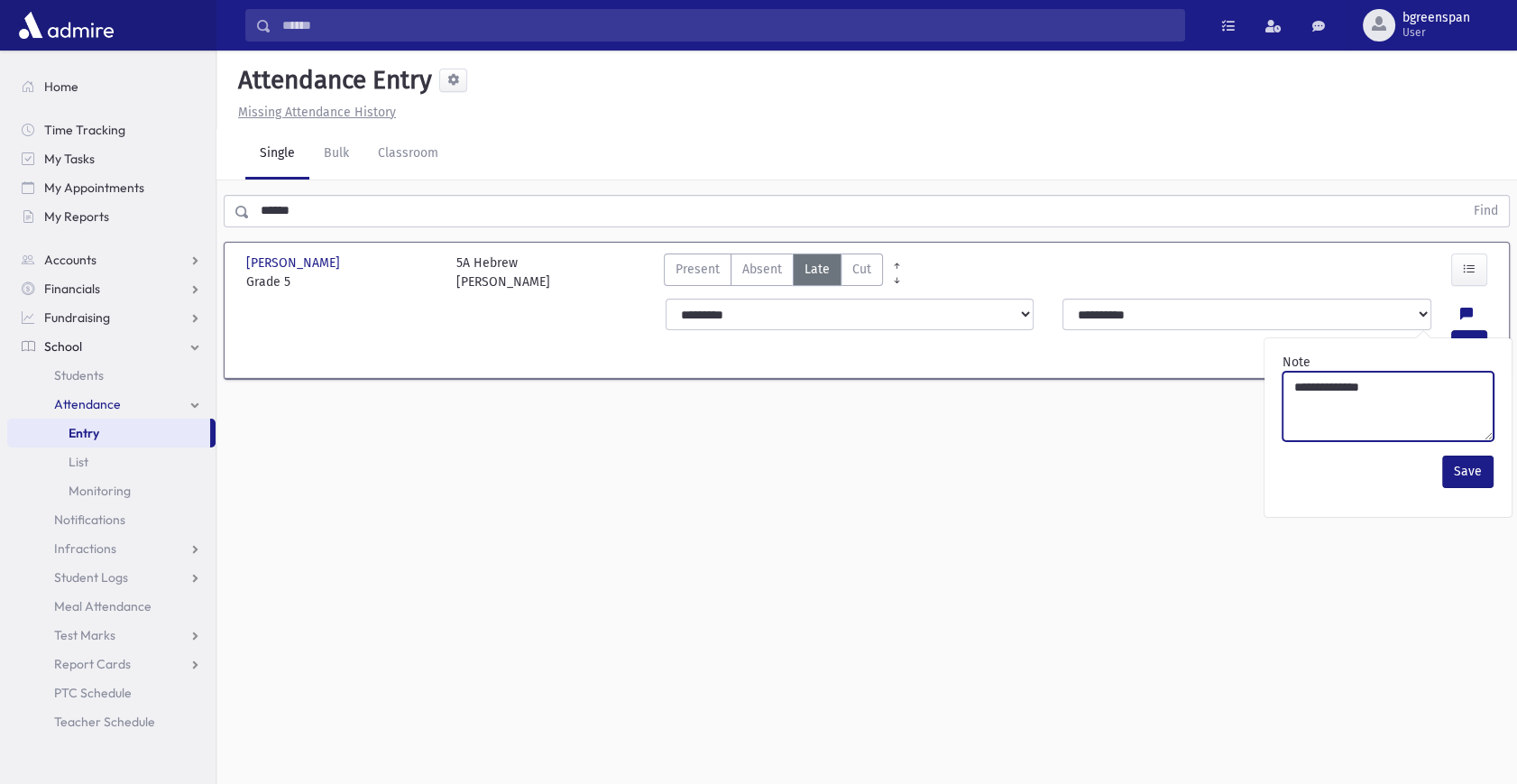
click at [1388, 389] on textarea "**********" at bounding box center [1389, 406] width 211 height 69
drag, startPoint x: 1388, startPoint y: 389, endPoint x: 1365, endPoint y: 387, distance: 23.1
click at [1365, 387] on textarea "**********" at bounding box center [1389, 406] width 211 height 69
click at [1476, 467] on button "Save" at bounding box center [1468, 471] width 51 height 33
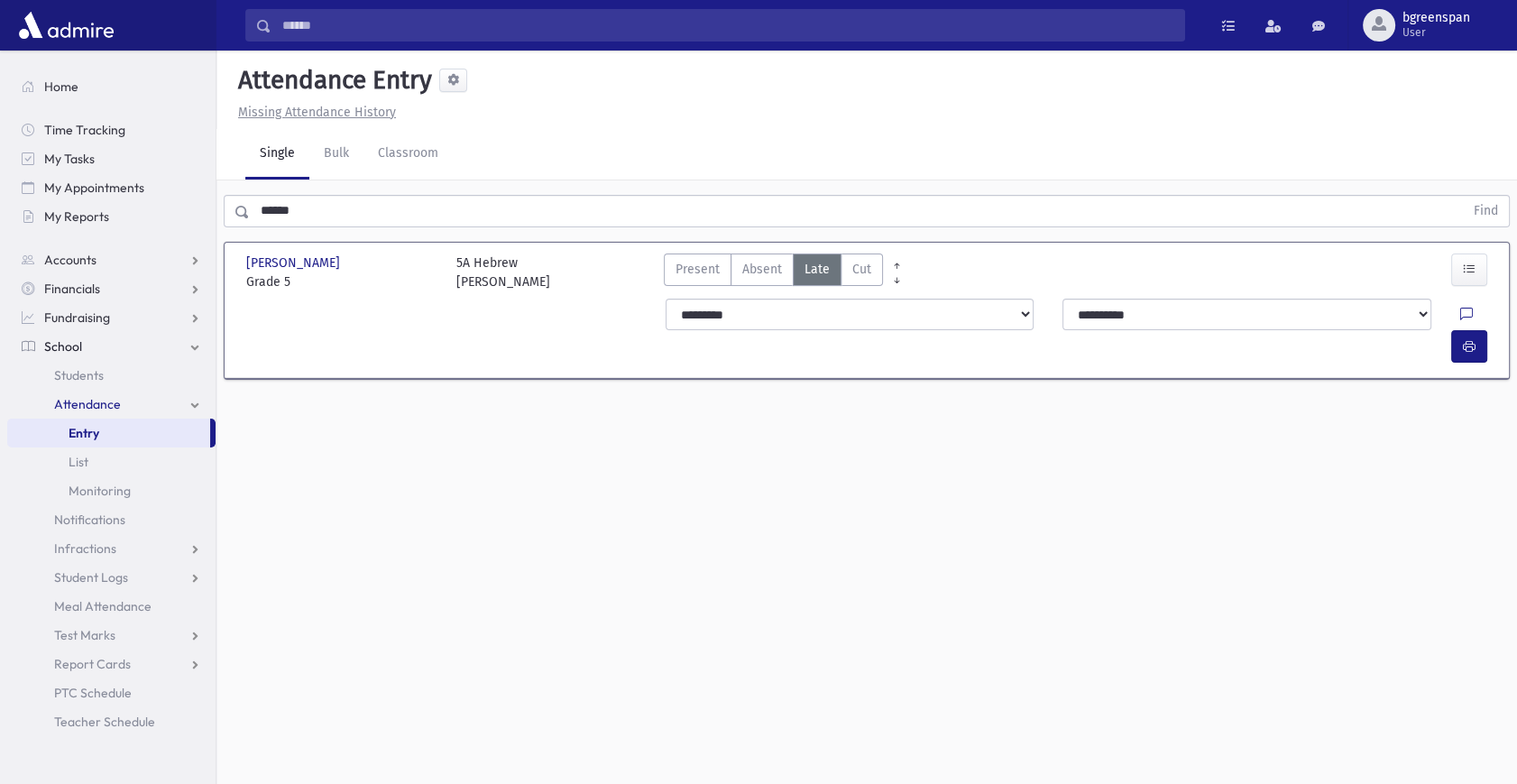
click at [1396, 483] on div "Attendance Entry Missing Attendance History Single Bulk Classroom ****** Find […" at bounding box center [866, 417] width 1301 height 733
click at [280, 215] on input "******" at bounding box center [856, 210] width 1214 height 33
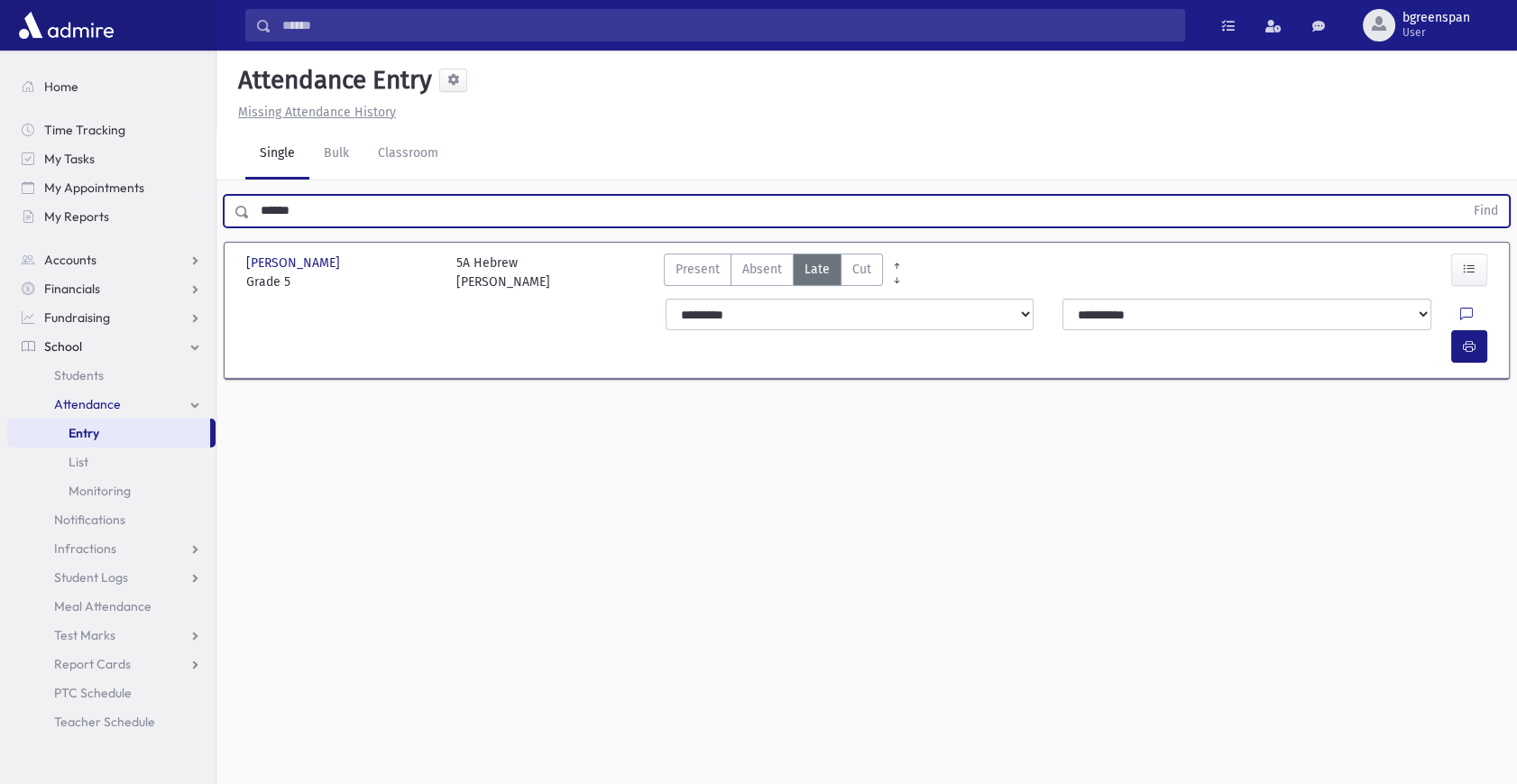
click at [279, 214] on input "******" at bounding box center [856, 210] width 1214 height 33
click at [1463, 196] on button "Find" at bounding box center [1485, 210] width 46 height 31
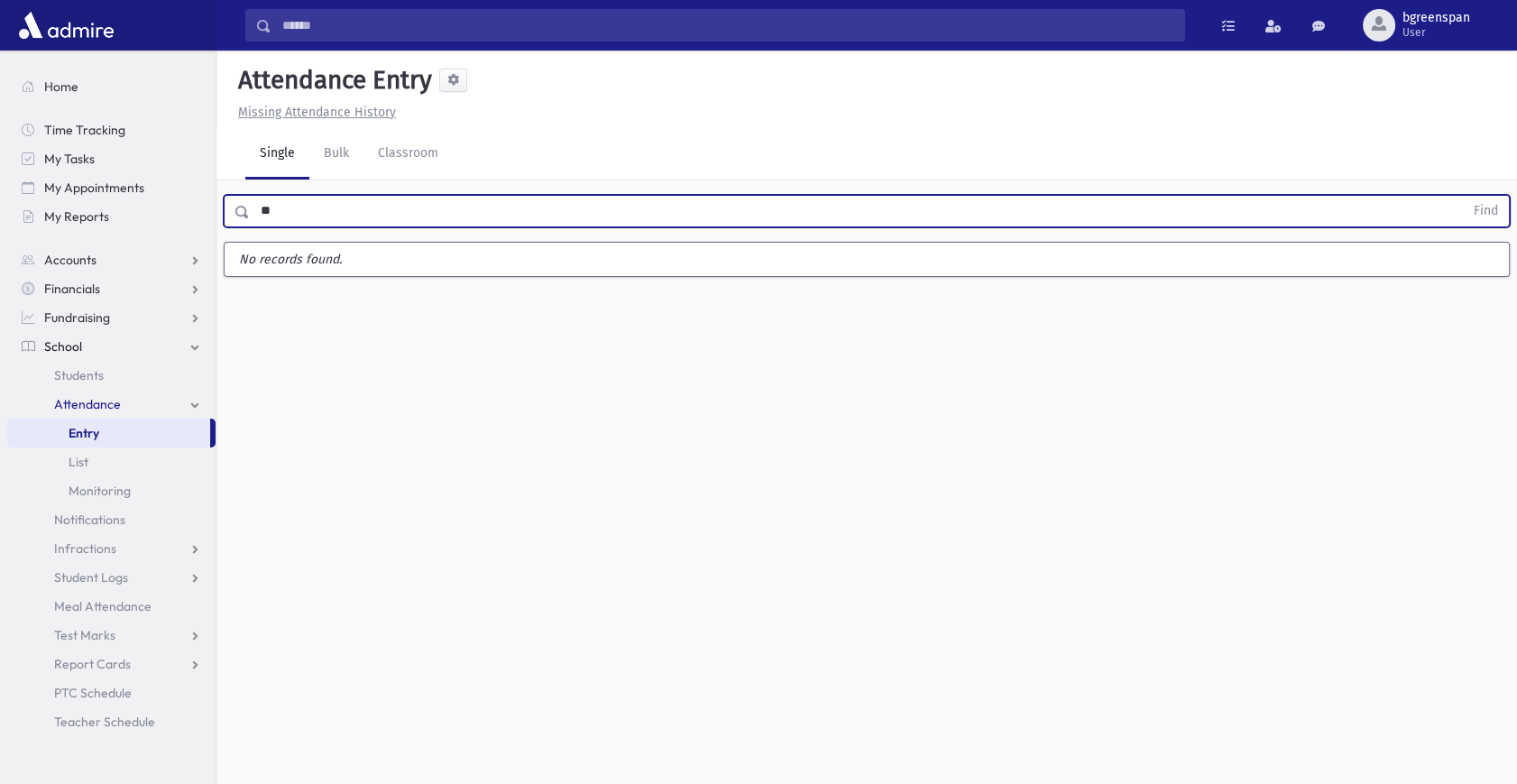
type input "*"
click at [1463, 196] on button "Find" at bounding box center [1485, 210] width 46 height 31
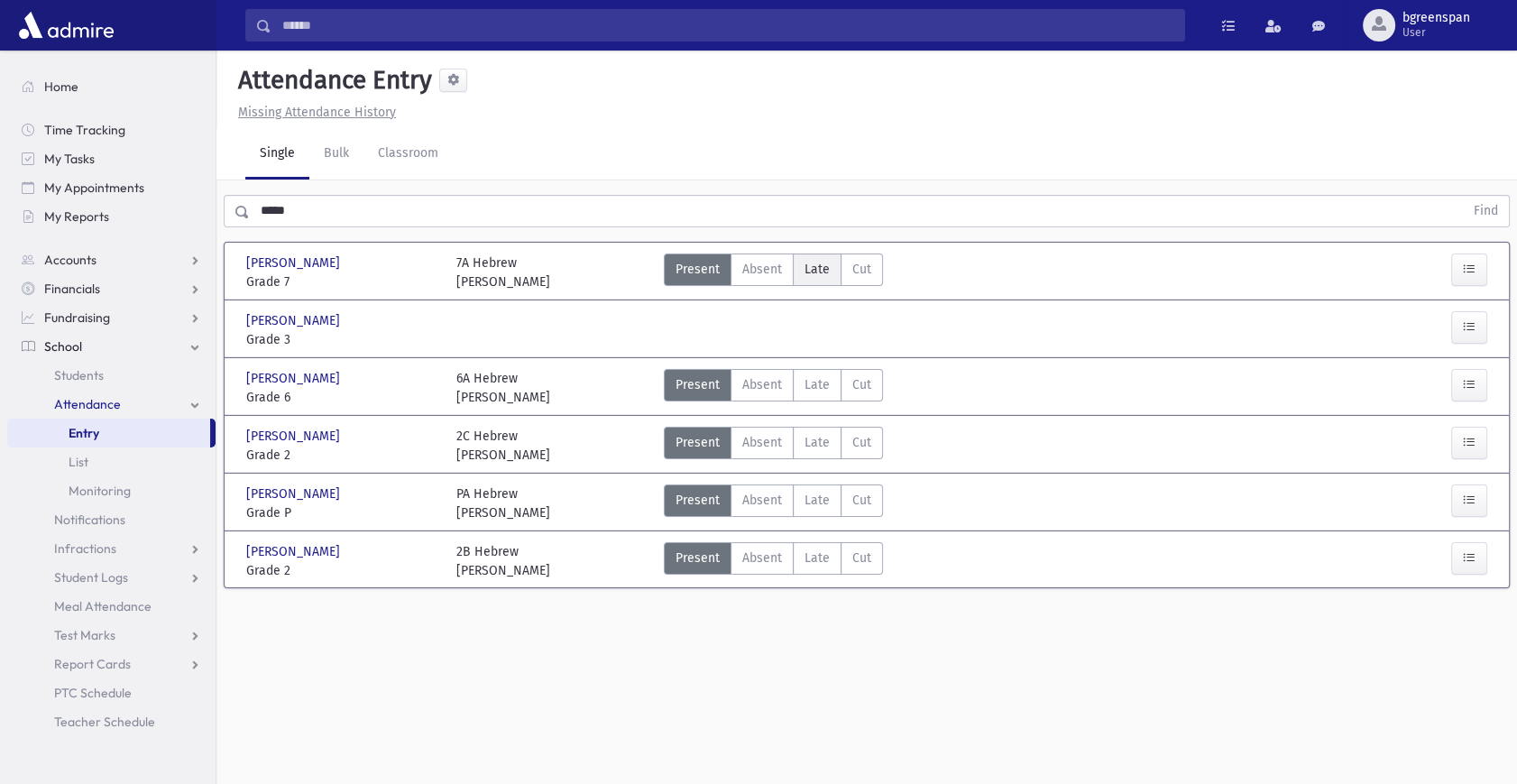
click at [821, 270] on span "Late" at bounding box center [818, 269] width 26 height 19
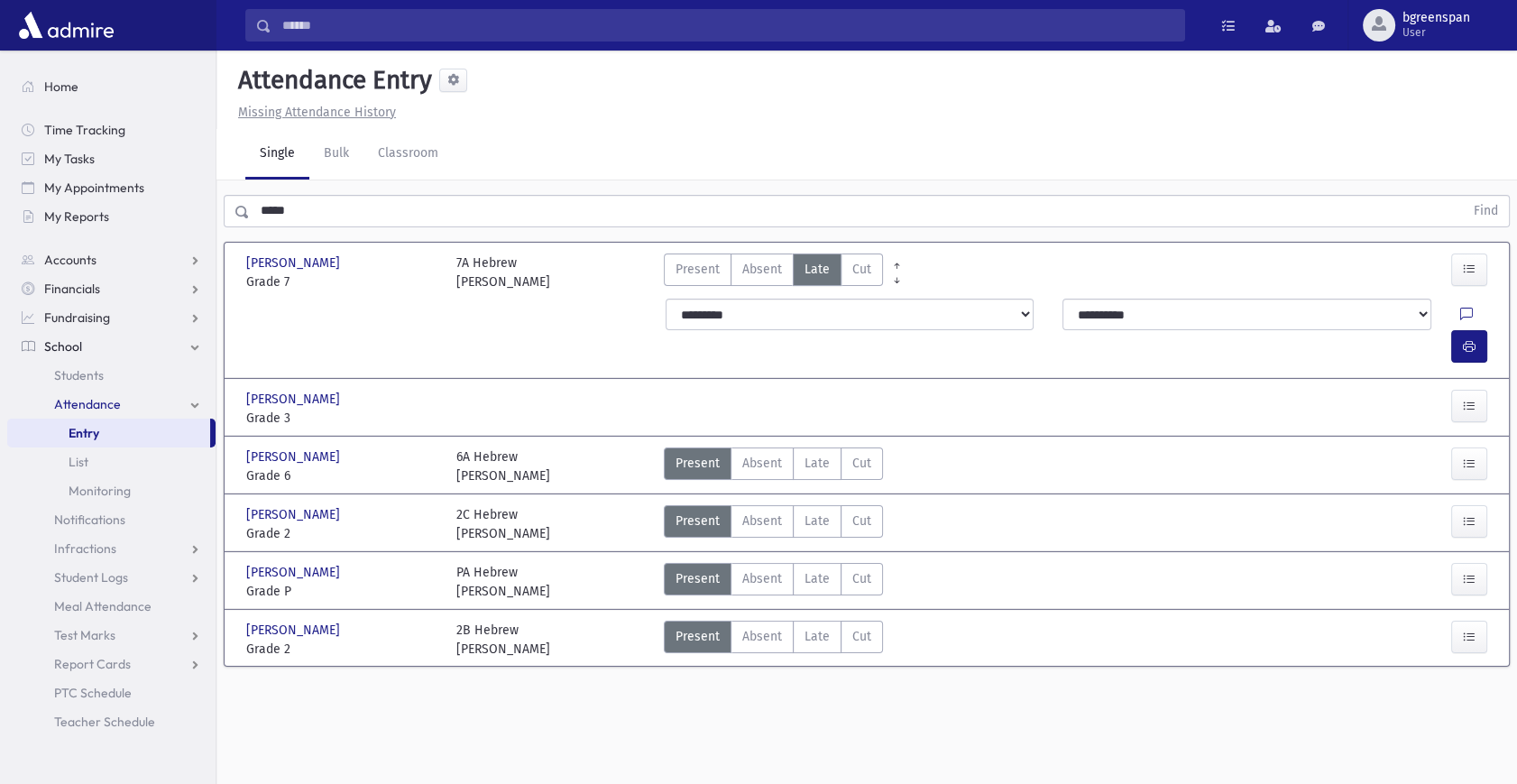
click at [1490, 330] on div at bounding box center [1473, 346] width 43 height 33
click at [1469, 339] on icon "button" at bounding box center [1469, 347] width 13 height 16
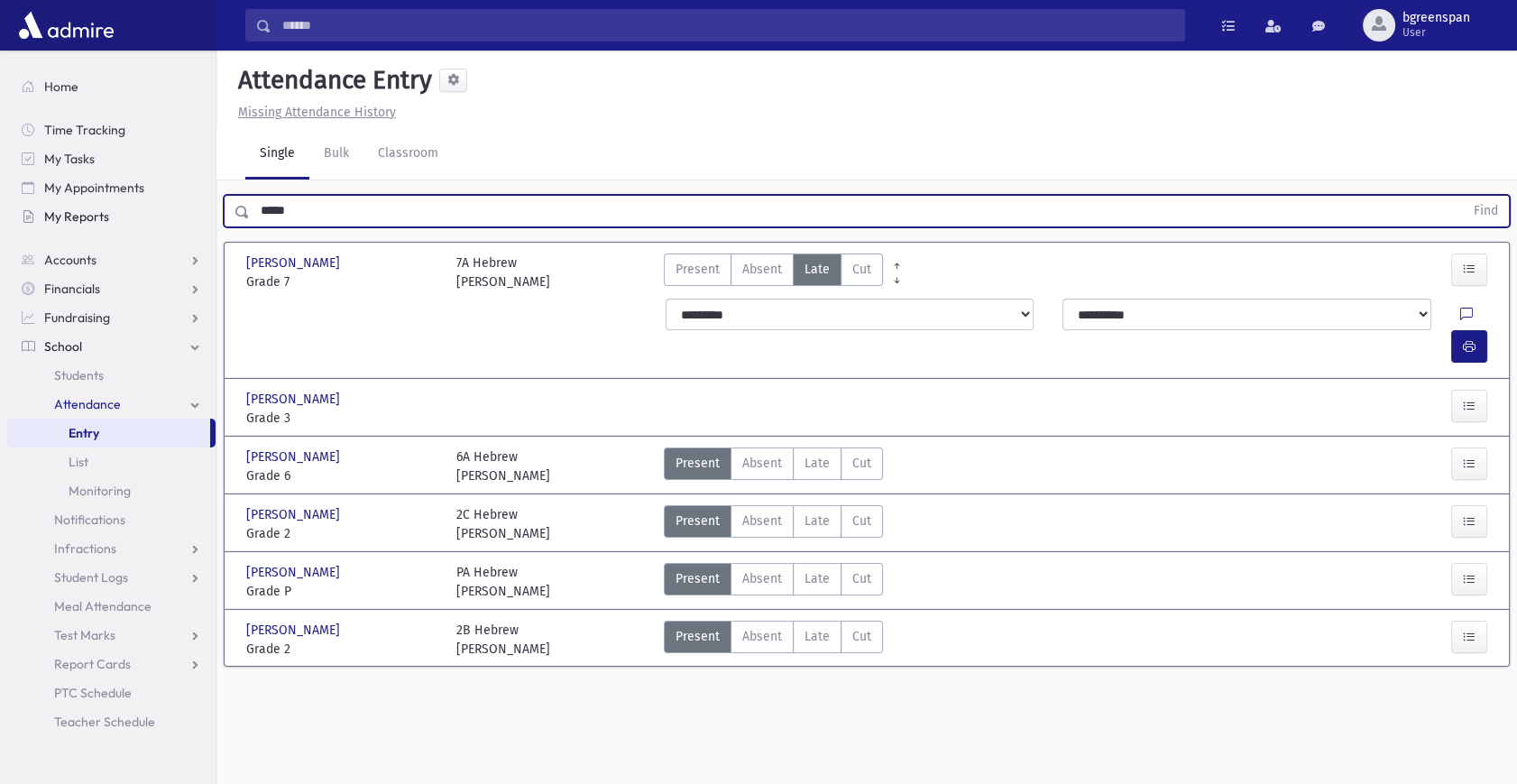
drag, startPoint x: 313, startPoint y: 211, endPoint x: 138, endPoint y: 213, distance: 175.0
click at [138, 213] on div "Search Results All Accounts" at bounding box center [758, 412] width 1517 height 824
click at [1463, 196] on button "Find" at bounding box center [1485, 210] width 46 height 31
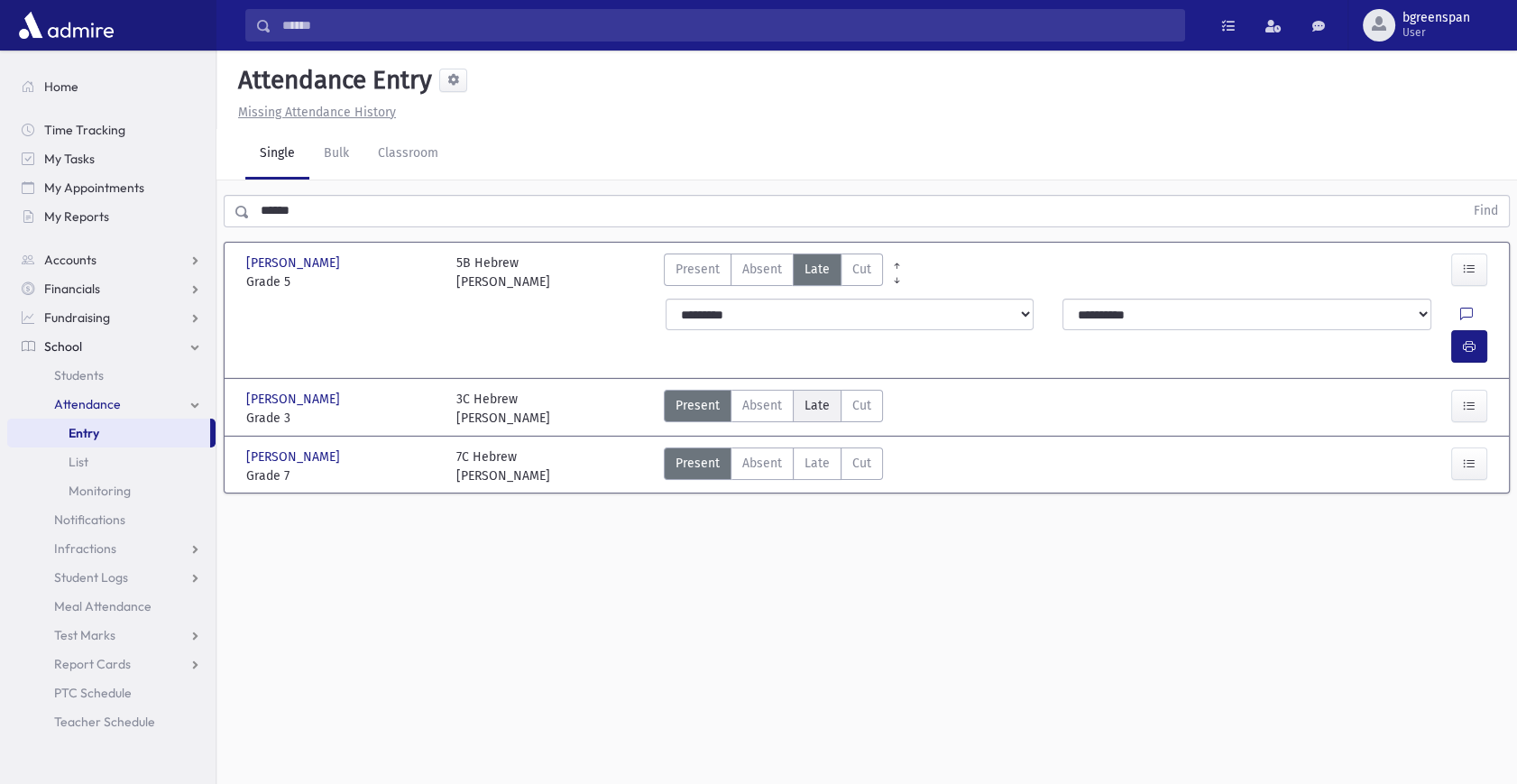
click at [812, 396] on span "Late" at bounding box center [818, 405] width 26 height 19
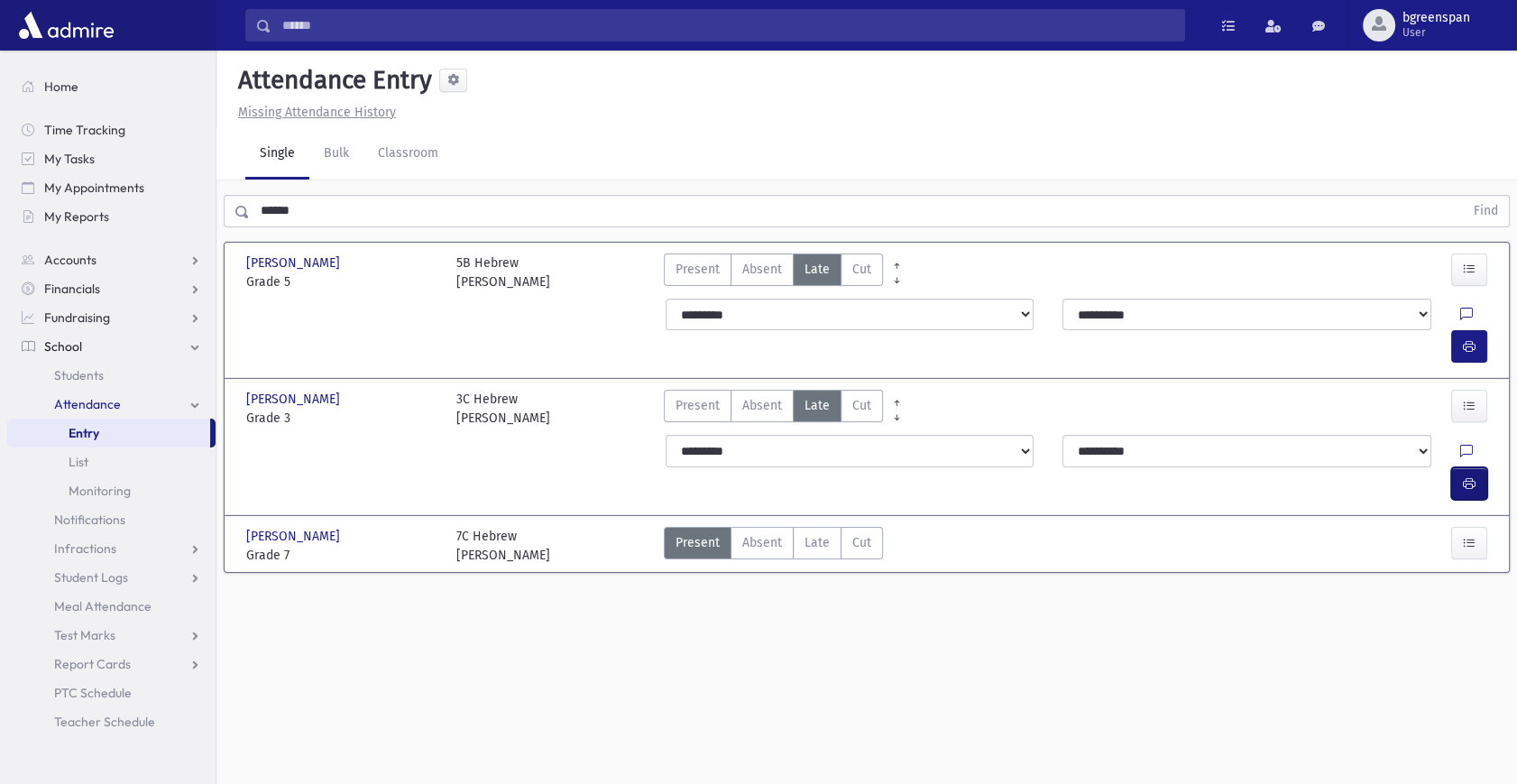
click at [1461, 467] on button "button" at bounding box center [1469, 483] width 37 height 33
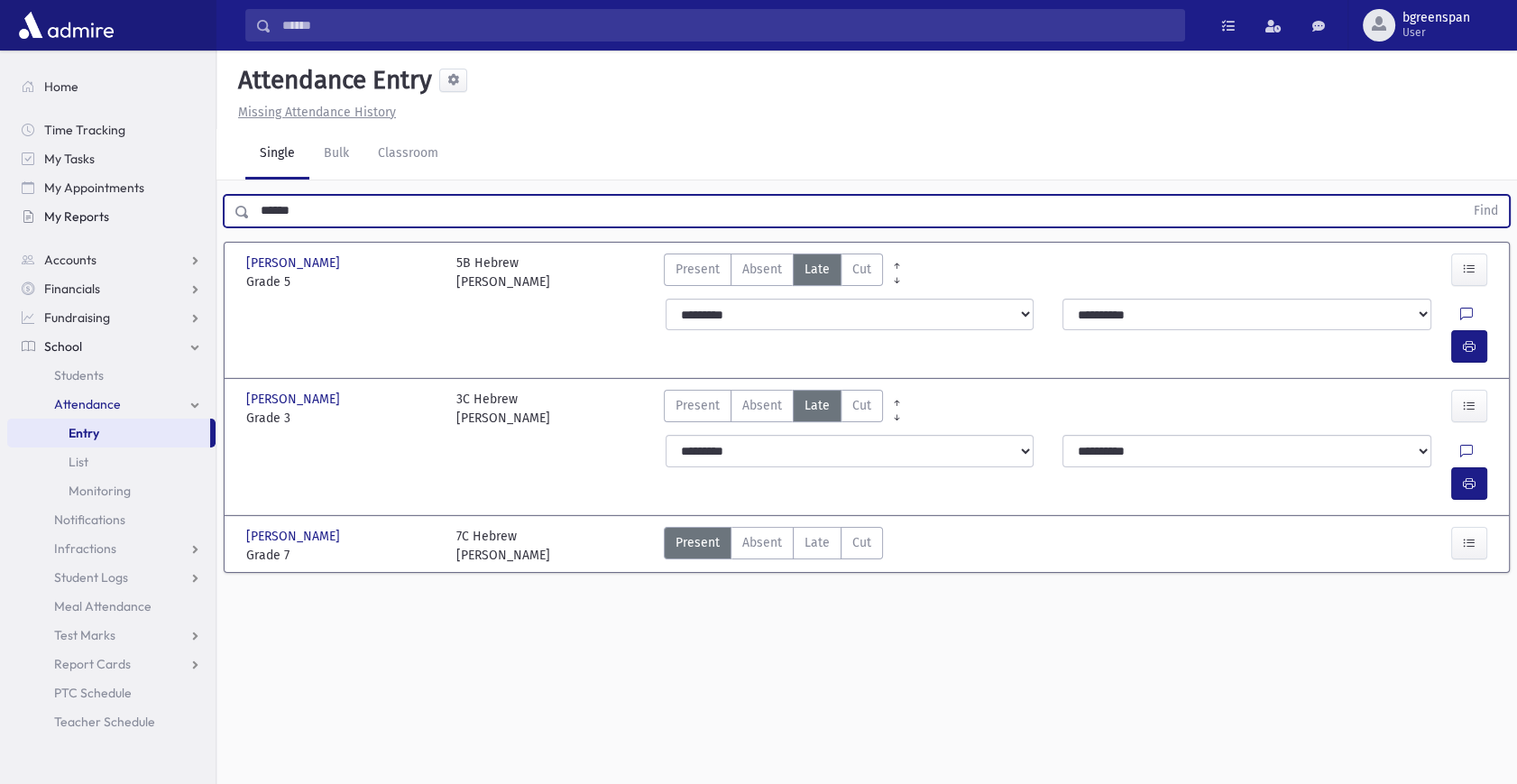
drag, startPoint x: 340, startPoint y: 218, endPoint x: 205, endPoint y: 227, distance: 135.3
click at [205, 227] on div "Search Results All Accounts" at bounding box center [758, 412] width 1517 height 824
type input "********"
click at [1463, 196] on button "Find" at bounding box center [1485, 210] width 46 height 31
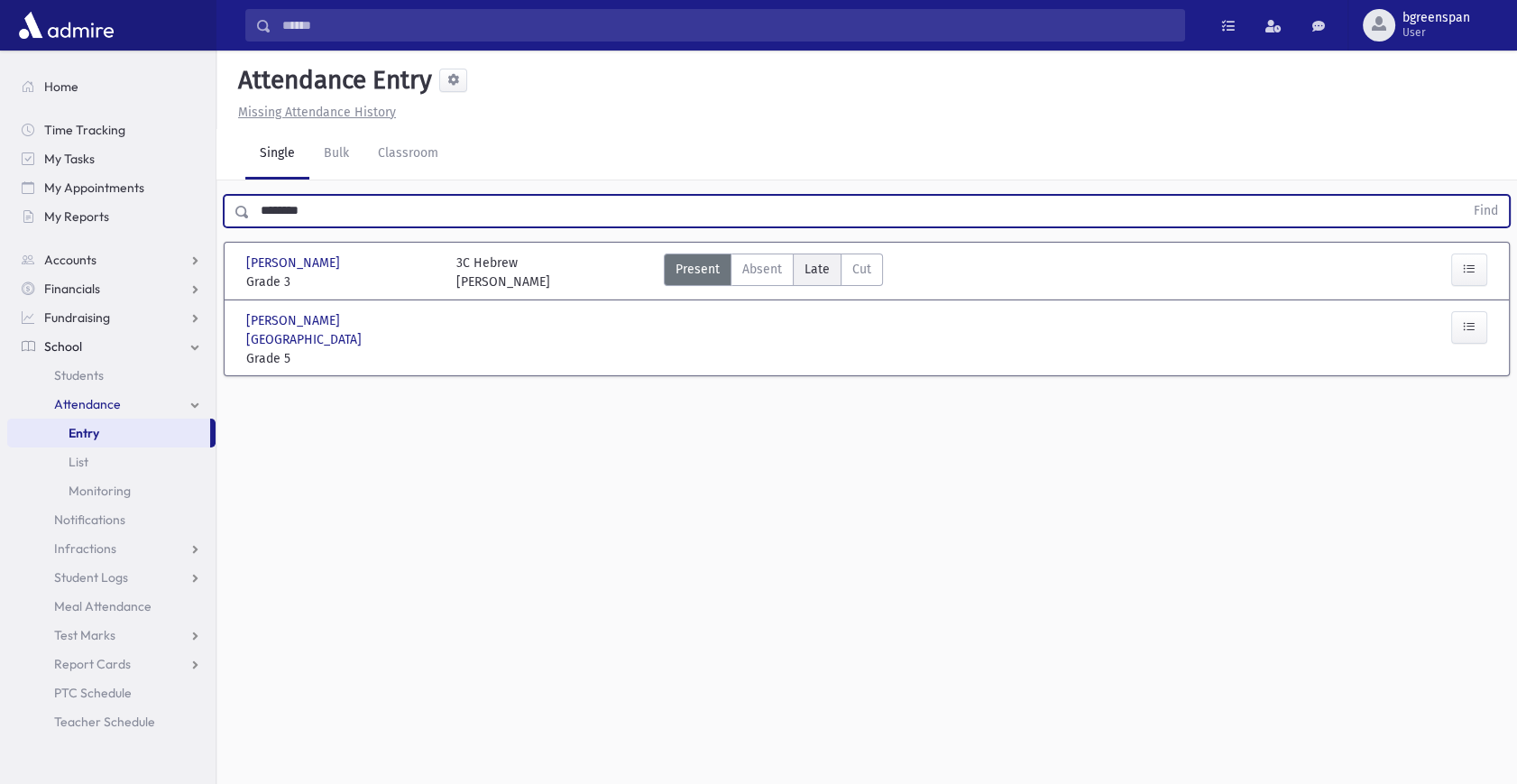
click at [805, 268] on span "Late" at bounding box center [818, 269] width 26 height 19
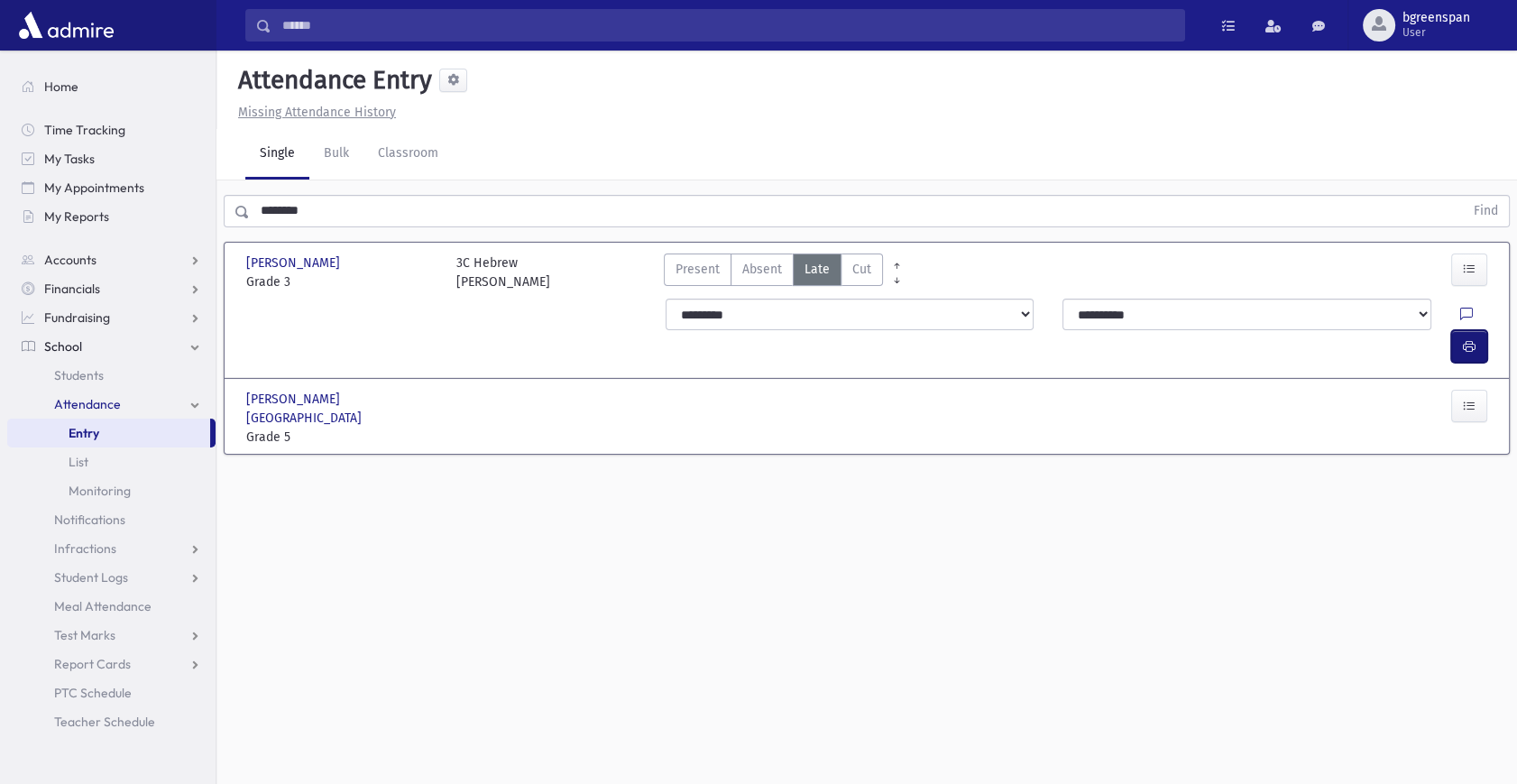
click at [1474, 330] on button "button" at bounding box center [1469, 346] width 37 height 33
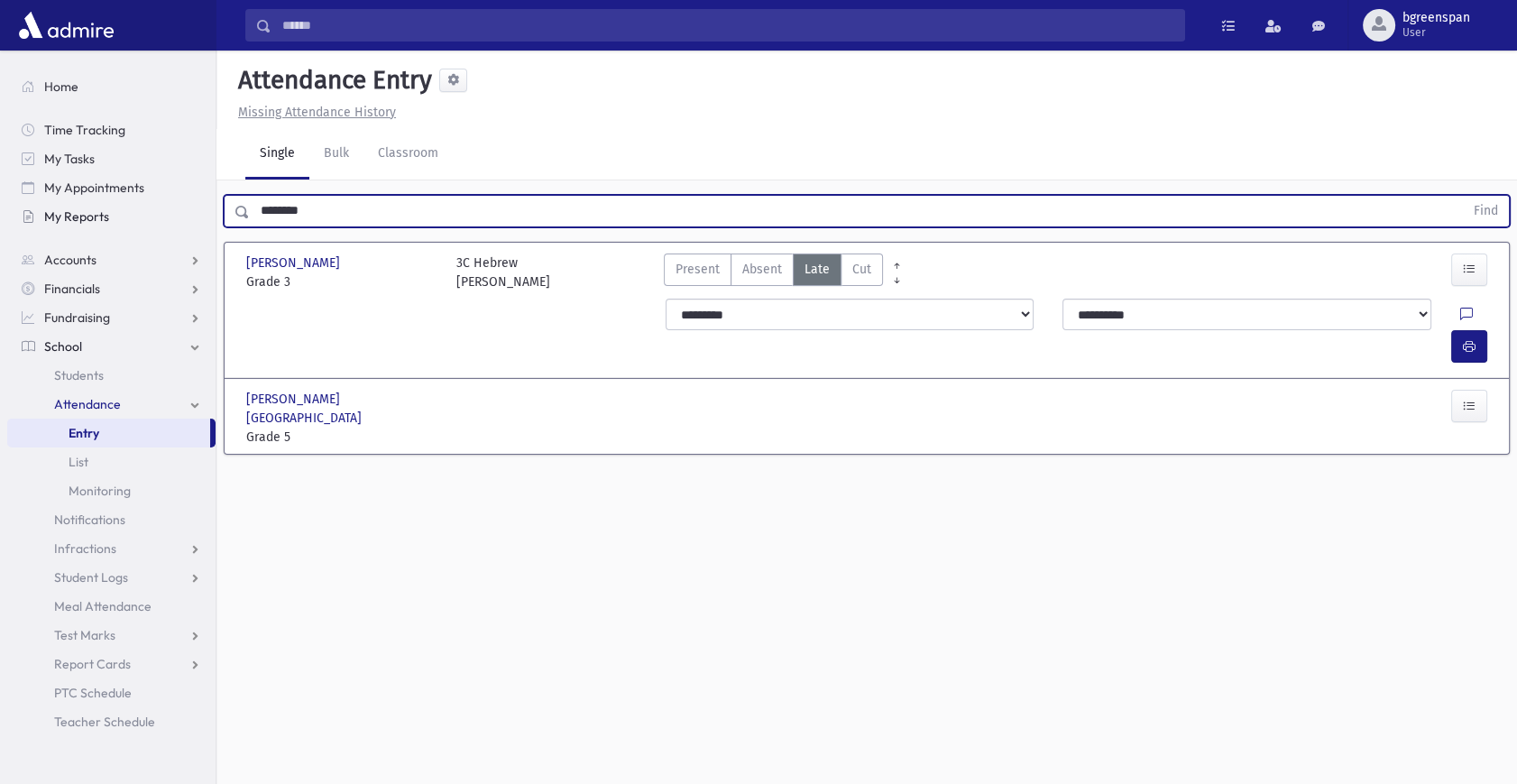
drag, startPoint x: 342, startPoint y: 213, endPoint x: 204, endPoint y: 215, distance: 138.0
click at [204, 215] on div "Search Results All Accounts" at bounding box center [758, 412] width 1517 height 824
type input "*******"
click at [1463, 196] on button "Find" at bounding box center [1485, 210] width 46 height 31
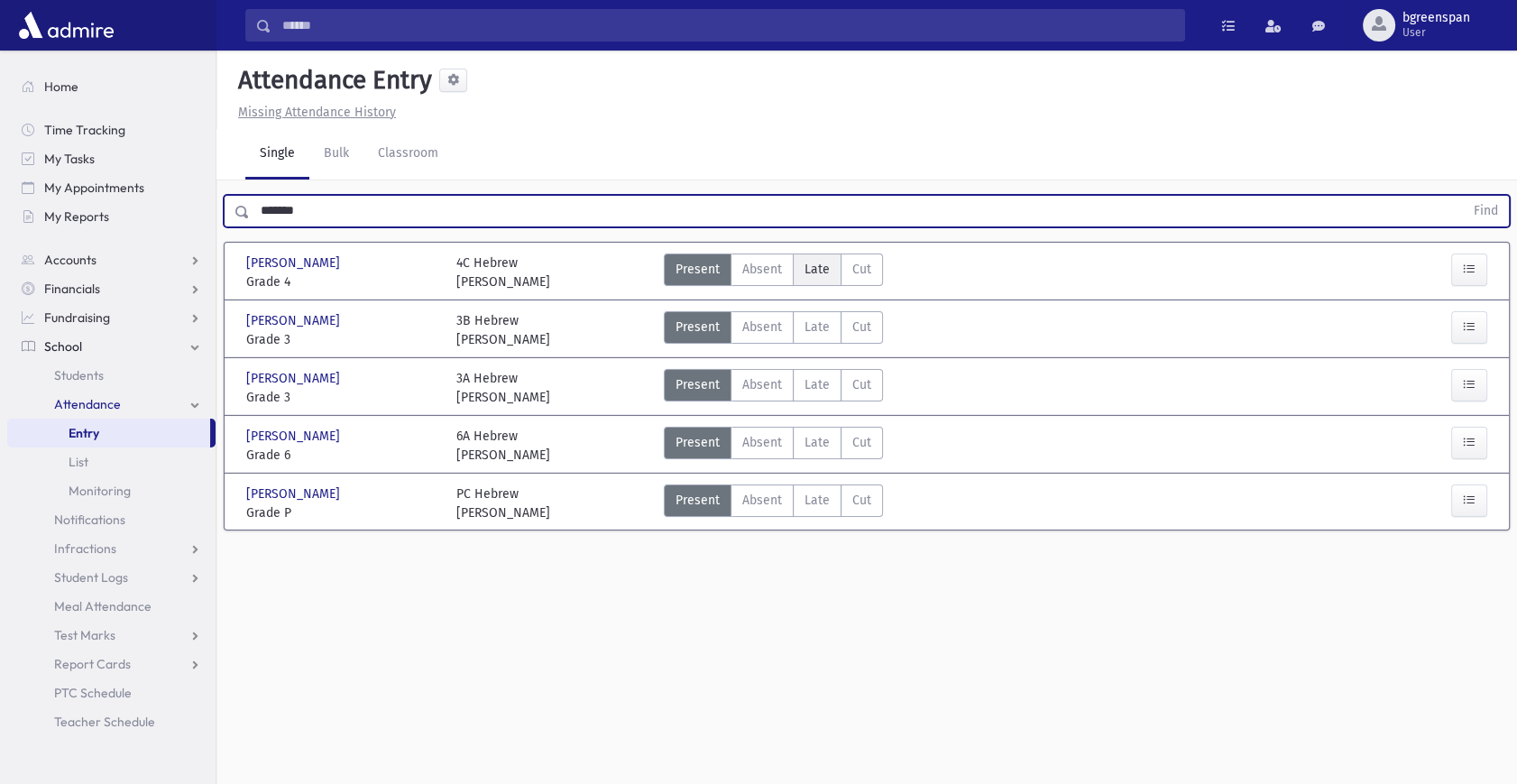
click at [802, 284] on label "Late Late" at bounding box center [817, 270] width 48 height 33
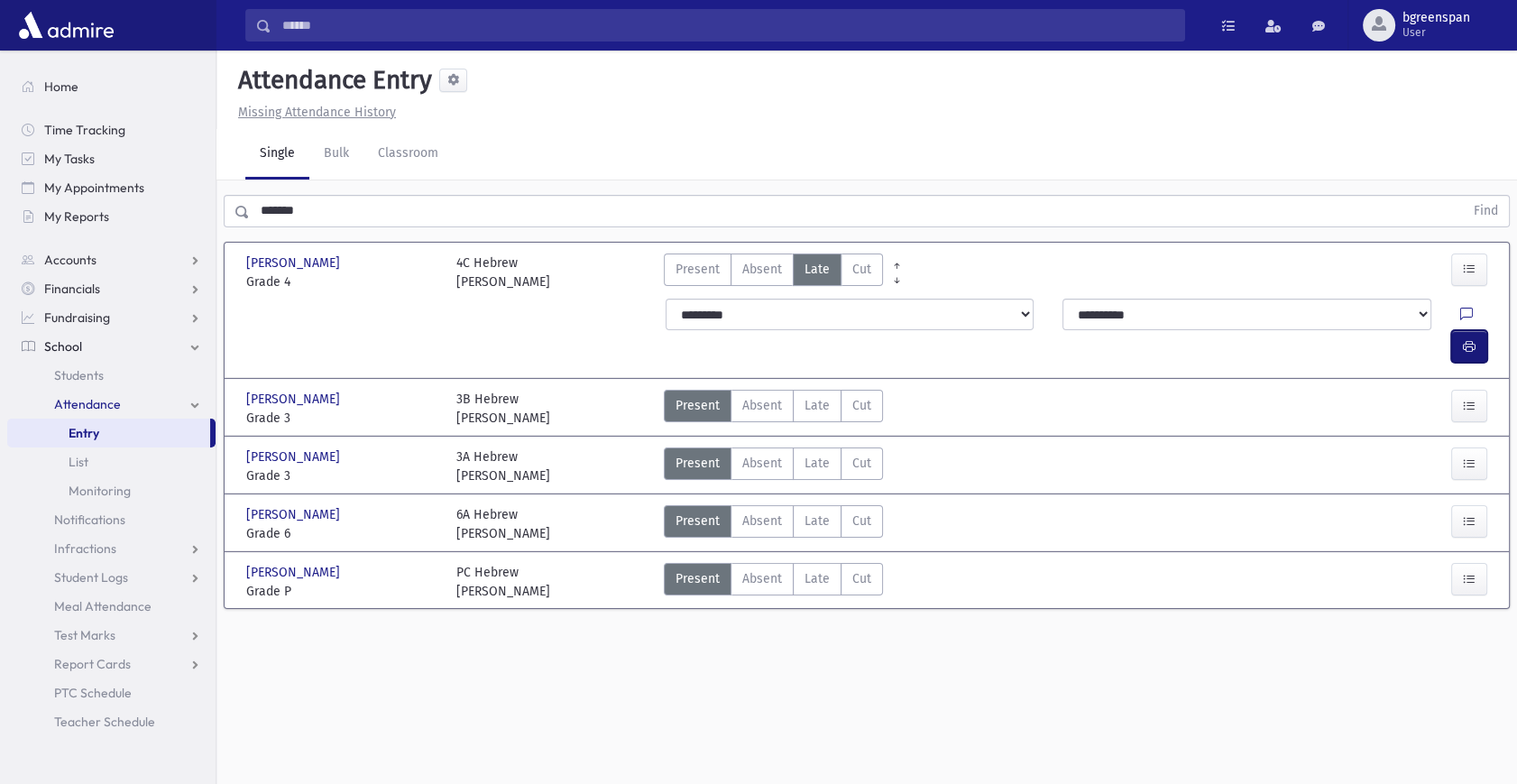
click at [1472, 339] on icon "button" at bounding box center [1469, 347] width 13 height 16
